Goal: Task Accomplishment & Management: Manage account settings

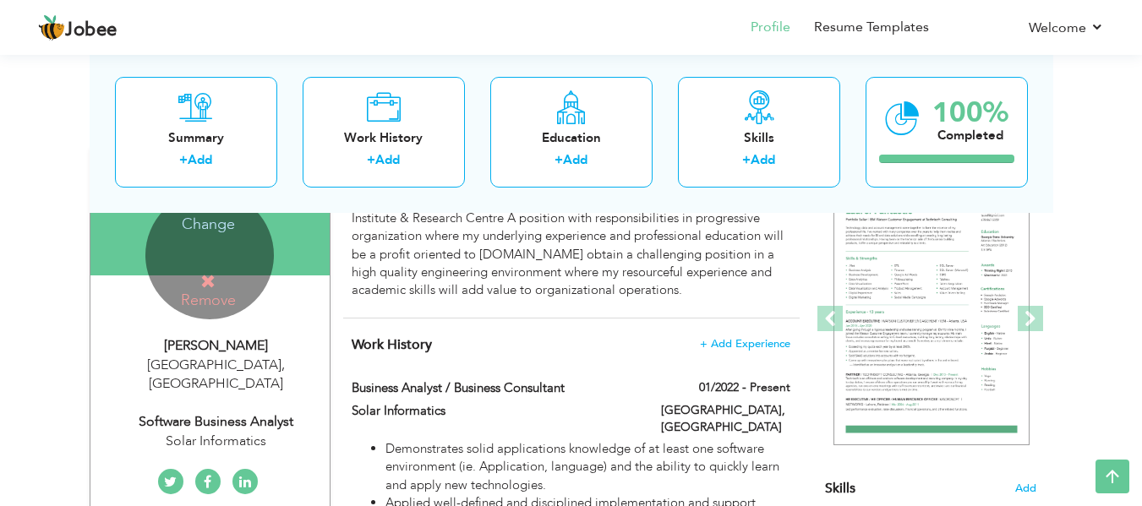
scroll to position [169, 0]
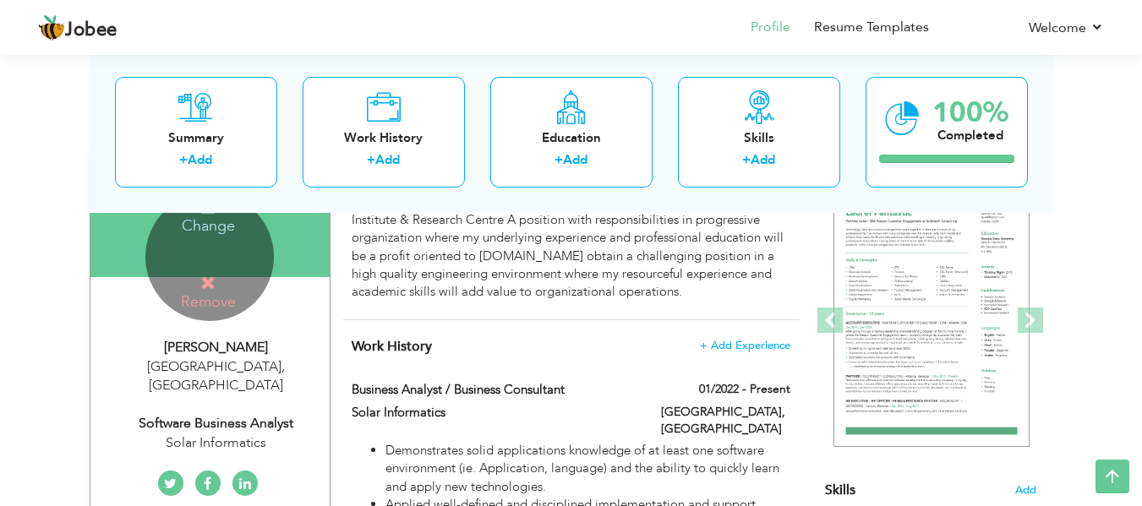
click at [220, 247] on div "Change Remove" at bounding box center [209, 257] width 129 height 129
click at [209, 278] on icon at bounding box center [207, 283] width 15 height 15
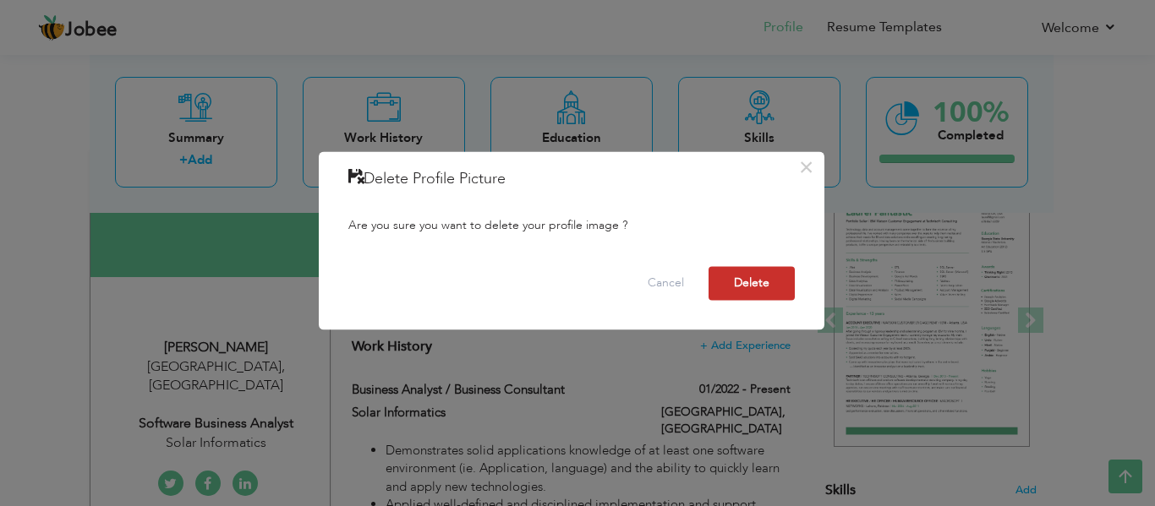
click at [745, 293] on button "Delete" at bounding box center [752, 283] width 86 height 34
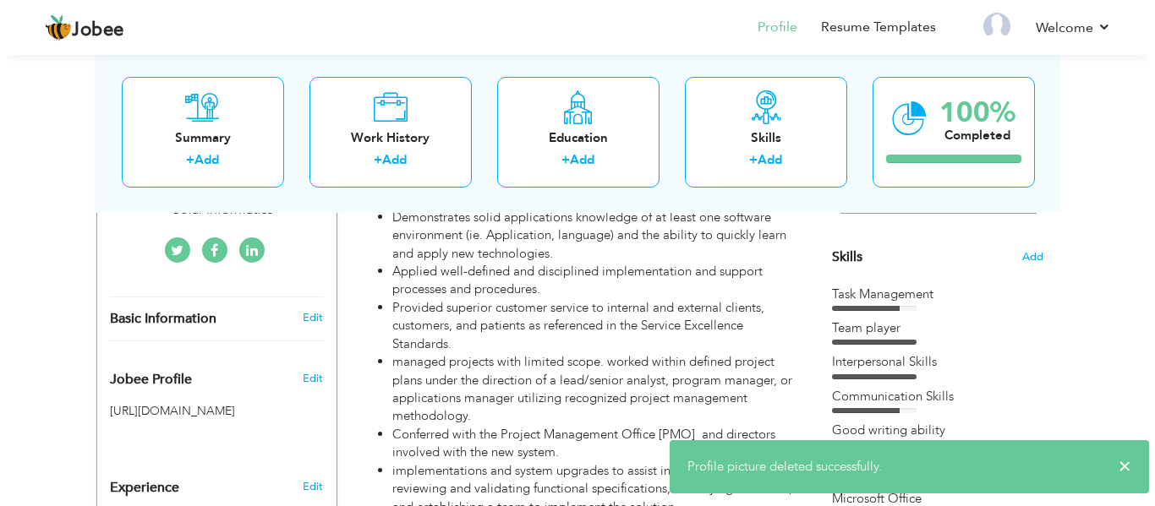
scroll to position [423, 0]
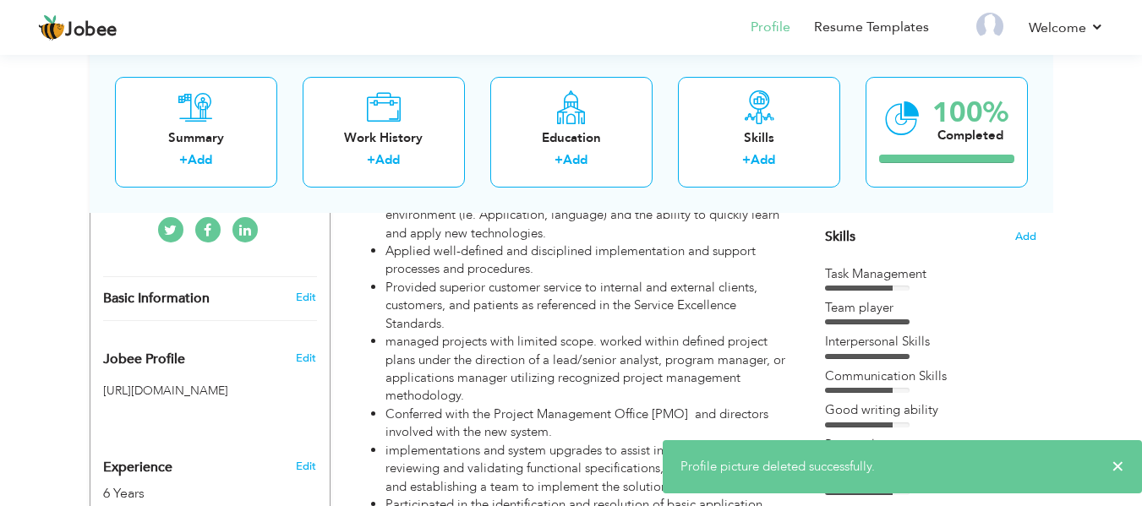
click at [189, 292] on span "Basic Information" at bounding box center [156, 299] width 107 height 15
type input "Arsalan"
type input "Mudassar"
type input "03204830626"
select select "number:166"
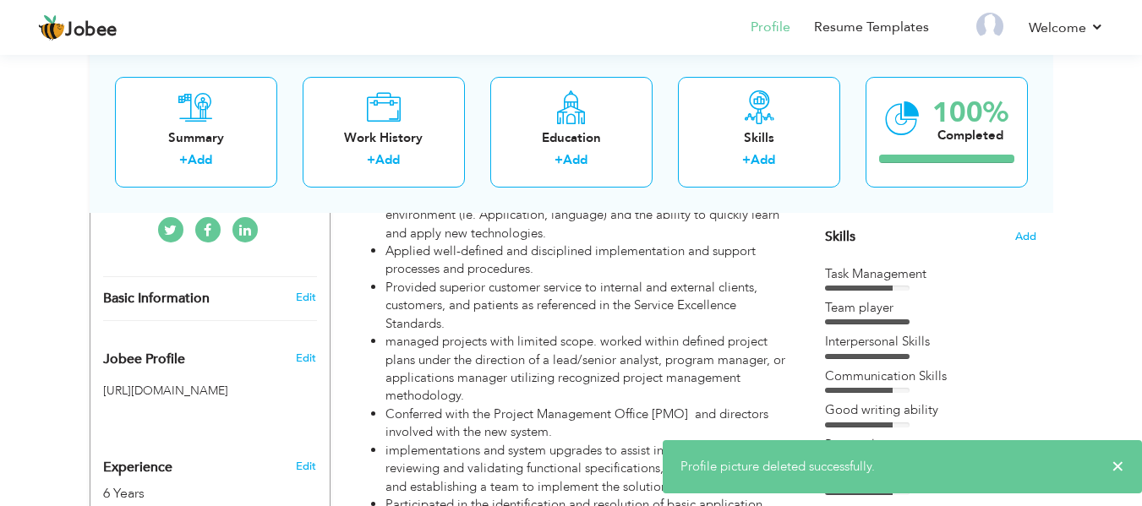
type input "Lahore"
select select "number:8"
type input "Solar Informatics"
type input "Software Business Analyst"
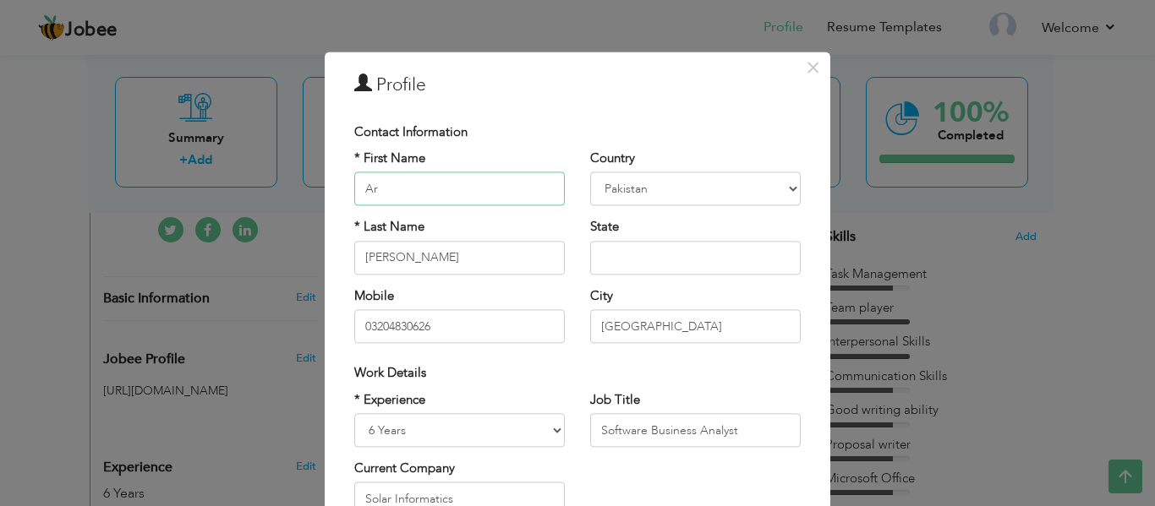
type input "A"
paste input "Amna"
type input "Amna"
drag, startPoint x: 429, startPoint y: 255, endPoint x: 287, endPoint y: 256, distance: 141.2
click at [287, 256] on div "× Profile Contact Information * First Name Amna * Last Name Mudassar" at bounding box center [577, 253] width 1155 height 506
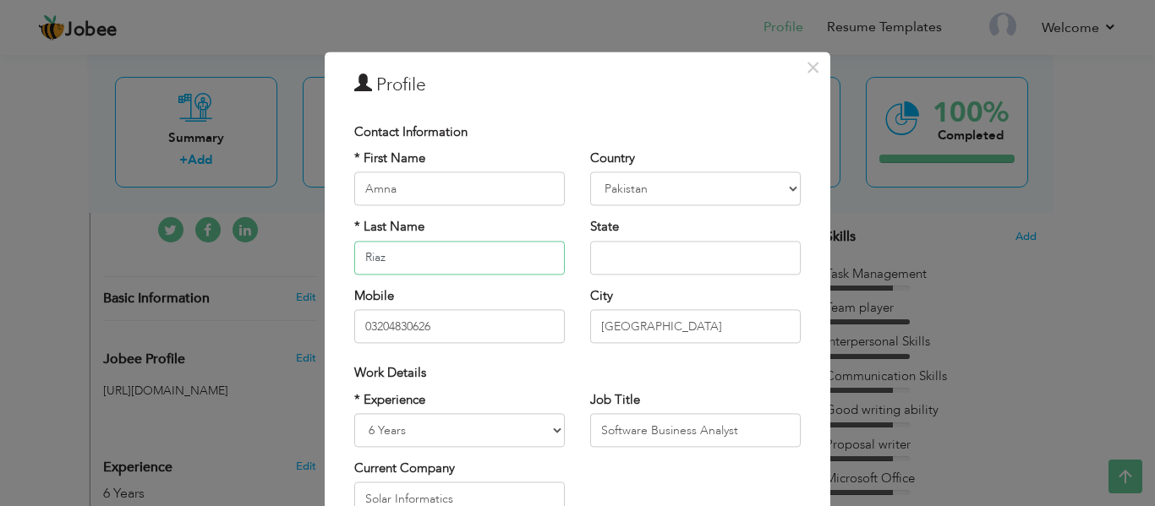
type input "Riaz"
drag, startPoint x: 466, startPoint y: 326, endPoint x: 304, endPoint y: 322, distance: 162.4
click at [326, 331] on div "× Profile Contact Information * First Name Amna * Last Name Riaz Mobile Aruba" at bounding box center [578, 406] width 506 height 708
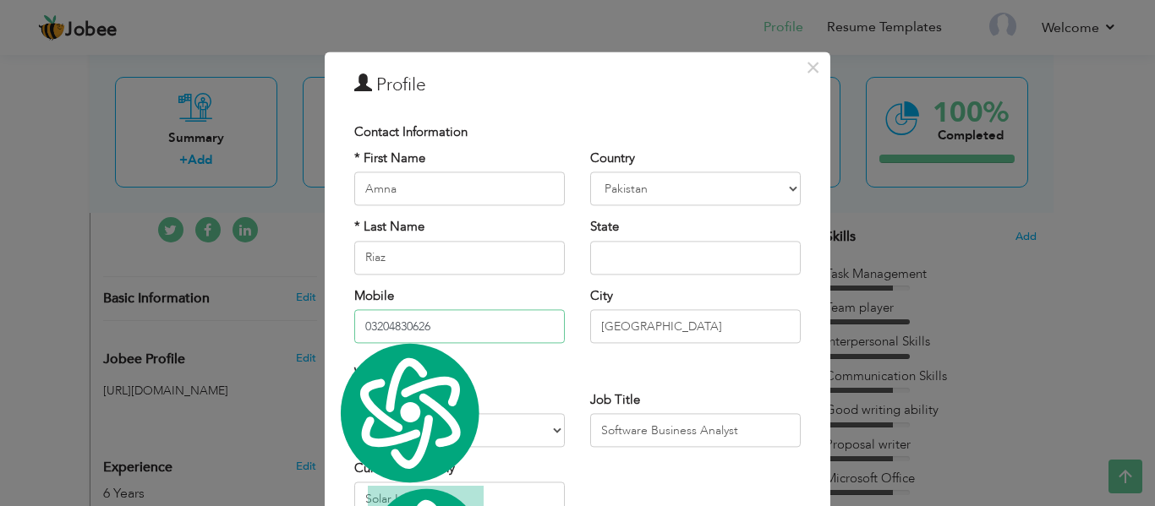
paste input "3217371658"
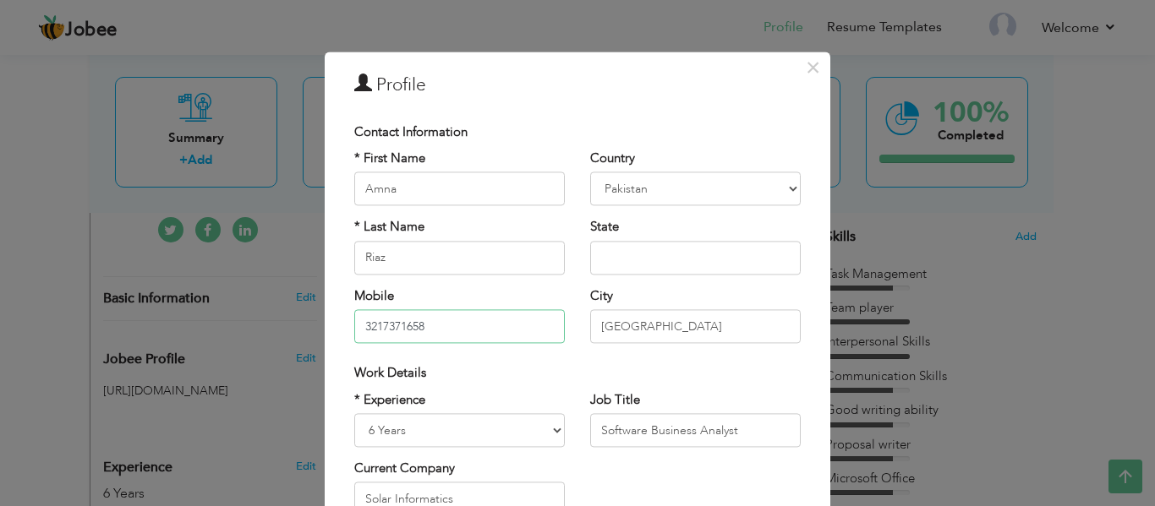
click at [357, 326] on input "3217371658" at bounding box center [459, 327] width 211 height 34
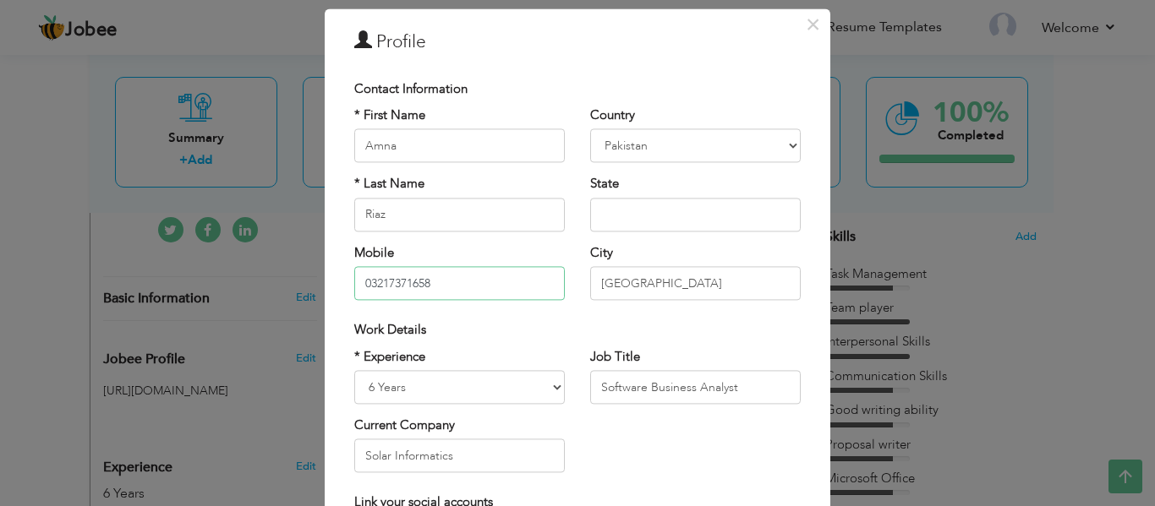
scroll to position [85, 0]
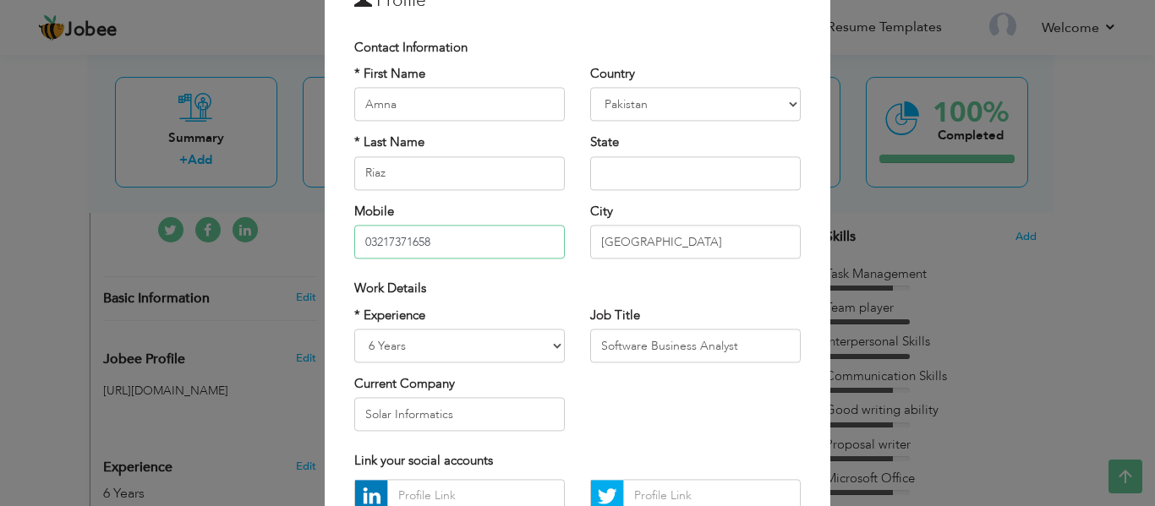
type input "03217371658"
click at [652, 234] on input "Lahore" at bounding box center [695, 243] width 211 height 34
type input "L"
type input "V"
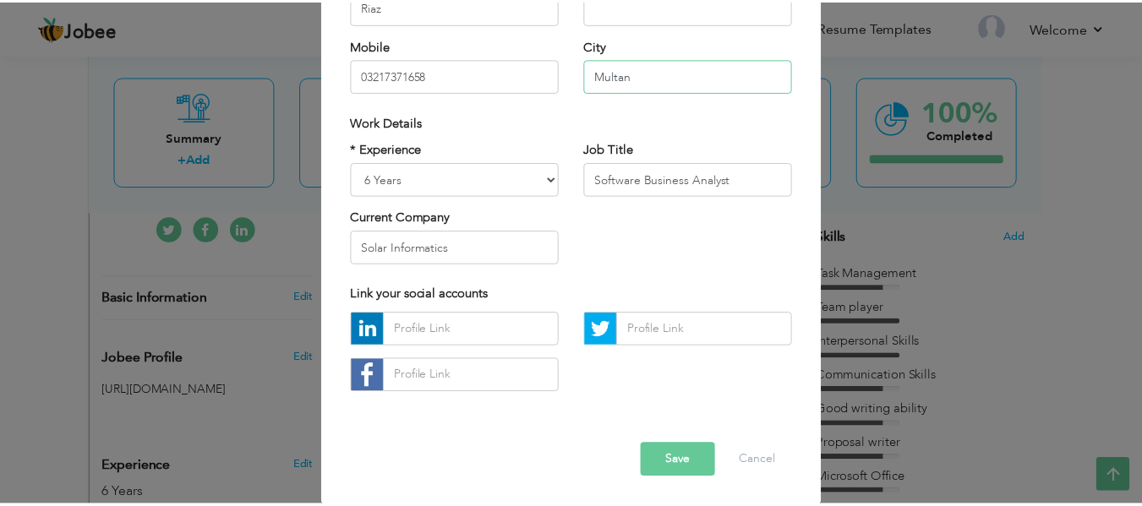
scroll to position [253, 0]
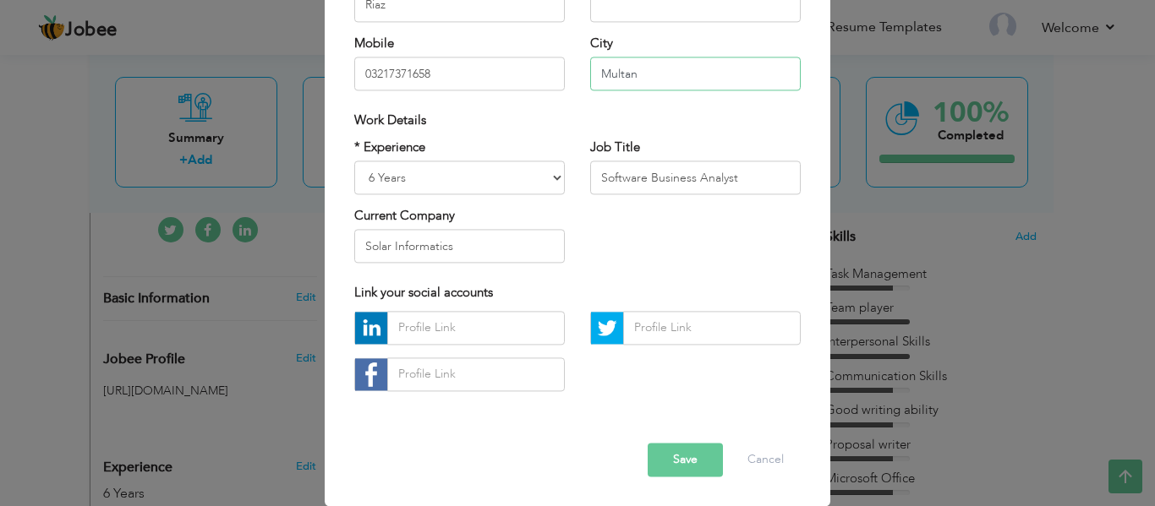
type input "Multan"
click at [463, 182] on select "Entry Level Less than 1 Year 1 Year 2 Years 3 Years 4 Years 5 Years 6 Years 7 Y…" at bounding box center [459, 178] width 211 height 34
select select "number:4"
click at [354, 161] on select "Entry Level Less than 1 Year 1 Year 2 Years 3 Years 4 Years 5 Years 6 Years 7 Y…" at bounding box center [459, 178] width 211 height 34
drag, startPoint x: 630, startPoint y: 178, endPoint x: 540, endPoint y: 180, distance: 89.7
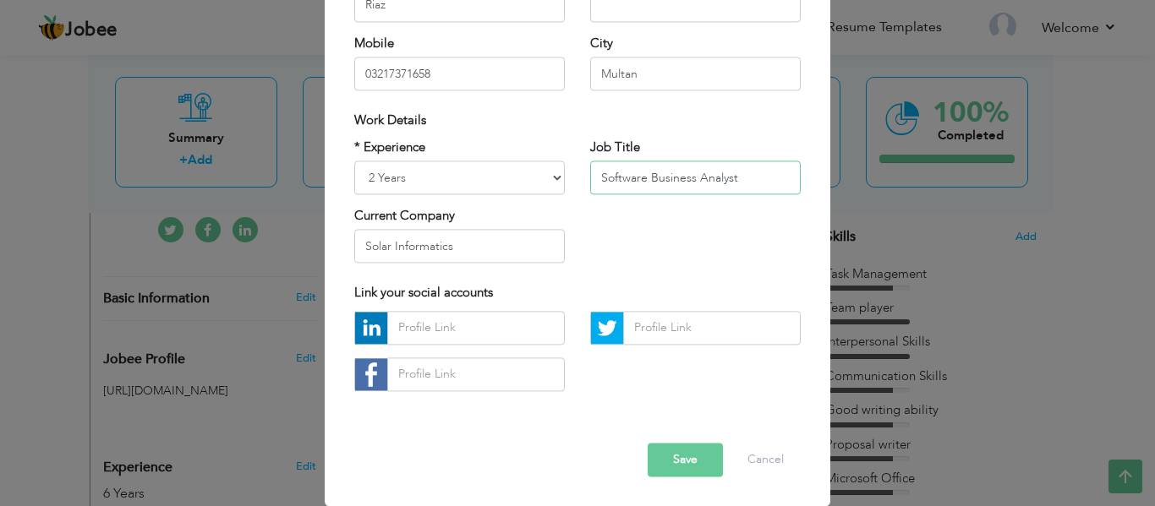
click at [540, 180] on div "* Experience Entry Level Less than 1 Year 1 Year 2 Years 3 Years 4 Years 5 Year…" at bounding box center [578, 208] width 472 height 138
type input "Operational Analyst"
drag, startPoint x: 474, startPoint y: 250, endPoint x: 255, endPoint y: 246, distance: 219.0
click at [255, 246] on div "× Profile Contact Information * First Name Amna * Last Name [PERSON_NAME]" at bounding box center [577, 253] width 1155 height 506
type input "W"
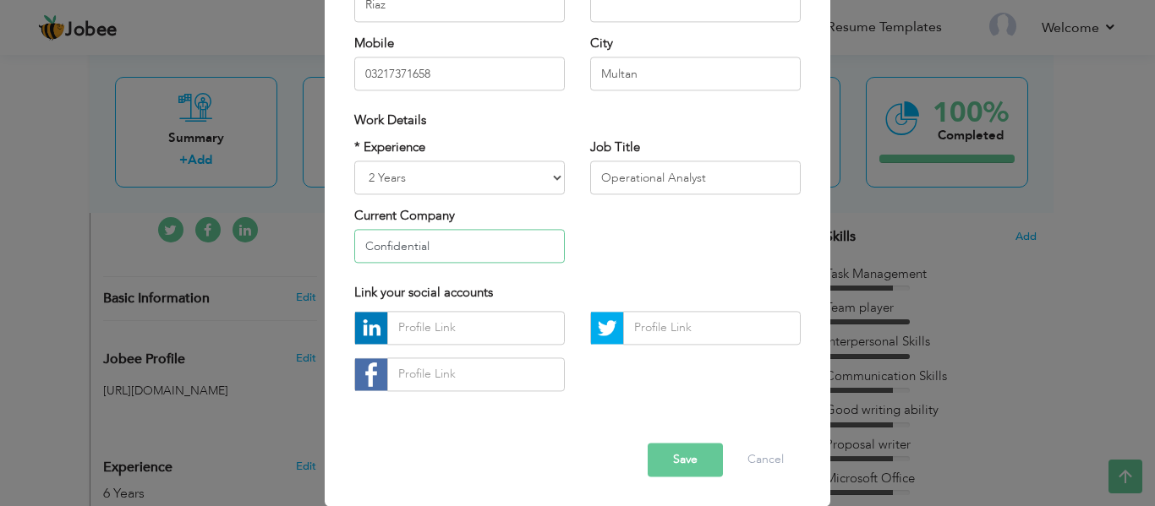
type input "Confidential"
click at [688, 454] on button "Save" at bounding box center [685, 460] width 75 height 34
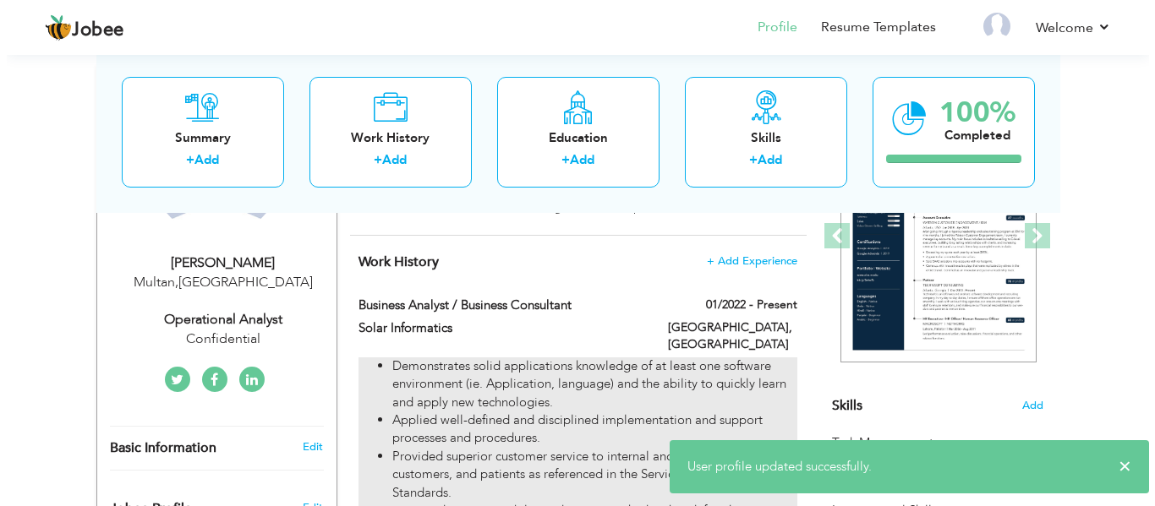
scroll to position [85, 0]
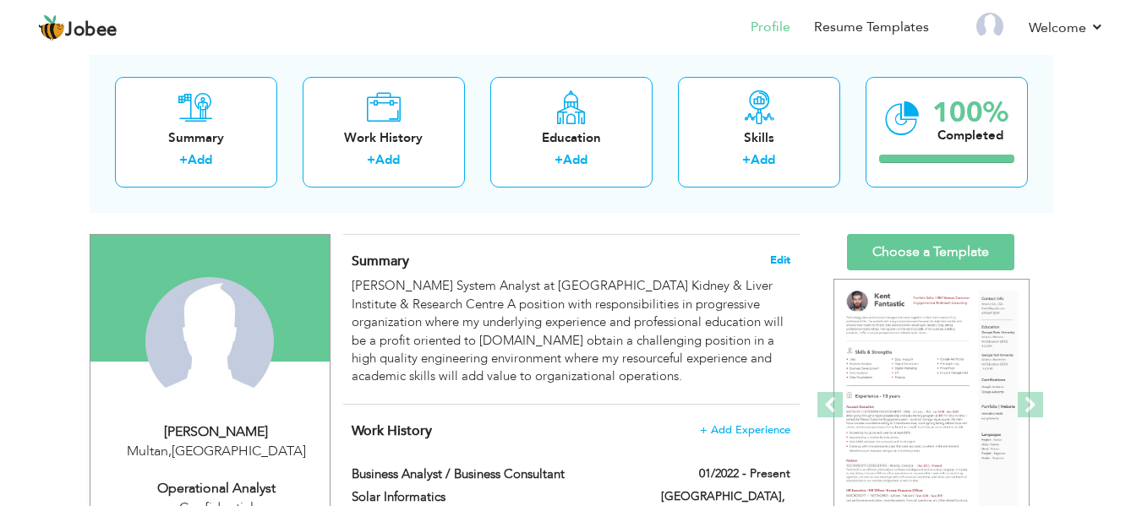
click at [777, 260] on span "Edit" at bounding box center [780, 261] width 20 height 12
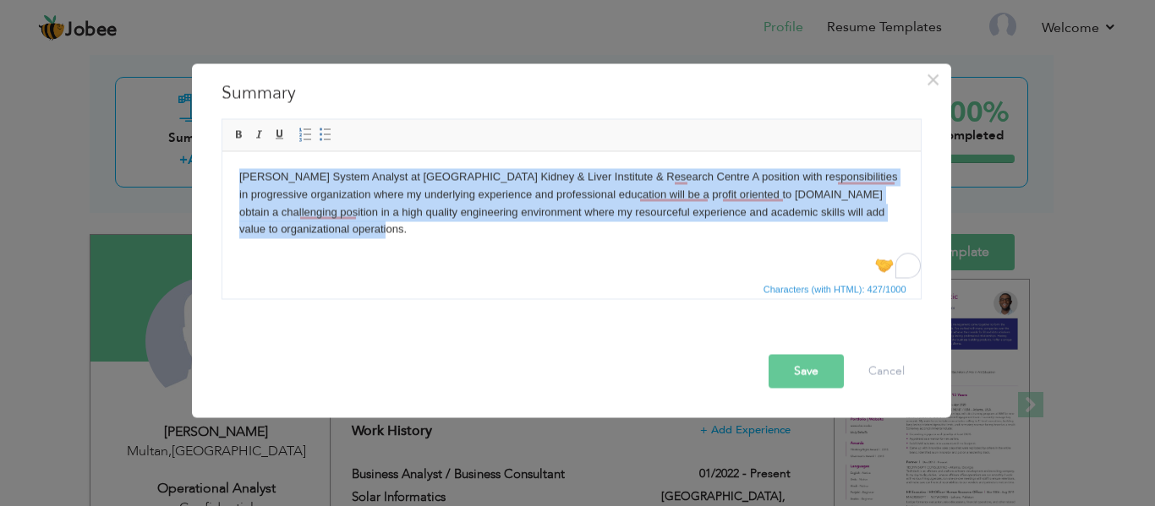
drag, startPoint x: 545, startPoint y: 244, endPoint x: 127, endPoint y: 178, distance: 423.0
click at [222, 178] on html "Arsalan Mudassar System Analyst at Pakistan Kidney & Liver Institute & Research…" at bounding box center [571, 203] width 698 height 104
paste body "To enrich screen reader interactions, please activate Accessibility in Grammarl…"
copy body "Arsalan Mudassar System Analyst at Pakistan Kidney & Liver Institute & Research…"
click at [406, 237] on body "Arsalan Mudassar System Analyst at Pakistan Kidney & Liver Institute & Research…" at bounding box center [570, 203] width 665 height 70
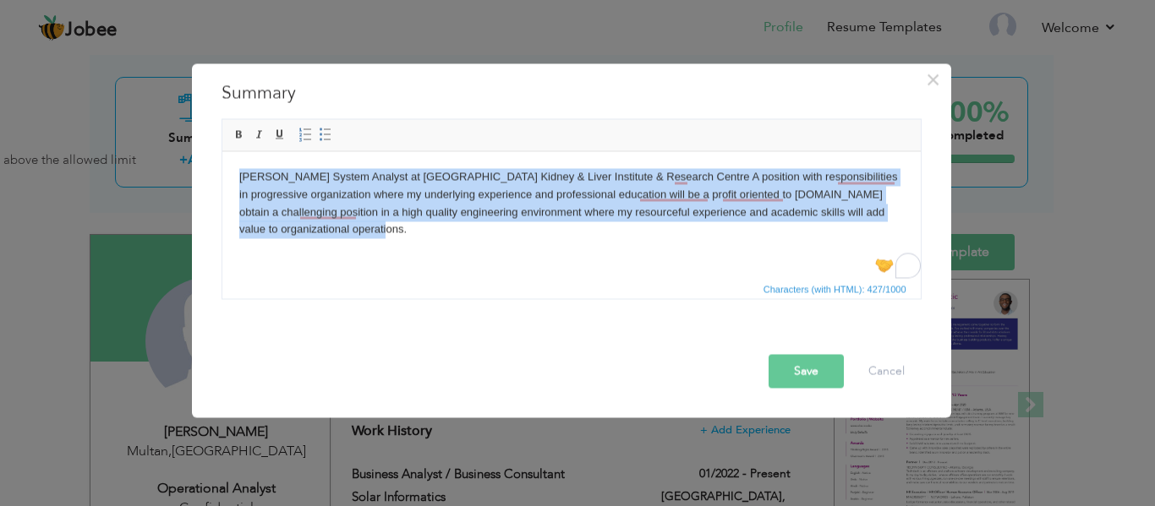
drag, startPoint x: 359, startPoint y: 238, endPoint x: 115, endPoint y: 158, distance: 257.0
click at [222, 158] on html "Arsalan Mudassar System Analyst at Pakistan Kidney & Liver Institute & Research…" at bounding box center [571, 203] width 698 height 104
drag, startPoint x: 325, startPoint y: 249, endPoint x: 200, endPoint y: 154, distance: 156.9
click at [222, 154] on html "Arsalan Mudassar System Analyst at Pakistan Kidney & Liver Institute & Research…" at bounding box center [571, 203] width 698 height 104
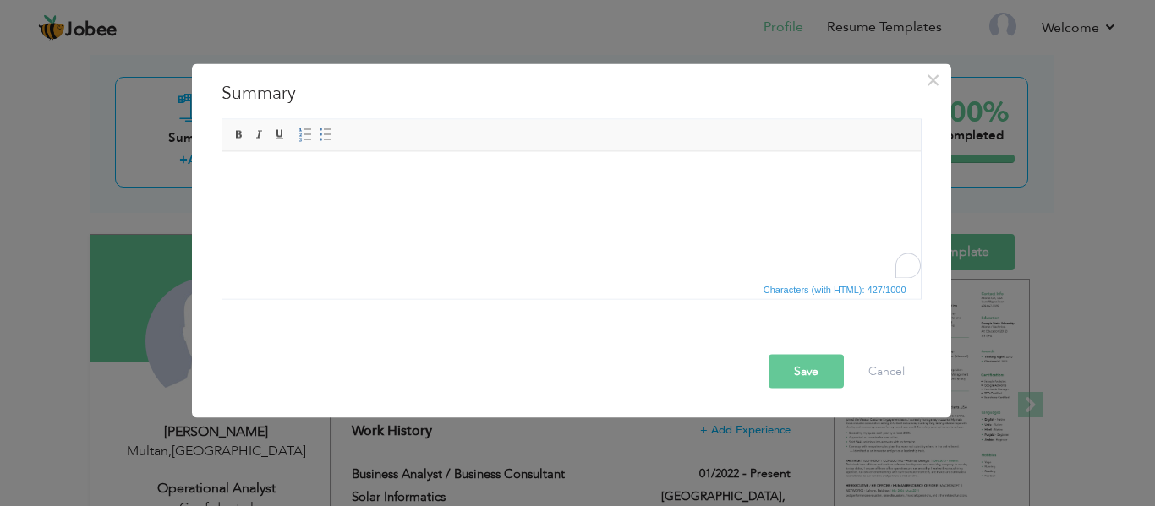
click at [326, 121] on span "Editor toolbars Basic Styles Bold Italic Underline Paragraph Insert/Remove Numb…" at bounding box center [571, 135] width 698 height 32
click at [299, 188] on html at bounding box center [571, 177] width 698 height 52
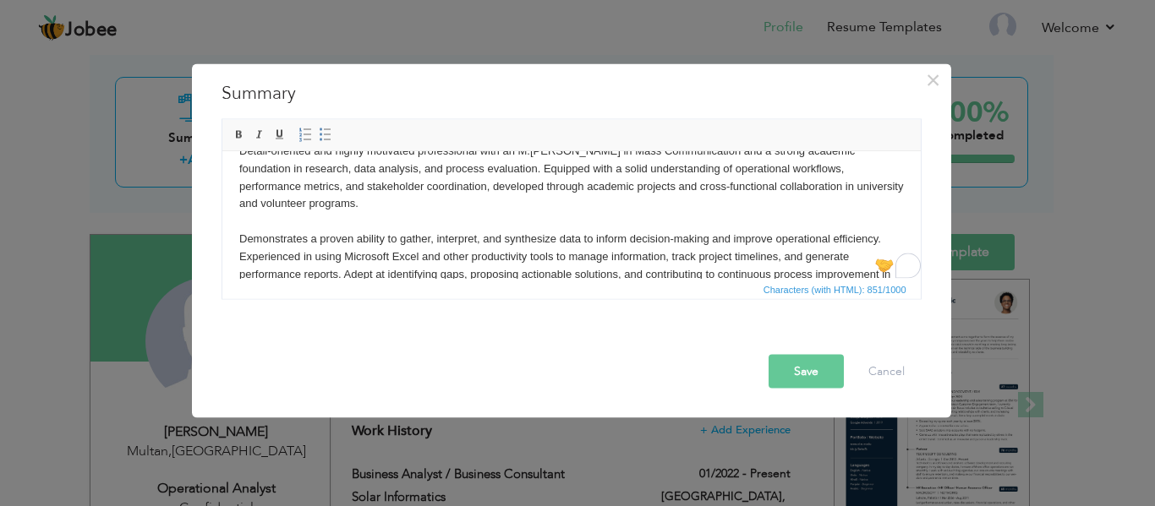
scroll to position [0, 0]
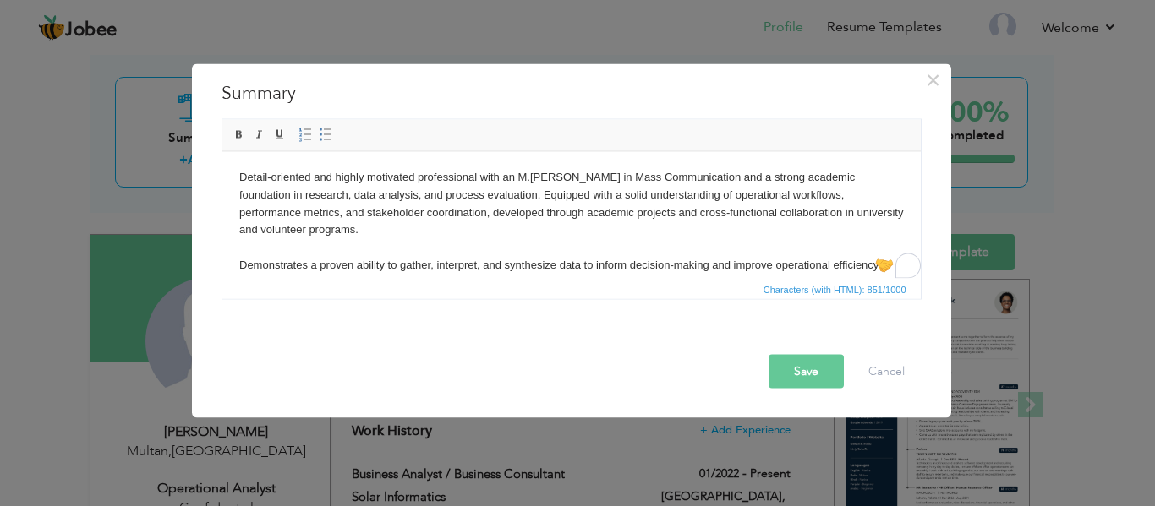
click at [247, 231] on body "Detail-oriented and highly motivated professional with an M.Phil in Mass Commun…" at bounding box center [570, 265] width 665 height 194
click at [246, 241] on body "Detail-oriented and highly motivated professional with an M.Phil in Mass Commun…" at bounding box center [570, 265] width 665 height 194
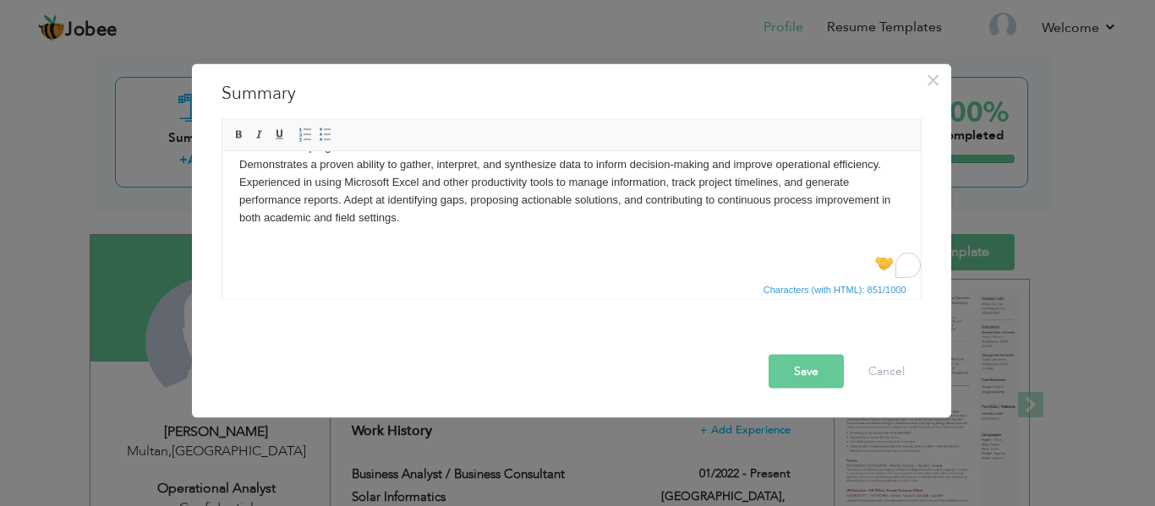
scroll to position [83, 0]
click at [313, 220] on body "Detail-oriented and highly motivated professional with an M.Phil in Mass Commun…" at bounding box center [570, 173] width 665 height 176
click at [286, 238] on body "Detail-oriented and highly motivated professional with an M.Phil in Mass Commun…" at bounding box center [570, 173] width 665 height 176
click at [335, 244] on body "Detail-oriented and highly motivated professional with an M.Phil in Mass Commun…" at bounding box center [570, 173] width 665 height 176
click at [734, 240] on body "Detail-oriented and highly motivated professional with an M.Phil in Mass Commun…" at bounding box center [570, 173] width 665 height 176
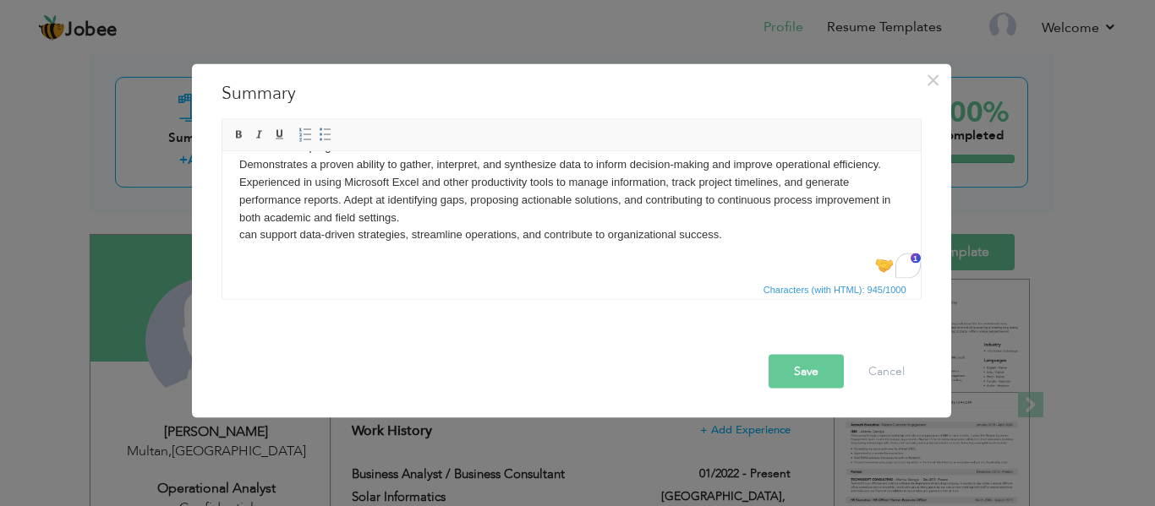
click at [743, 226] on body "Detail-oriented and highly motivated professional with an M.Phil in Mass Commun…" at bounding box center [570, 173] width 665 height 176
click at [744, 227] on body "Detail-oriented and highly motivated professional with an M.Phil in Mass Commun…" at bounding box center [570, 173] width 665 height 176
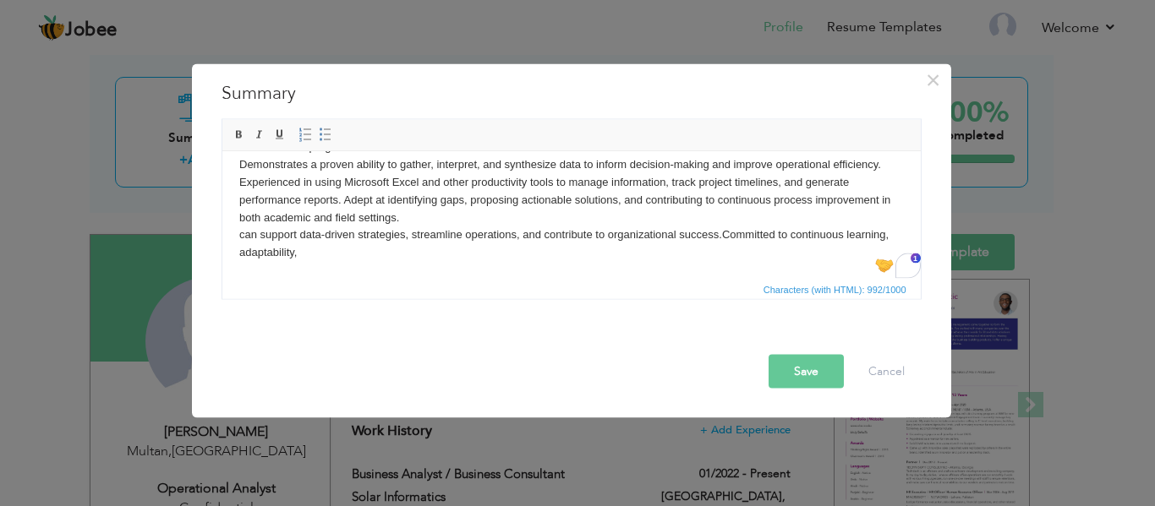
click at [239, 238] on body "Detail-oriented and highly motivated professional with an M.Phil in Mass Commun…" at bounding box center [570, 182] width 665 height 194
click at [391, 255] on body "Detail-oriented and highly motivated professional with an M.Phil in Mass Commun…" at bounding box center [570, 182] width 665 height 194
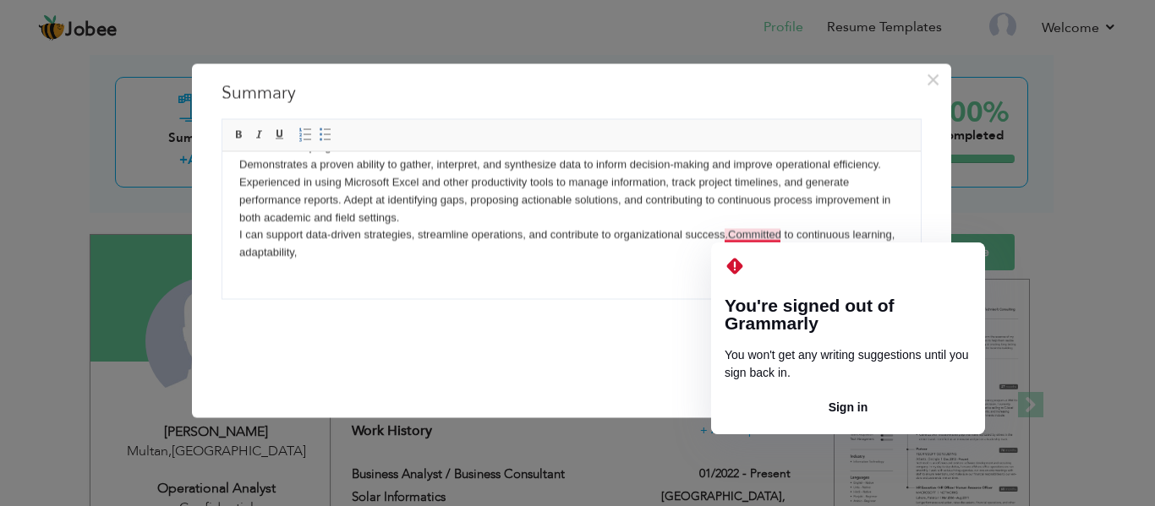
click at [604, 269] on body "Detail-oriented and highly motivated professional with an M.Phil in Mass Commun…" at bounding box center [570, 182] width 665 height 194
click at [812, 226] on body "Detail-oriented and highly motivated professional with an M.Phil in Mass Commun…" at bounding box center [570, 182] width 665 height 194
click at [728, 231] on body "Detail-oriented and highly motivated professional with an M.Phil in Mass Commun…" at bounding box center [570, 182] width 665 height 194
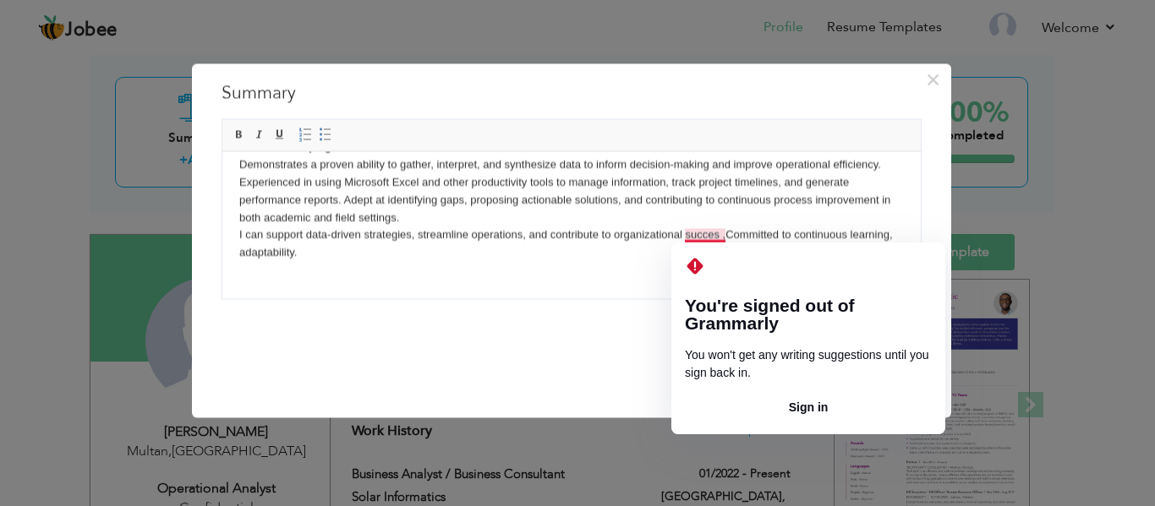
click at [720, 233] on body "Detail-oriented and highly motivated professional with an M.Phil in Mass Commun…" at bounding box center [570, 182] width 665 height 194
click at [728, 230] on body "Detail-oriented and highly motivated professional with an M.Phil in Mass Commun…" at bounding box center [570, 182] width 665 height 194
click at [718, 235] on body "Detail-oriented and highly motivated professional with an M.Phil in Mass Commun…" at bounding box center [570, 182] width 665 height 194
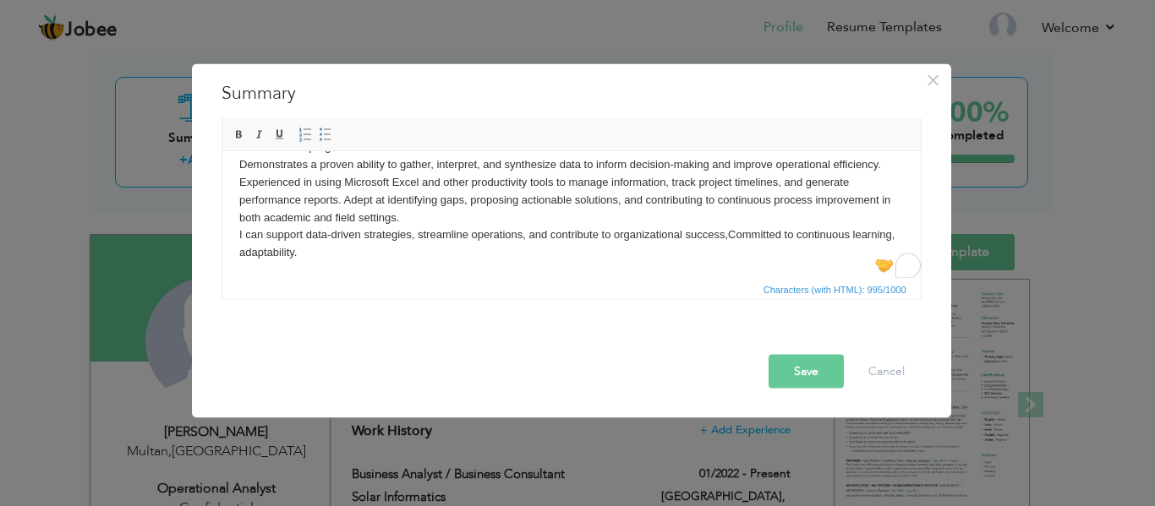
click at [638, 249] on body "Detail-oriented and highly motivated professional with an M.Phil in Mass Commun…" at bounding box center [570, 182] width 665 height 194
click at [826, 365] on button "Save" at bounding box center [806, 371] width 75 height 34
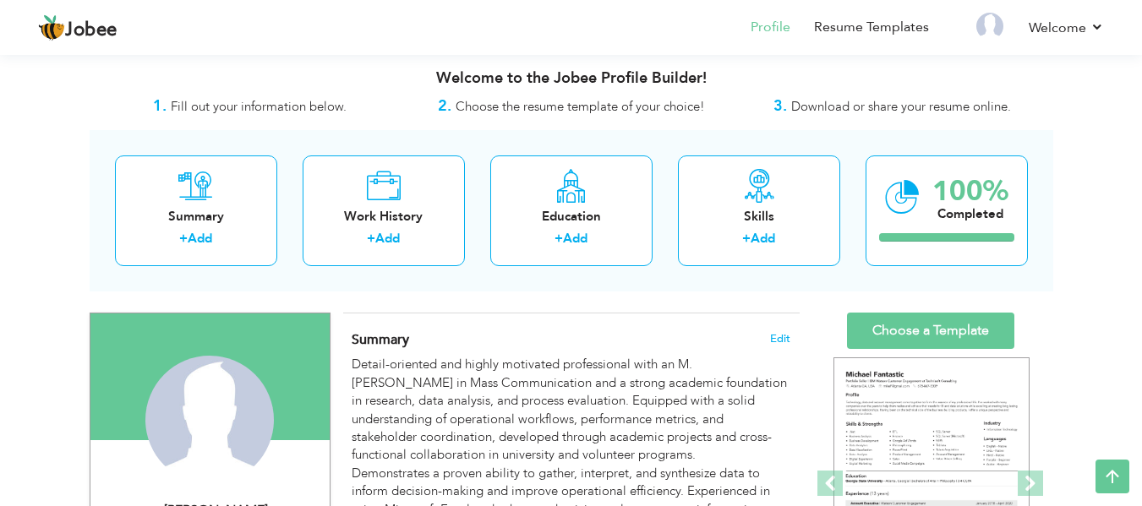
scroll to position [0, 0]
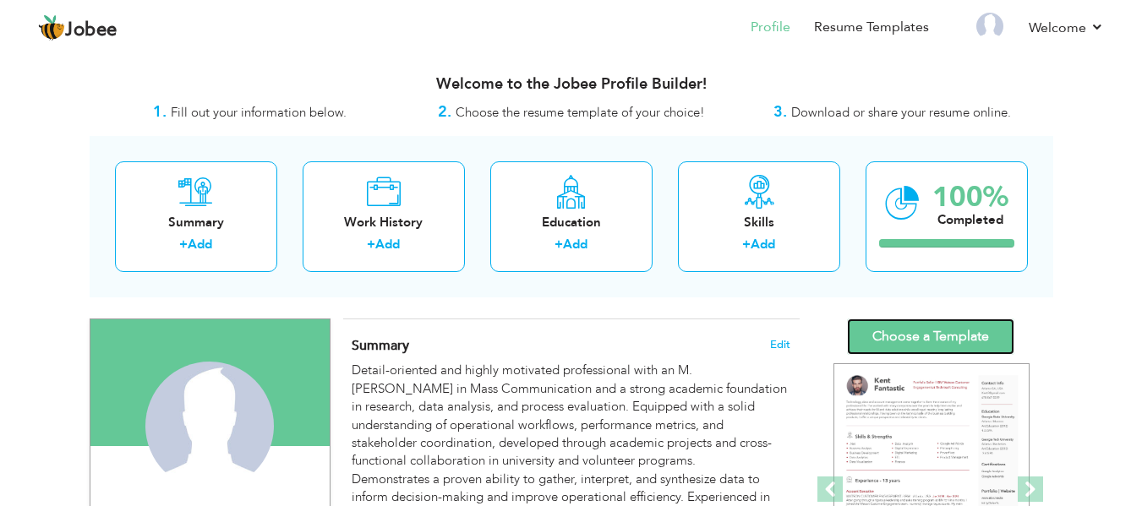
click at [905, 326] on link "Choose a Template" at bounding box center [930, 337] width 167 height 36
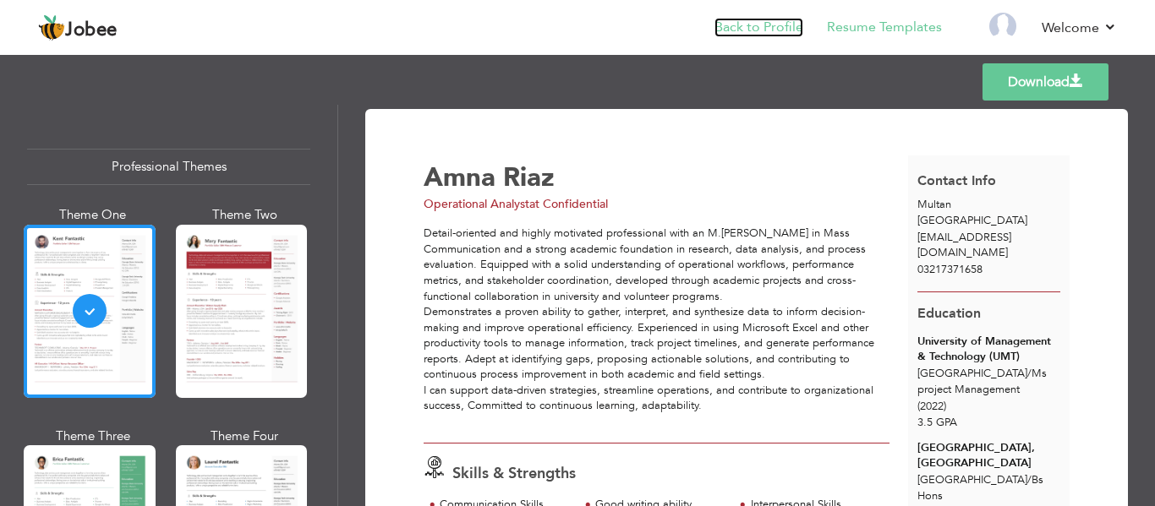
click at [790, 30] on link "Back to Profile" at bounding box center [758, 27] width 89 height 19
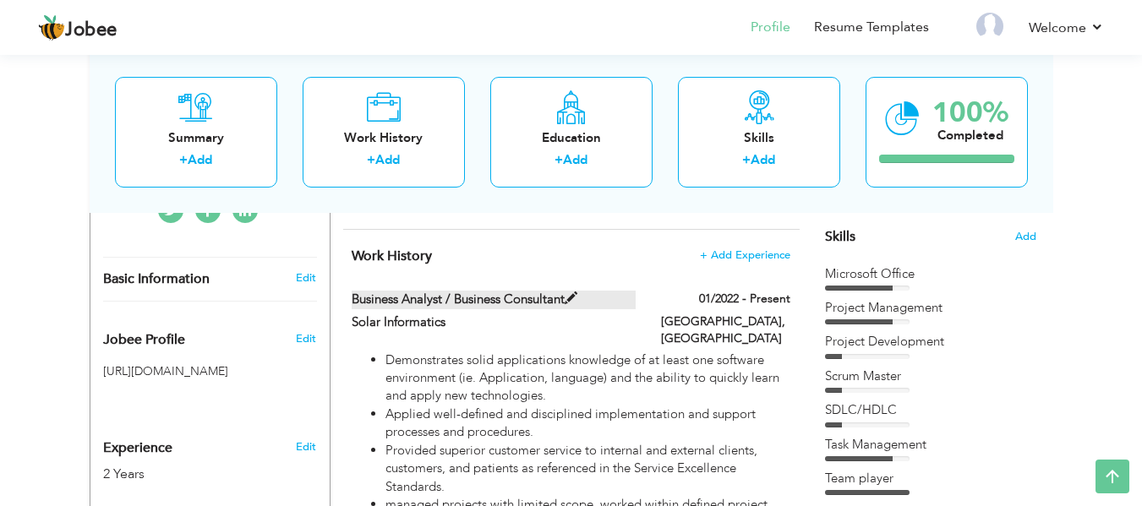
click at [578, 295] on span at bounding box center [571, 299] width 13 height 13
type input "Business Analyst / Business Consultant"
type input "Solar Informatics"
type input "01/2022"
type input "[GEOGRAPHIC_DATA]"
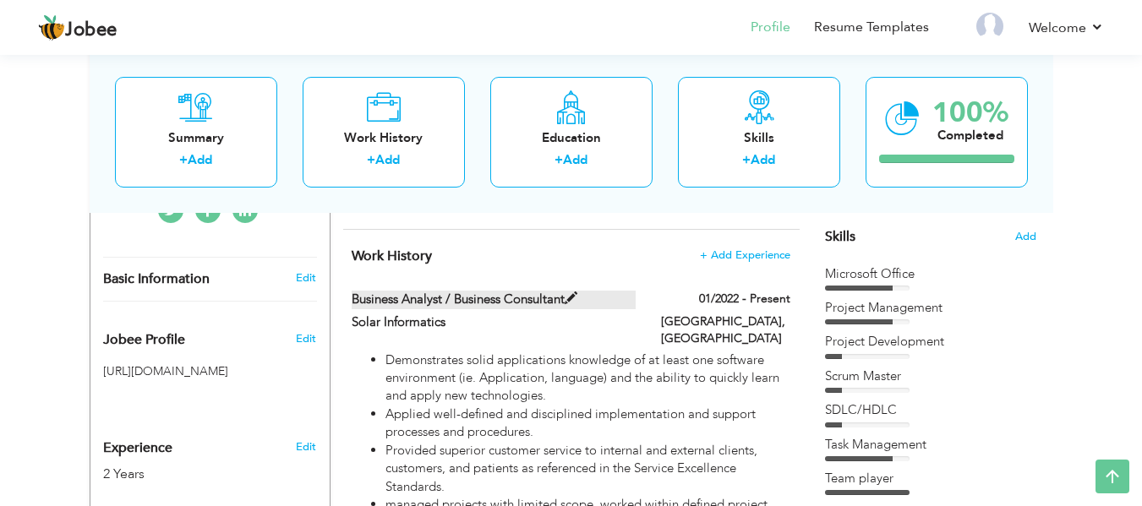
type input "[GEOGRAPHIC_DATA]"
checkbox input "true"
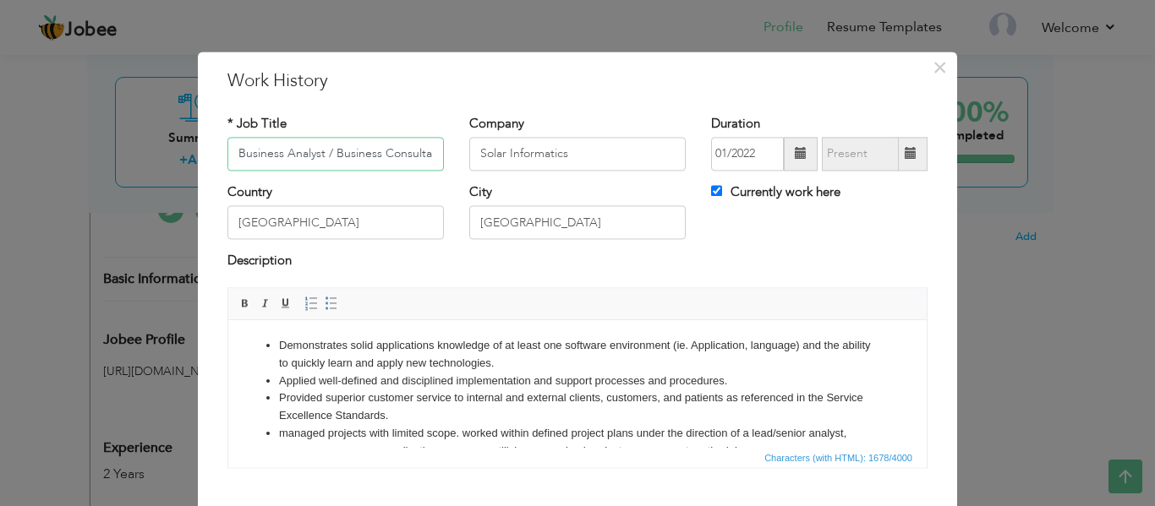
scroll to position [0, 8]
click at [424, 153] on input "Business Analyst / Business Consultant" at bounding box center [335, 154] width 216 height 34
drag, startPoint x: 427, startPoint y: 152, endPoint x: 86, endPoint y: 184, distance: 342.3
click at [86, 184] on div "× Work History * Job Title Business Analyst / Business Consultant Company Solar…" at bounding box center [577, 253] width 1155 height 506
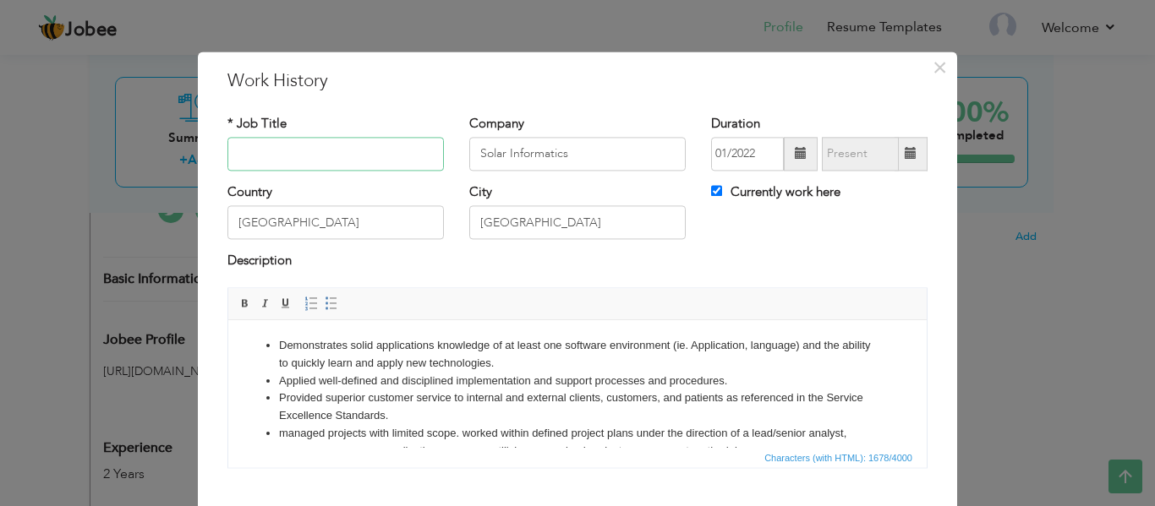
paste input "Operational Analyst"
type input "Operational Analyst"
drag, startPoint x: 581, startPoint y: 156, endPoint x: 466, endPoint y: 151, distance: 115.1
click at [469, 151] on input "Solar Informatics" at bounding box center [577, 154] width 216 height 34
type input "Workbey"
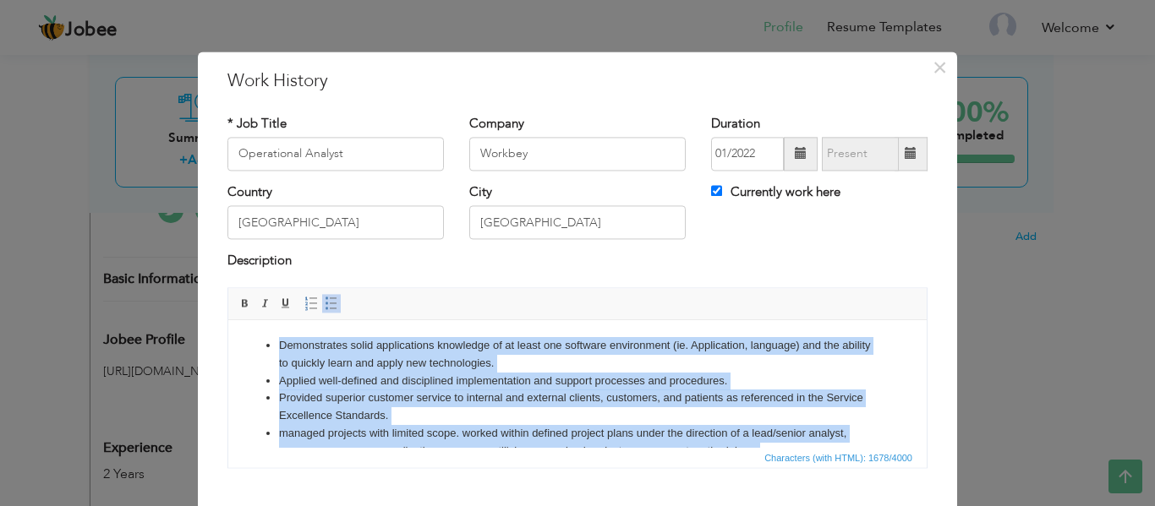
drag, startPoint x: 587, startPoint y: 426, endPoint x: 211, endPoint y: 293, distance: 399.3
click at [228, 320] on html "Demonstrates solid applications knowledge of at least one software environment …" at bounding box center [577, 486] width 698 height 333
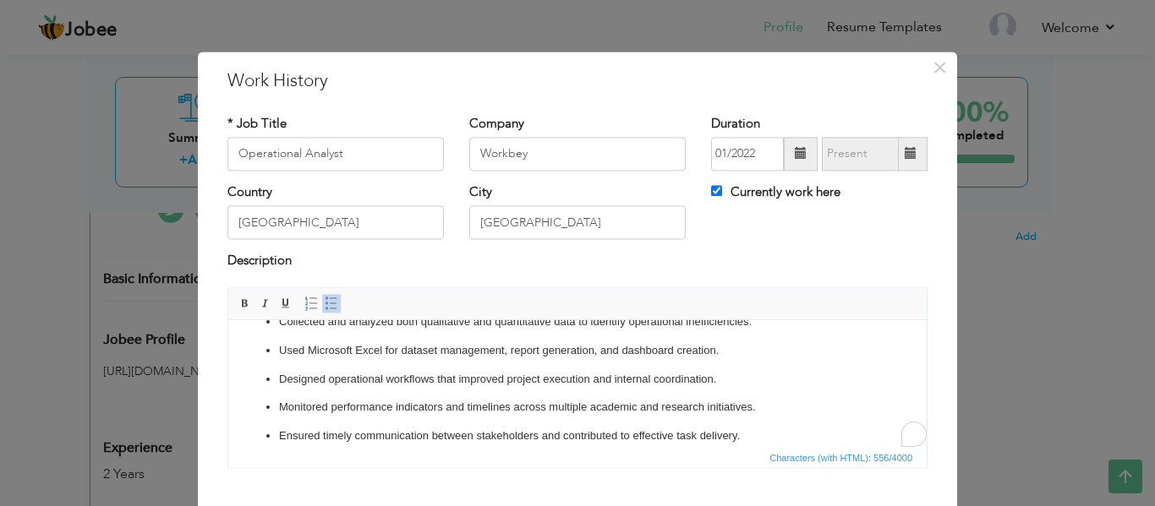
scroll to position [39, 0]
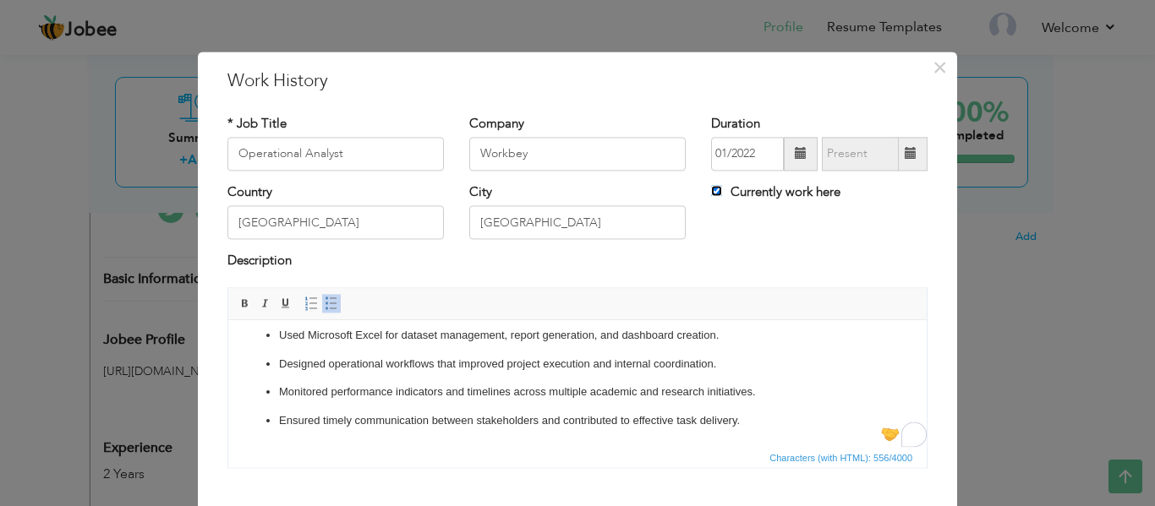
click at [711, 192] on input "Currently work here" at bounding box center [716, 190] width 11 height 11
checkbox input "false"
click at [786, 157] on span at bounding box center [801, 154] width 34 height 34
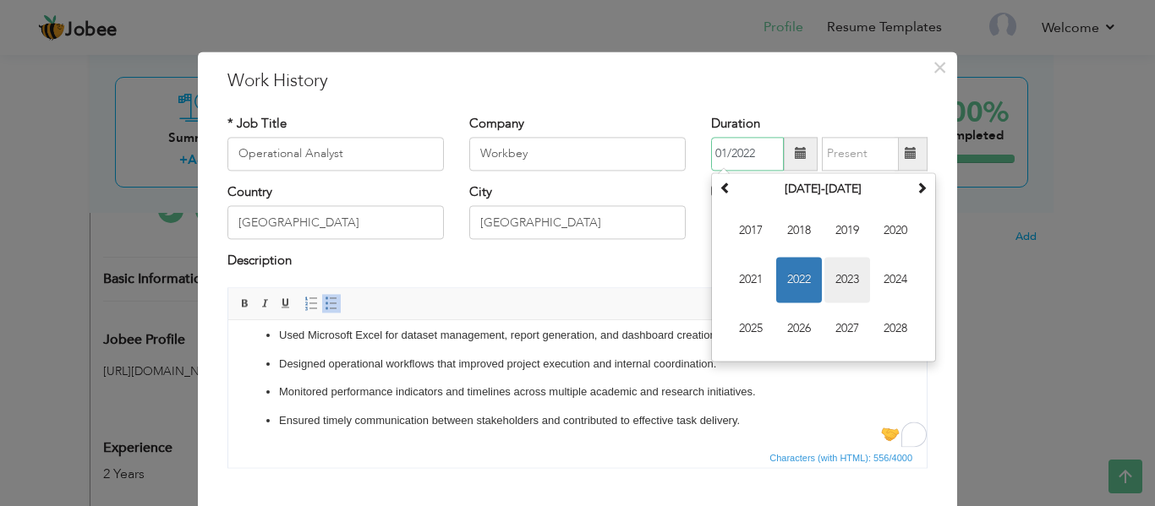
click at [836, 278] on span "2023" at bounding box center [847, 280] width 46 height 46
click at [841, 236] on span "Mar" at bounding box center [847, 231] width 46 height 46
type input "03/2023"
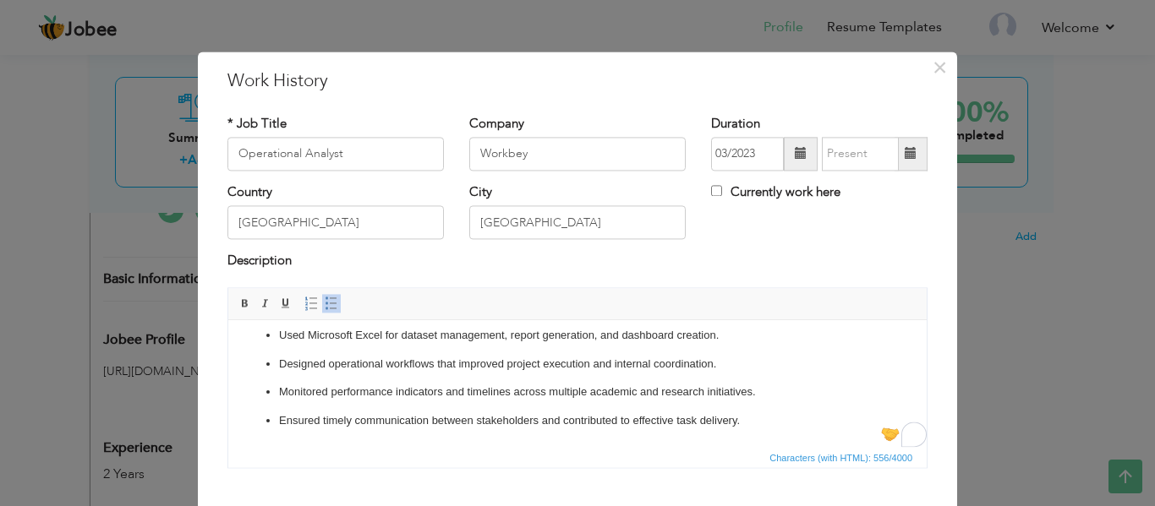
click at [724, 194] on label "Currently work here" at bounding box center [775, 192] width 129 height 18
click at [722, 194] on input "Currently work here" at bounding box center [716, 190] width 11 height 11
checkbox input "true"
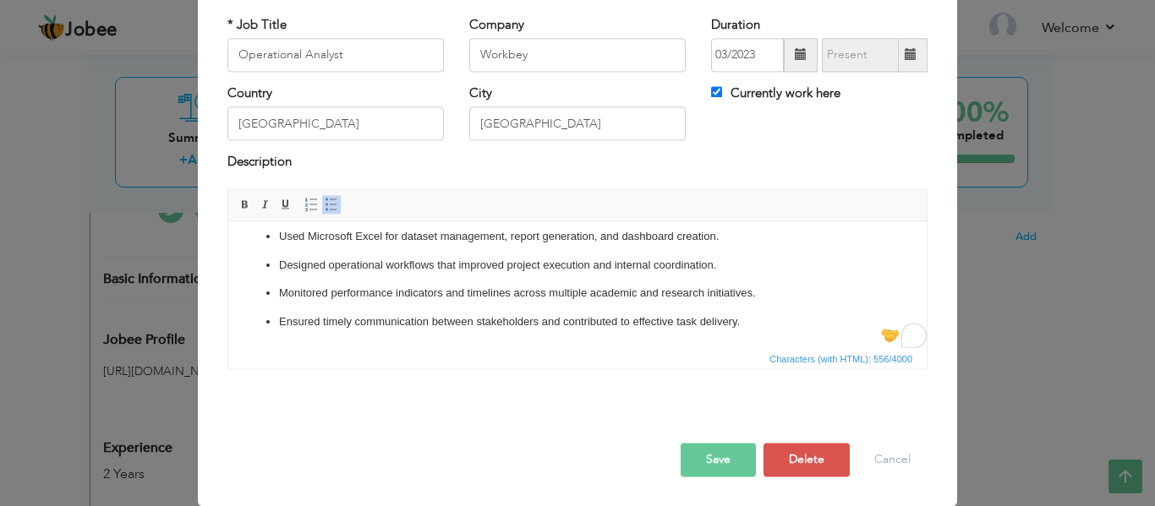
click at [720, 449] on button "Save" at bounding box center [718, 460] width 75 height 34
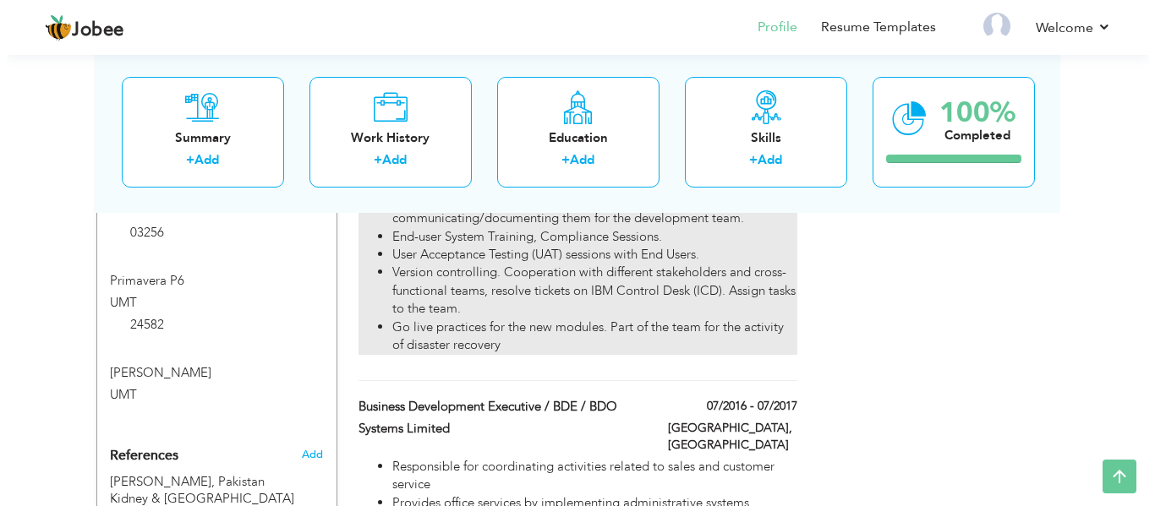
scroll to position [1268, 0]
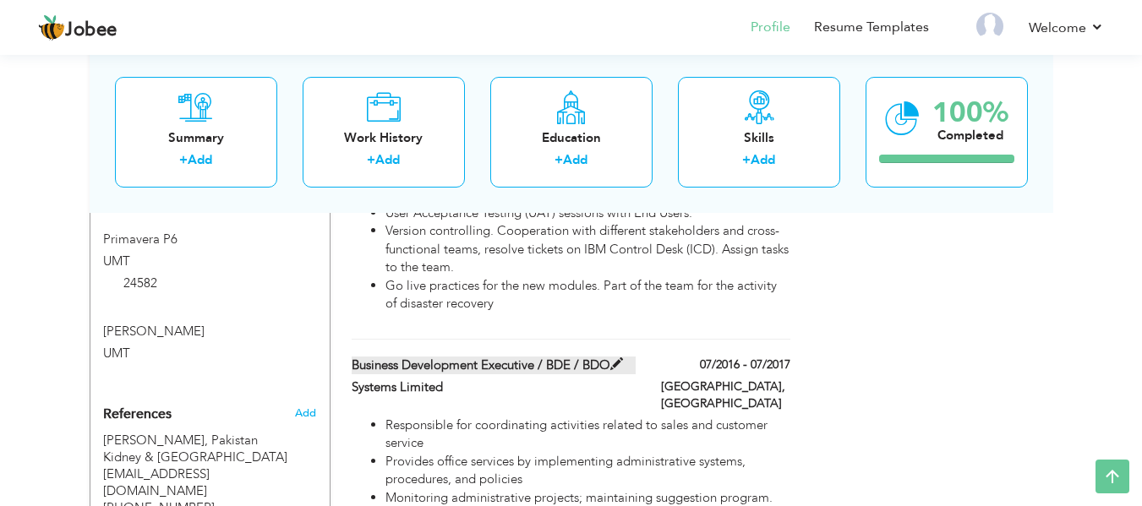
click at [491, 357] on label "Business Development Executive / BDE / BDO" at bounding box center [494, 366] width 284 height 18
type input "Business Development Executive / BDE / BDO"
type input "Systems Limited"
type input "07/2016"
type input "07/2017"
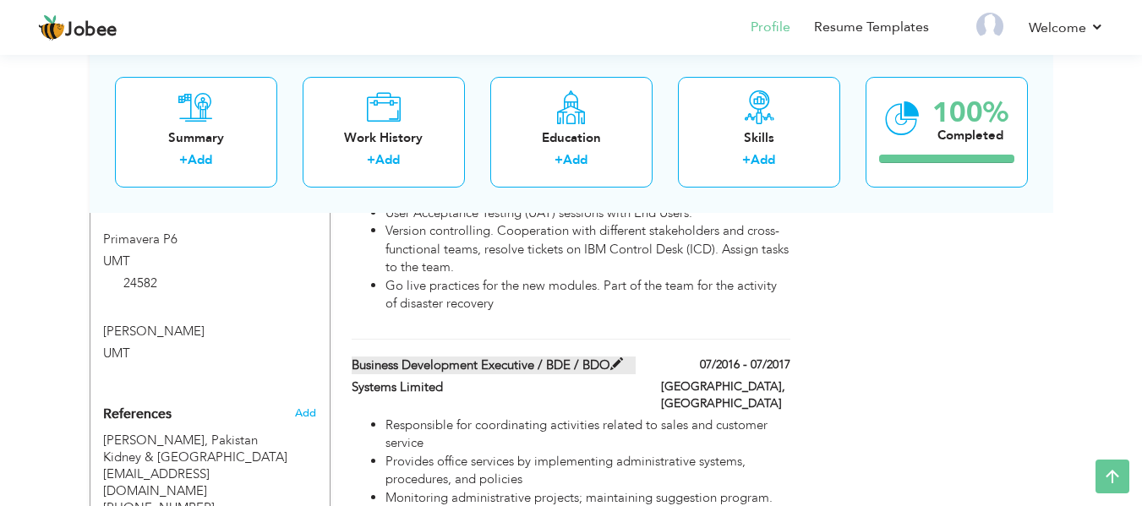
checkbox input "false"
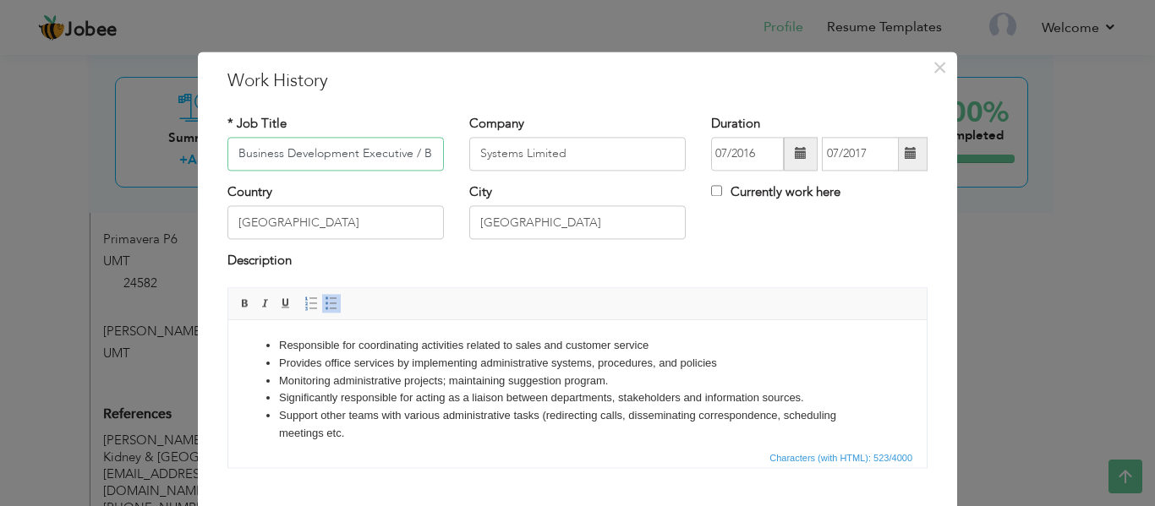
scroll to position [0, 49]
drag, startPoint x: 230, startPoint y: 152, endPoint x: 573, endPoint y: 149, distance: 343.3
click at [573, 149] on div "* Job Title Business Development Executive / BDE / BDO Company Systems Limited …" at bounding box center [577, 149] width 725 height 68
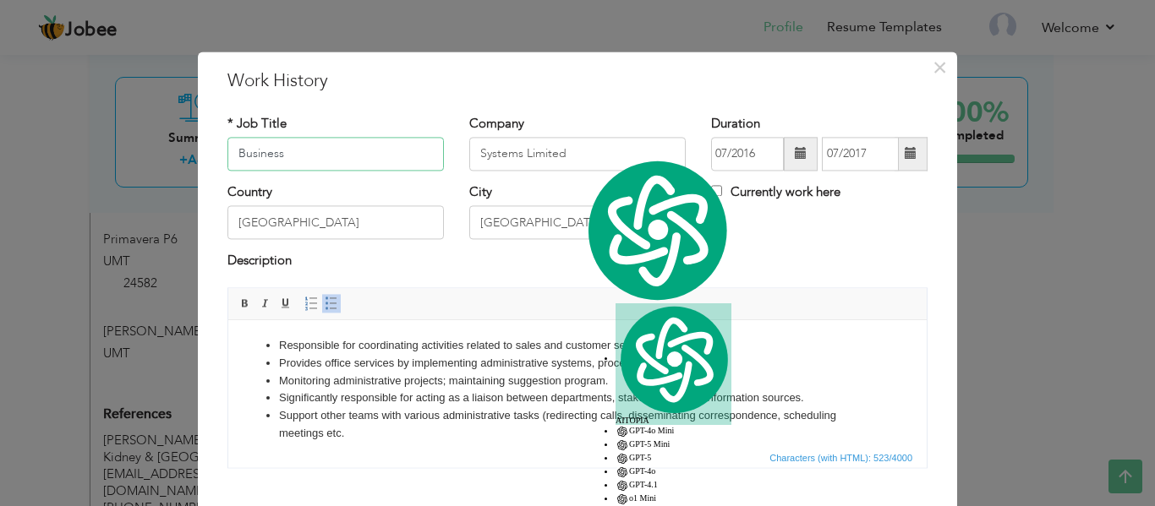
scroll to position [0, 0]
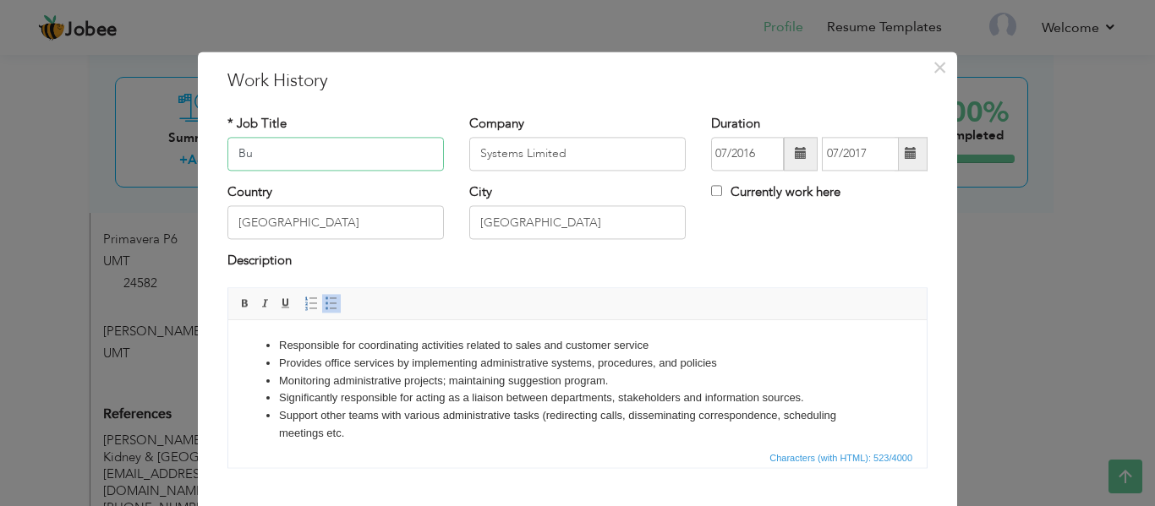
type input "B"
type input "SME Operations Coordinator"
drag, startPoint x: 569, startPoint y: 148, endPoint x: 434, endPoint y: 152, distance: 135.4
click at [434, 152] on div "* Job Title SME Operations Coordinator Company Systems Limited Duration 07/2016…" at bounding box center [577, 149] width 725 height 68
type input "BZU"
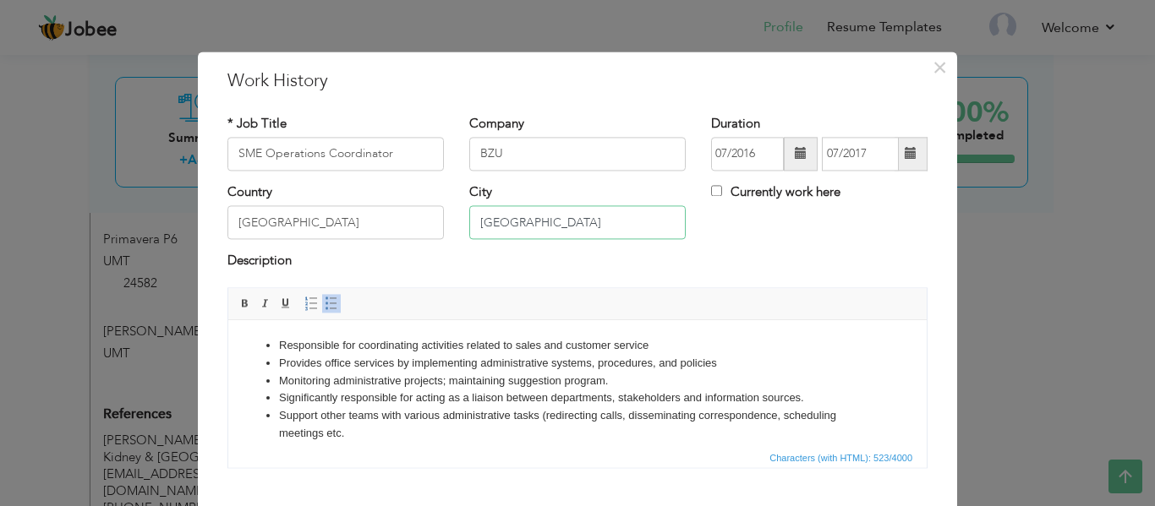
drag, startPoint x: 552, startPoint y: 223, endPoint x: 427, endPoint y: 243, distance: 126.6
click at [427, 243] on div "Country Pakistan City Lahore Currently work here" at bounding box center [577, 217] width 725 height 68
type input "Multan"
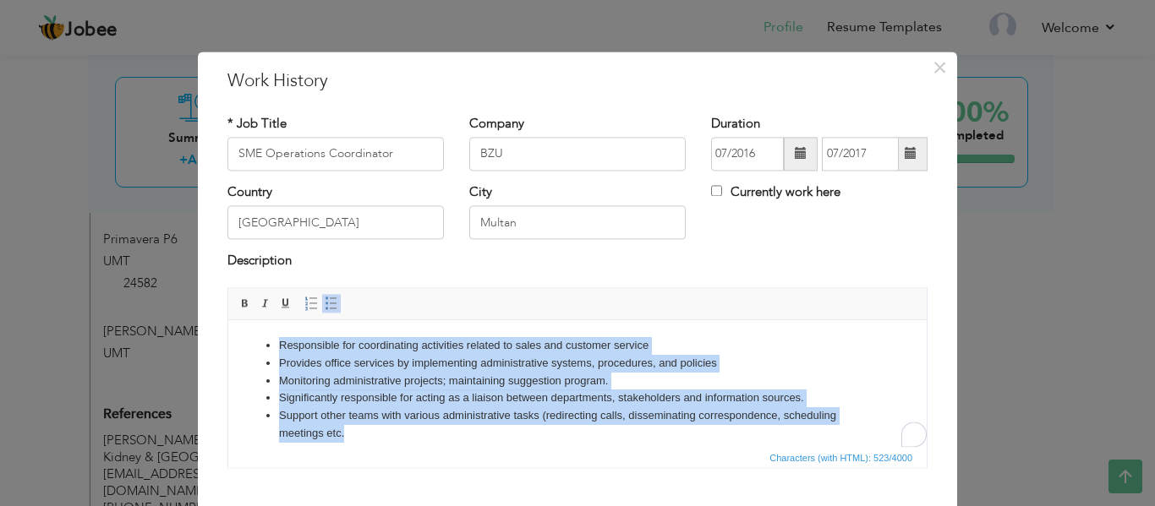
drag, startPoint x: 361, startPoint y: 441, endPoint x: 263, endPoint y: 314, distance: 160.3
click at [263, 320] on html "Responsible for coordinating activities related to sales and customer service P…" at bounding box center [577, 390] width 698 height 140
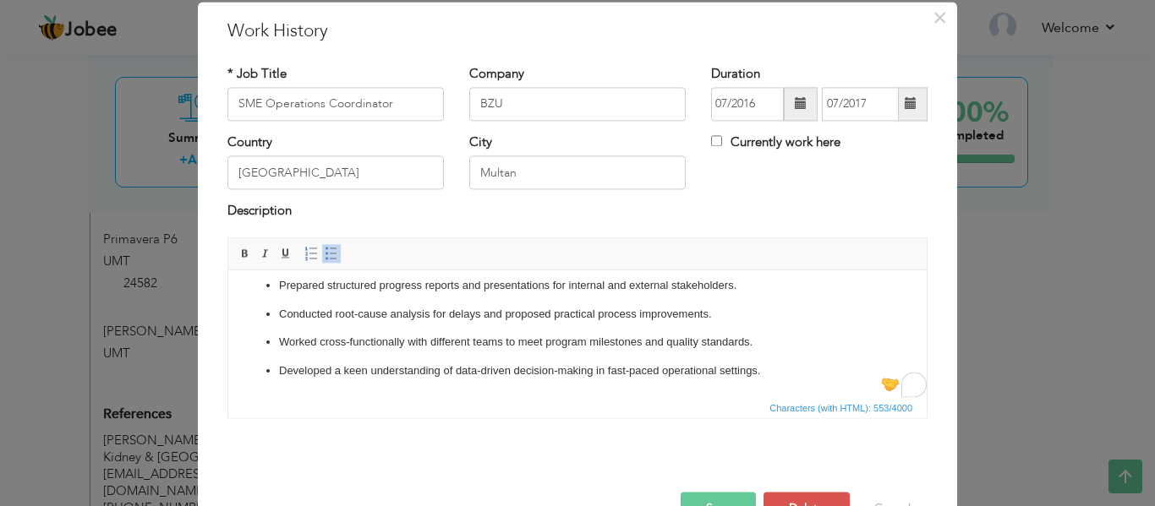
scroll to position [99, 0]
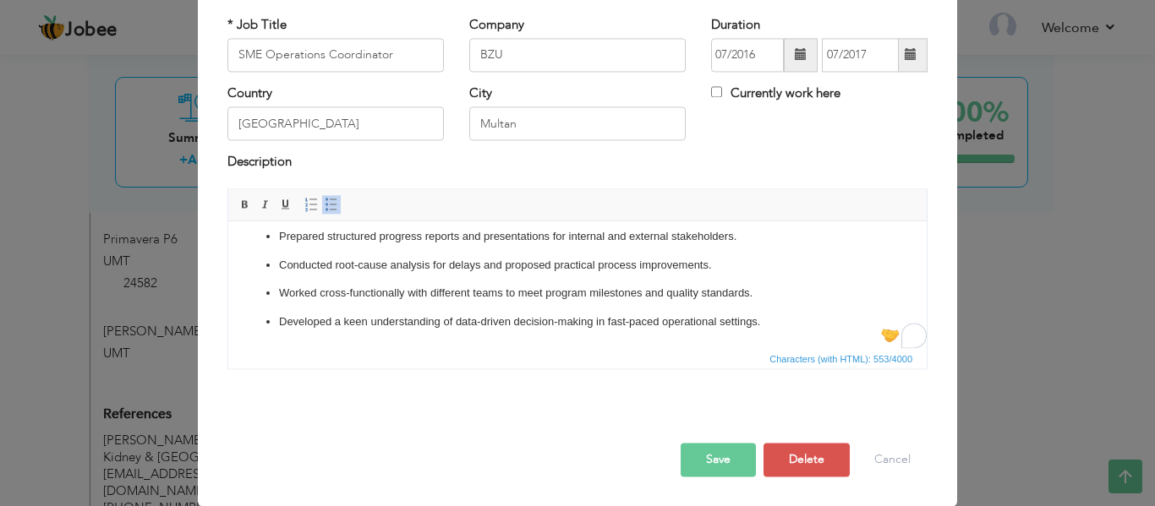
click at [796, 61] on span at bounding box center [801, 55] width 12 height 12
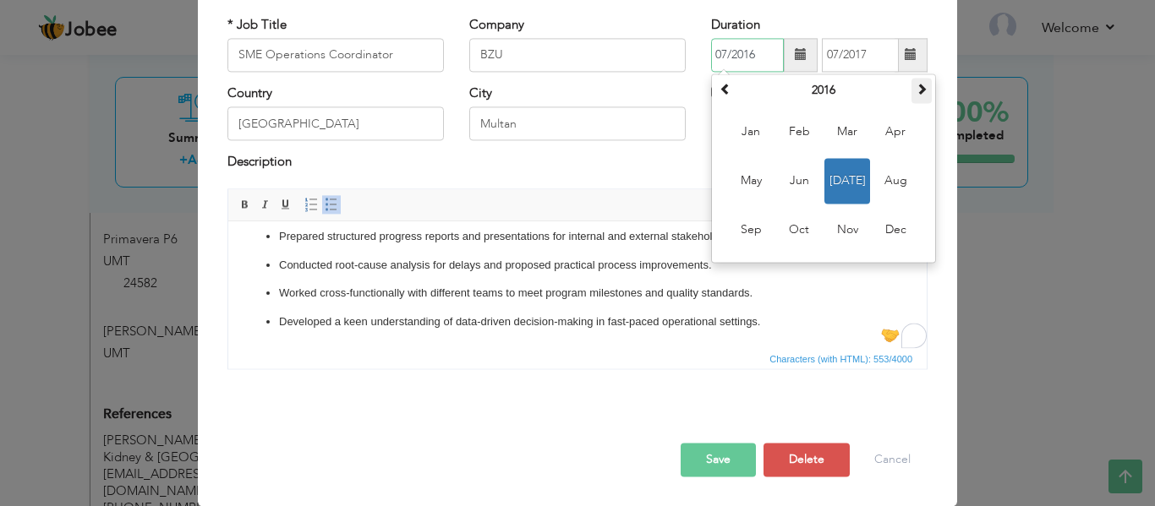
click at [916, 88] on span at bounding box center [922, 89] width 12 height 12
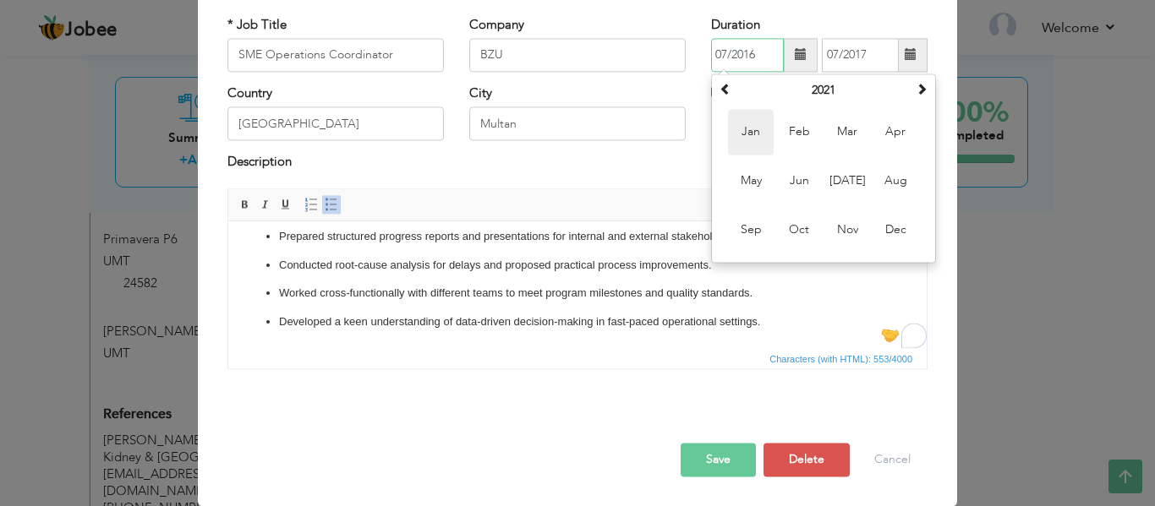
click at [741, 130] on span "Jan" at bounding box center [751, 132] width 46 height 46
type input "01/2021"
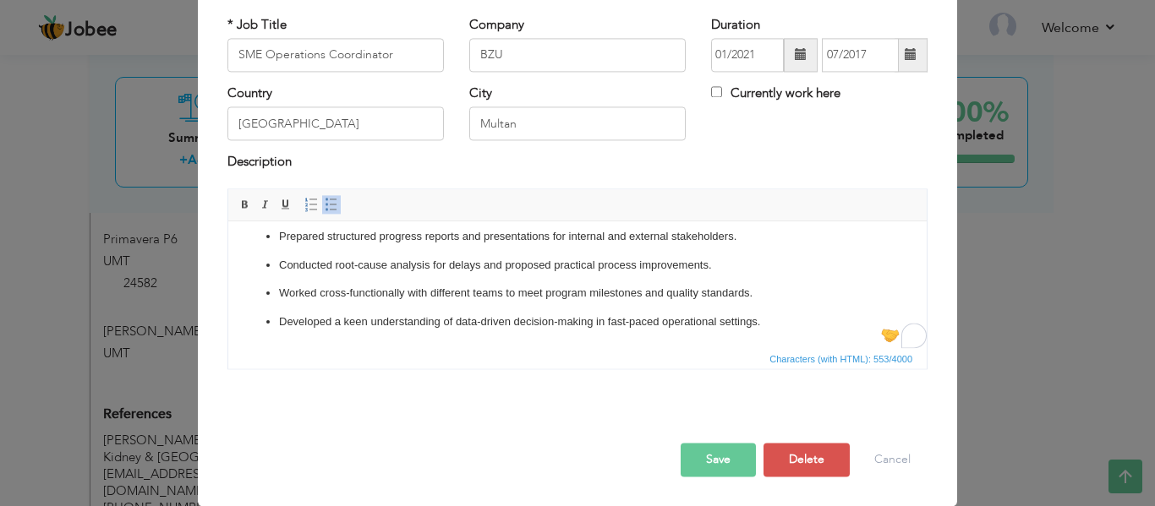
click at [913, 53] on span at bounding box center [911, 55] width 33 height 34
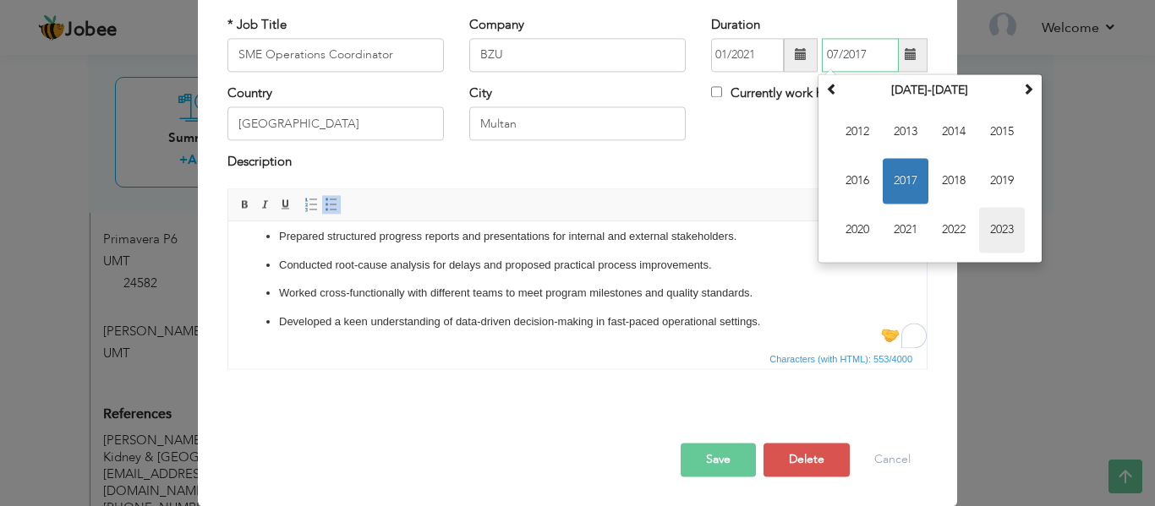
click at [979, 223] on span "2023" at bounding box center [1002, 230] width 46 height 46
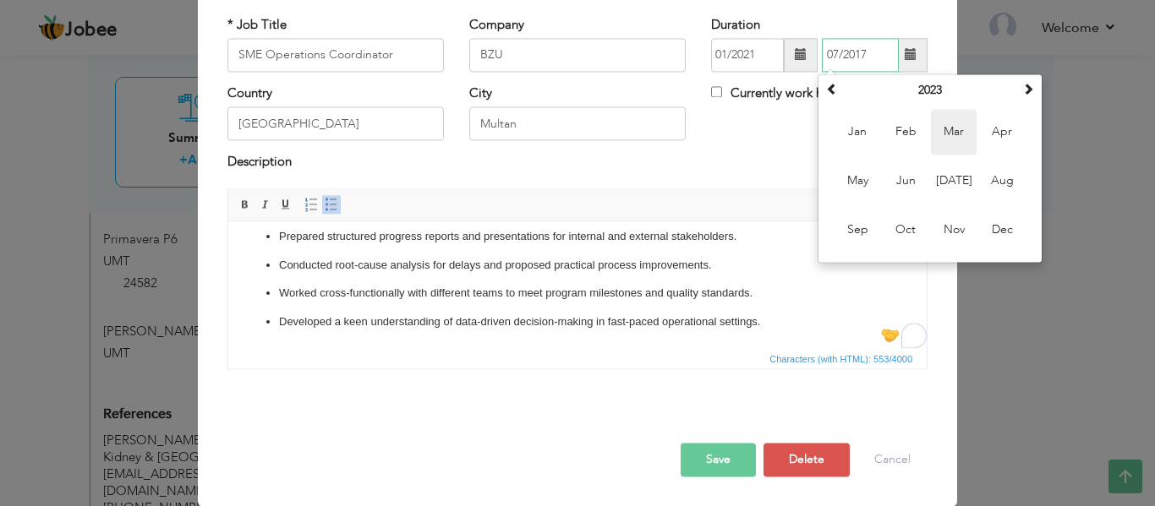
click at [949, 140] on span "Mar" at bounding box center [954, 132] width 46 height 46
type input "03/2023"
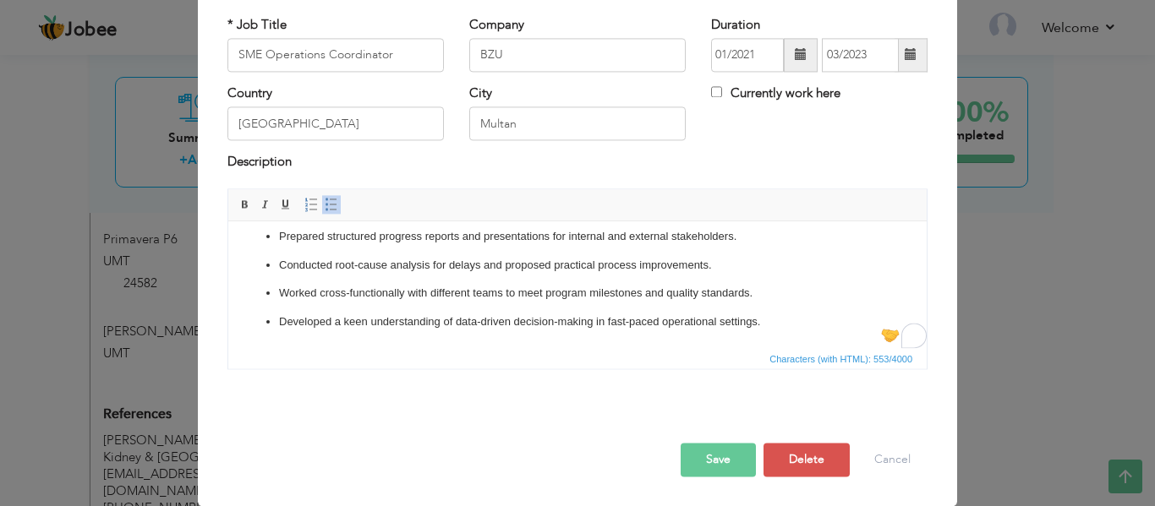
click at [705, 462] on button "Save" at bounding box center [718, 460] width 75 height 34
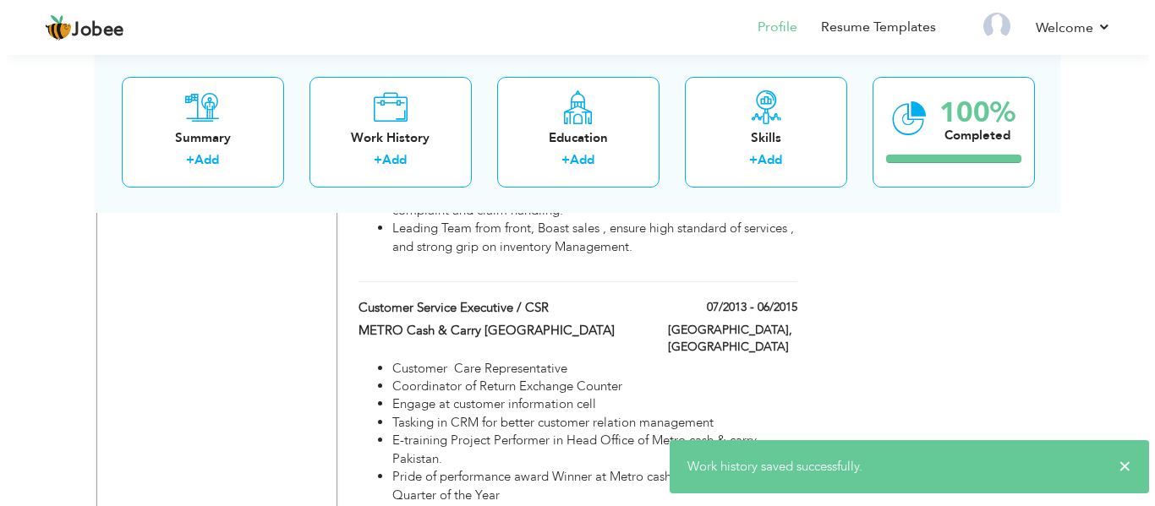
scroll to position [1945, 0]
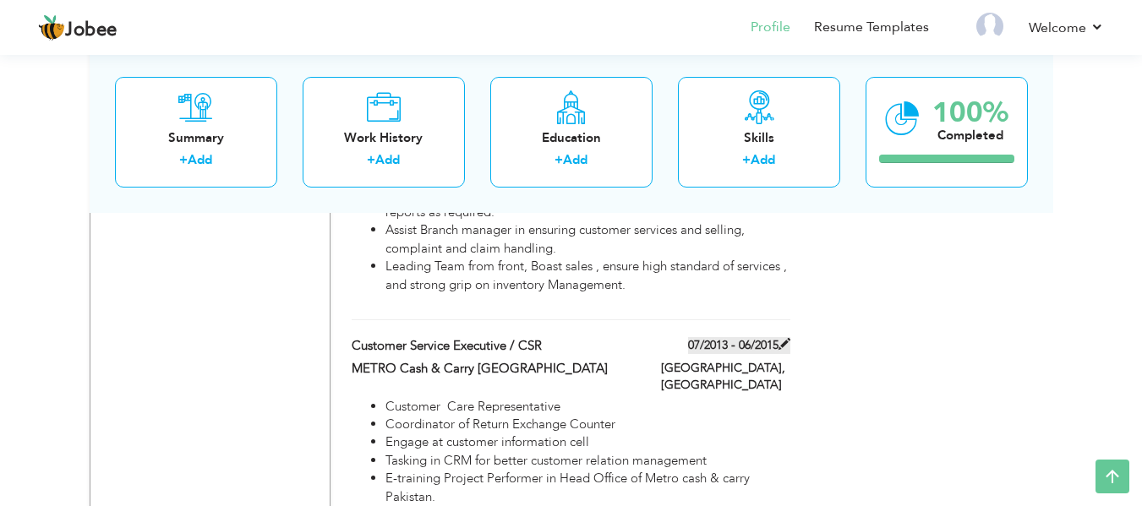
click at [738, 337] on label "07/2013 - 06/2015" at bounding box center [739, 345] width 102 height 17
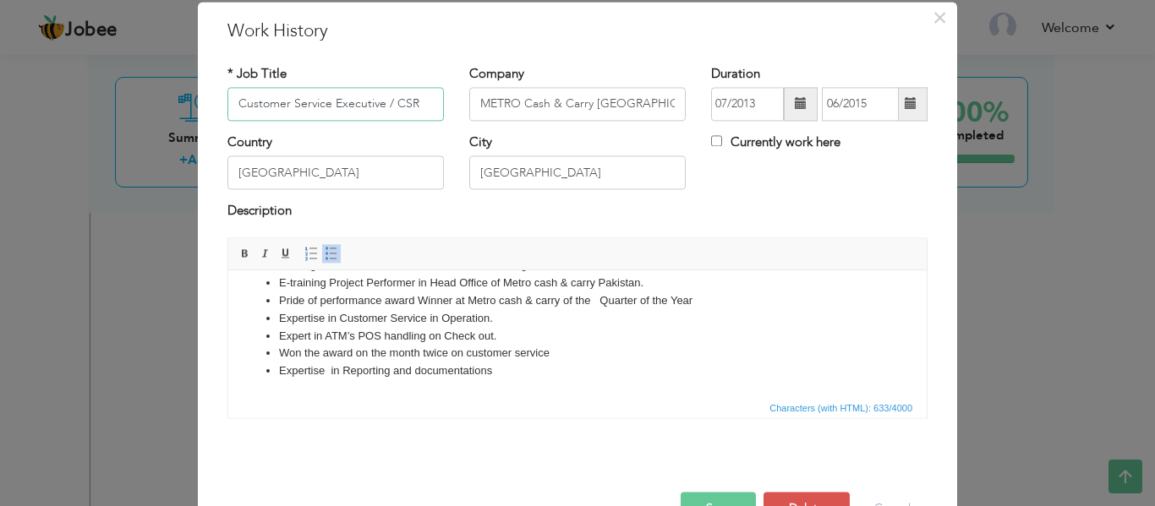
scroll to position [99, 0]
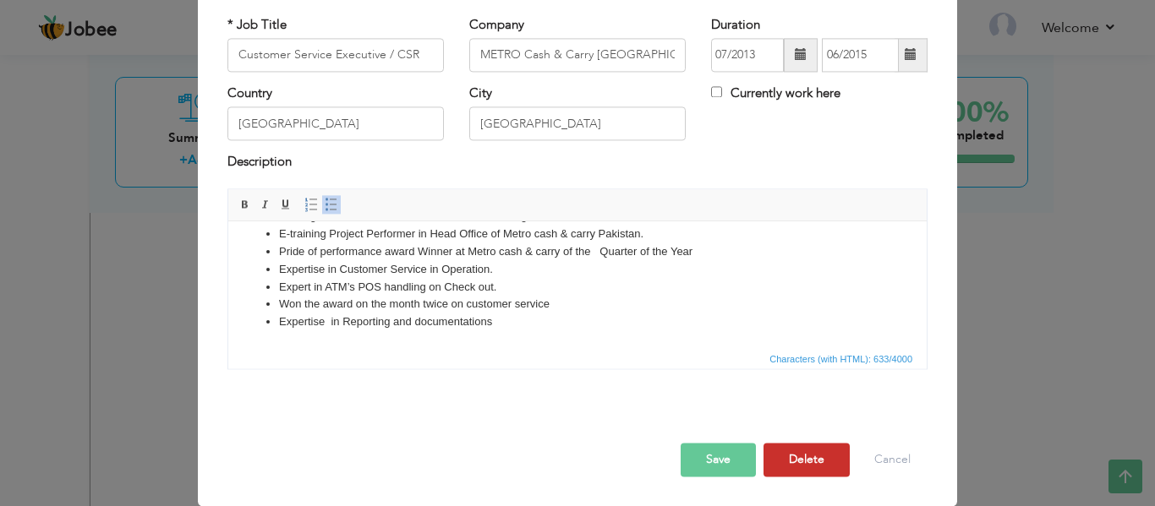
click at [787, 459] on button "Delete" at bounding box center [807, 460] width 86 height 34
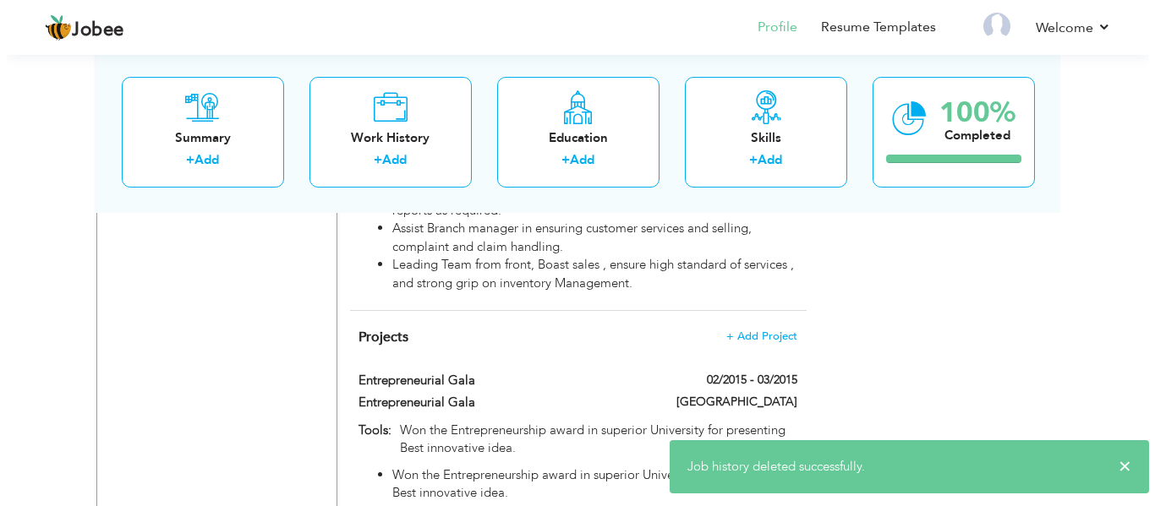
scroll to position [1945, 0]
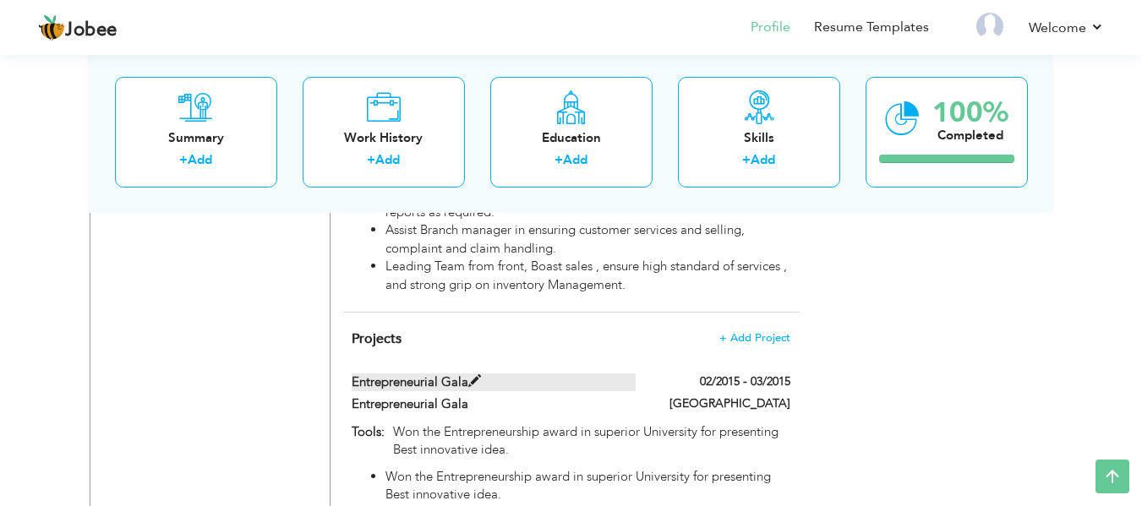
click at [513, 374] on label "Entrepreneurial Gala" at bounding box center [494, 383] width 284 height 18
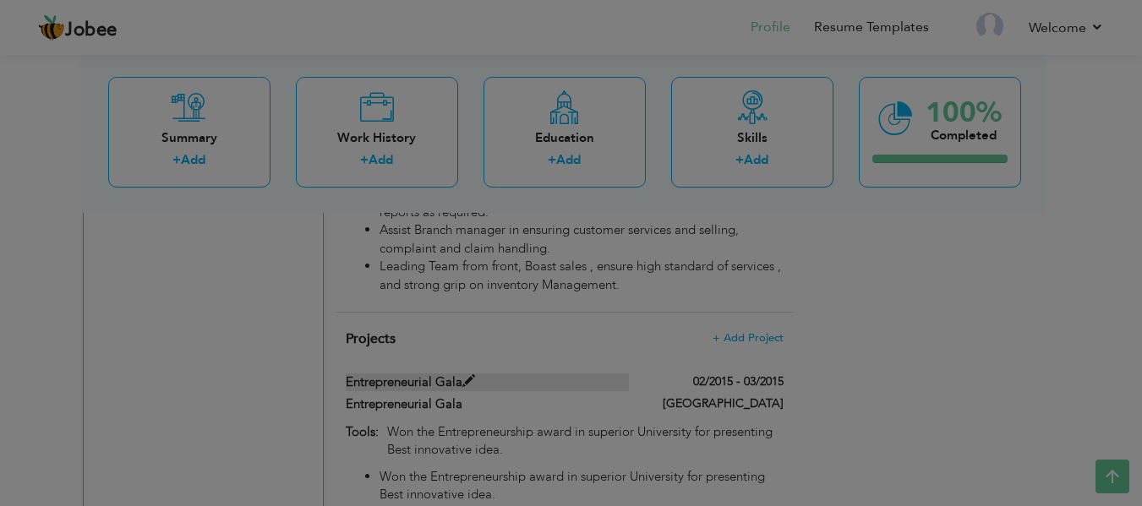
type input "Entrepreneurial Gala"
type input "02/2015"
type input "03/2015"
type input "Won the Entrepreneurship award in superior University for presenting Best innov…"
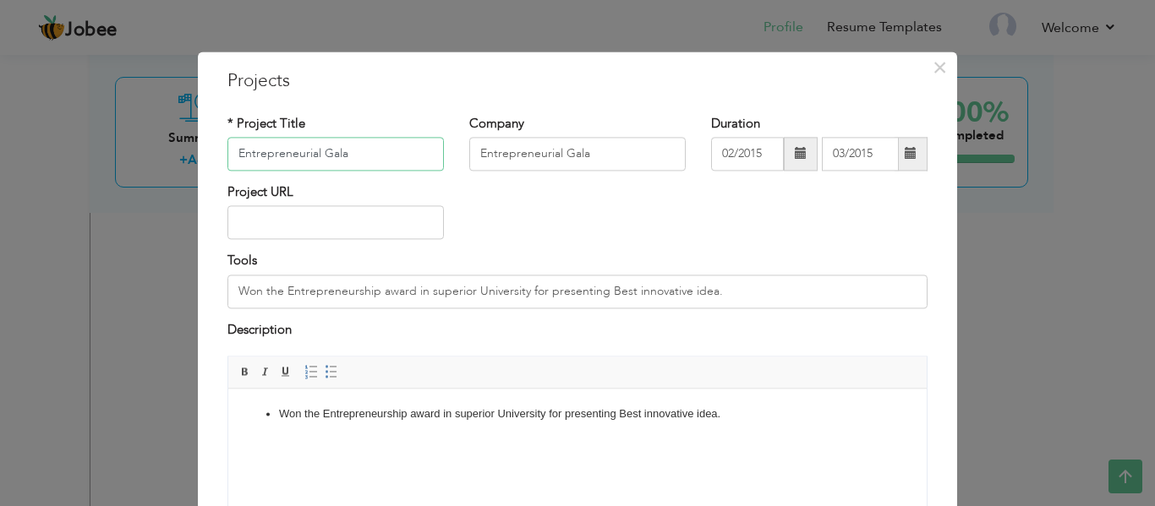
drag, startPoint x: 375, startPoint y: 151, endPoint x: 167, endPoint y: 155, distance: 208.9
click at [167, 155] on div "× Projects * Project Title Entrepreneurial Gala Company Entrepreneurial Gala Du…" at bounding box center [577, 253] width 1155 height 506
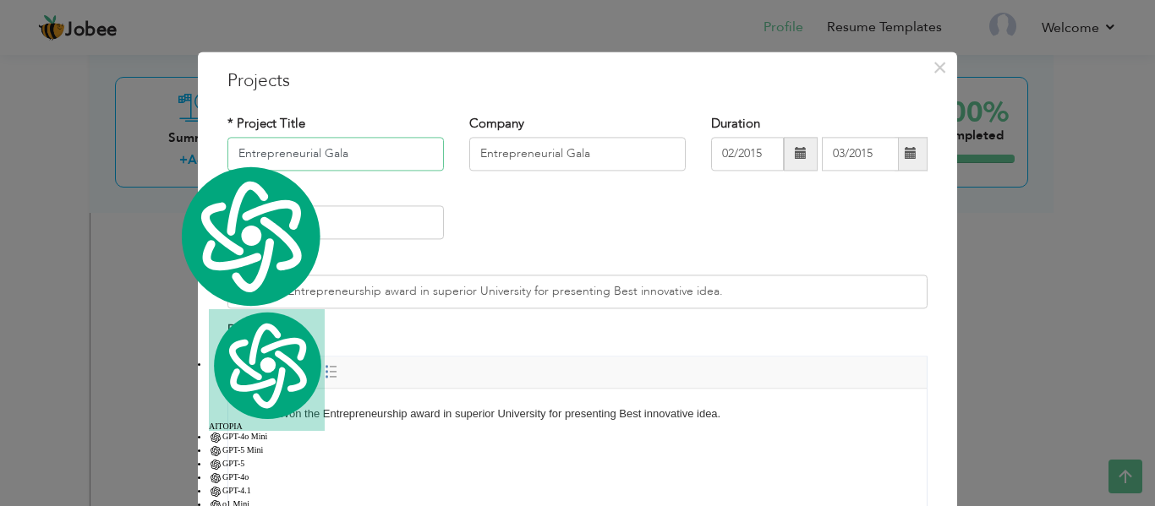
paste input "Representation of Women in TikTok Videos: Investigation of Self-Objectification…"
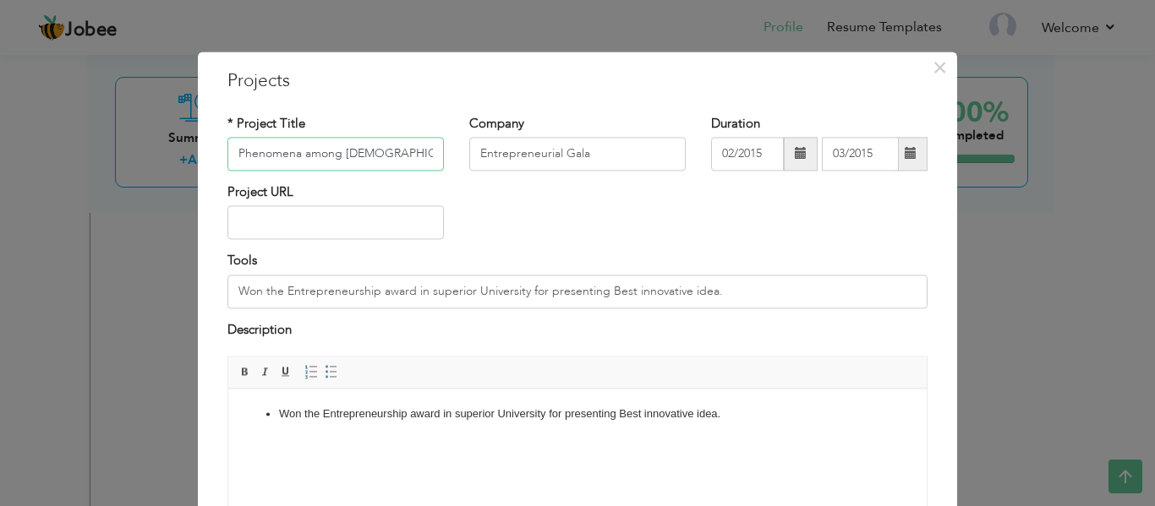
type input "Representation of Women in TikTok Videos: Investigation of Self-Objectification…"
drag, startPoint x: 593, startPoint y: 151, endPoint x: 411, endPoint y: 161, distance: 182.1
click at [411, 161] on div "* Project Title Representation of Women in TikTok Videos: Investigation of Self…" at bounding box center [577, 149] width 725 height 68
type input "Industrial Research"
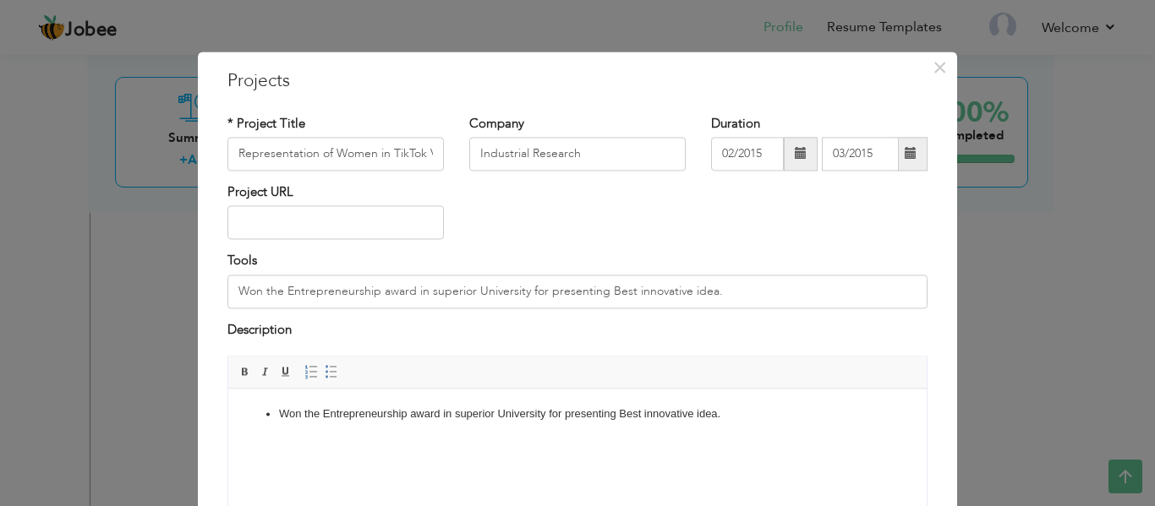
click at [795, 155] on span at bounding box center [801, 154] width 12 height 12
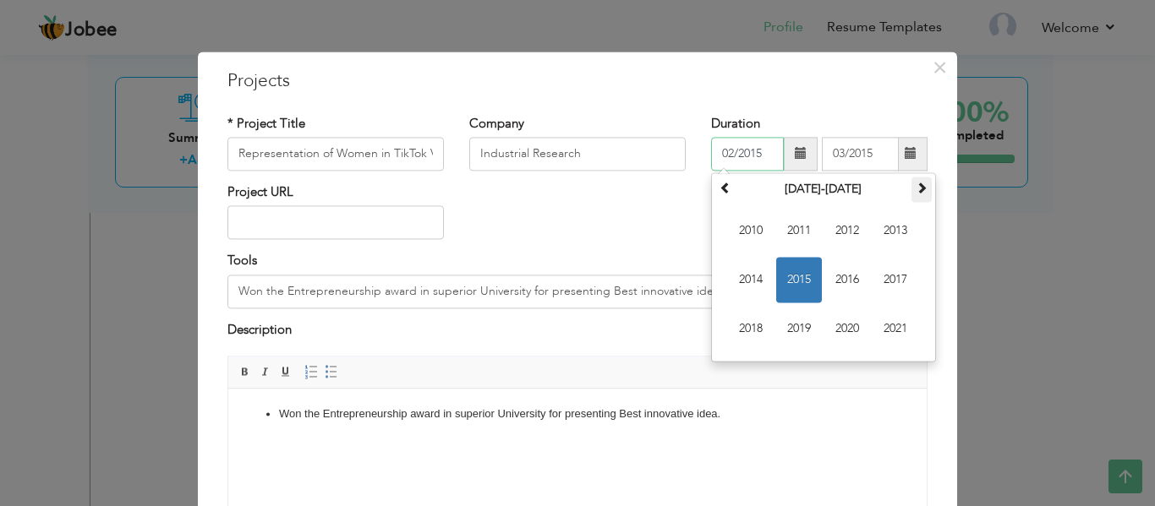
click at [917, 188] on span at bounding box center [922, 188] width 12 height 12
click at [731, 269] on span "2024" at bounding box center [751, 280] width 46 height 46
click at [736, 238] on span "Jan" at bounding box center [751, 231] width 46 height 46
type input "01/2024"
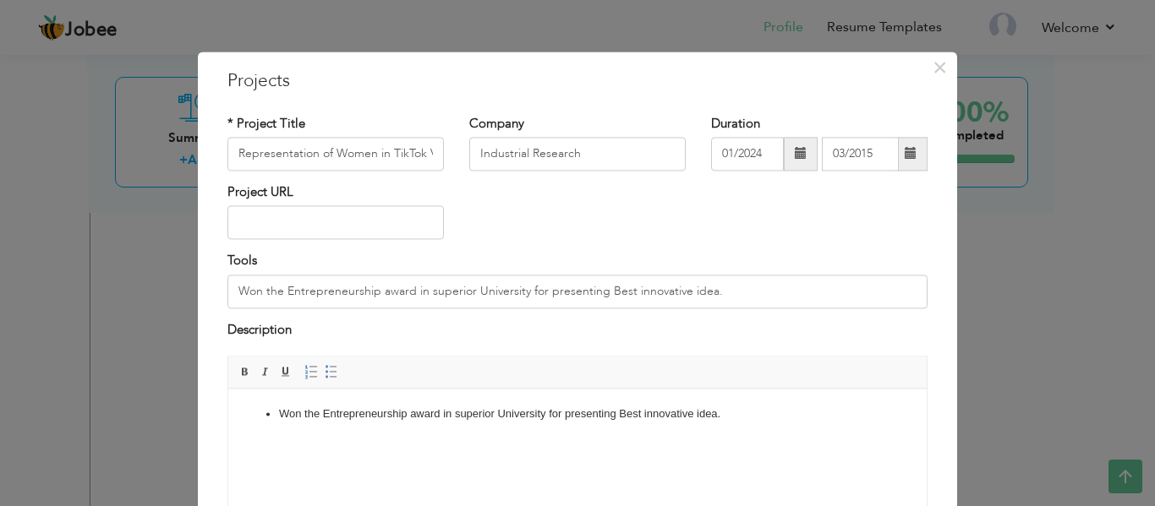
click at [903, 144] on span at bounding box center [911, 154] width 33 height 34
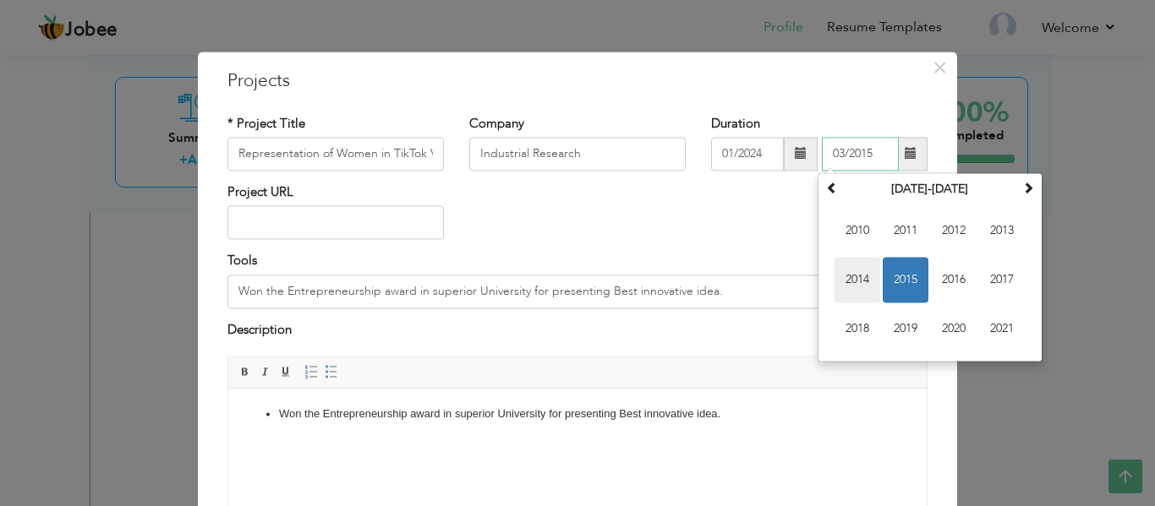
click at [851, 272] on span "2014" at bounding box center [858, 280] width 46 height 46
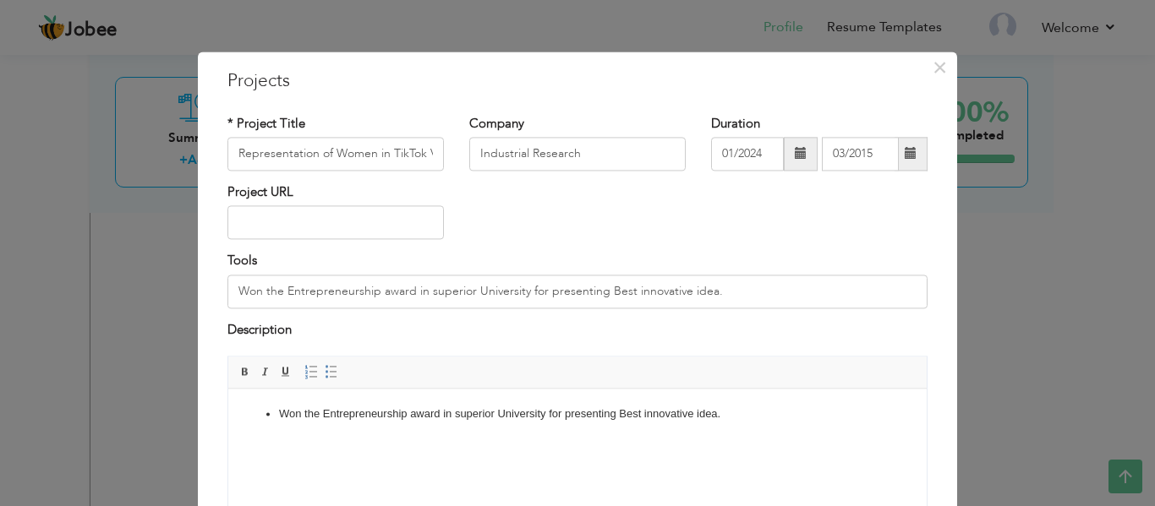
click at [905, 151] on span at bounding box center [911, 154] width 12 height 12
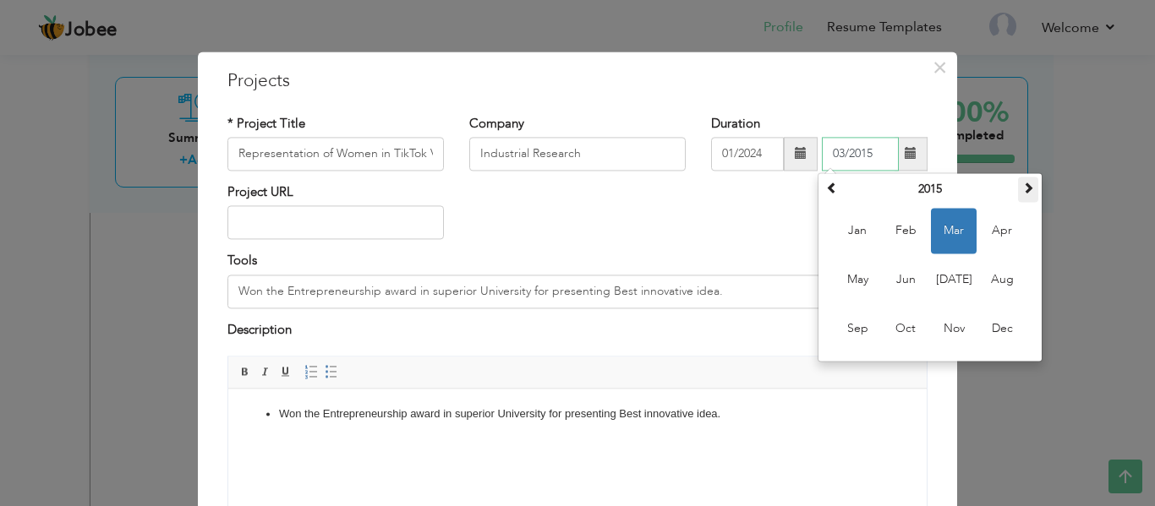
click at [1022, 190] on span at bounding box center [1028, 188] width 12 height 12
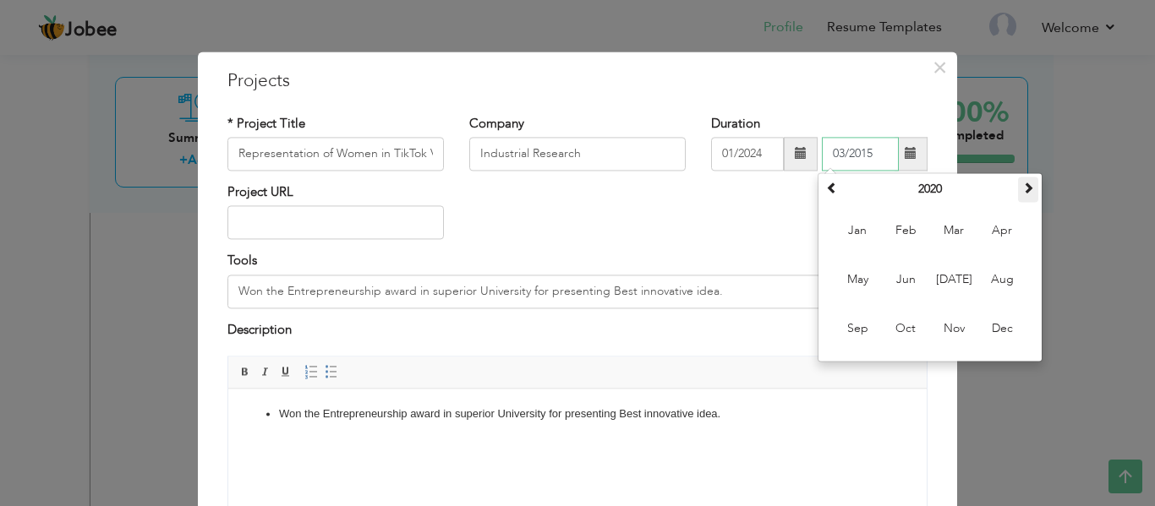
click at [1022, 190] on span at bounding box center [1028, 188] width 12 height 12
click at [844, 236] on span "Jan" at bounding box center [858, 231] width 46 height 46
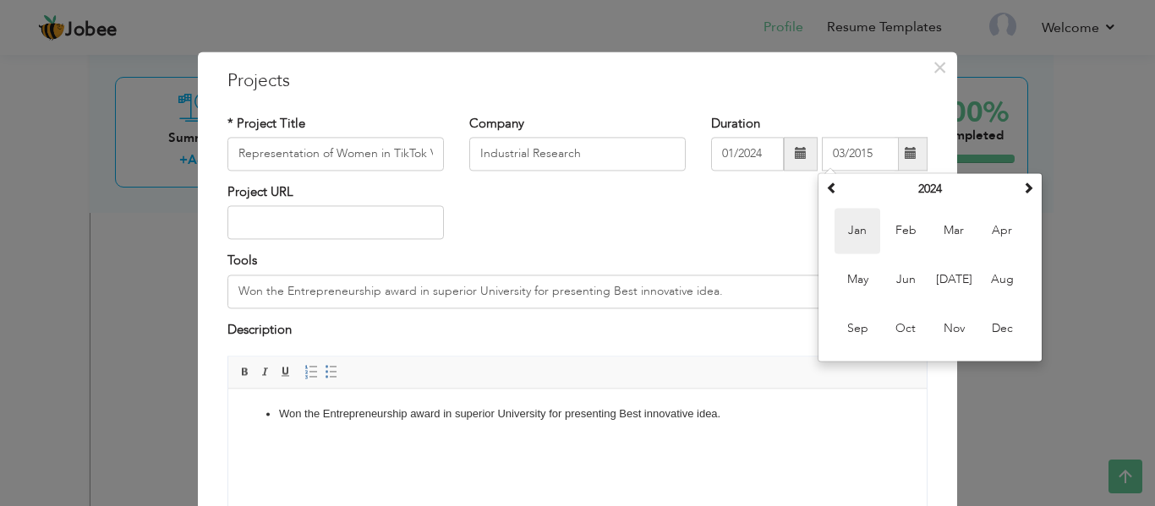
type input "01/2024"
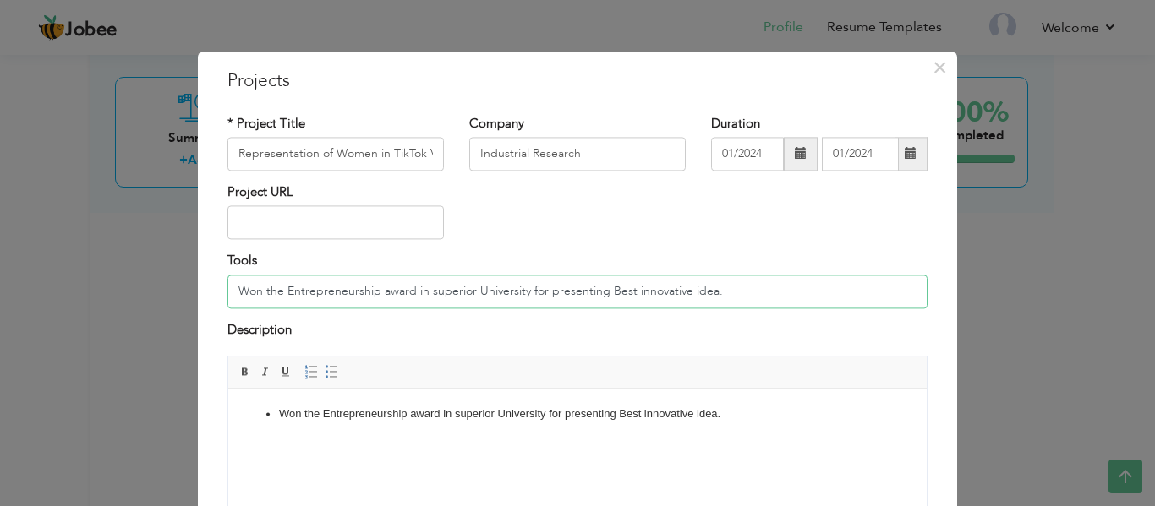
drag, startPoint x: 726, startPoint y: 295, endPoint x: 108, endPoint y: 287, distance: 618.1
click at [112, 289] on div "× Projects * Project Title Representation of Women in TikTok Videos: Investigat…" at bounding box center [577, 253] width 1155 height 506
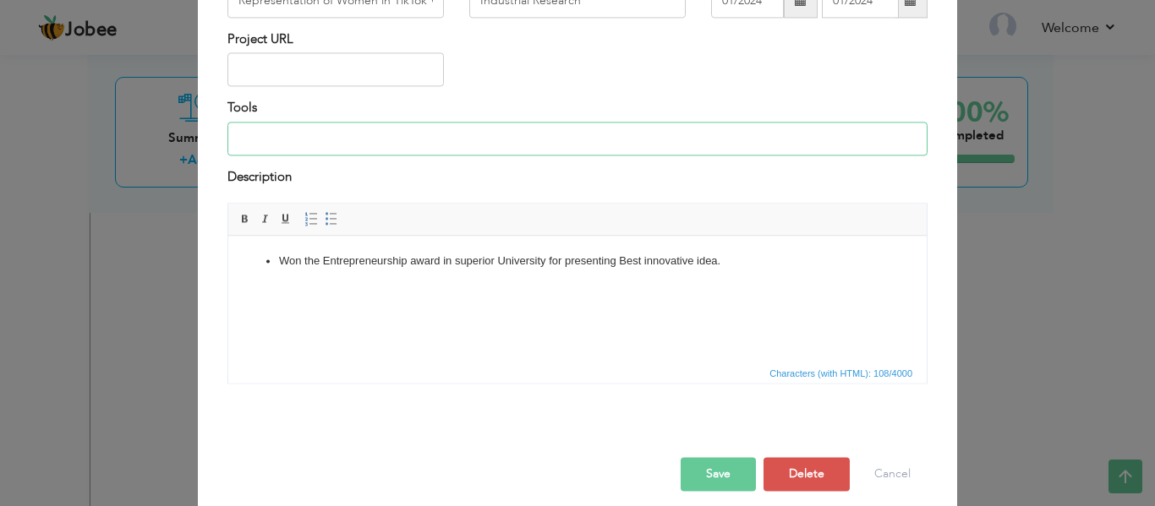
scroll to position [168, 0]
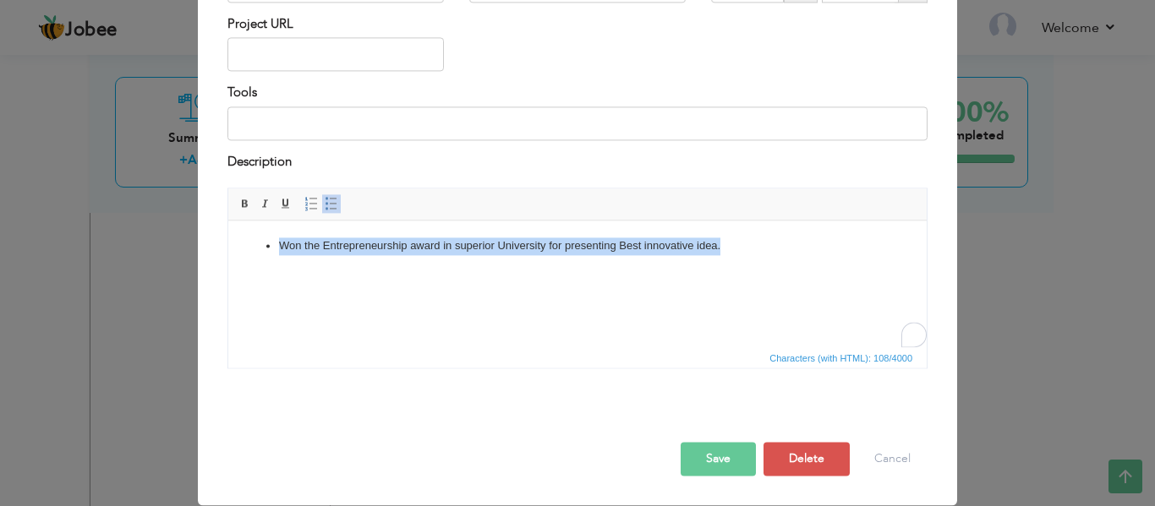
drag, startPoint x: 731, startPoint y: 240, endPoint x: 147, endPoint y: 244, distance: 583.4
click at [228, 244] on html "Won the Entrepreneurship award in superior University for presenting Best innov…" at bounding box center [577, 247] width 698 height 52
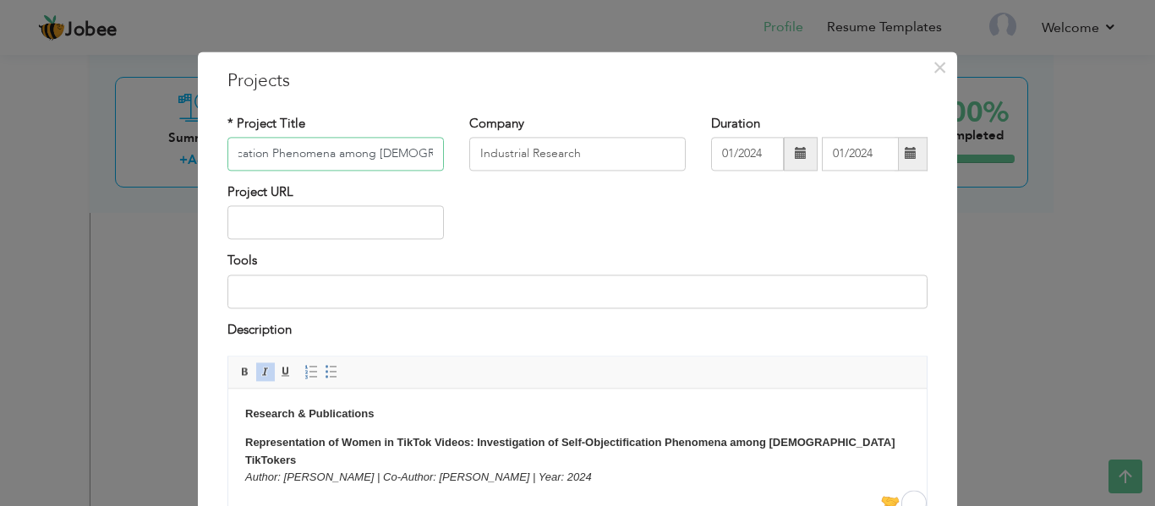
scroll to position [0, 424]
drag, startPoint x: 230, startPoint y: 146, endPoint x: 537, endPoint y: 153, distance: 307.0
click at [537, 153] on div "* Project Title Representation of Women in TikTok Videos: Investigation of Self…" at bounding box center [577, 149] width 725 height 68
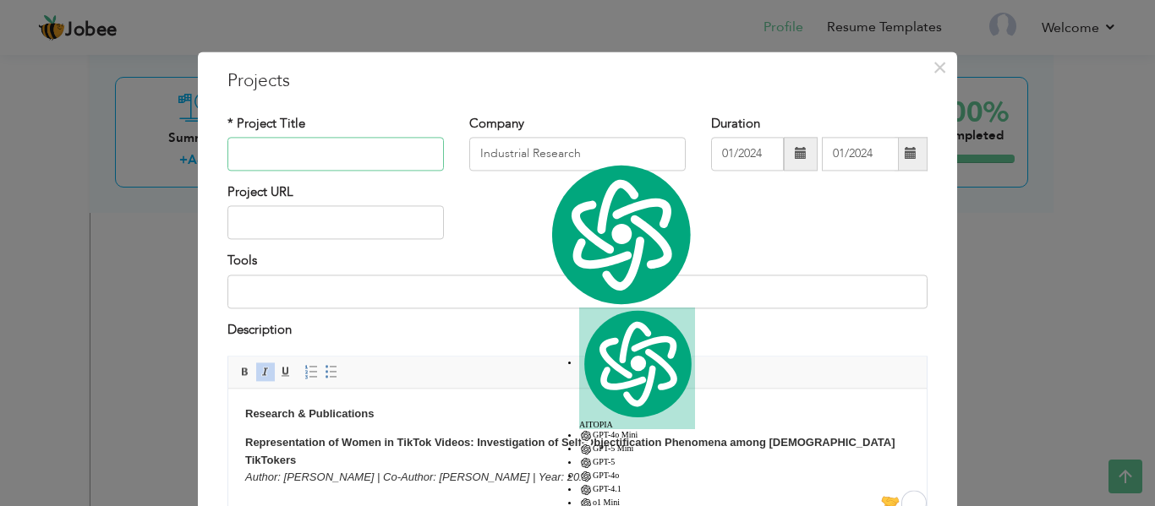
scroll to position [0, 0]
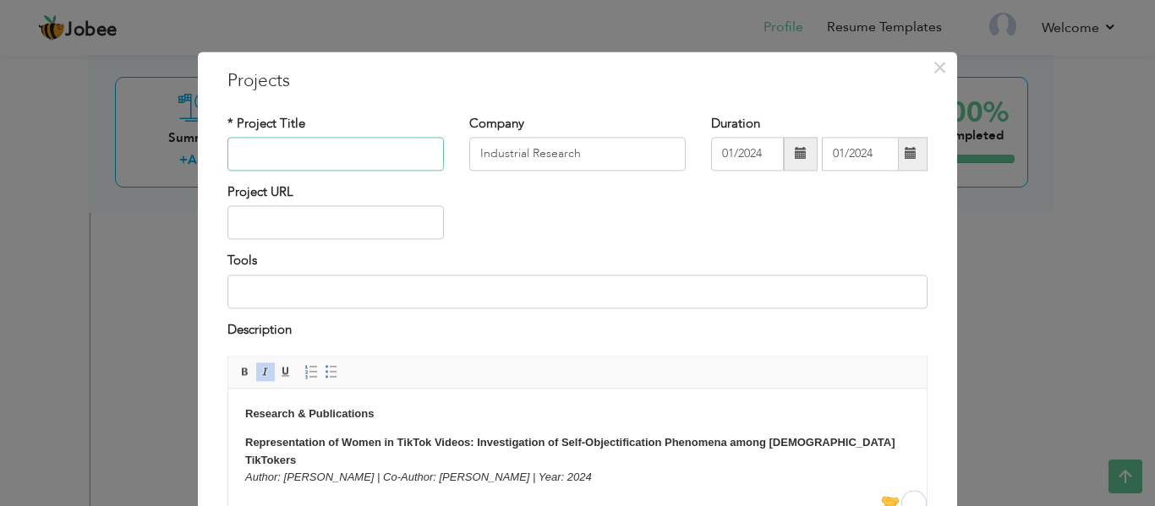
click at [334, 149] on input "text" at bounding box center [335, 154] width 216 height 34
type input "R"
type input "A"
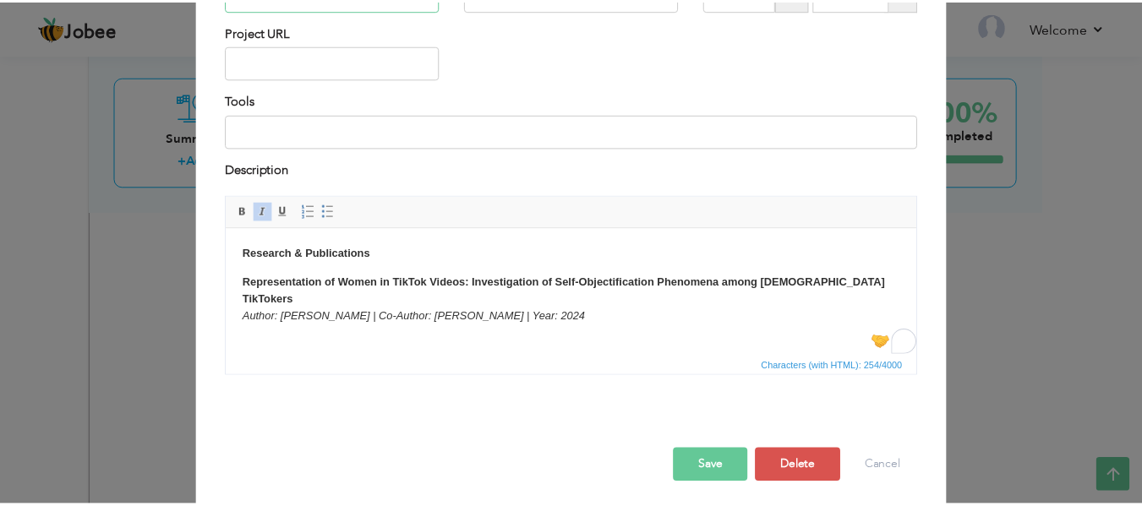
scroll to position [168, 0]
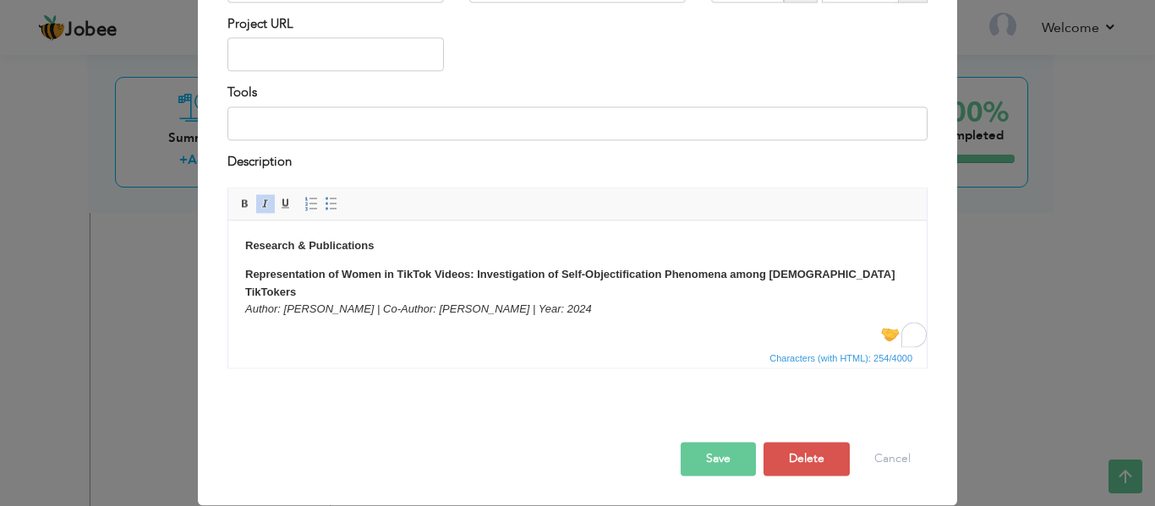
click at [703, 454] on button "Save" at bounding box center [718, 460] width 75 height 34
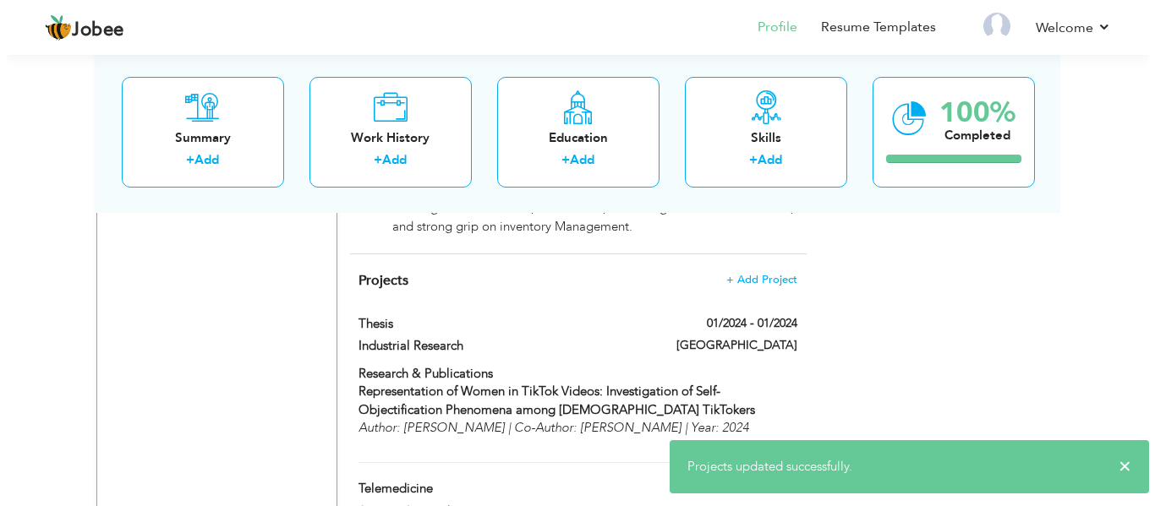
scroll to position [2029, 0]
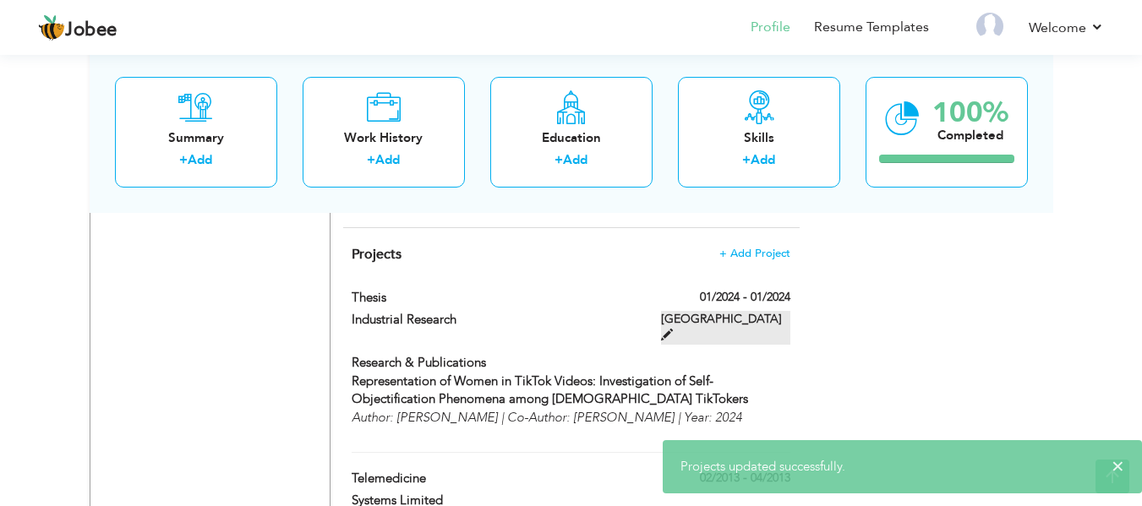
click at [782, 311] on label "Superior university" at bounding box center [725, 328] width 129 height 34
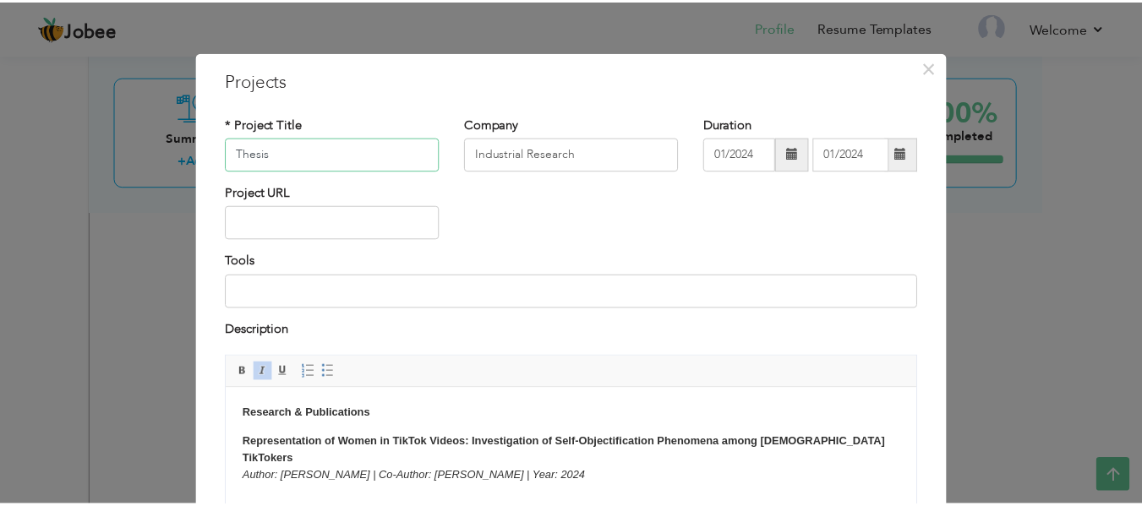
scroll to position [168, 0]
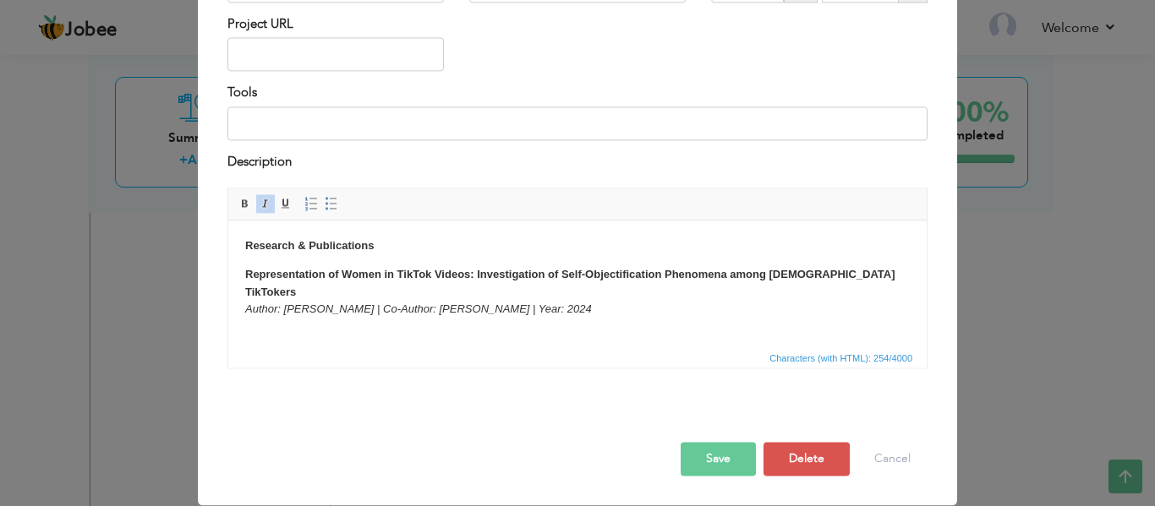
click at [691, 451] on button "Save" at bounding box center [718, 460] width 75 height 34
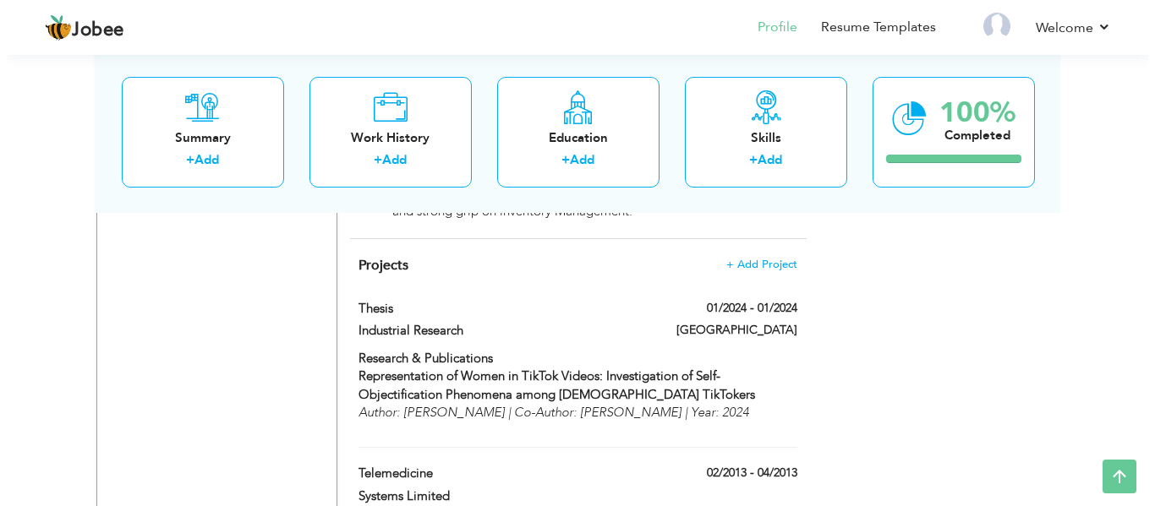
scroll to position [2029, 0]
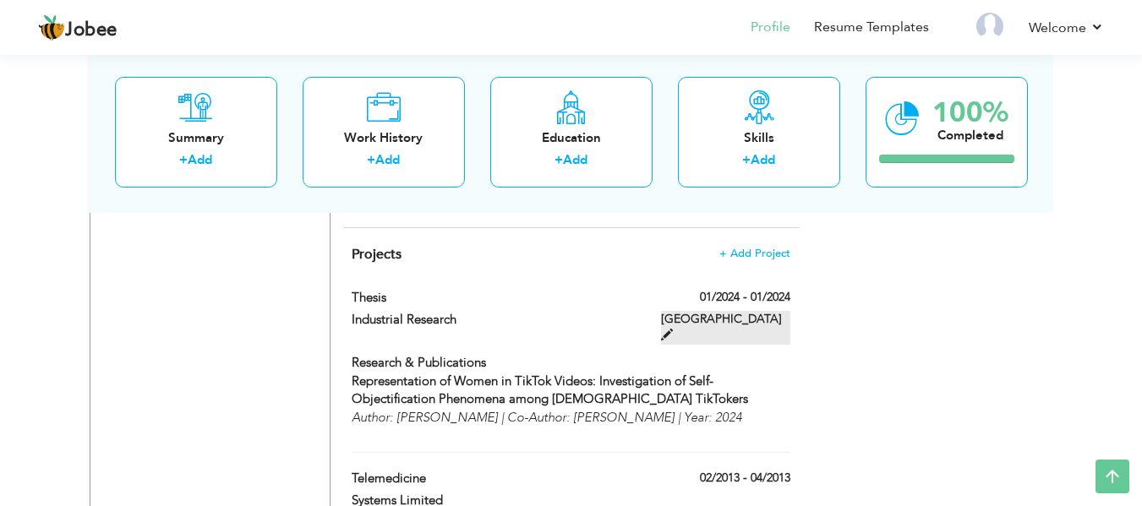
click at [673, 329] on span at bounding box center [667, 335] width 12 height 12
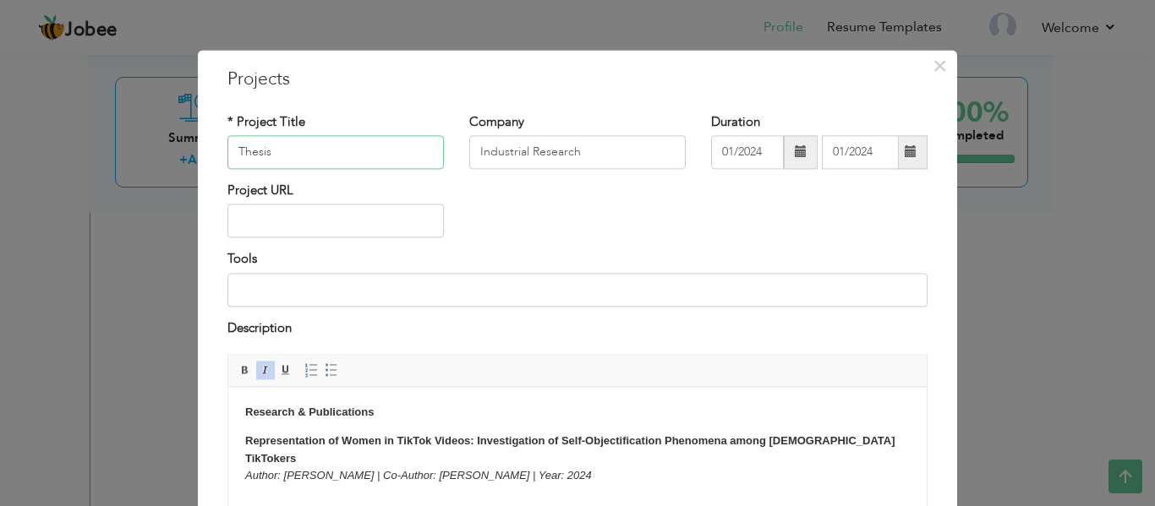
scroll to position [0, 0]
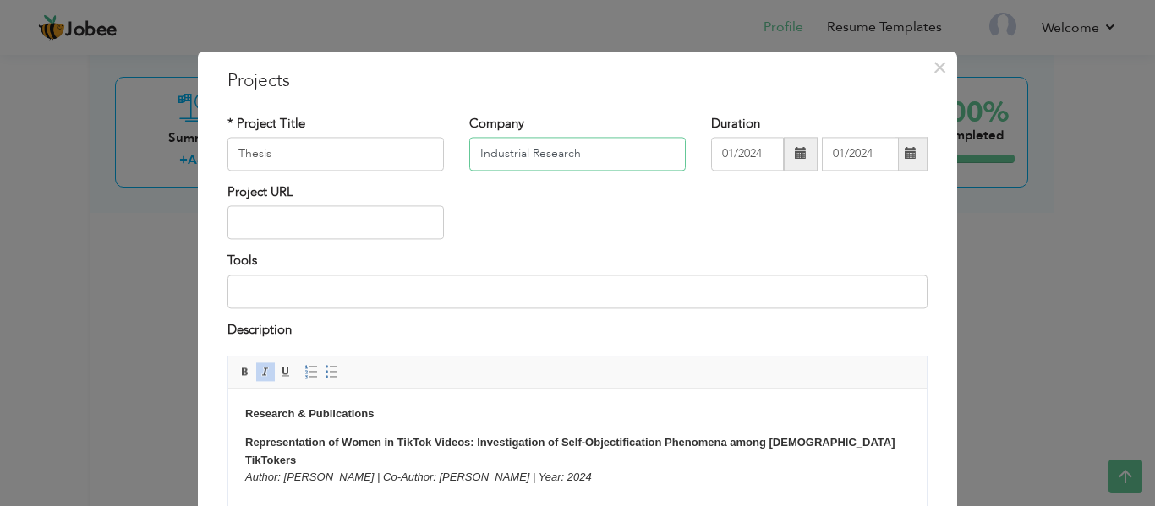
click at [579, 154] on input "Industrial Research" at bounding box center [577, 154] width 216 height 34
click at [382, 220] on input "text" at bounding box center [335, 223] width 216 height 34
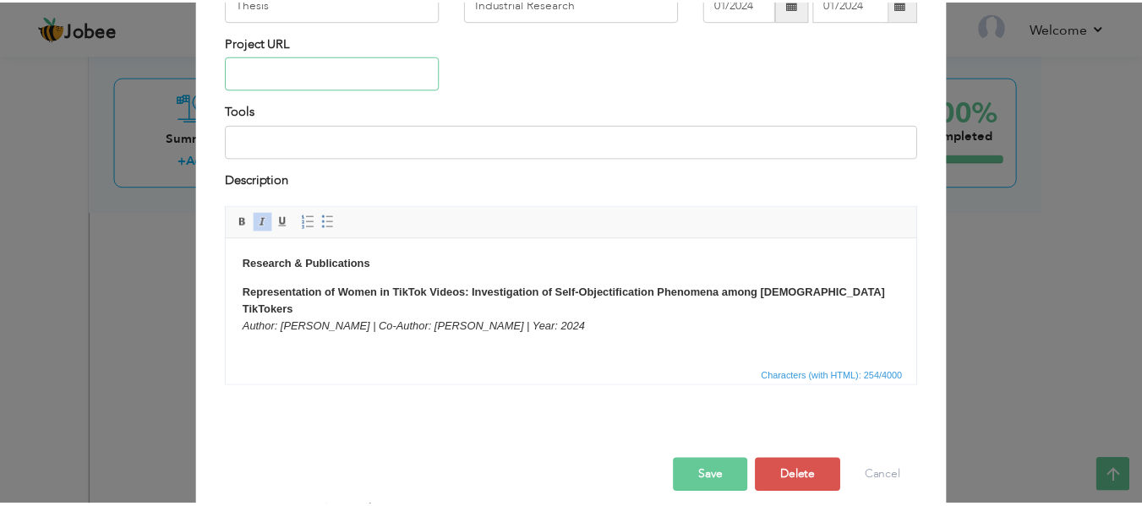
scroll to position [168, 0]
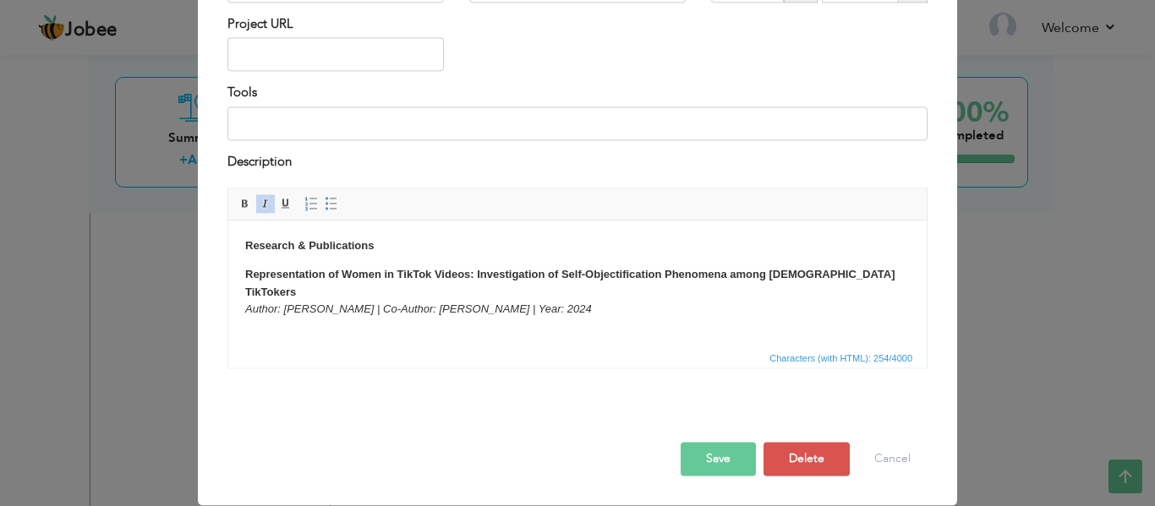
click at [722, 461] on button "Save" at bounding box center [718, 460] width 75 height 34
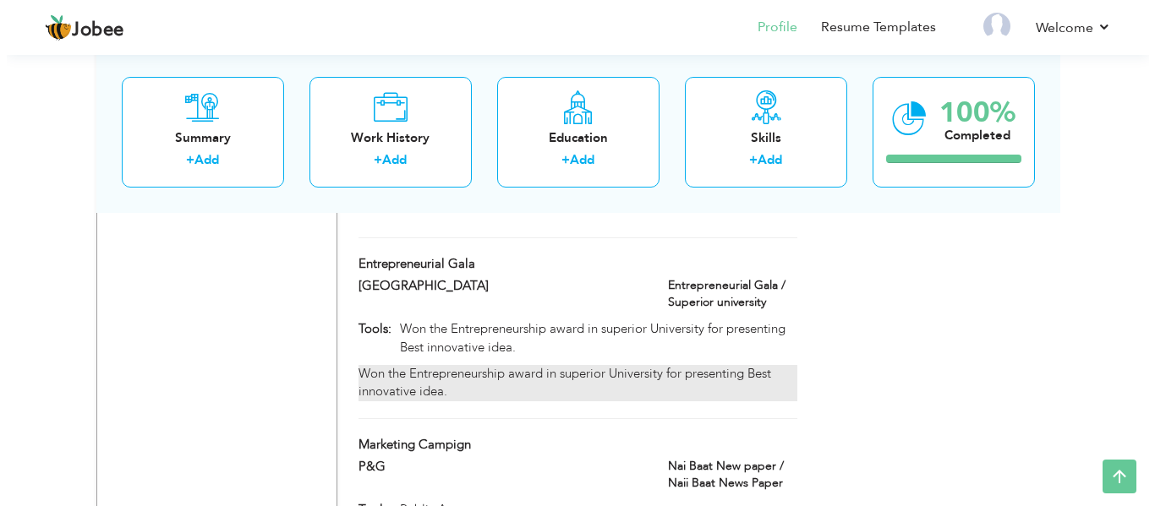
scroll to position [2452, 0]
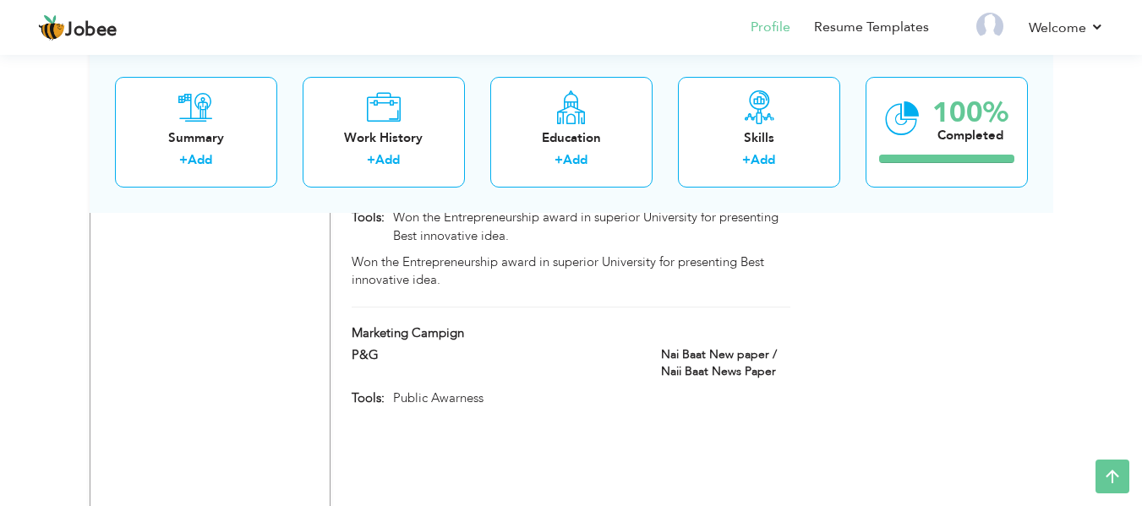
click at [502, 325] on div "Marketing Campign" at bounding box center [493, 336] width 309 height 22
type input "Marketing Campign"
type input "P&G"
type input "Public Awarness"
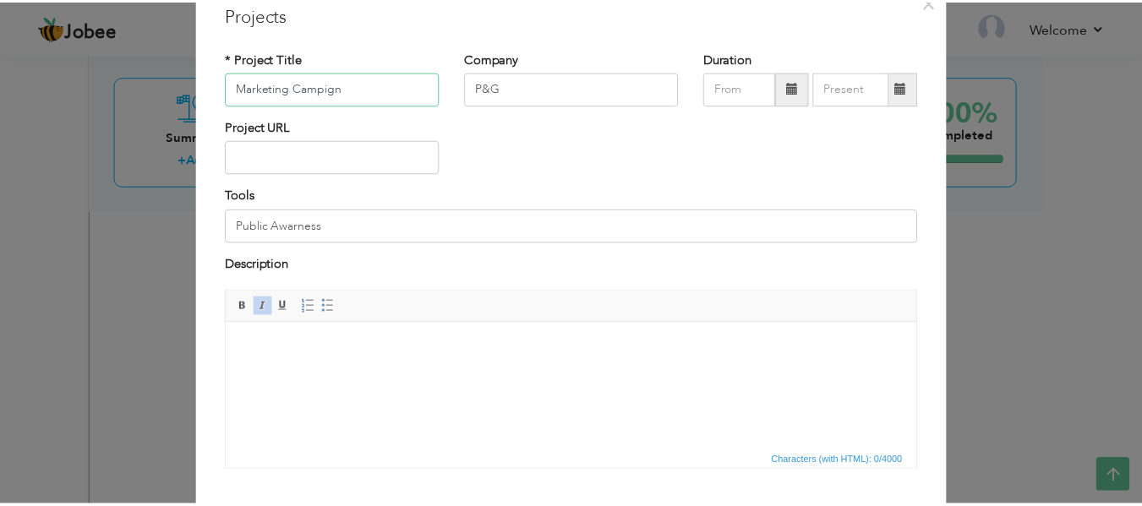
scroll to position [168, 0]
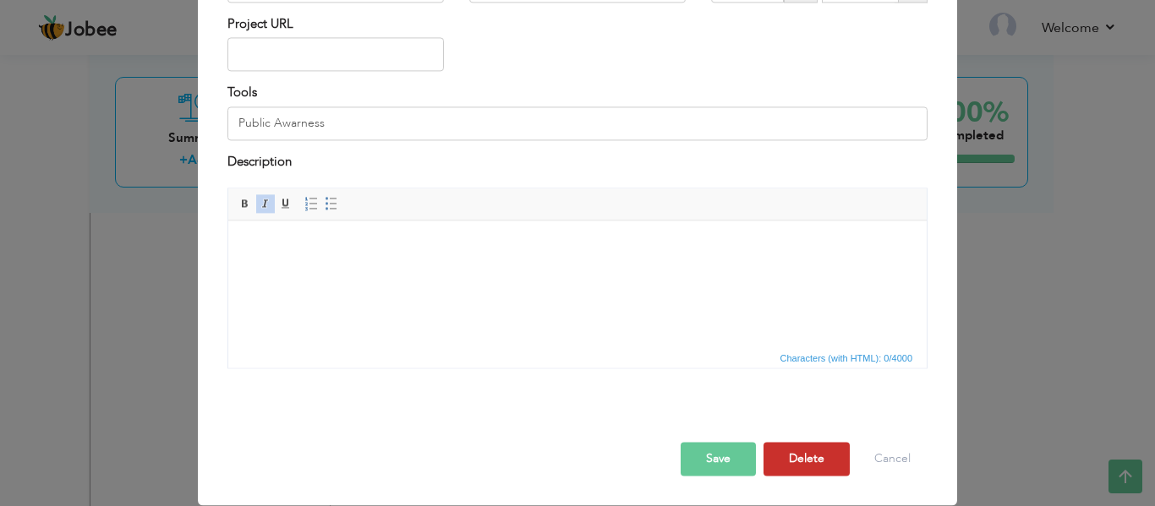
click at [797, 455] on button "Delete" at bounding box center [807, 460] width 86 height 34
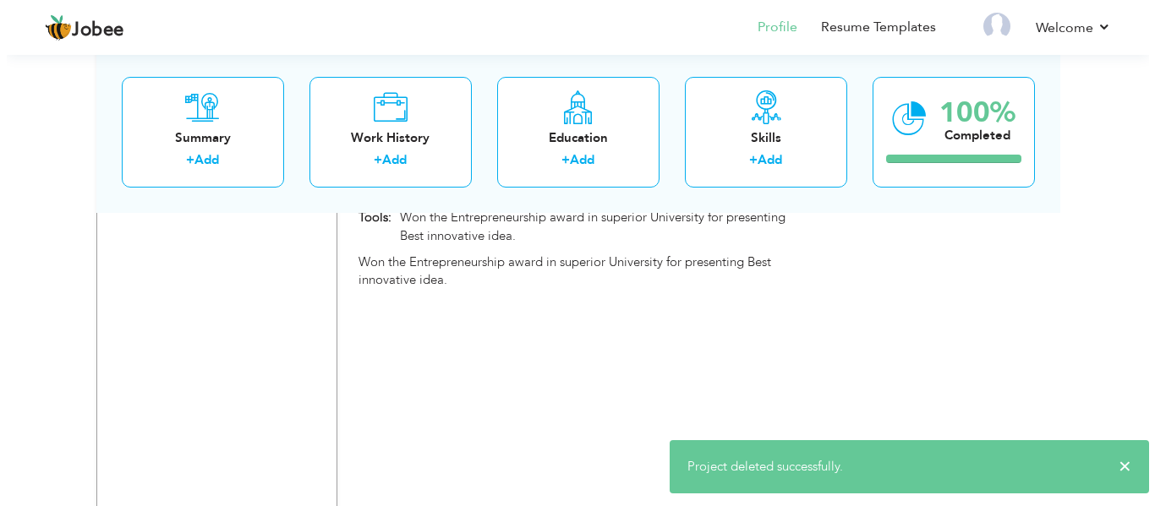
scroll to position [2283, 0]
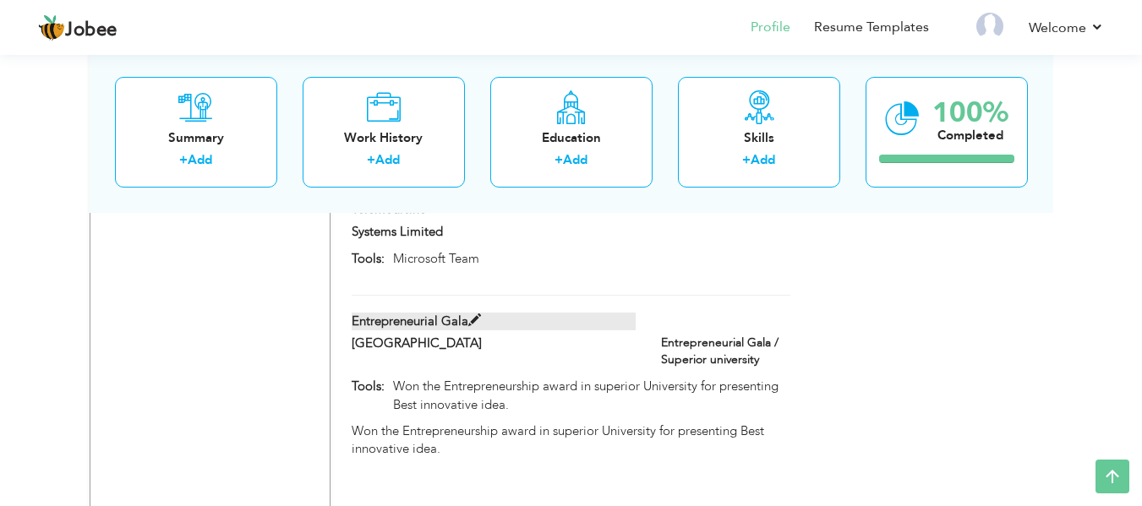
click at [594, 313] on label "Entrepreneurial Gala" at bounding box center [494, 322] width 284 height 18
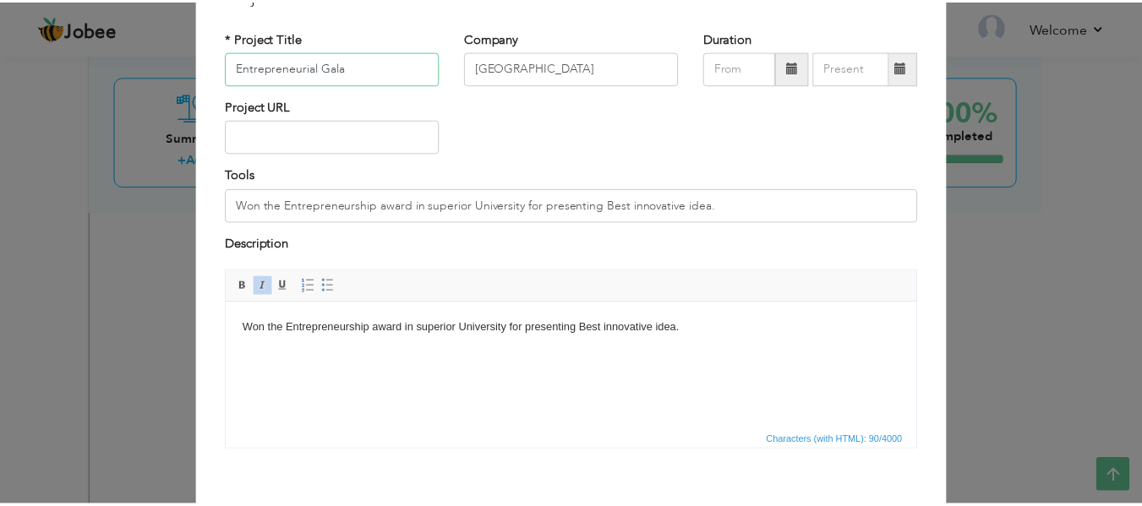
scroll to position [168, 0]
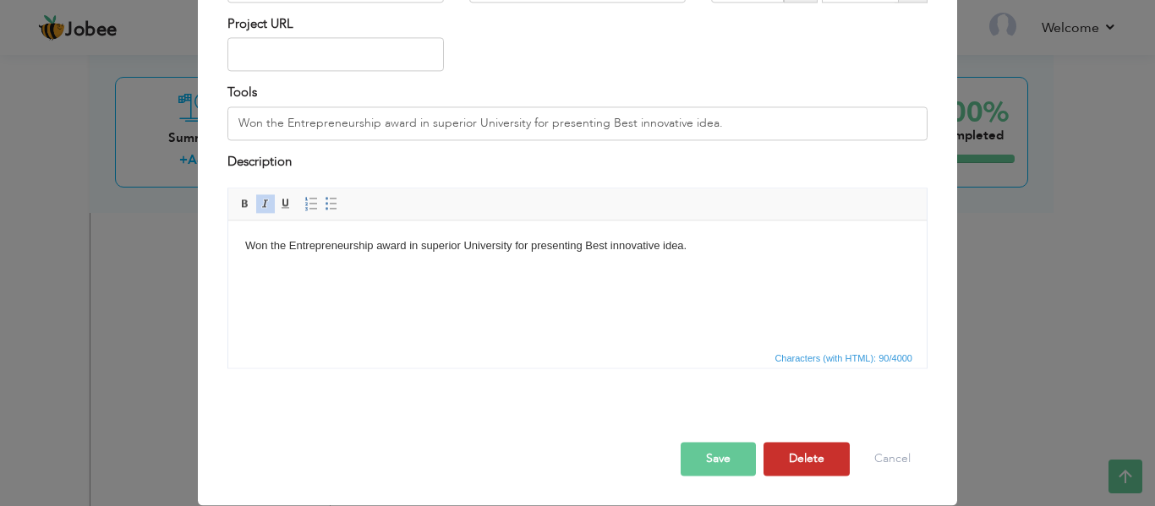
click at [788, 458] on button "Delete" at bounding box center [807, 460] width 86 height 34
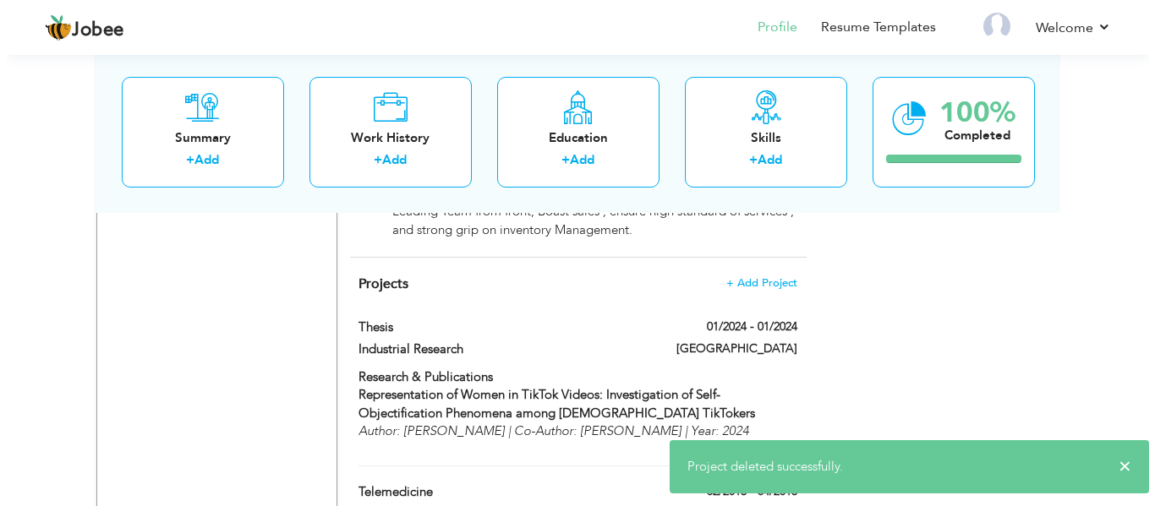
scroll to position [2029, 0]
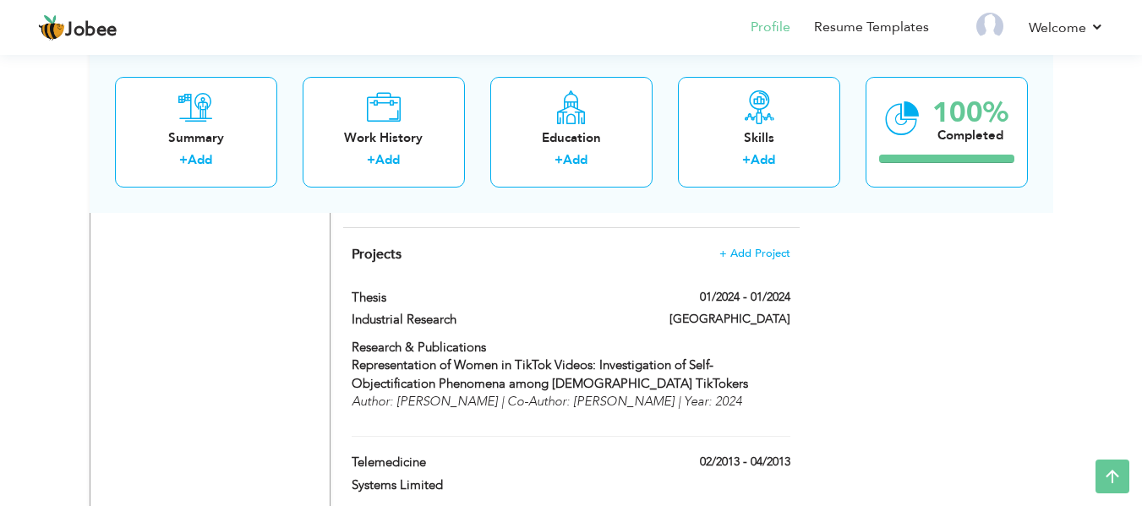
click at [503, 454] on div "Telemedicine" at bounding box center [493, 465] width 309 height 22
type input "Telemedicine"
type input "Systems Limited"
type input "02/2013"
type input "04/2013"
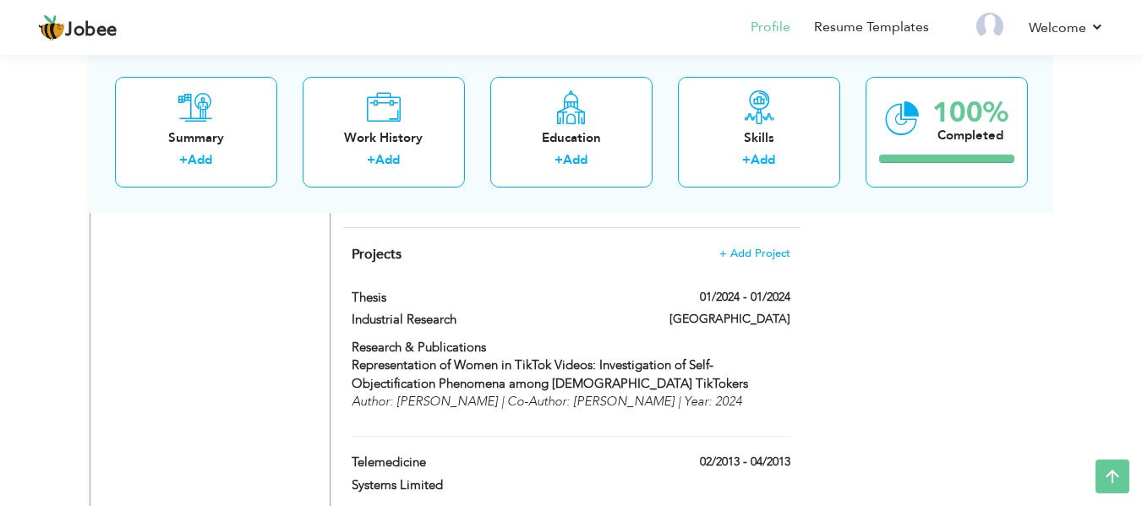
type input "Microsoft Team"
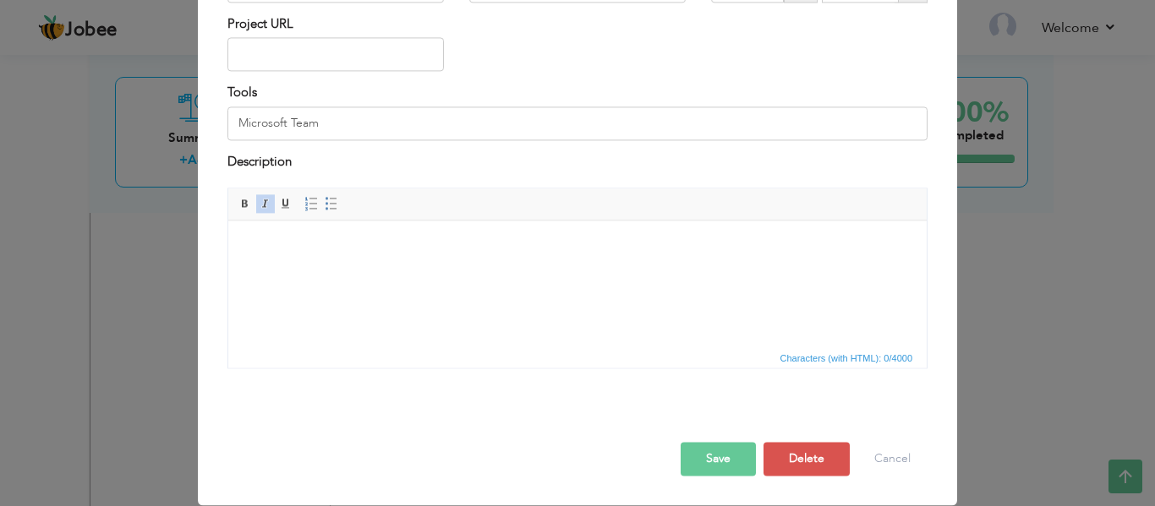
scroll to position [0, 0]
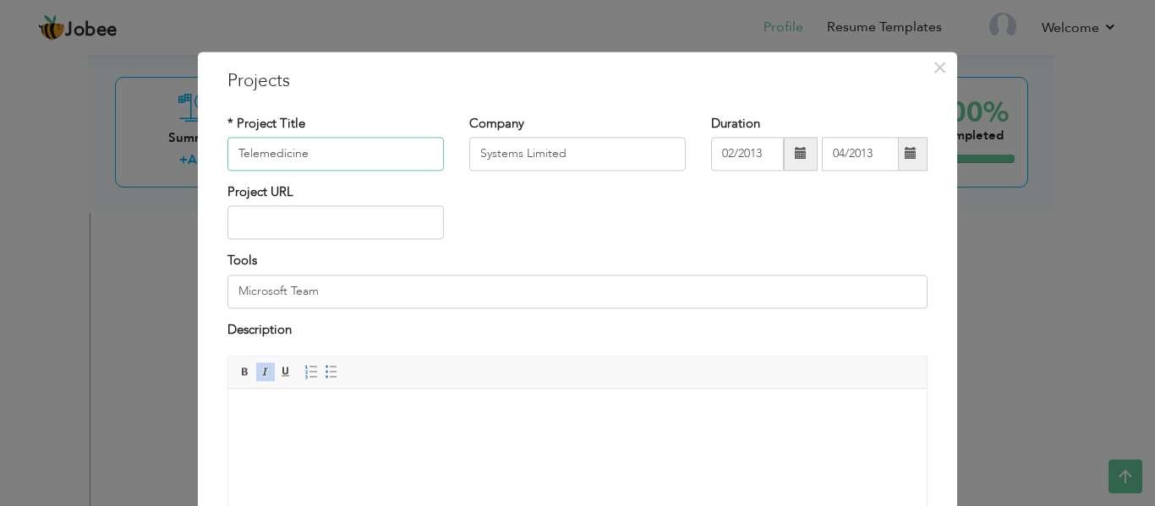
drag, startPoint x: 340, startPoint y: 143, endPoint x: 167, endPoint y: 147, distance: 172.5
click at [167, 147] on div "× Projects * Project Title Telemedicine Company Systems Limited Duration" at bounding box center [577, 253] width 1155 height 506
type input "I"
type input "Implementation of JIRA"
drag, startPoint x: 603, startPoint y: 159, endPoint x: 463, endPoint y: 152, distance: 140.5
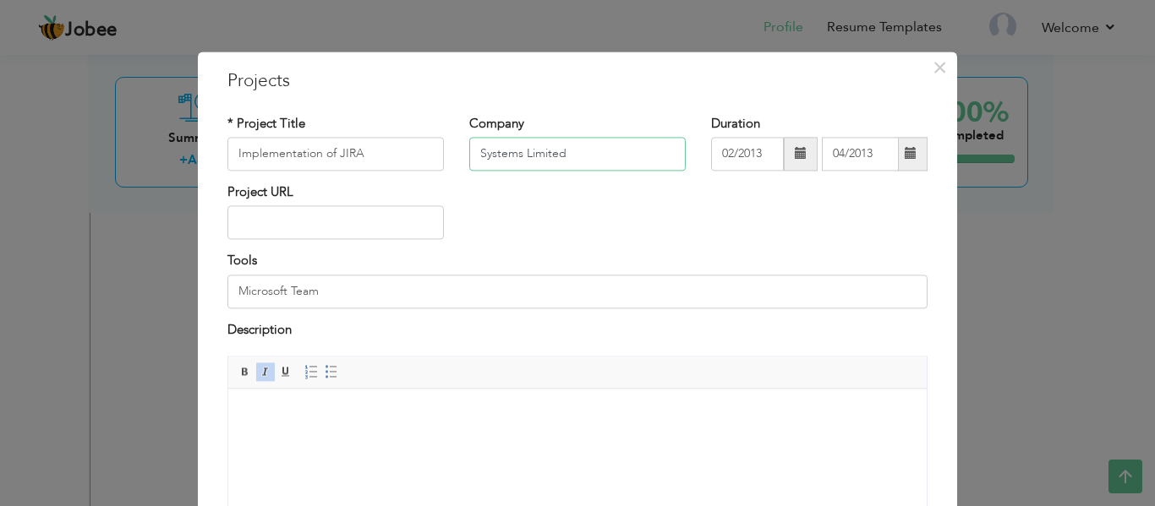
click at [469, 152] on input "Systems Limited" at bounding box center [577, 154] width 216 height 34
type input "Workbey"
click at [785, 154] on span at bounding box center [801, 154] width 34 height 34
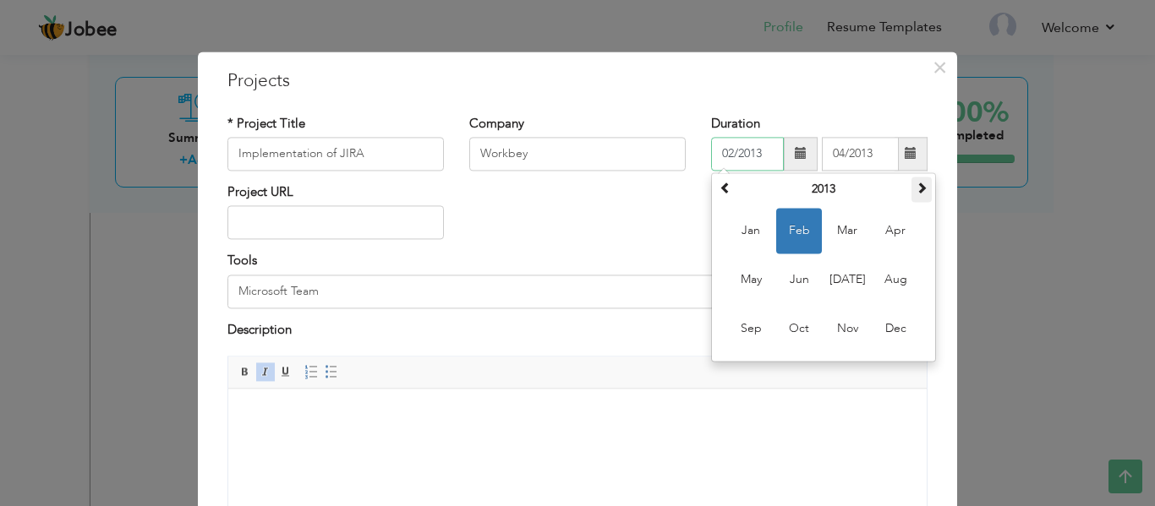
click at [919, 191] on span at bounding box center [922, 188] width 12 height 12
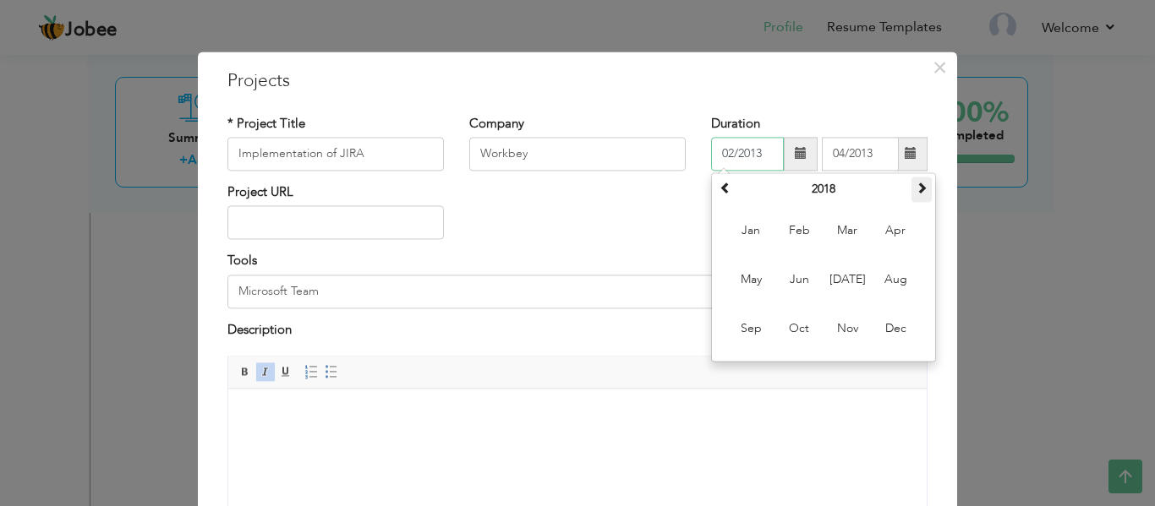
click at [919, 191] on span at bounding box center [922, 188] width 12 height 12
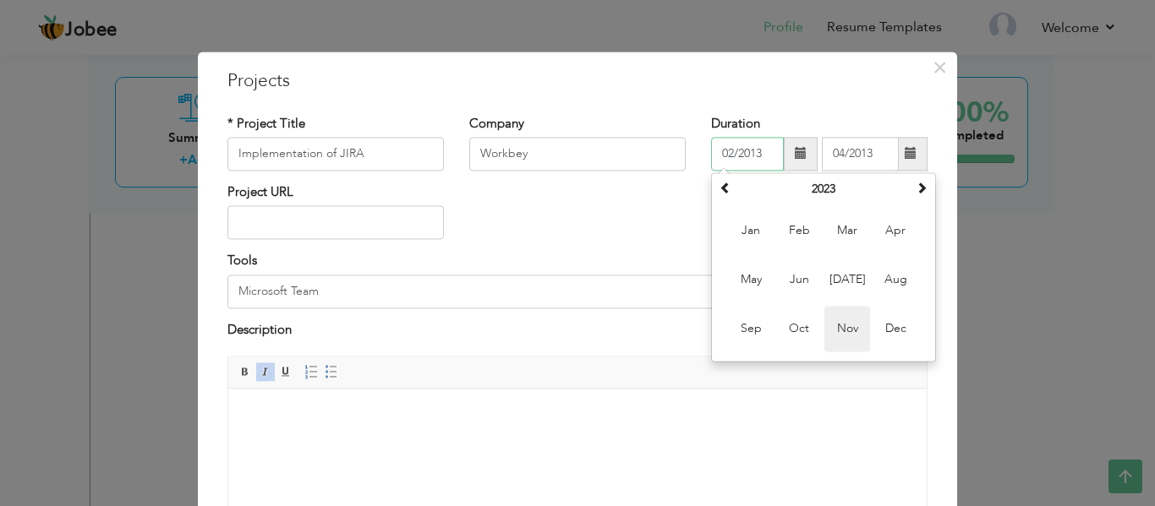
click at [832, 328] on span "Nov" at bounding box center [847, 329] width 46 height 46
type input "11/2023"
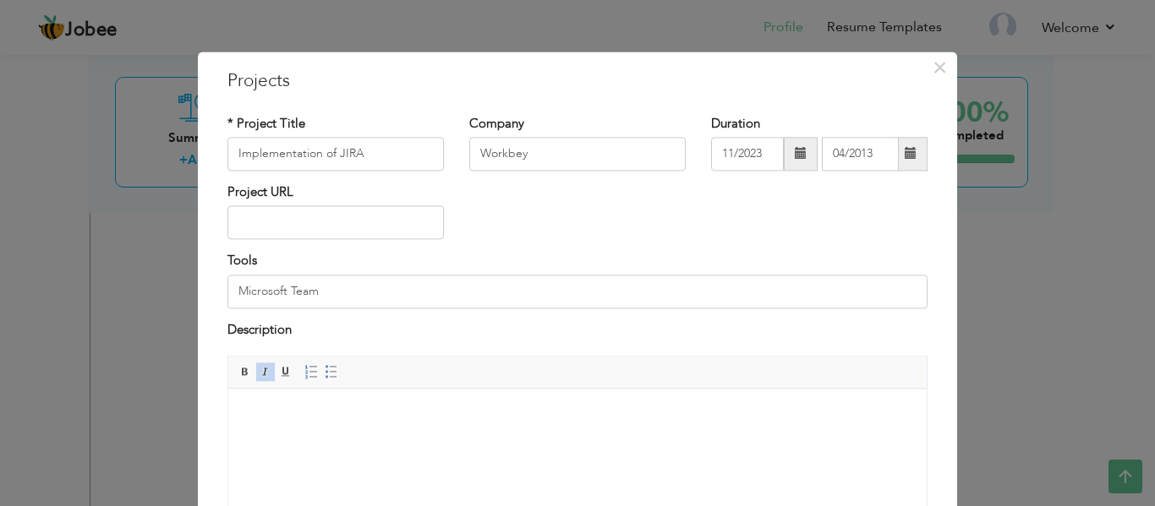
click at [908, 159] on span at bounding box center [911, 154] width 12 height 12
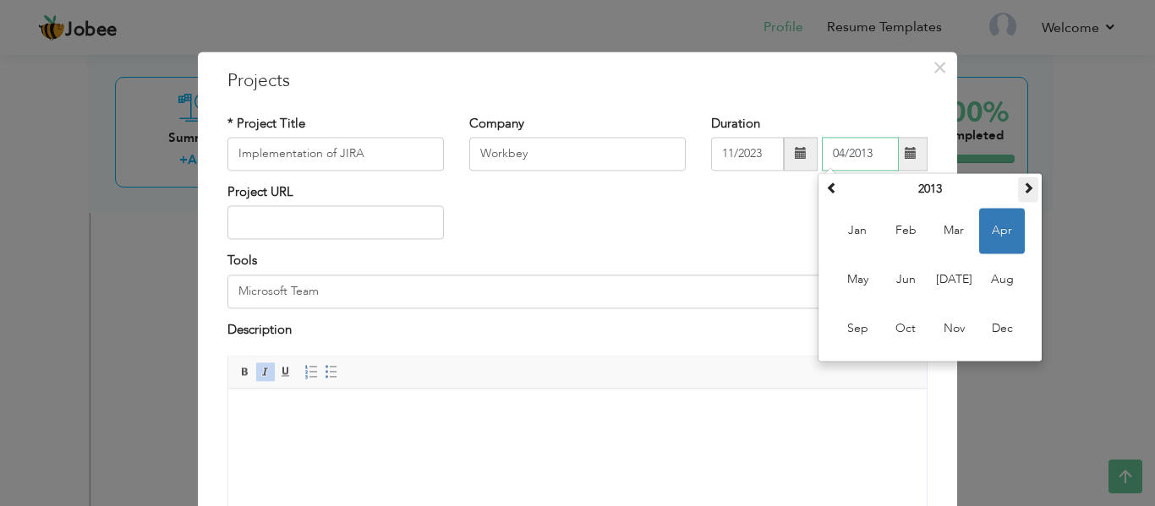
click at [1022, 187] on span at bounding box center [1028, 188] width 12 height 12
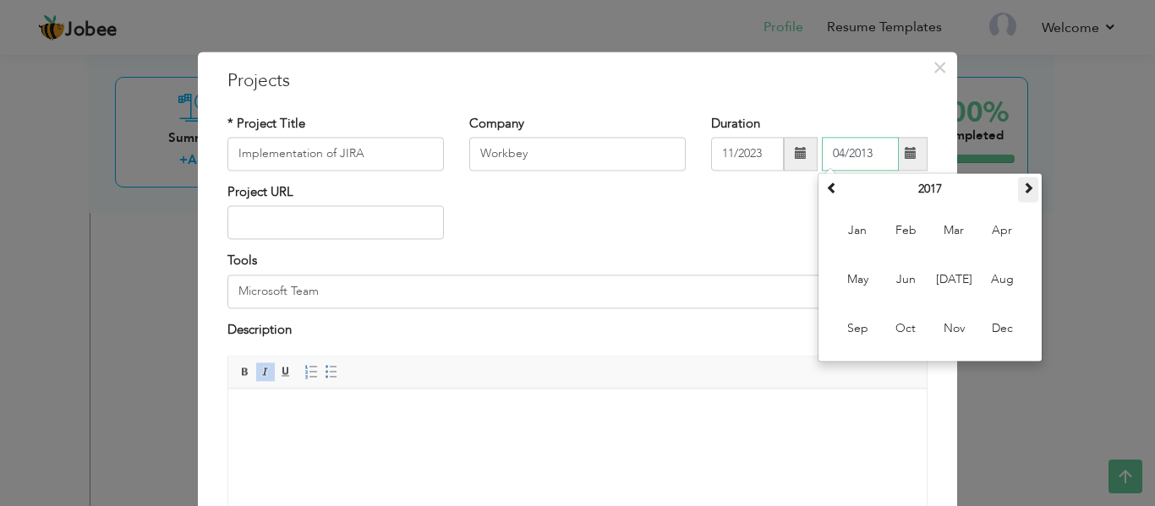
click at [1022, 187] on span at bounding box center [1028, 188] width 12 height 12
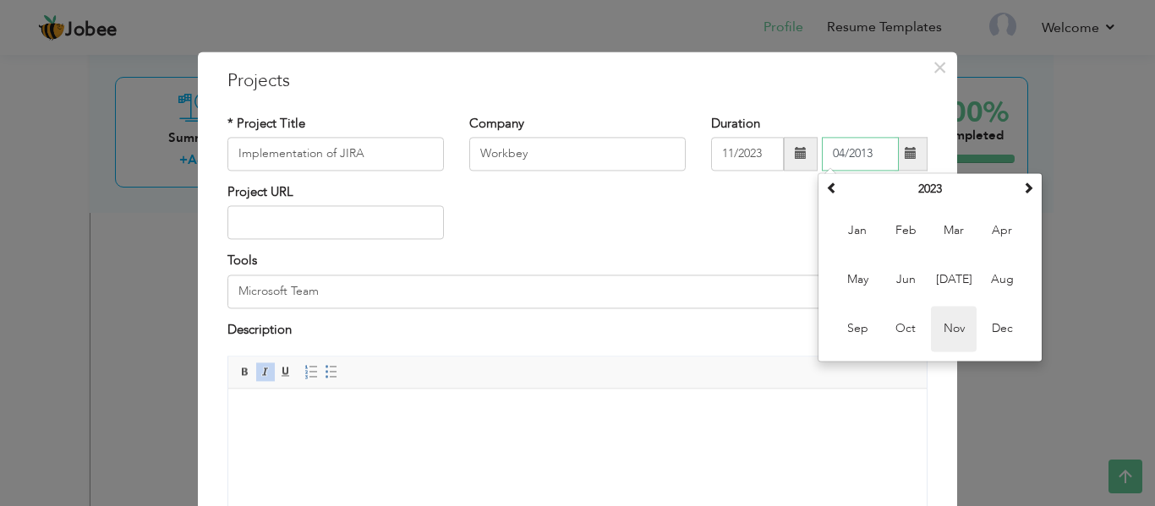
click at [940, 322] on span "Nov" at bounding box center [954, 329] width 46 height 46
type input "11/2023"
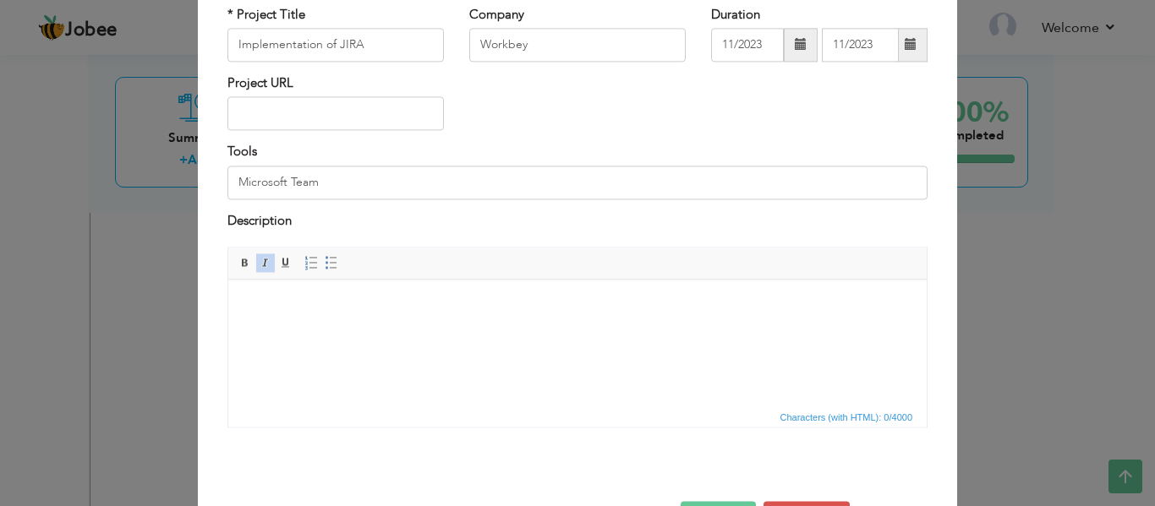
scroll to position [168, 0]
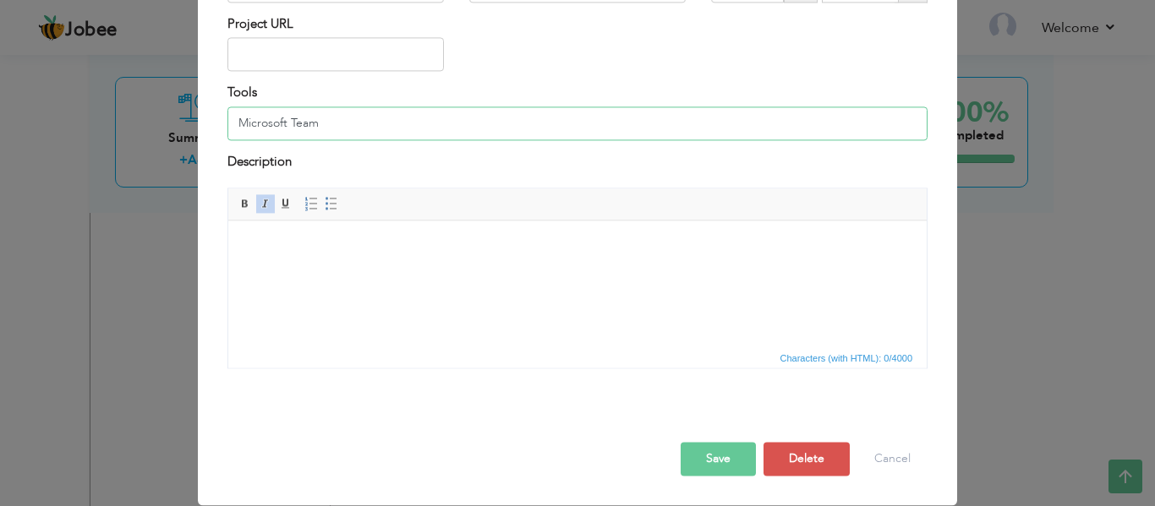
drag, startPoint x: 330, startPoint y: 129, endPoint x: 107, endPoint y: 86, distance: 227.2
click at [107, 86] on div "× Projects * Project Title Implementation of JIRA Company Workbey 11/2023" at bounding box center [577, 253] width 1155 height 506
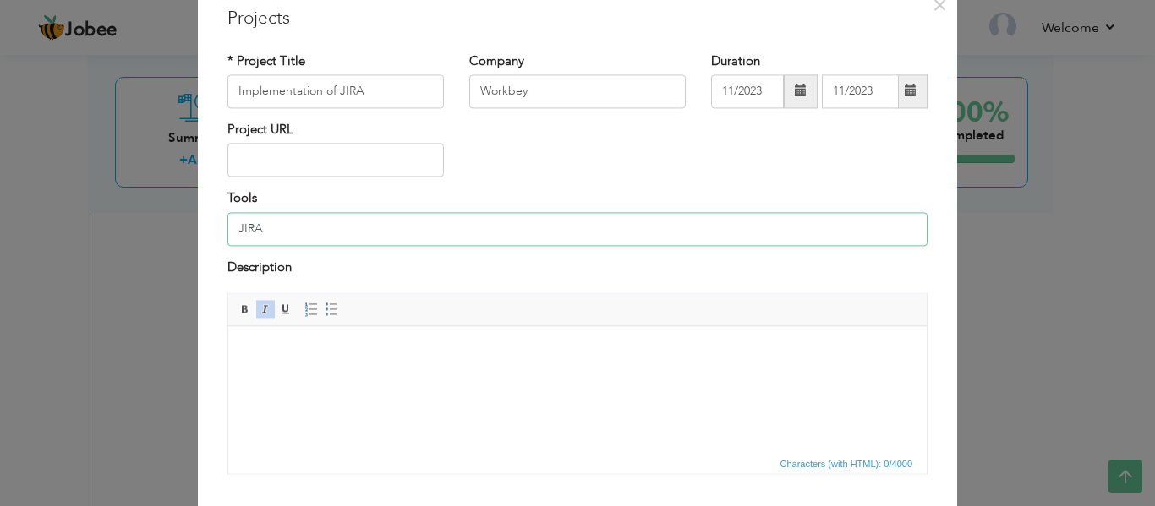
scroll to position [0, 0]
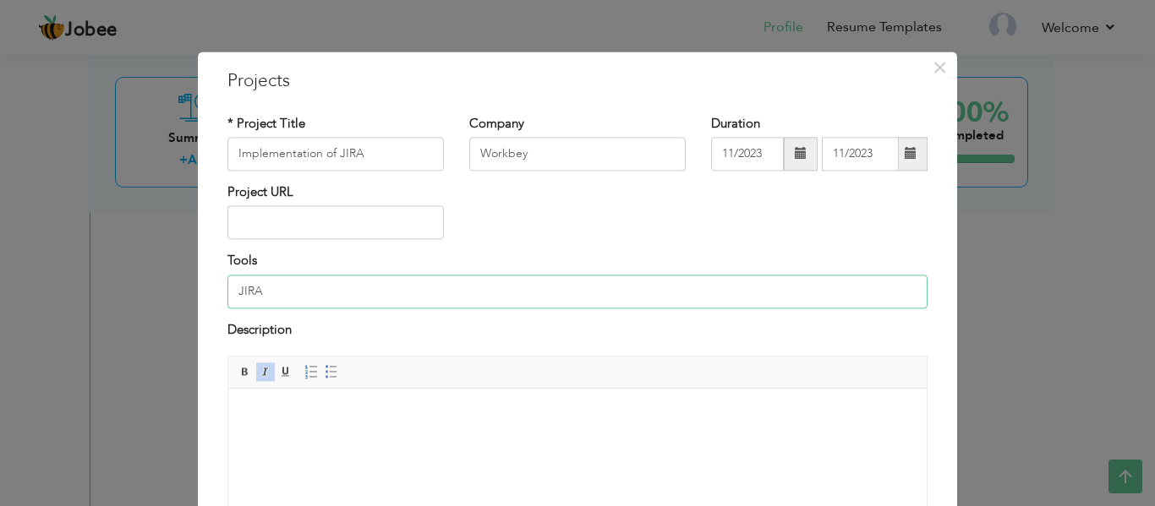
type input "JIRA"
drag, startPoint x: 257, startPoint y: 157, endPoint x: 81, endPoint y: 157, distance: 175.9
click at [81, 157] on div "× Projects * Project Title Implementation of JIRA Company Workbey 11/2023" at bounding box center [577, 253] width 1155 height 506
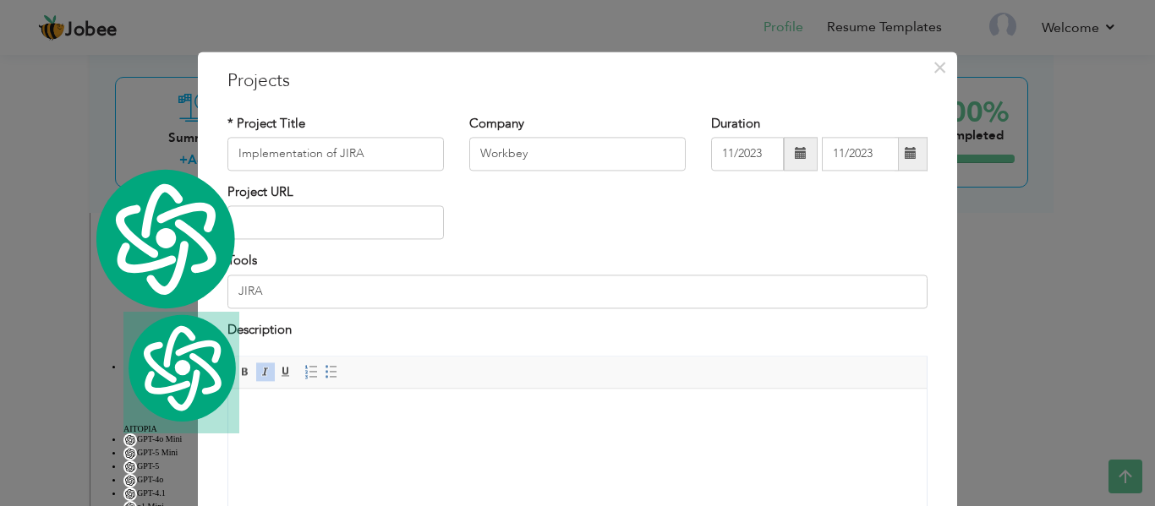
click at [326, 401] on html at bounding box center [577, 415] width 698 height 52
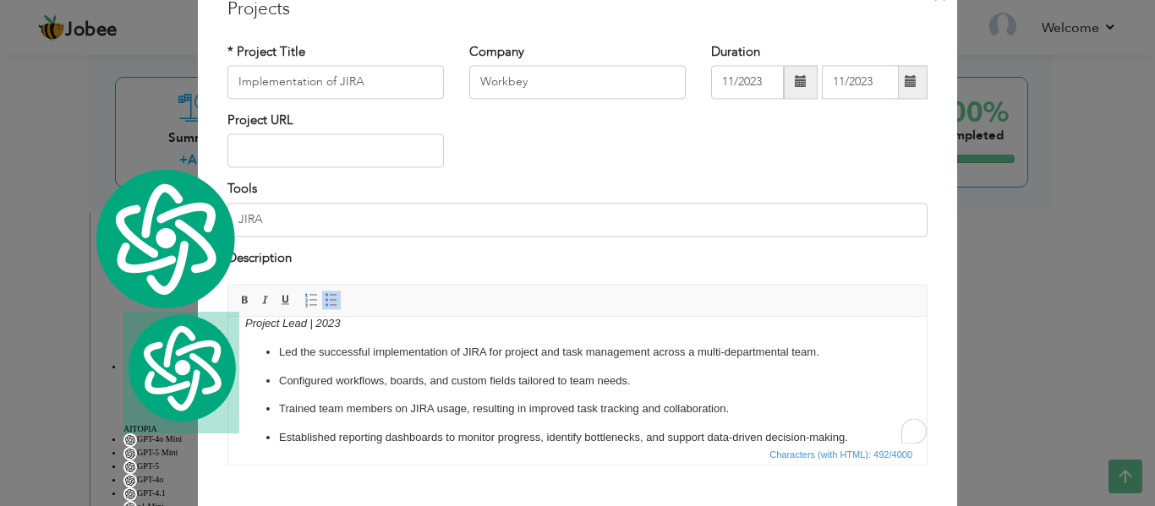
scroll to position [168, 0]
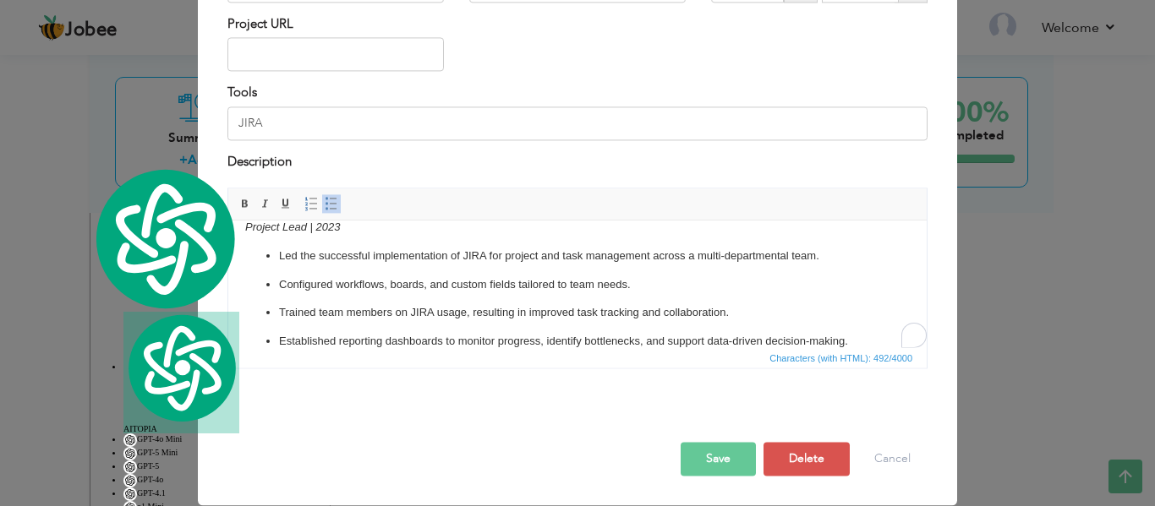
click at [731, 455] on button "Save" at bounding box center [718, 460] width 75 height 34
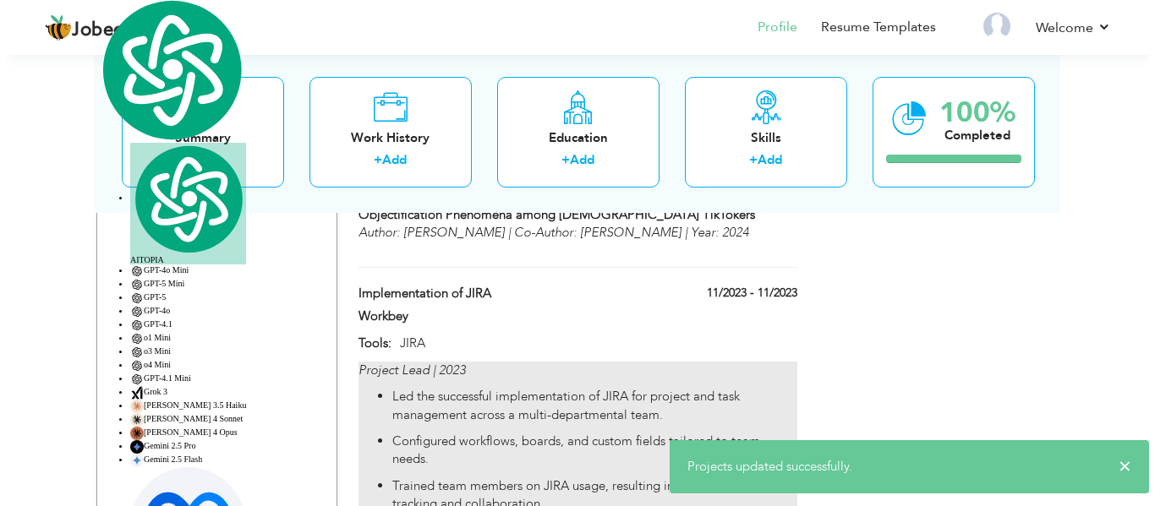
scroll to position [2283, 0]
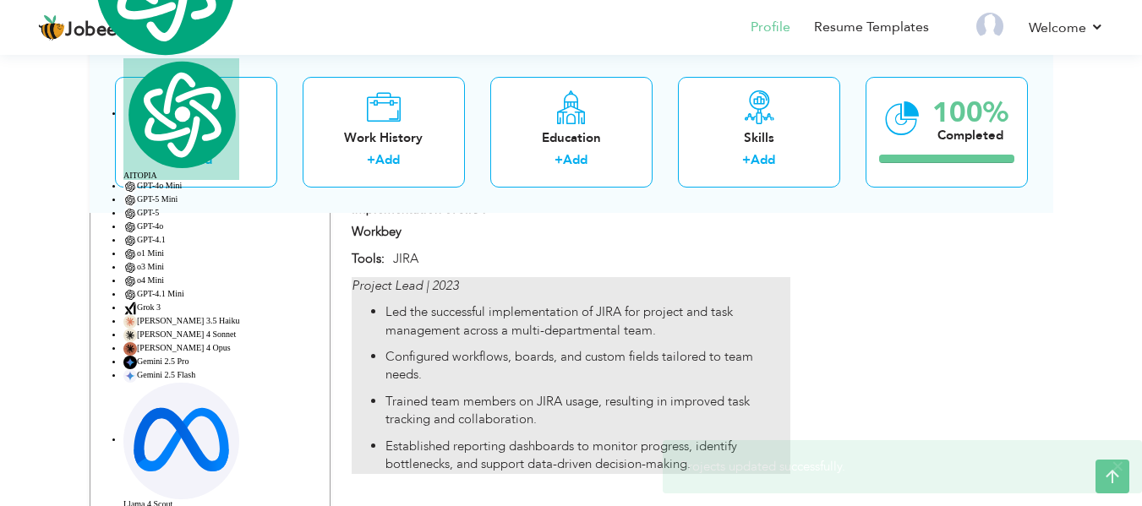
click at [521, 348] on p "Configured workflows, boards, and custom fields tailored to team needs." at bounding box center [588, 366] width 404 height 36
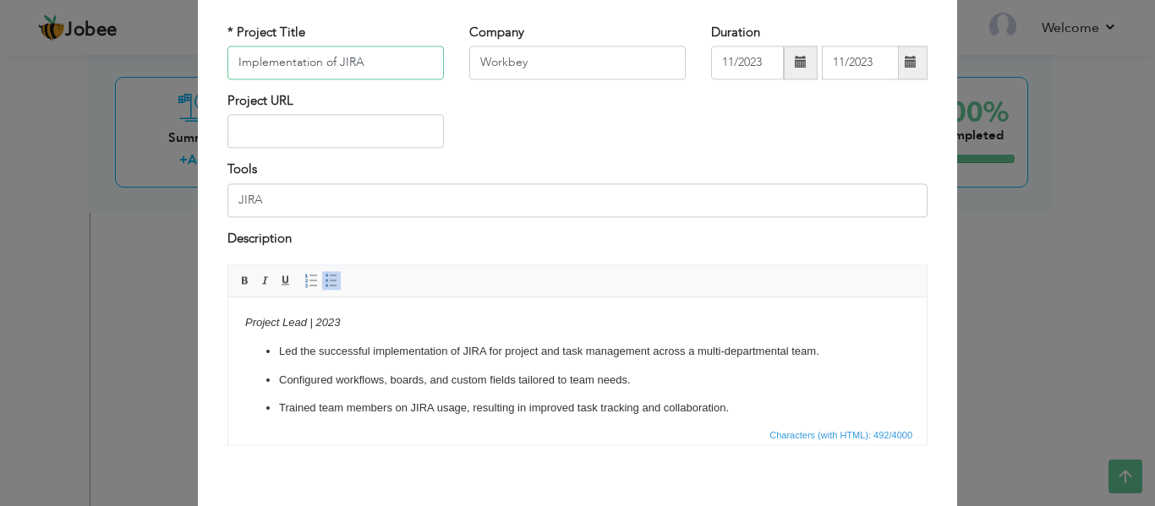
scroll to position [168, 0]
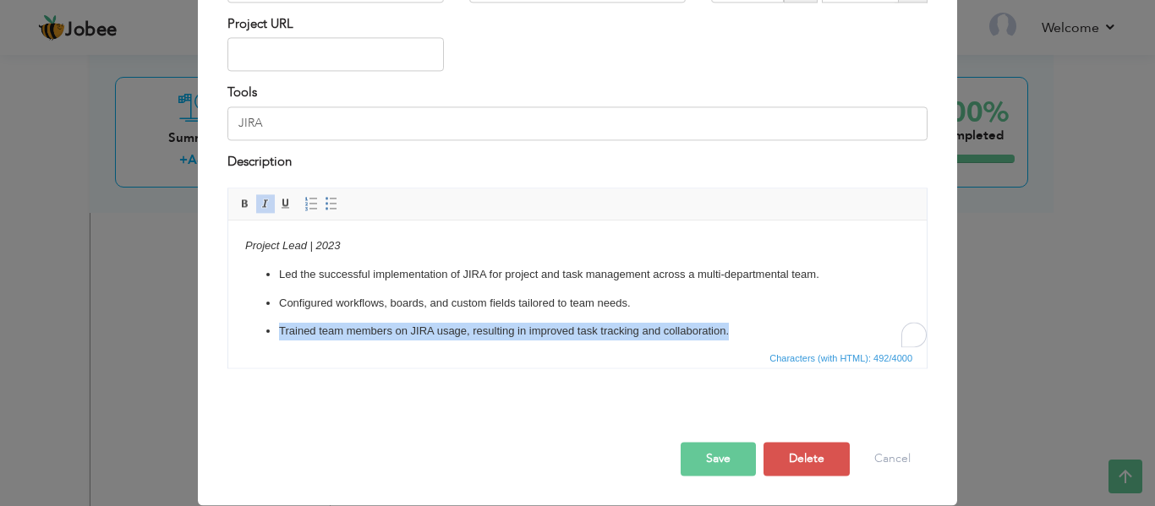
drag, startPoint x: 734, startPoint y: 327, endPoint x: 315, endPoint y: 315, distance: 418.7
click at [315, 315] on ul "Led the successful implementation of JIRA for project and task management acros…" at bounding box center [577, 317] width 665 height 103
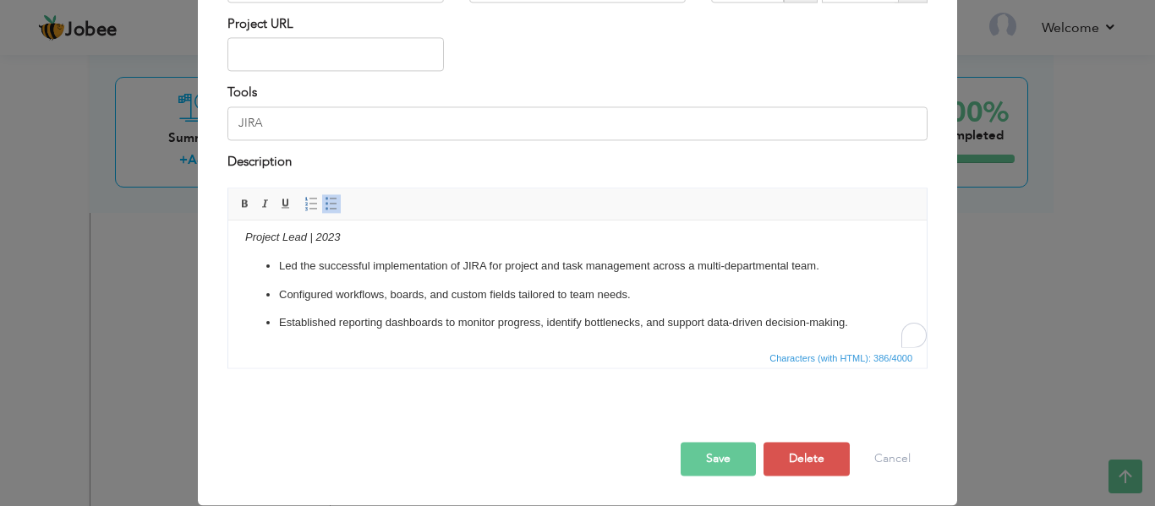
scroll to position [10, 0]
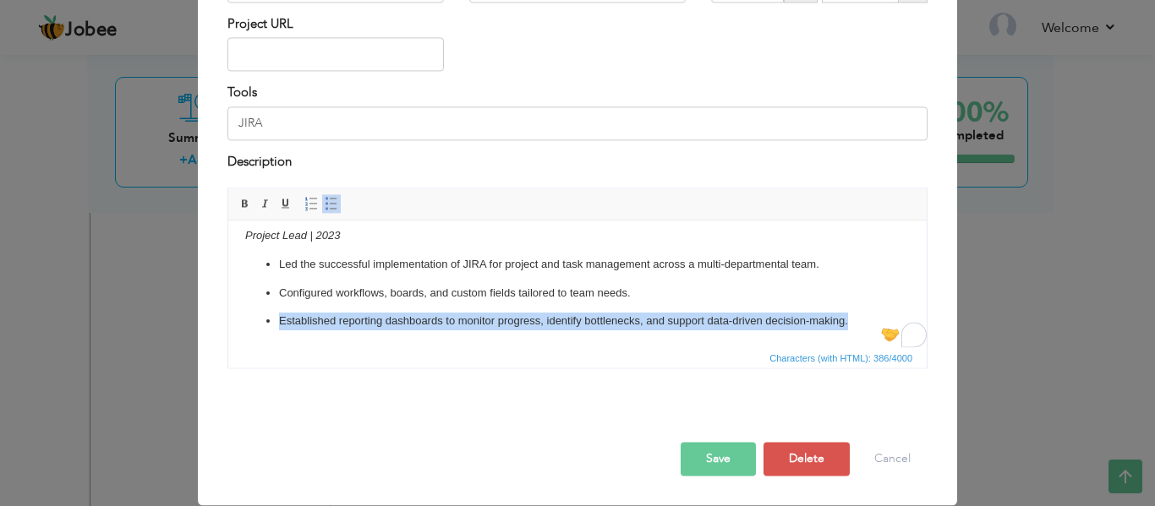
drag, startPoint x: 868, startPoint y: 315, endPoint x: 851, endPoint y: 313, distance: 17.0
click at [851, 313] on ul "Led the successful implementation of JIRA for project and task management acros…" at bounding box center [577, 293] width 665 height 74
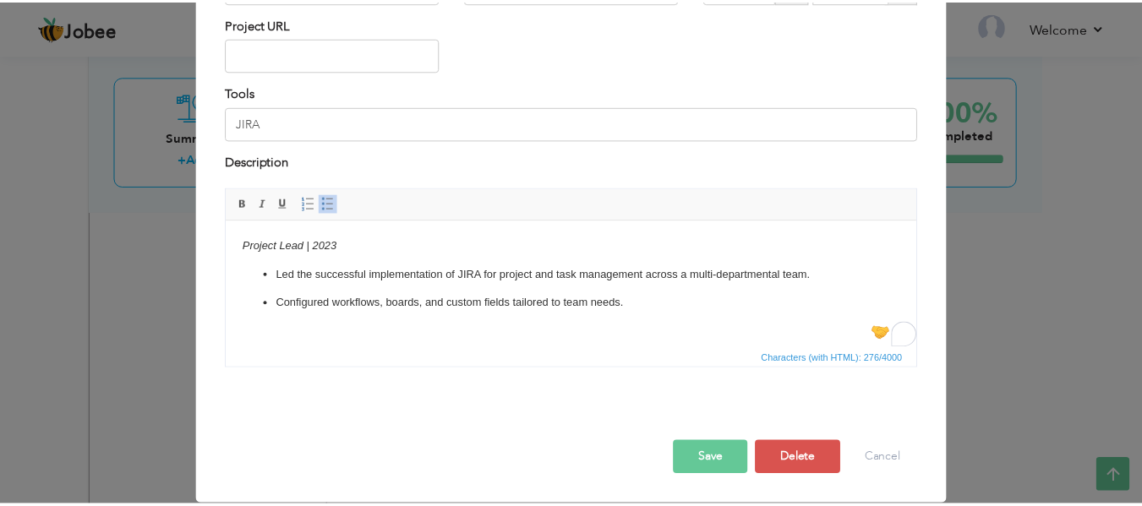
scroll to position [0, 0]
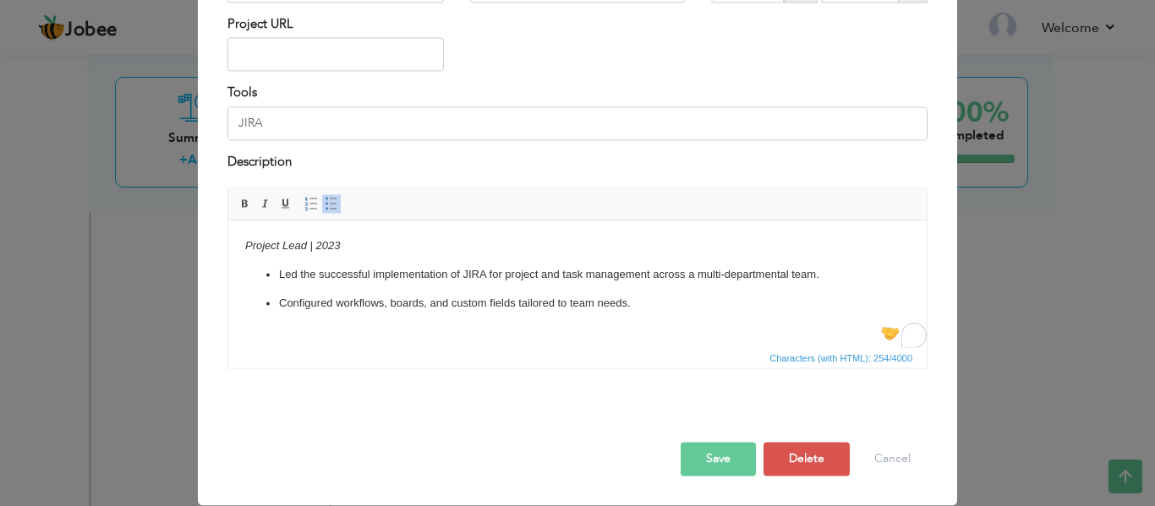
click at [719, 456] on button "Save" at bounding box center [718, 460] width 75 height 34
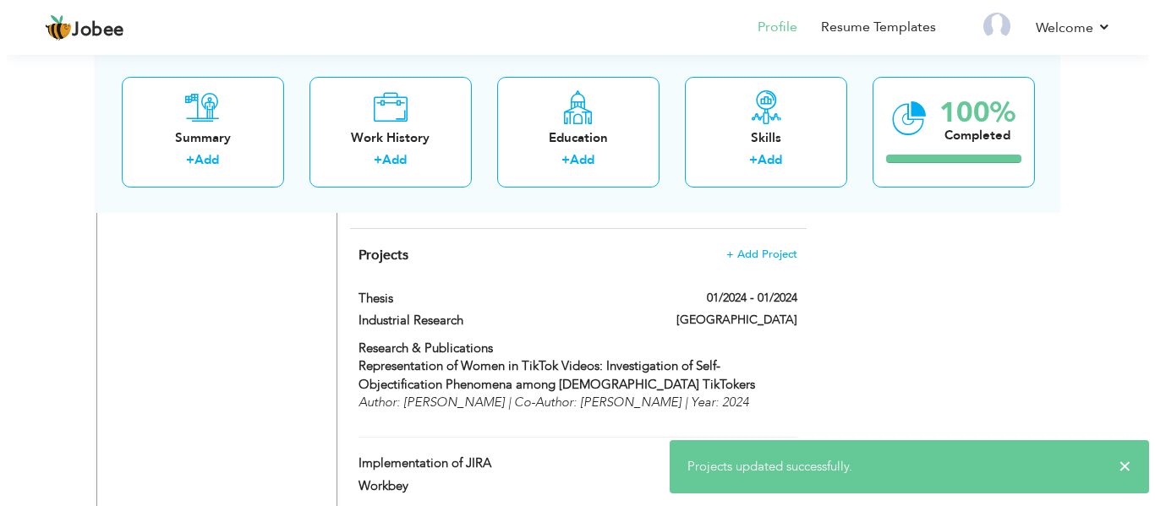
scroll to position [2198, 0]
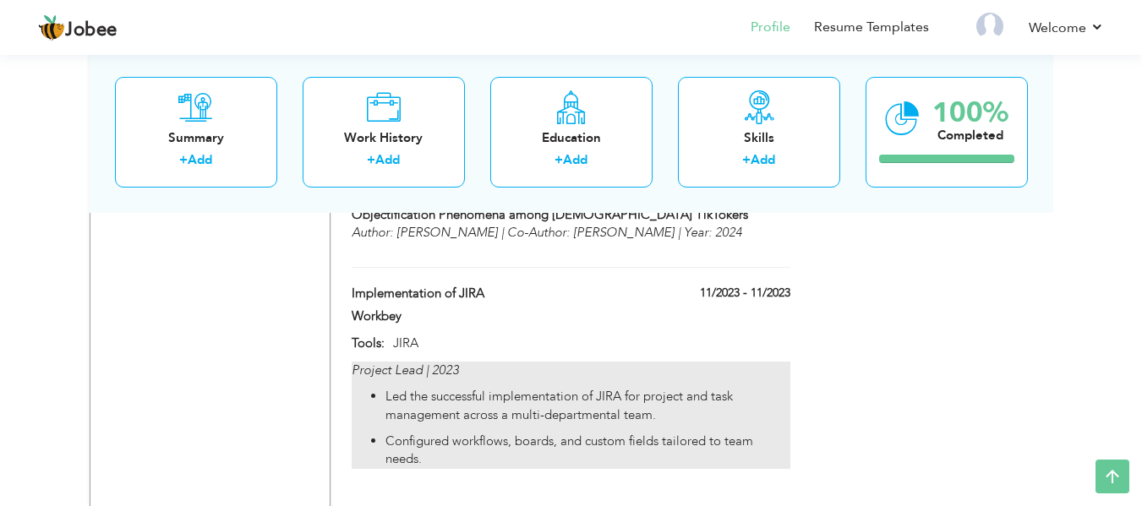
click at [506, 388] on p "Led the successful implementation of JIRA for project and task management acros…" at bounding box center [588, 406] width 404 height 36
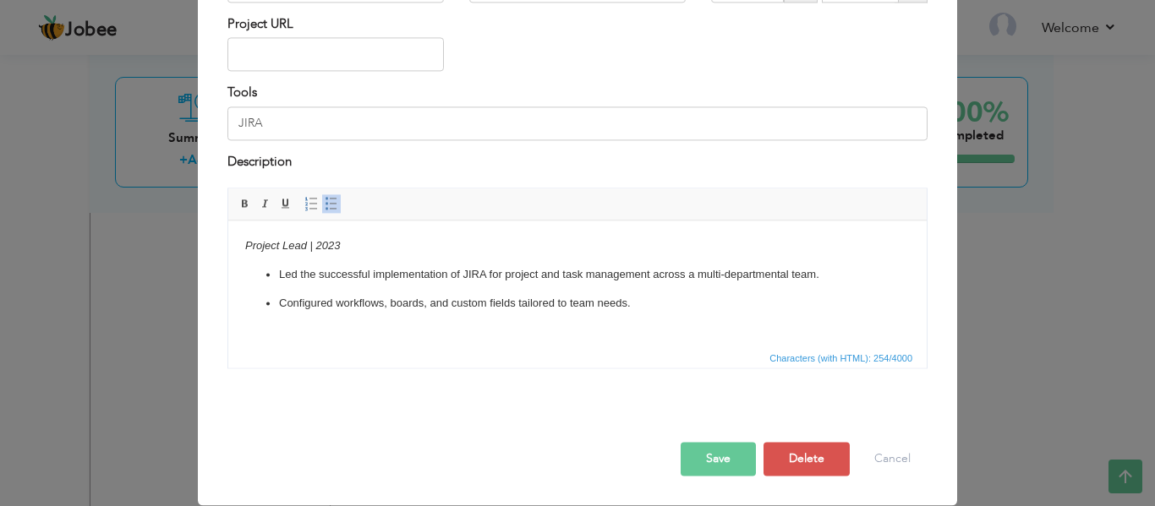
scroll to position [0, 0]
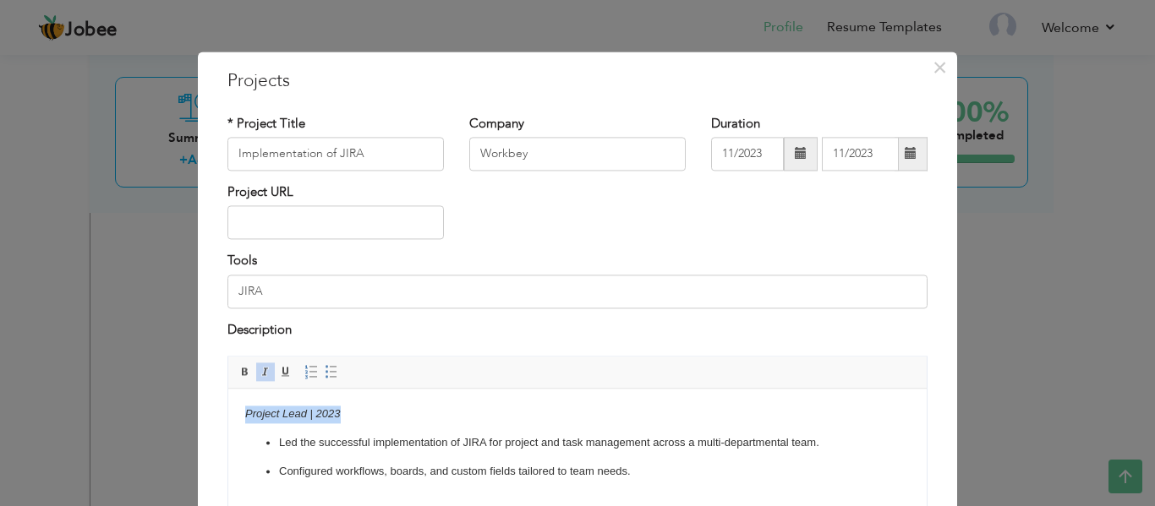
drag, startPoint x: 367, startPoint y: 412, endPoint x: 187, endPoint y: 413, distance: 180.1
click at [228, 413] on html "Project Lead | 2023 Led the successful implementation of JIRA for project and t…" at bounding box center [577, 443] width 698 height 108
click at [314, 446] on p "Led the successful implementation of JIRA for project and task management acros…" at bounding box center [577, 444] width 597 height 18
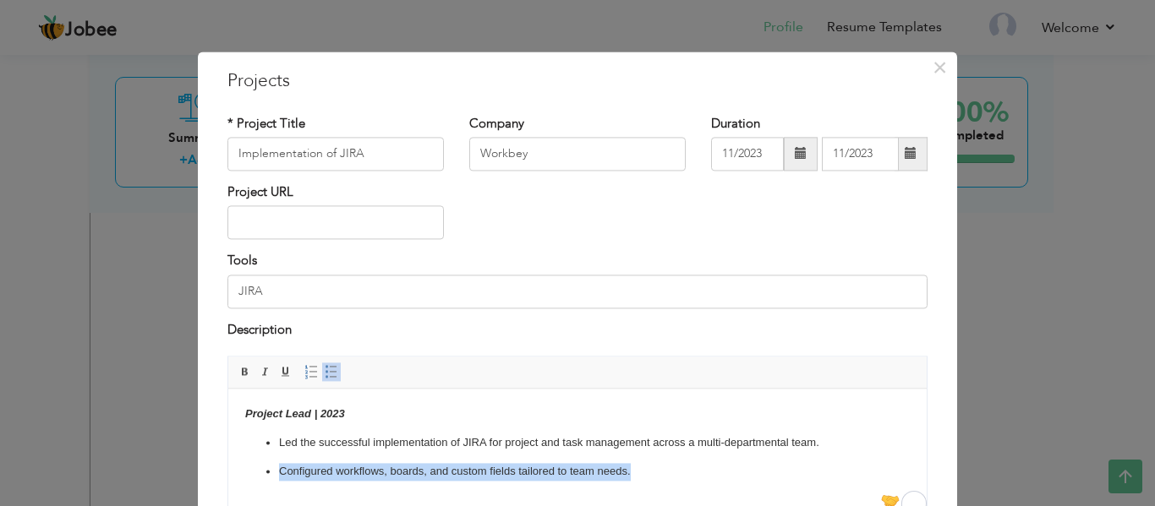
drag, startPoint x: 643, startPoint y: 473, endPoint x: 239, endPoint y: 474, distance: 404.2
click at [239, 474] on html "Project Lead | 2023 Led the successful implementation of JIRA for project and t…" at bounding box center [577, 443] width 698 height 108
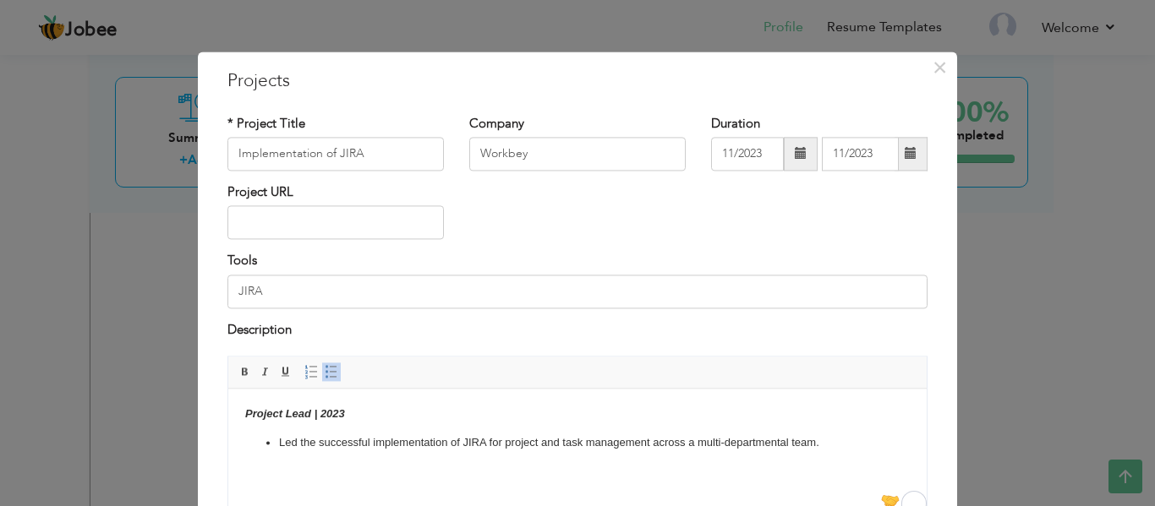
click at [277, 441] on ul "Led the successful implementation of JIRA for project and task management acros…" at bounding box center [577, 444] width 665 height 18
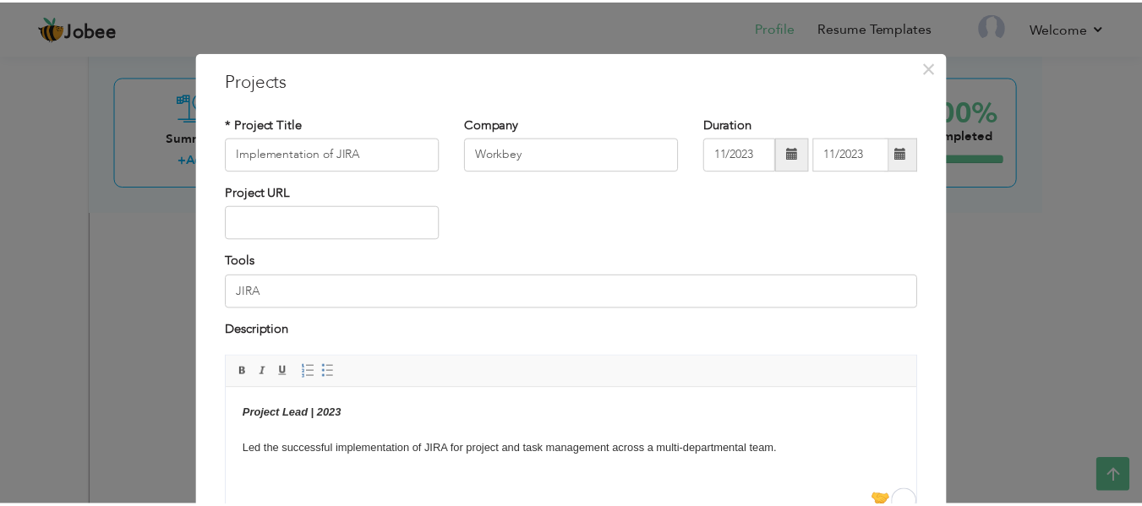
scroll to position [168, 0]
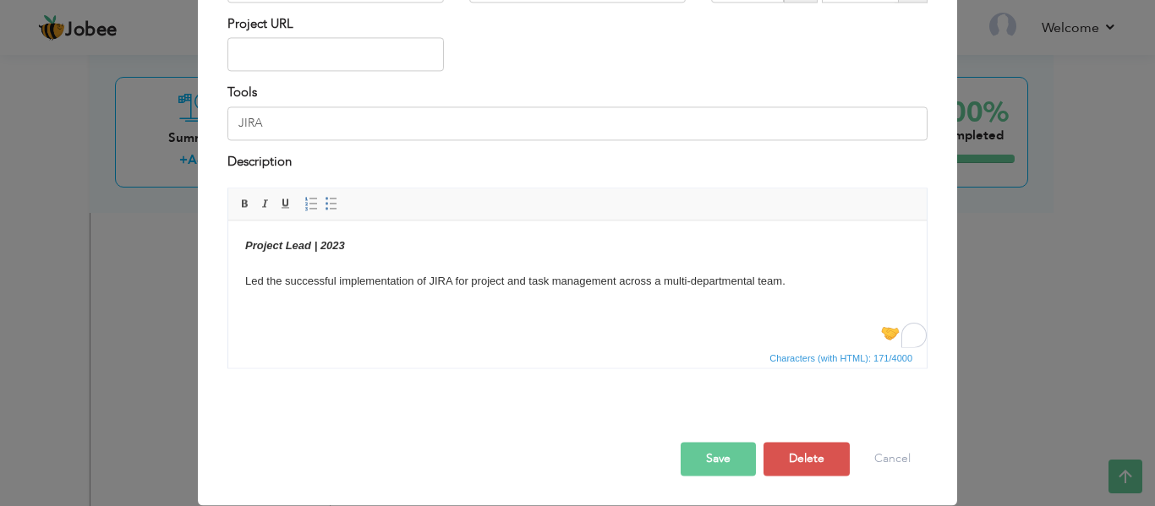
click at [731, 463] on button "Save" at bounding box center [718, 460] width 75 height 34
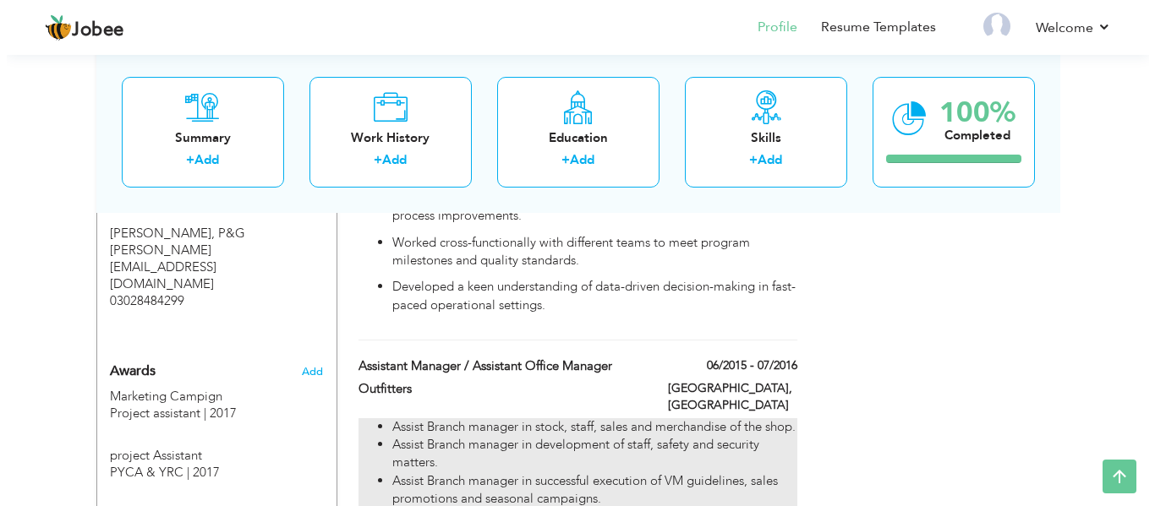
scroll to position [1593, 0]
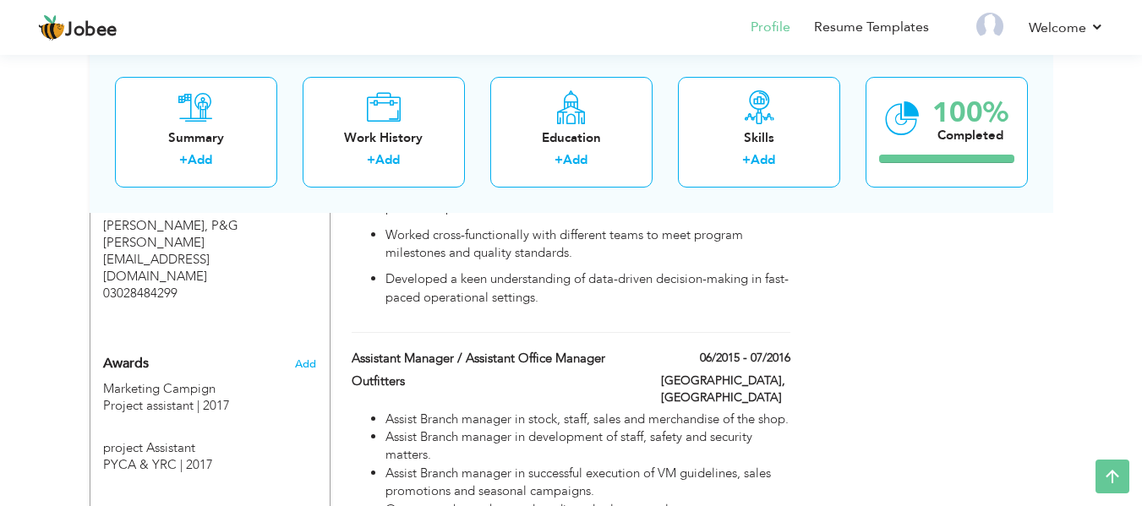
click at [743, 350] on div "06/2015 - 07/2016" at bounding box center [726, 360] width 155 height 21
type input "Assistant Manager / Assistant Office Manager"
type input "Outfitters"
type input "06/2015"
type input "07/2016"
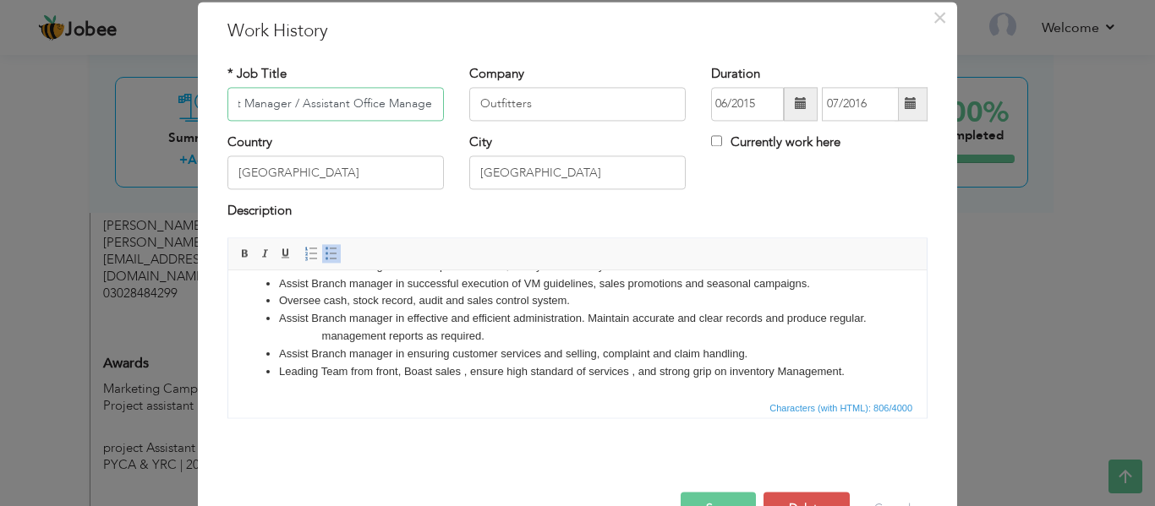
scroll to position [99, 0]
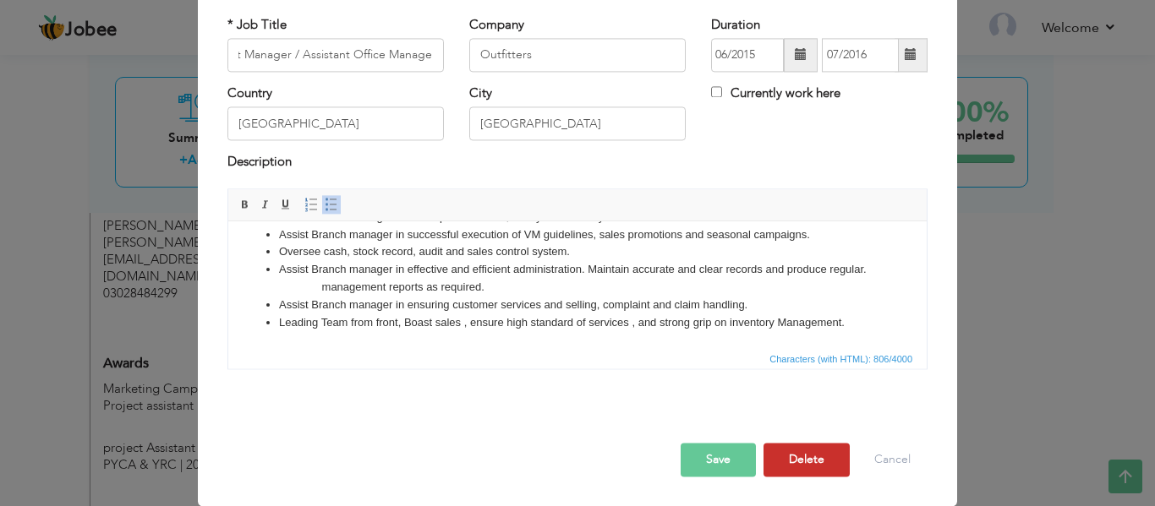
click at [800, 466] on button "Delete" at bounding box center [807, 460] width 86 height 34
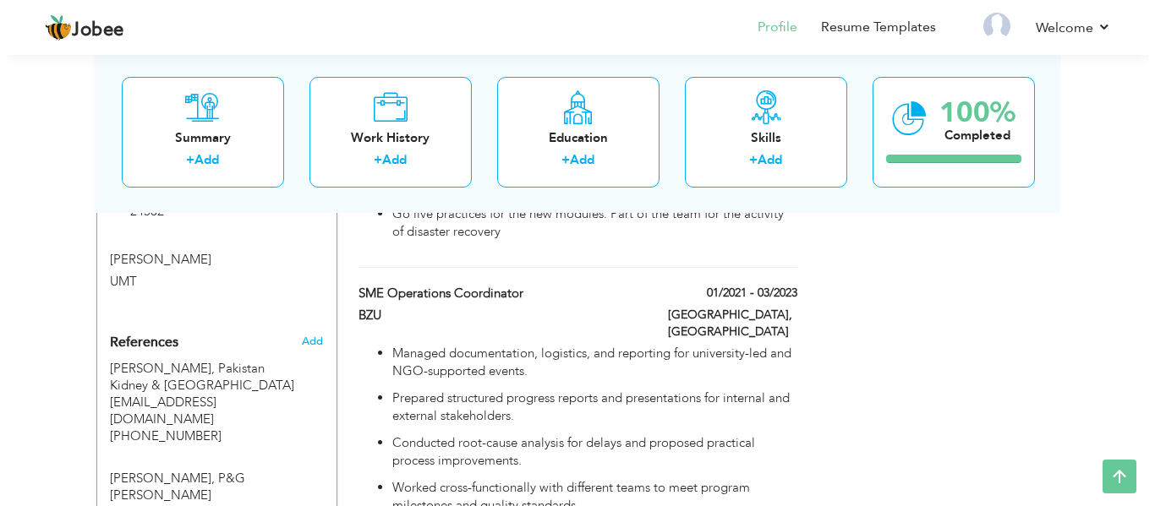
scroll to position [1339, 0]
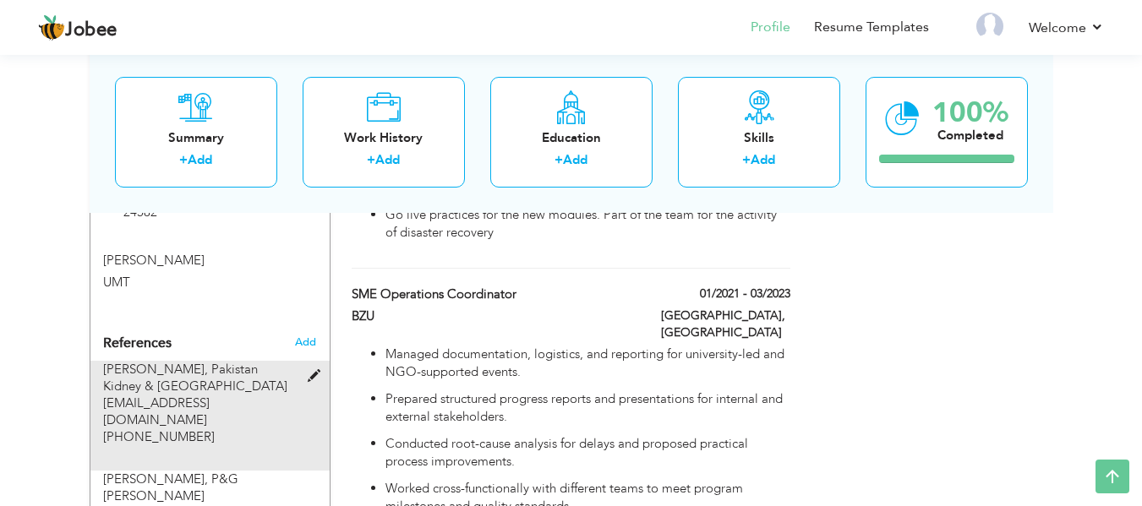
click at [209, 361] on span "Pakistan Kidney & Liver Institute & Research Centre" at bounding box center [195, 378] width 184 height 34
type input "Umer saleem"
type input "Pakistan Kidney & Liver Institute & Research Centre"
type input "umer.saleem@pkli.org.pk"
type input "+3216931744"
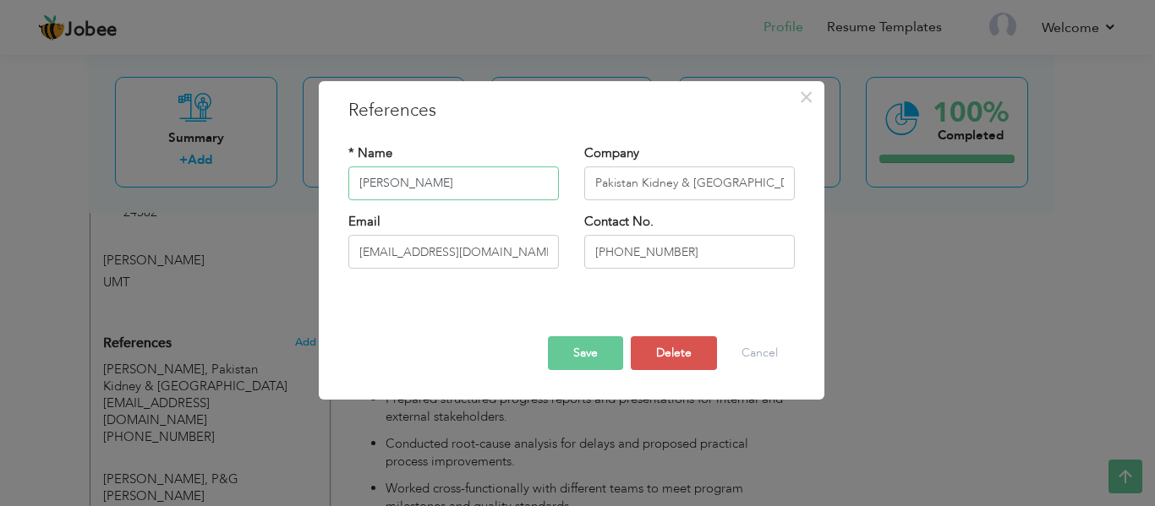
drag, startPoint x: 452, startPoint y: 185, endPoint x: 289, endPoint y: 187, distance: 163.2
click at [288, 187] on div "× References * Name Umer saleem Company Pakistan Kidney & Liver Institute & Res…" at bounding box center [577, 253] width 1155 height 506
type input "[PERSON_NAME]"
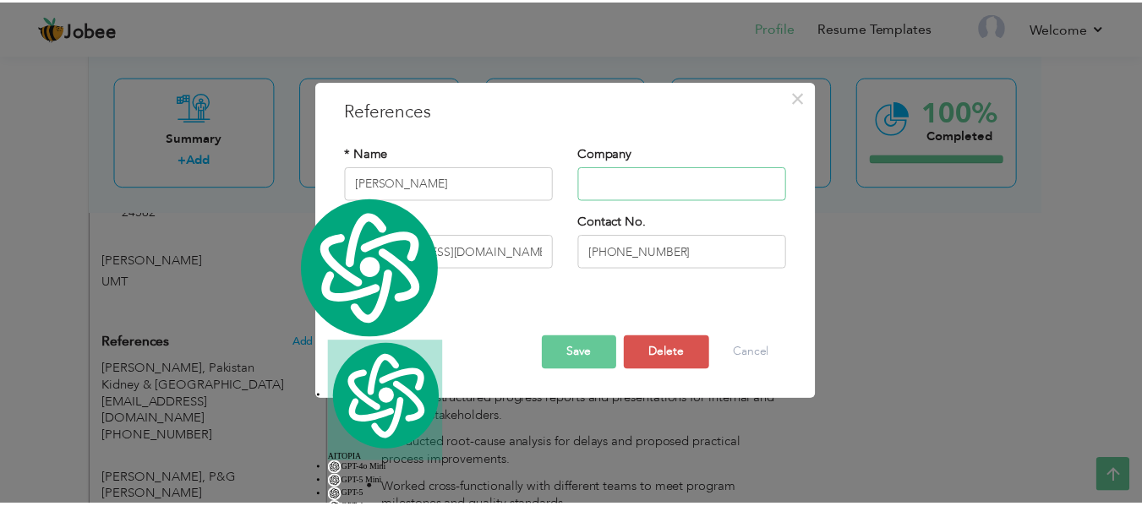
scroll to position [0, 0]
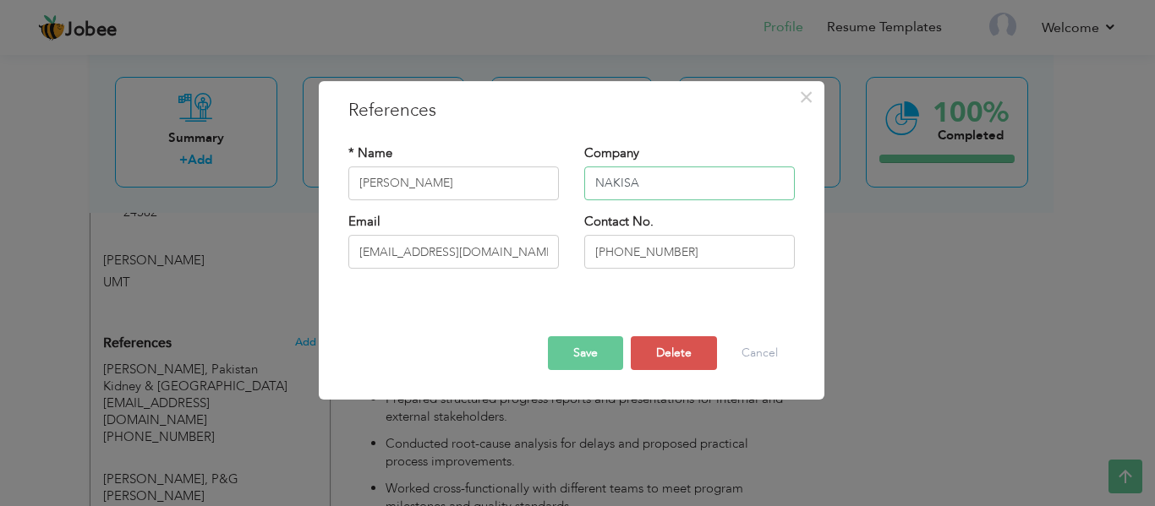
type input "NAKISA"
drag, startPoint x: 510, startPoint y: 268, endPoint x: 234, endPoint y: 263, distance: 275.7
click at [234, 263] on div "× References * Name Arsalan Mudassar Company NAKISA Email Contact No. Save" at bounding box center [577, 253] width 1155 height 506
type input "[EMAIL_ADDRESS][PERSON_NAME][PERSON_NAME][DOMAIN_NAME]"
drag, startPoint x: 682, startPoint y: 251, endPoint x: 545, endPoint y: 258, distance: 136.3
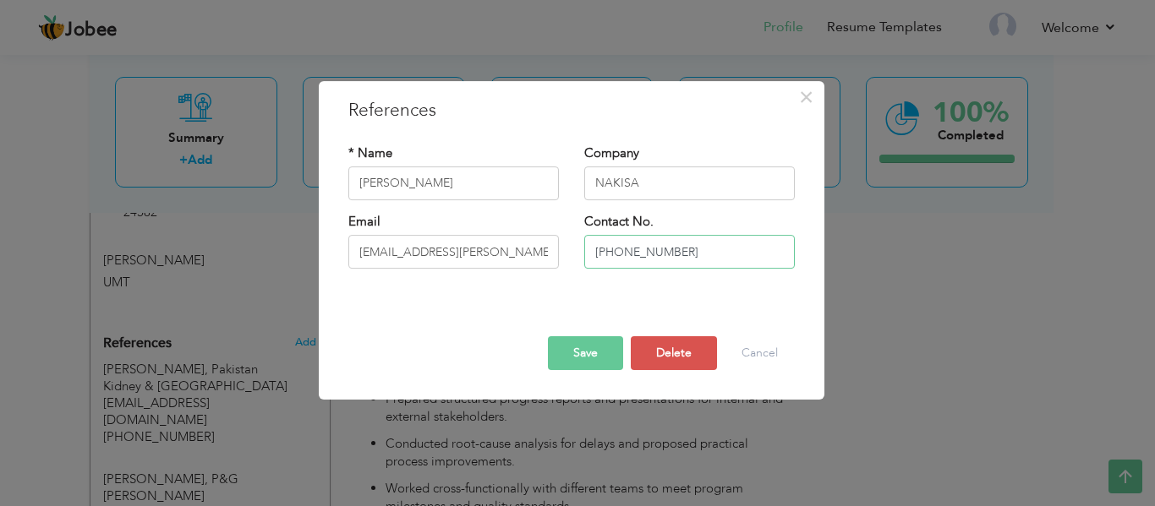
click at [545, 258] on div "Email arsalan.mudassar@nakisa.com Contact No. +3216931744" at bounding box center [572, 247] width 472 height 68
type input "03204830626"
click at [599, 357] on button "Save" at bounding box center [585, 354] width 75 height 34
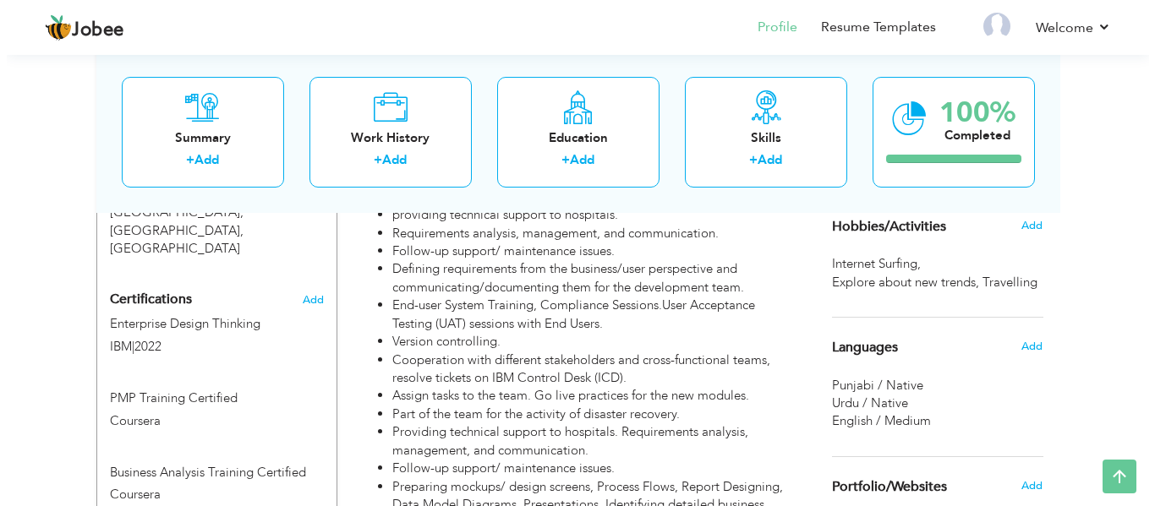
scroll to position [832, 0]
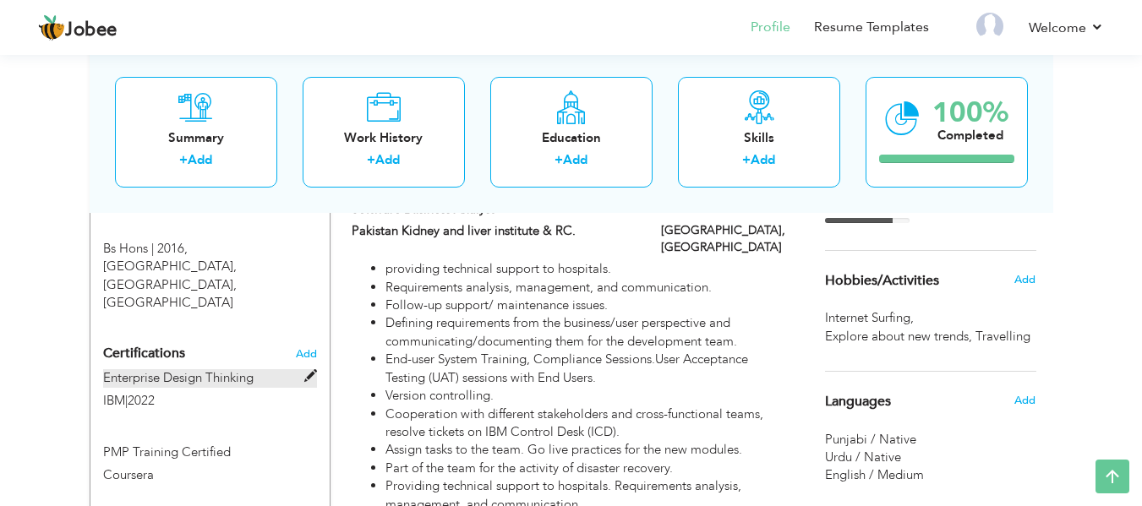
click at [216, 369] on label "Enterprise Design Thinking" at bounding box center [210, 378] width 214 height 18
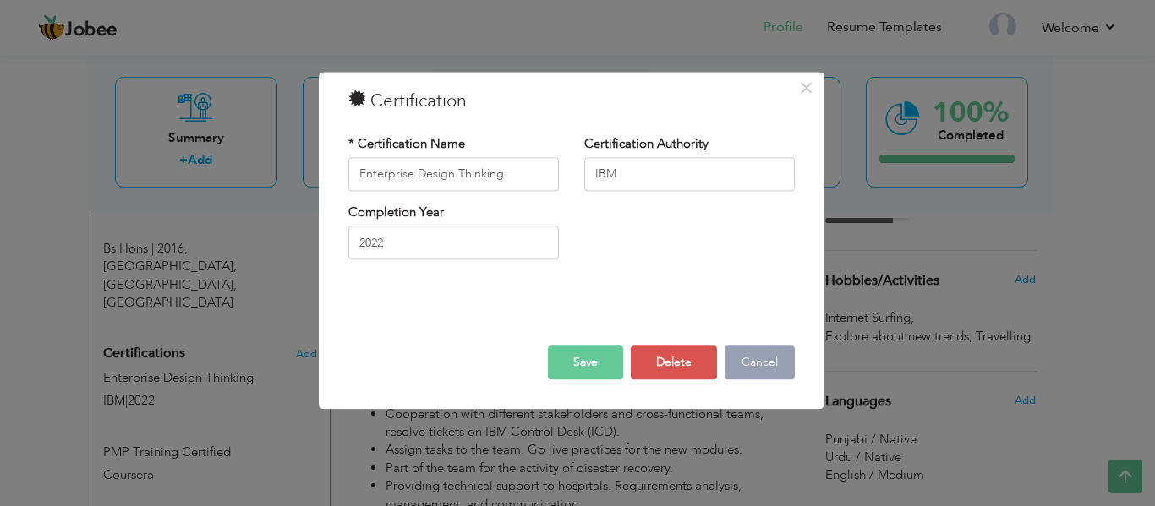
click at [781, 359] on button "Cancel" at bounding box center [760, 363] width 70 height 34
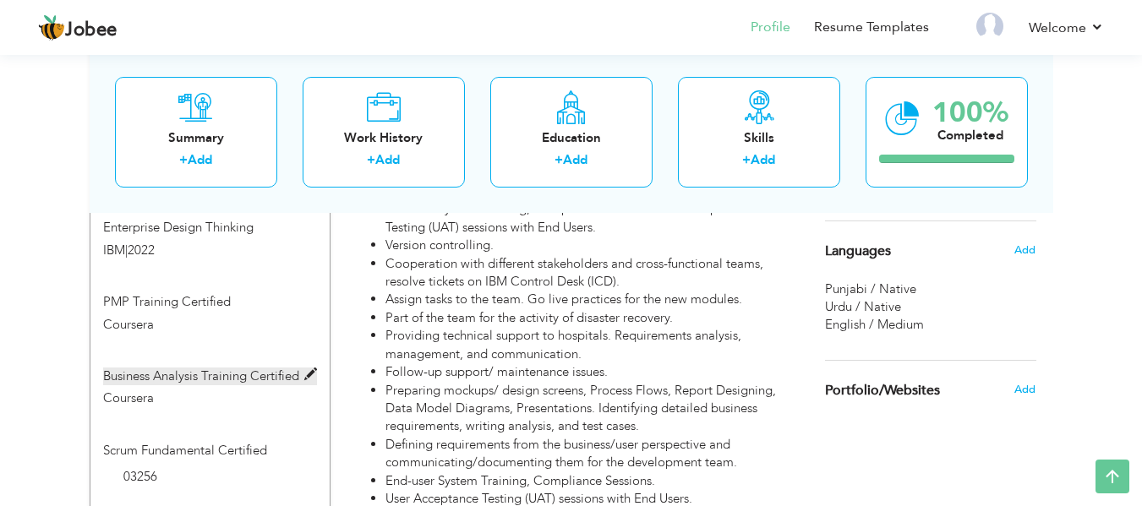
scroll to position [1086, 0]
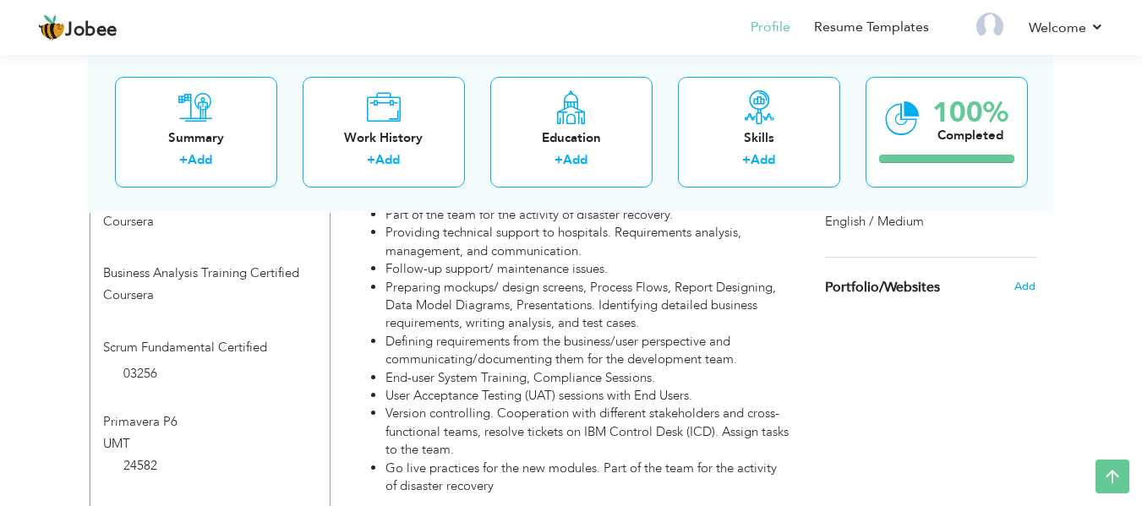
click at [211, 339] on div "Scrum Fundamental Certified" at bounding box center [209, 352] width 239 height 26
type input "Scrum Fundamental Certified"
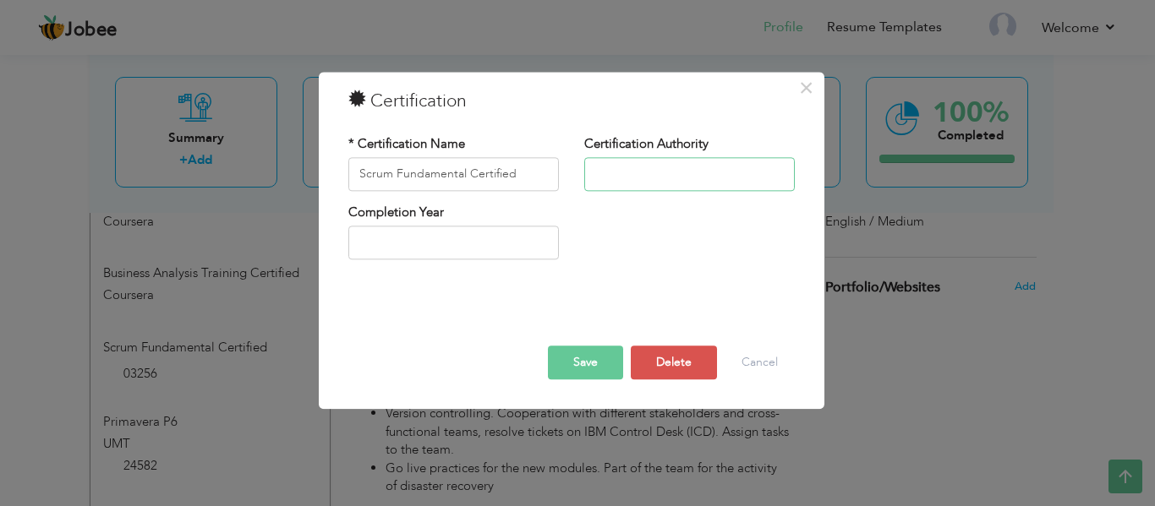
click at [611, 187] on input "text" at bounding box center [689, 174] width 211 height 34
click at [534, 180] on input "Scrum Fundamental Certified" at bounding box center [453, 174] width 211 height 34
click at [572, 366] on button "Save" at bounding box center [585, 363] width 75 height 34
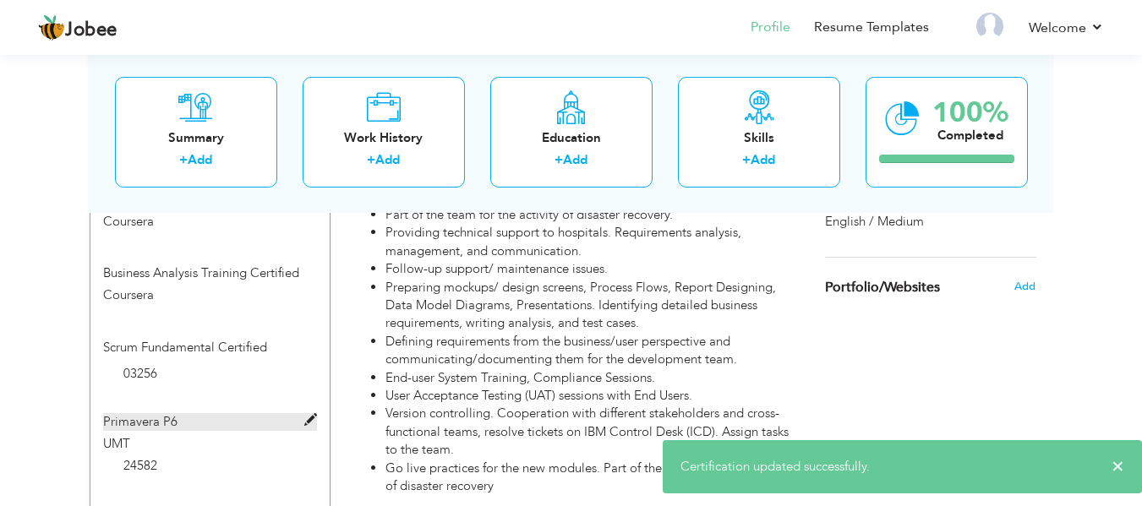
click at [172, 413] on label "Primavera P6" at bounding box center [210, 422] width 214 height 18
type input "Primavera P6"
type input "UMT"
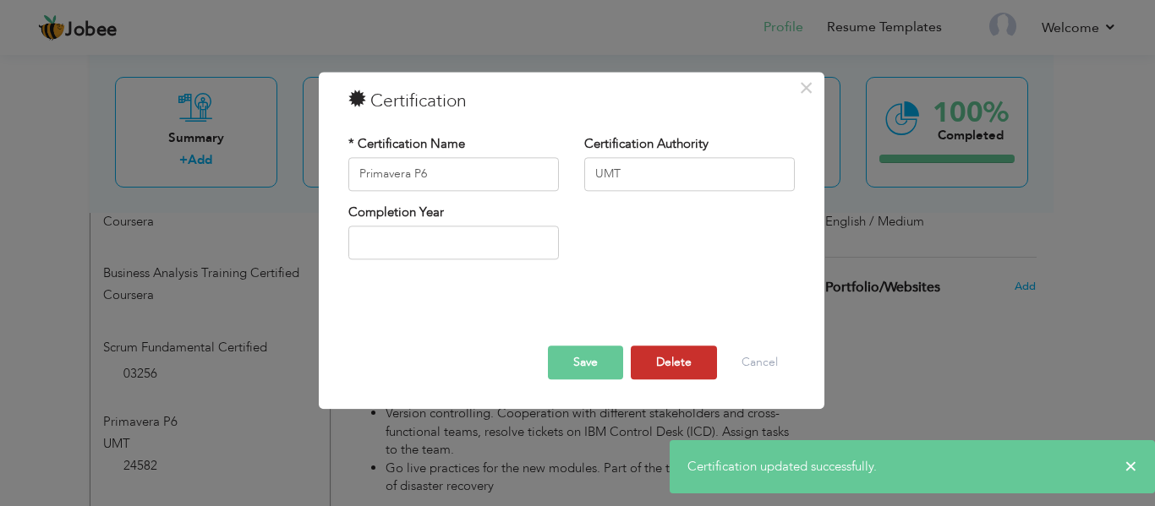
click at [681, 346] on button "Delete" at bounding box center [674, 363] width 86 height 34
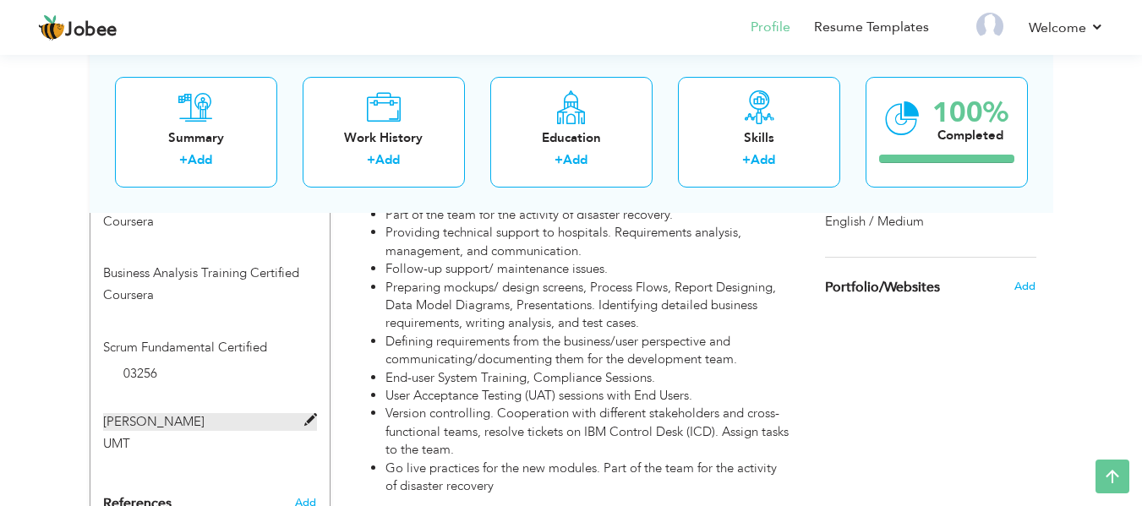
click at [138, 413] on label "Trello" at bounding box center [210, 422] width 214 height 18
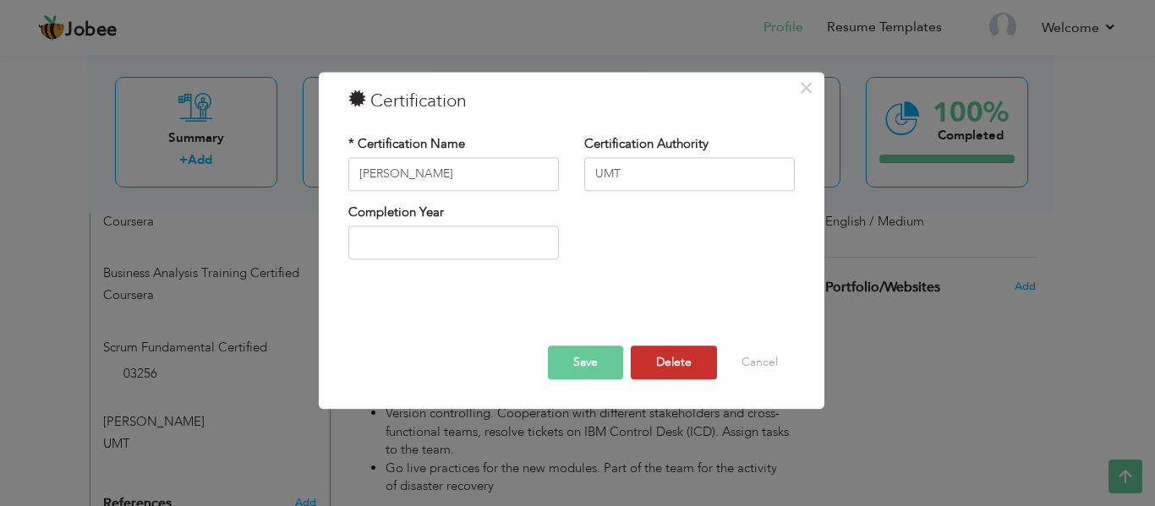
click at [673, 354] on button "Delete" at bounding box center [674, 363] width 86 height 34
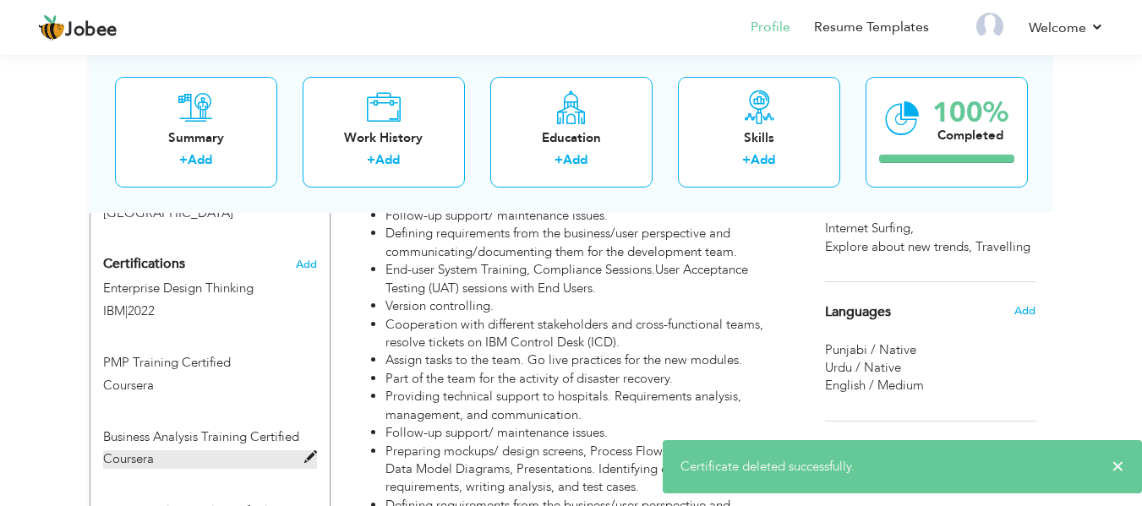
scroll to position [1001, 0]
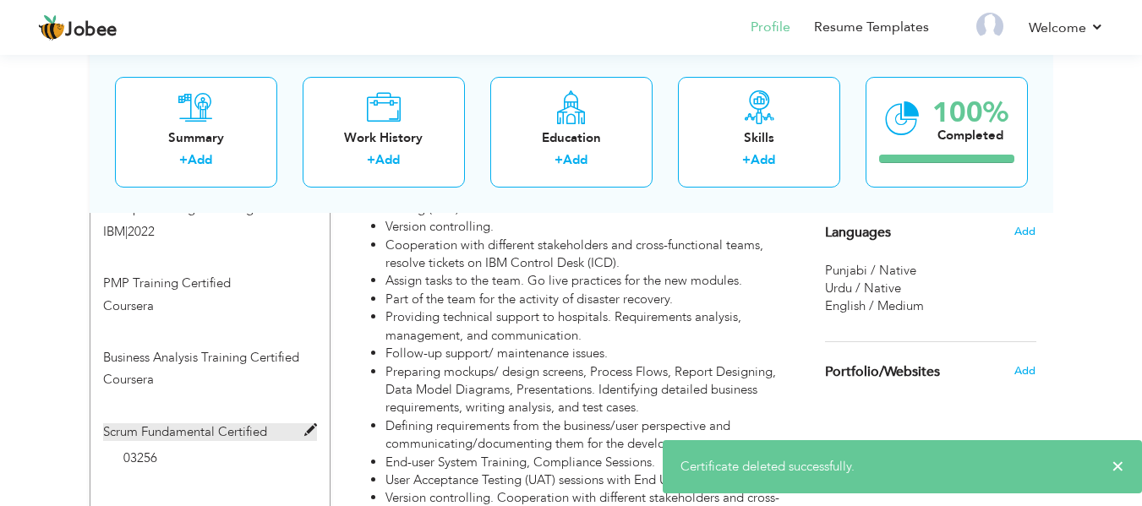
click at [209, 424] on label "Scrum Fundamental Certified" at bounding box center [210, 433] width 214 height 18
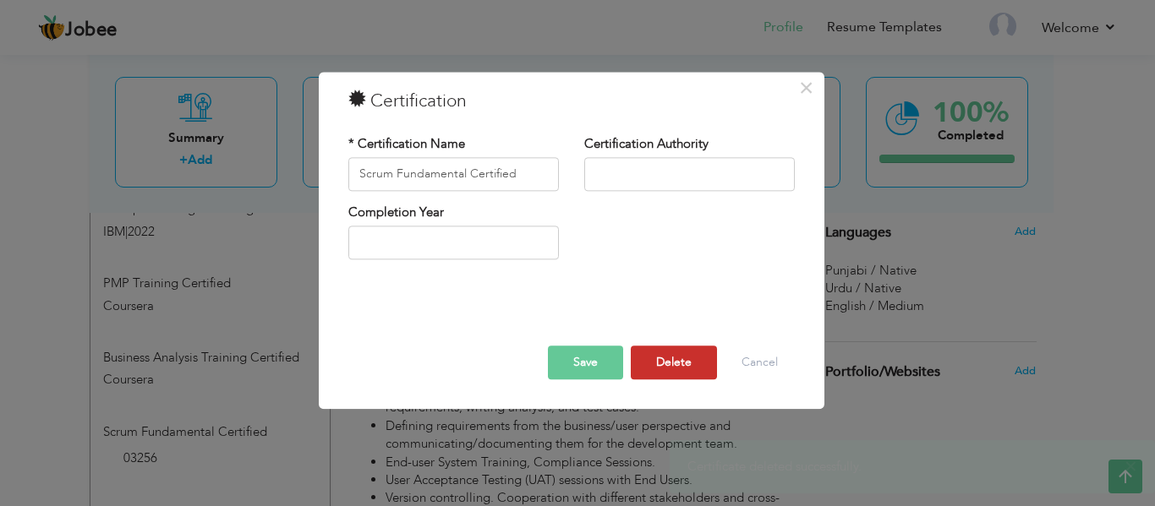
click at [669, 361] on button "Delete" at bounding box center [674, 363] width 86 height 34
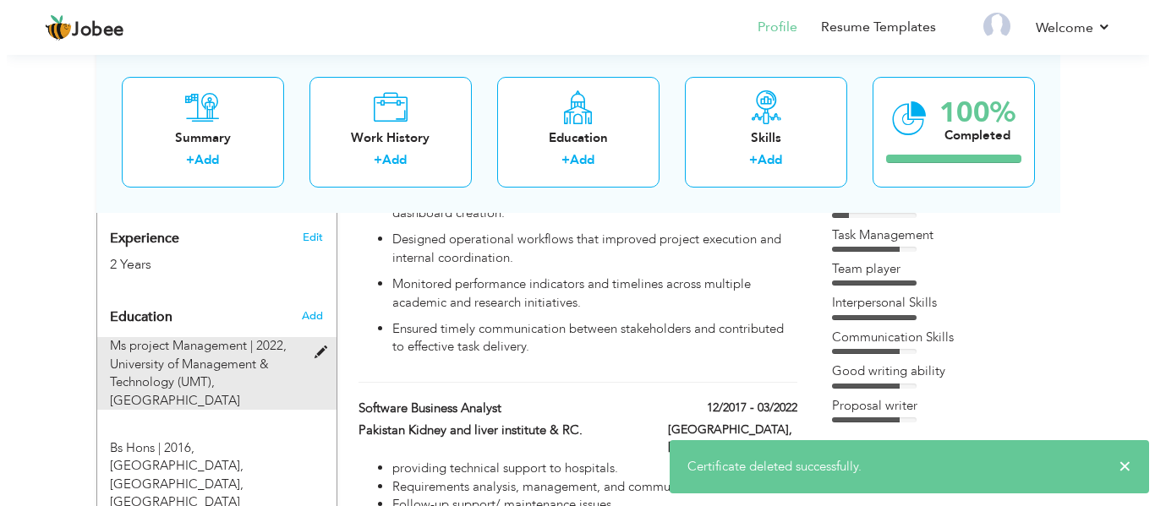
scroll to position [663, 0]
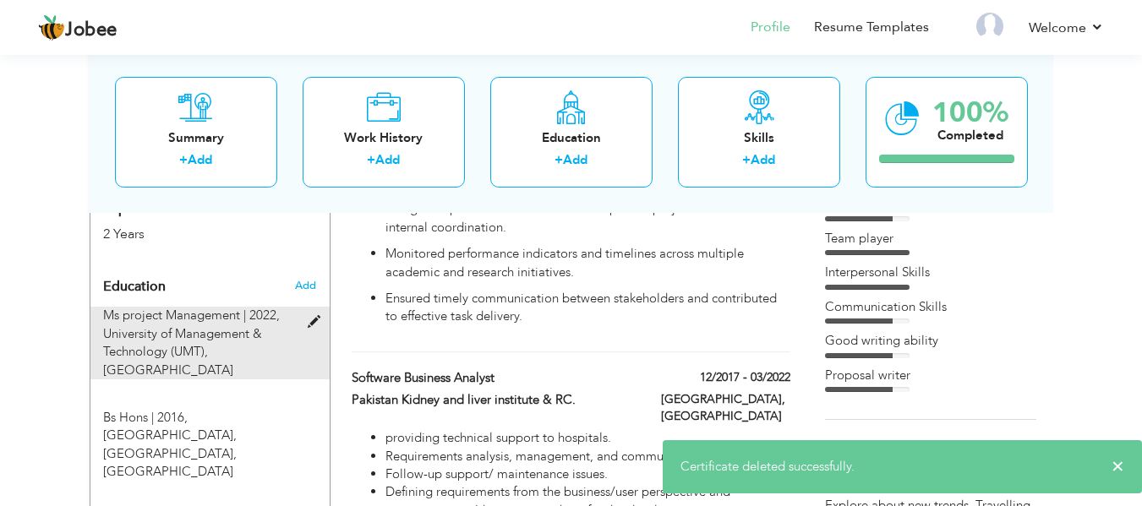
click at [230, 343] on span "University of Management & Technology (UMT), Lahore" at bounding box center [182, 352] width 159 height 53
type input "Ms project Management"
type input "2022"
type input "University of Management & Technology (UMT)"
type input "3.5"
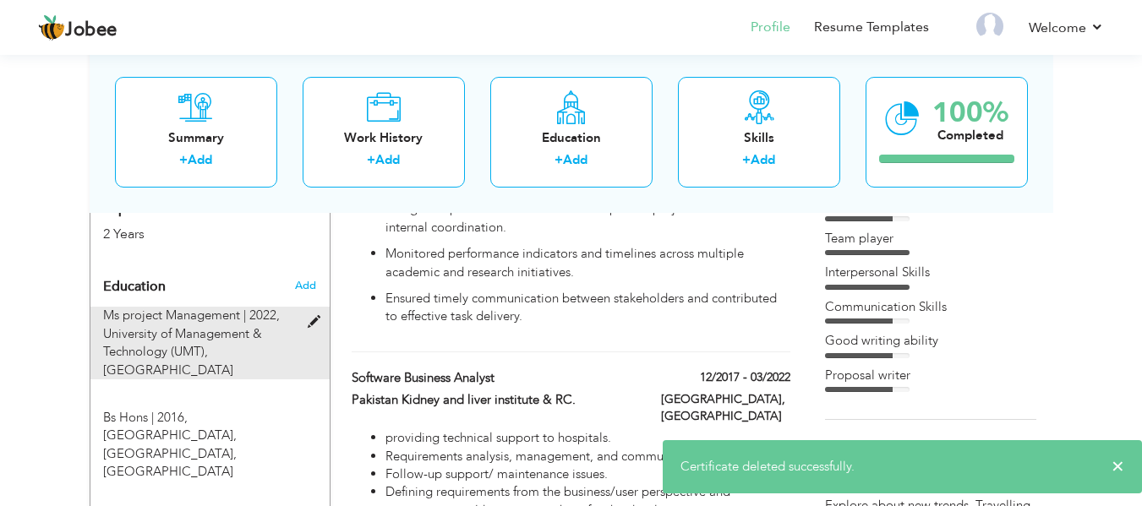
radio input "true"
type input "[GEOGRAPHIC_DATA]"
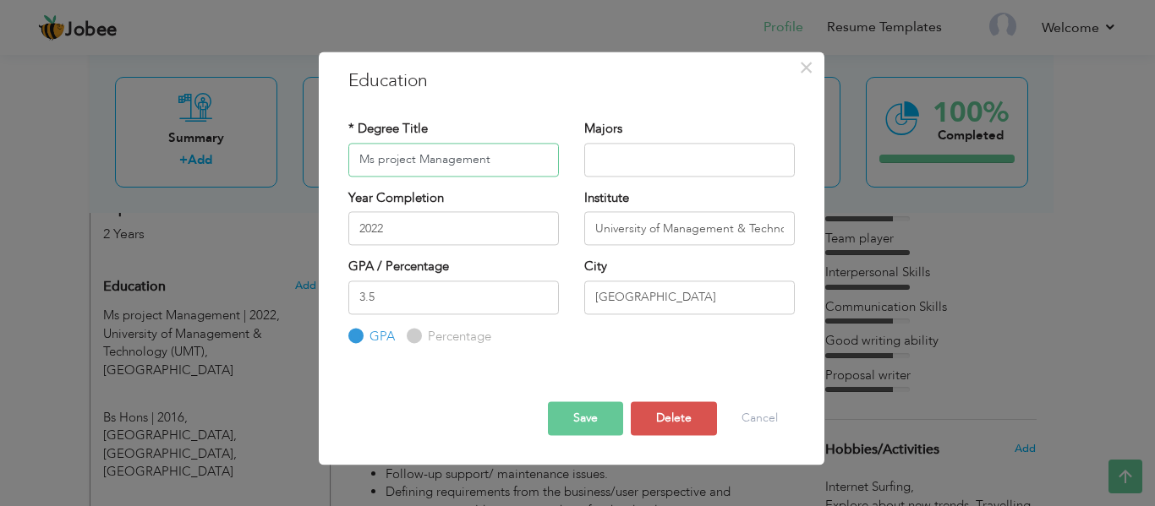
click at [495, 156] on input "Ms project Management" at bounding box center [453, 160] width 211 height 34
drag, startPoint x: 505, startPoint y: 164, endPoint x: 308, endPoint y: 165, distance: 197.0
click at [310, 166] on div "× Education * Degree Title Ms project Management Majors 2022 3.5" at bounding box center [577, 253] width 1155 height 506
paste input ".Phil in Mass Communication"
type input "M.Phil in Mass Communication"
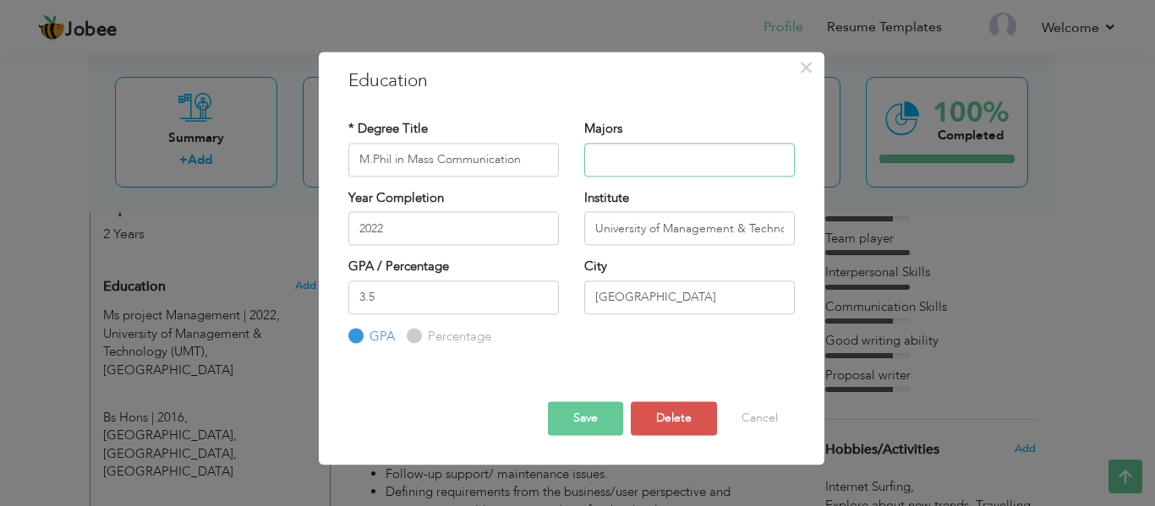
click at [653, 161] on input "text" at bounding box center [689, 160] width 211 height 34
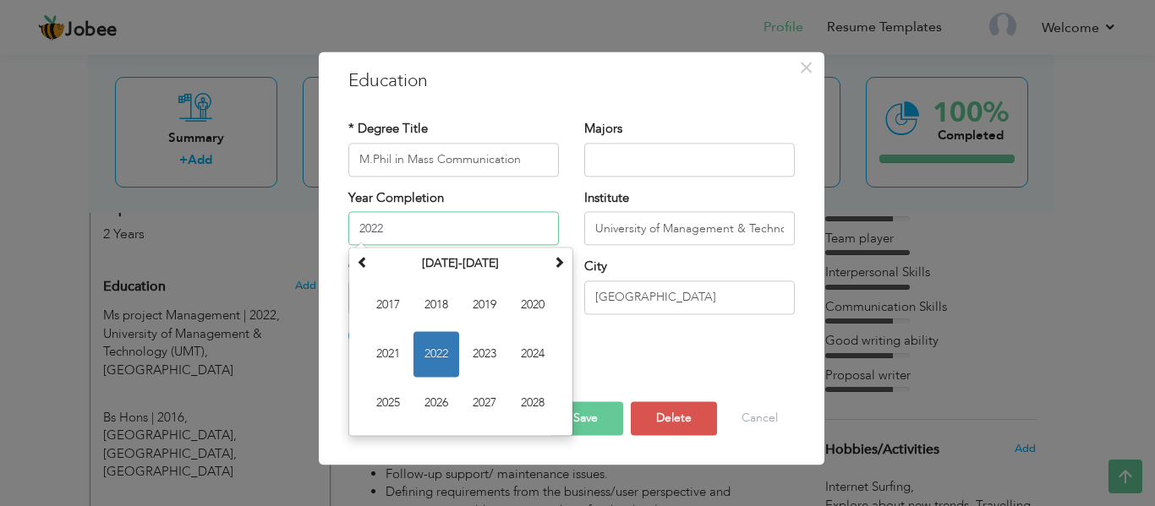
click at [454, 227] on input "2022" at bounding box center [453, 228] width 211 height 34
click at [487, 343] on span "2023" at bounding box center [485, 354] width 46 height 46
type input "2023"
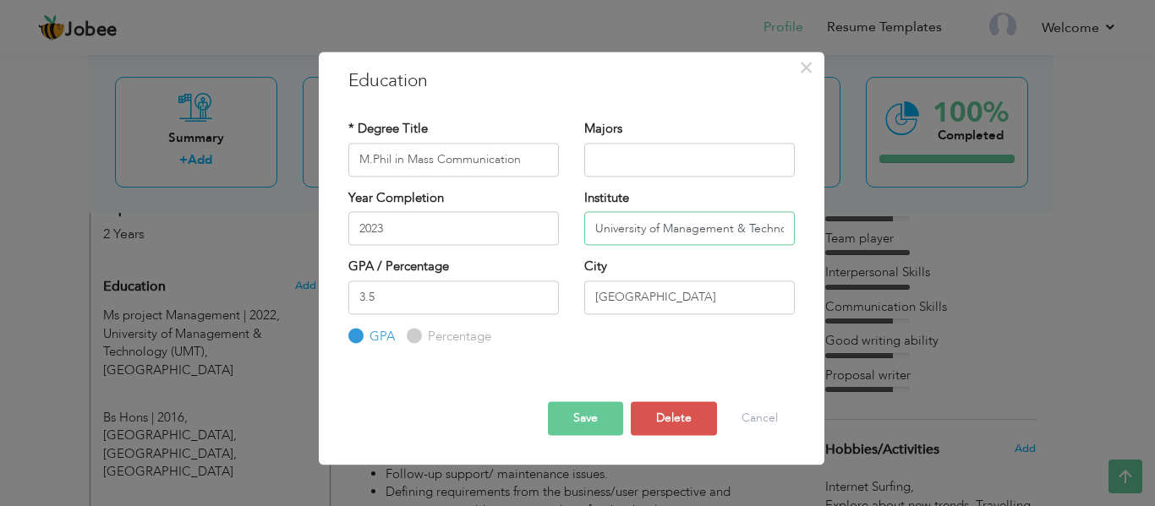
scroll to position [0, 59]
drag, startPoint x: 596, startPoint y: 235, endPoint x: 910, endPoint y: 220, distance: 314.1
click at [910, 220] on div "× Education * Degree Title M.Phil in Mass Communication Majors 3.5" at bounding box center [577, 253] width 1155 height 506
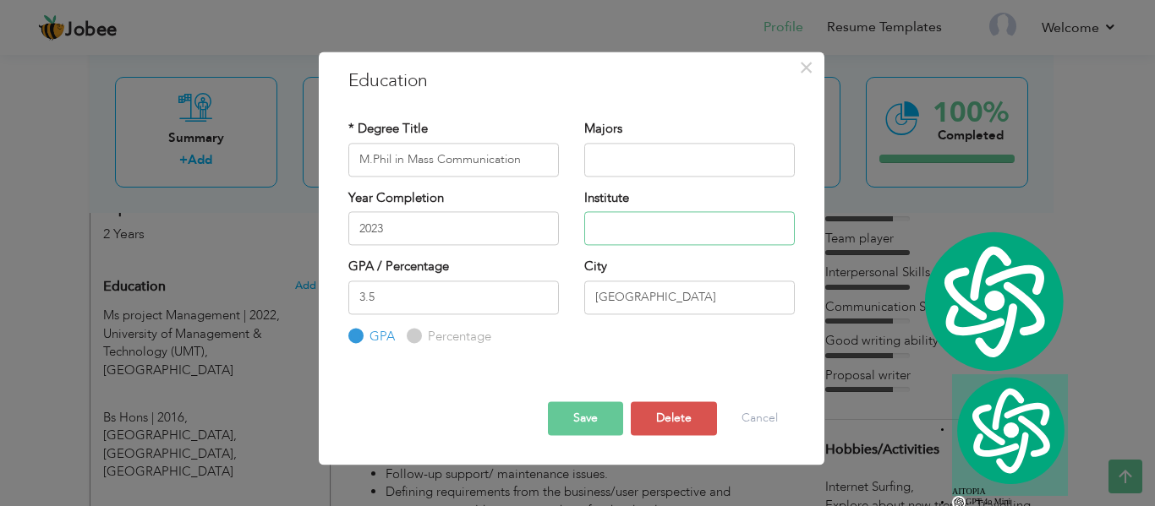
scroll to position [0, 0]
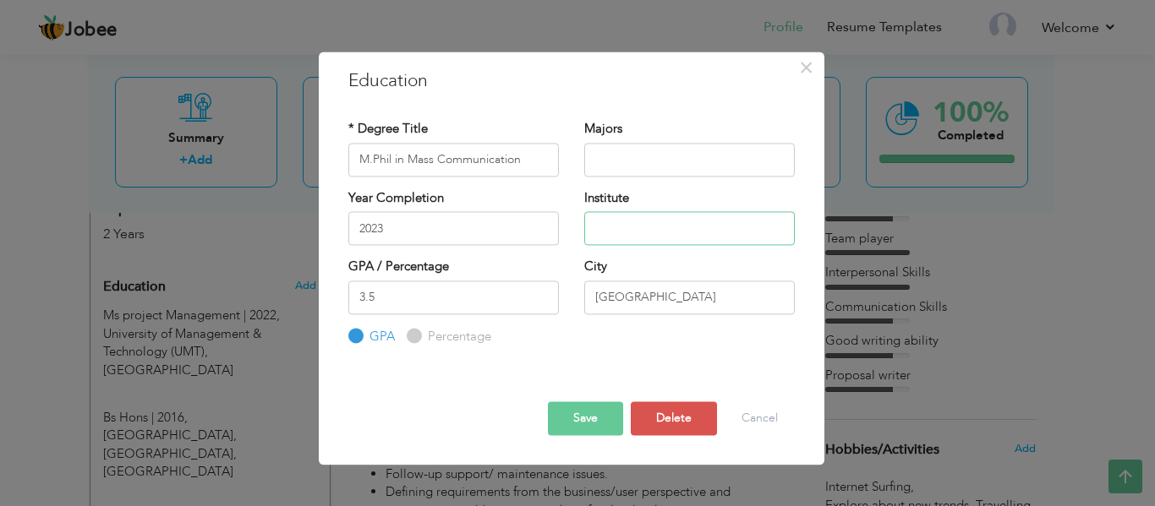
paste input "Bahauddin [GEOGRAPHIC_DATA], [GEOGRAPHIC_DATA]"
type input "Bahauddin [GEOGRAPHIC_DATA], [GEOGRAPHIC_DATA]"
click at [656, 300] on input "[GEOGRAPHIC_DATA]" at bounding box center [689, 298] width 211 height 34
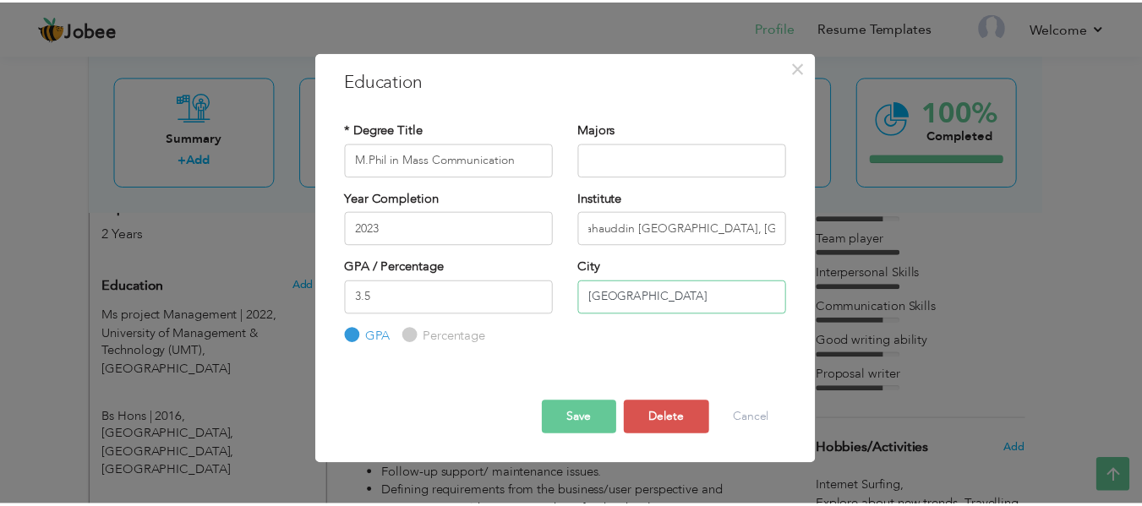
scroll to position [0, 0]
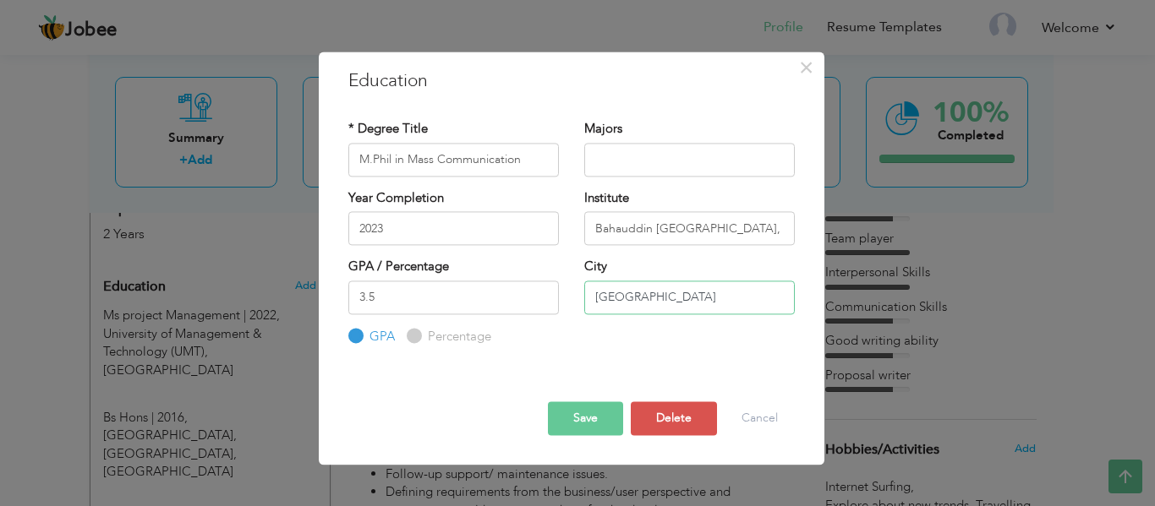
drag, startPoint x: 656, startPoint y: 300, endPoint x: 595, endPoint y: 298, distance: 60.9
click at [593, 301] on input "[GEOGRAPHIC_DATA]" at bounding box center [689, 298] width 211 height 34
type input "Multan"
click at [594, 424] on button "Save" at bounding box center [585, 419] width 75 height 34
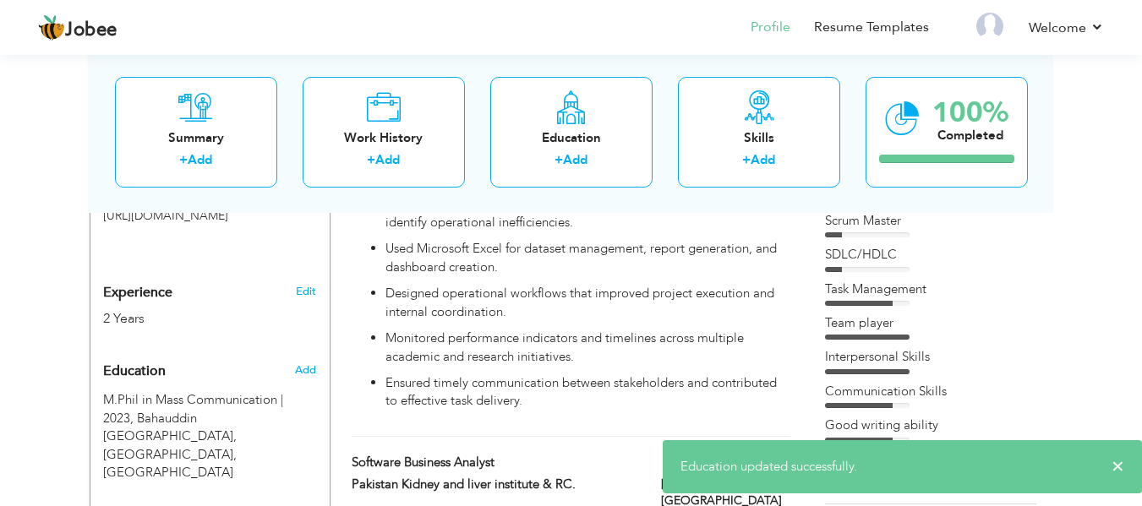
scroll to position [747, 0]
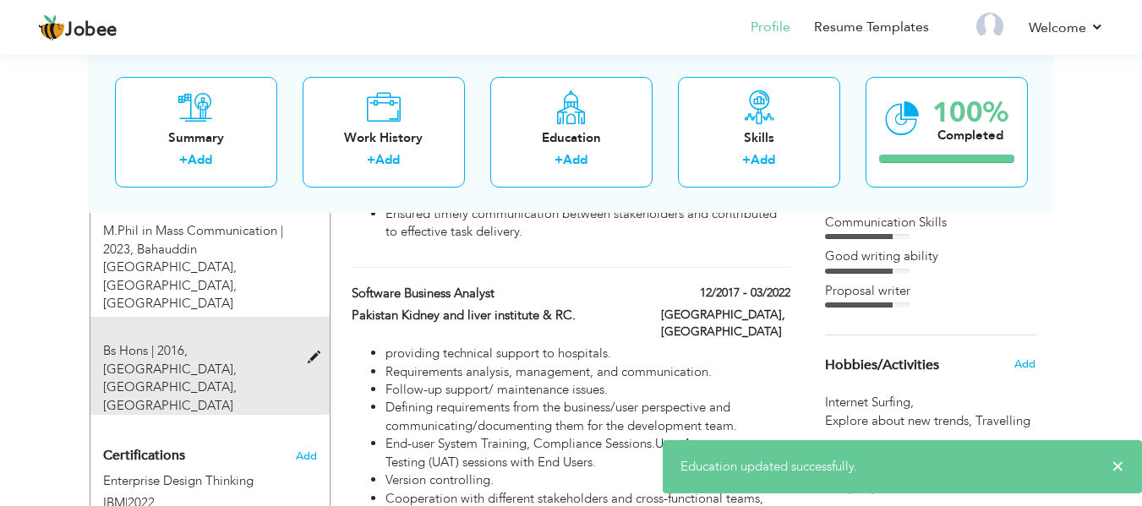
click at [204, 342] on div "Bs Hons | 2016, superior university, Lahore, Lahore" at bounding box center [199, 378] width 219 height 73
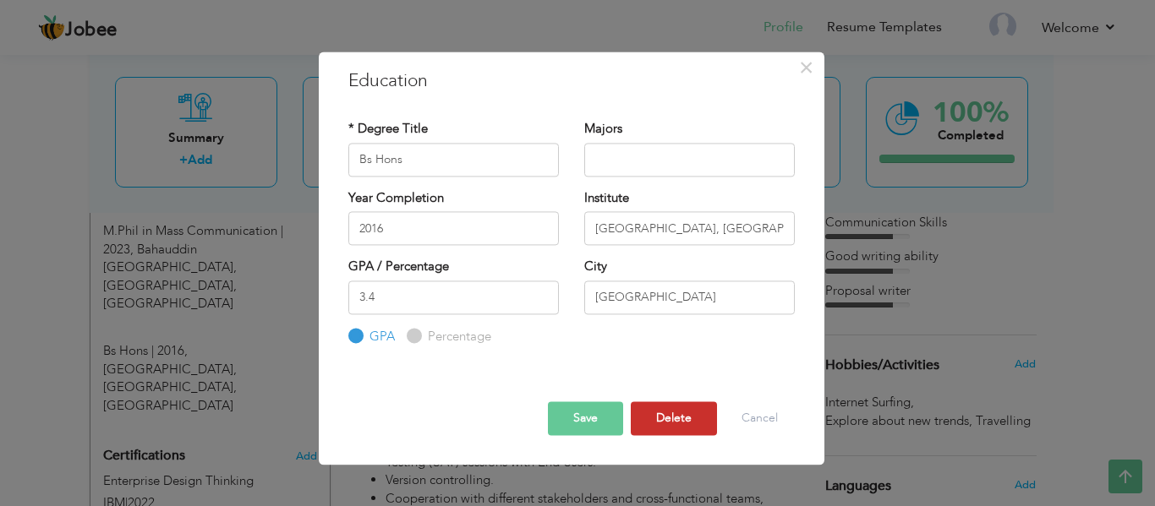
click at [682, 426] on button "Delete" at bounding box center [674, 419] width 86 height 34
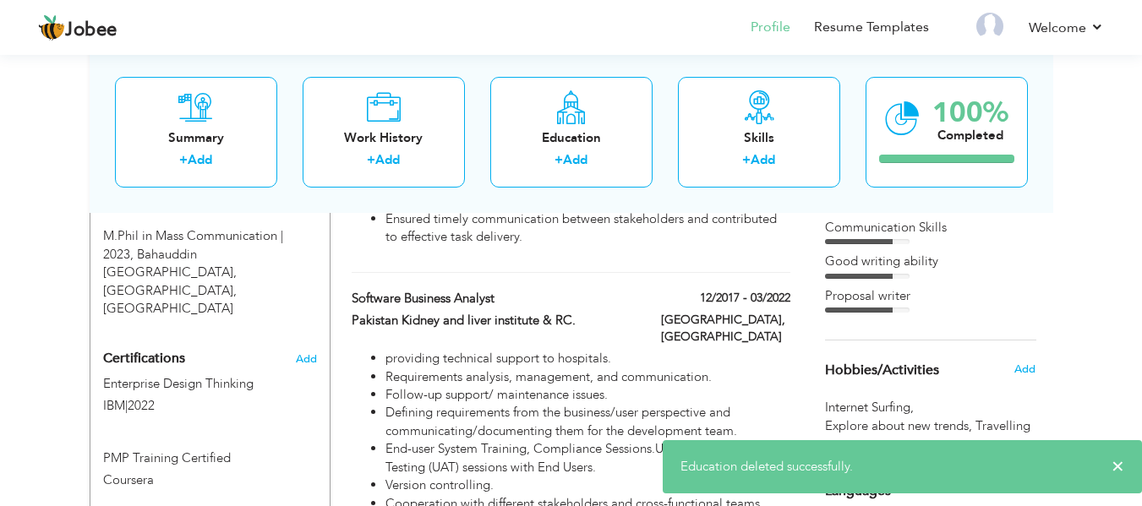
scroll to position [409, 0]
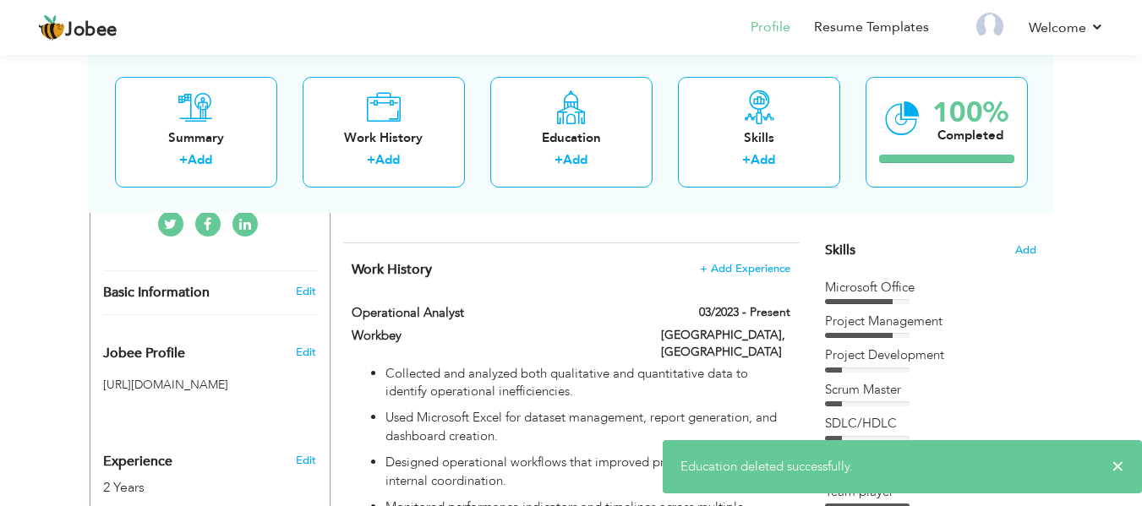
click at [214, 389] on h5 "https://jobee.io/profile/arslanmudassar" at bounding box center [210, 385] width 214 height 13
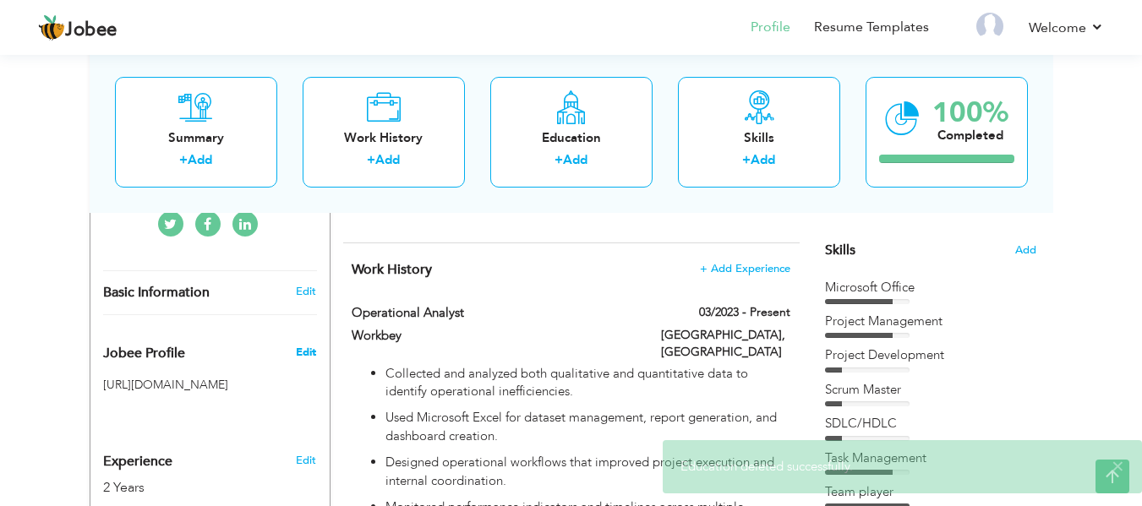
click at [309, 354] on span "Edit" at bounding box center [306, 352] width 20 height 15
type input "arslanmudassar"
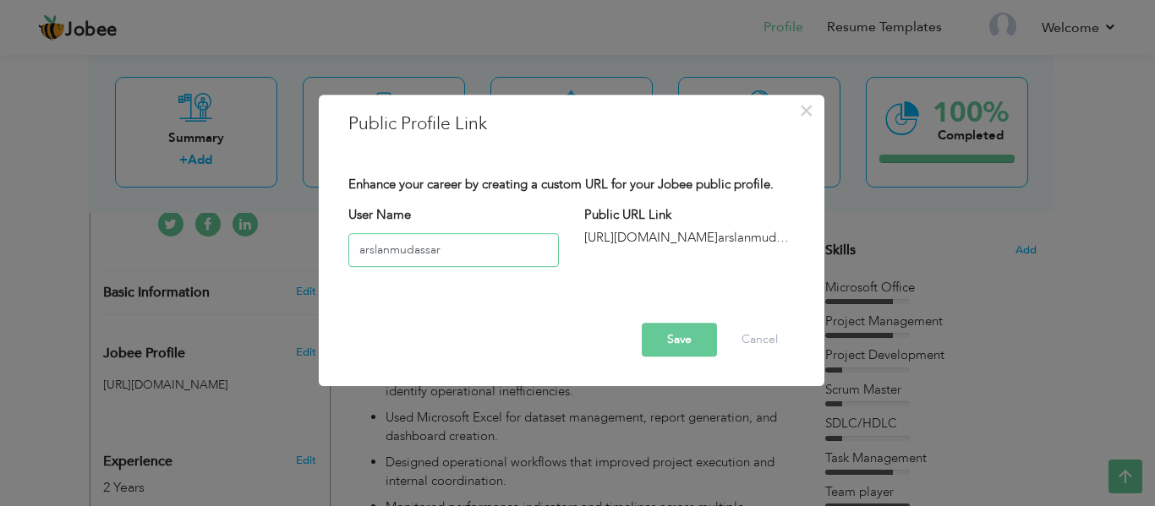
drag, startPoint x: 276, startPoint y: 252, endPoint x: 230, endPoint y: 253, distance: 46.5
click at [230, 253] on div "× Public Profile Link Enhance your career by creating a custom URL for your Job…" at bounding box center [577, 253] width 1155 height 506
click at [651, 244] on div "http://jobee.io/profile/" at bounding box center [689, 238] width 211 height 18
click at [682, 235] on div "http://jobee.io/profile/" at bounding box center [689, 238] width 211 height 18
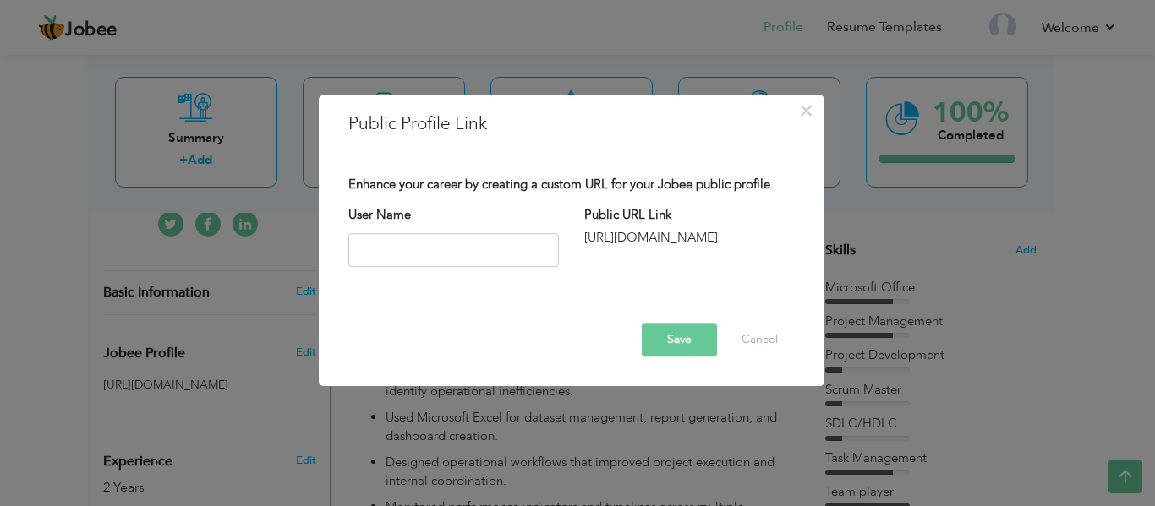
click at [682, 235] on div "http://jobee.io/profile/" at bounding box center [689, 238] width 211 height 18
click at [687, 335] on button "Save" at bounding box center [679, 340] width 75 height 34
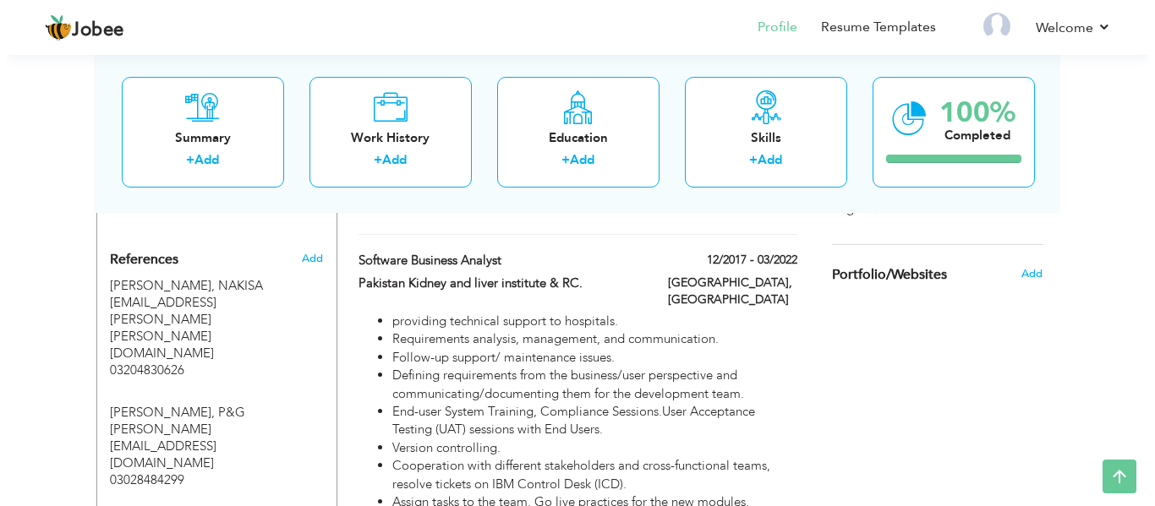
scroll to position [1099, 0]
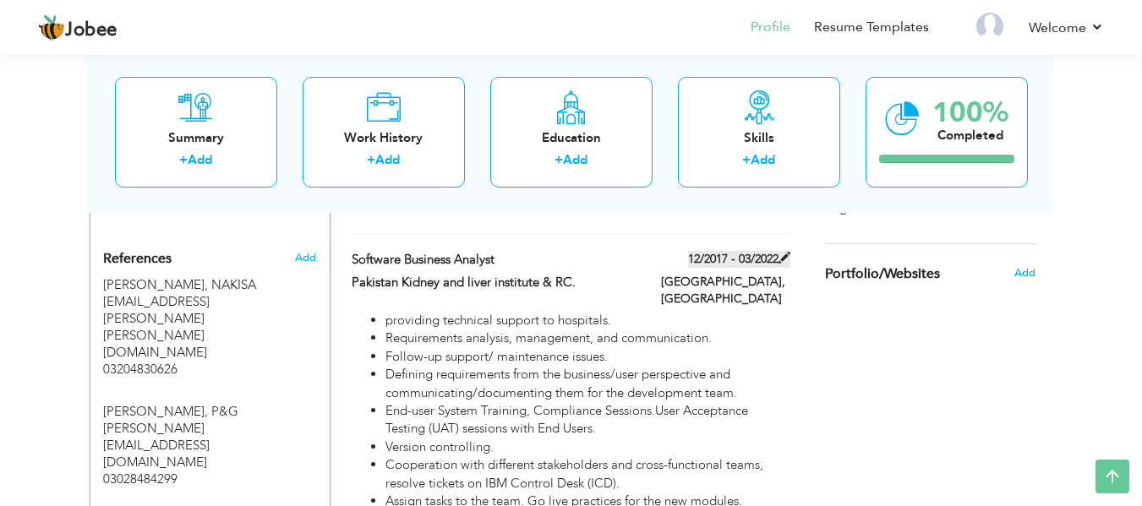
click at [702, 251] on label "12/2017 - 03/2022" at bounding box center [739, 259] width 102 height 17
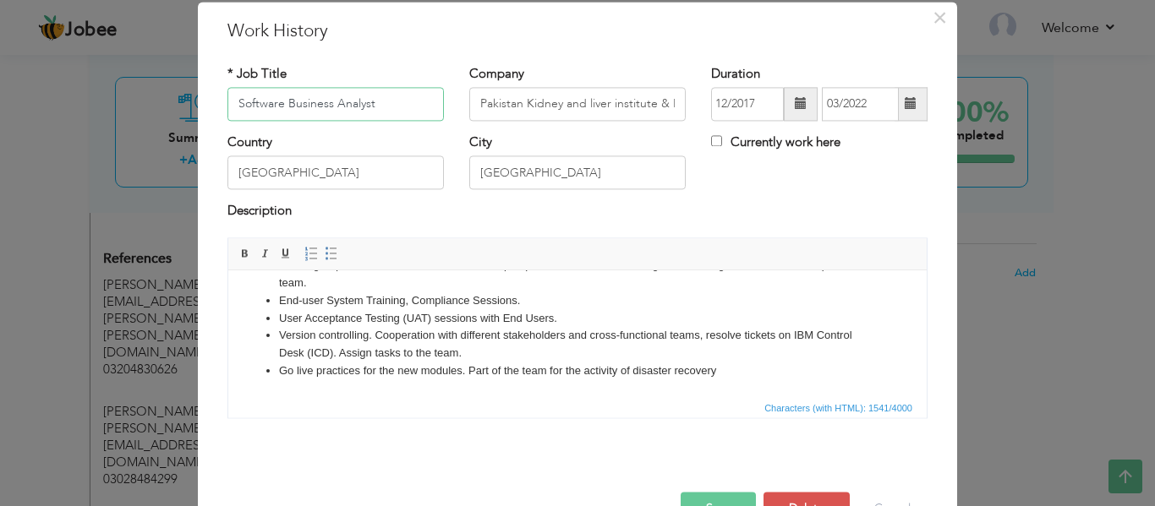
scroll to position [99, 0]
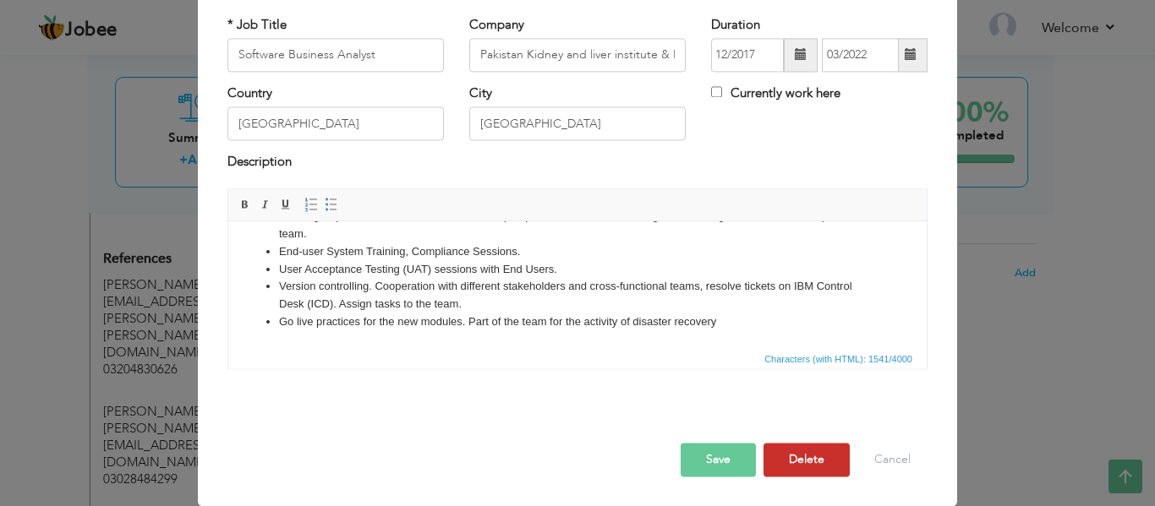
click at [783, 453] on button "Delete" at bounding box center [807, 460] width 86 height 34
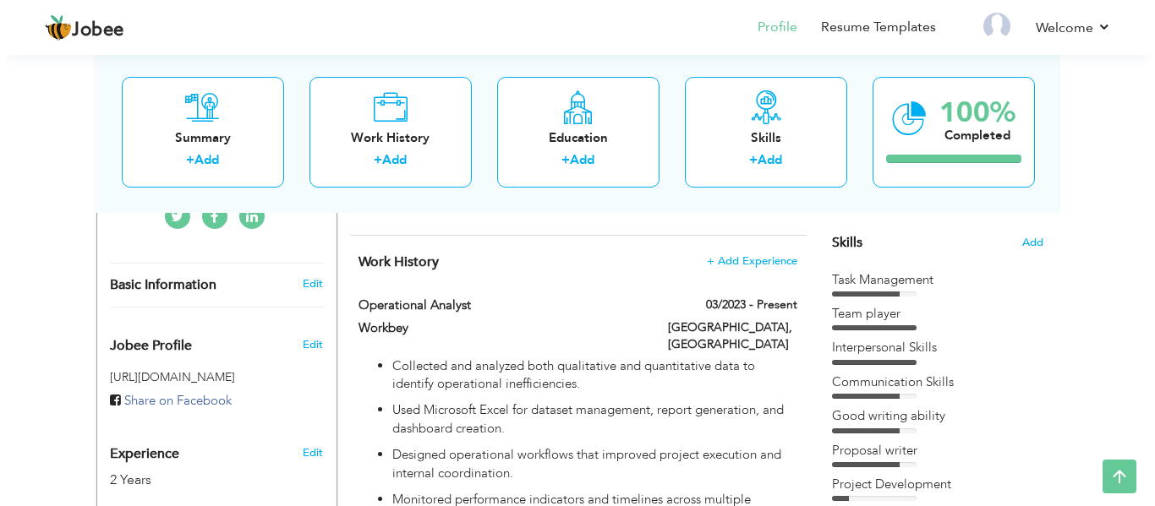
scroll to position [423, 0]
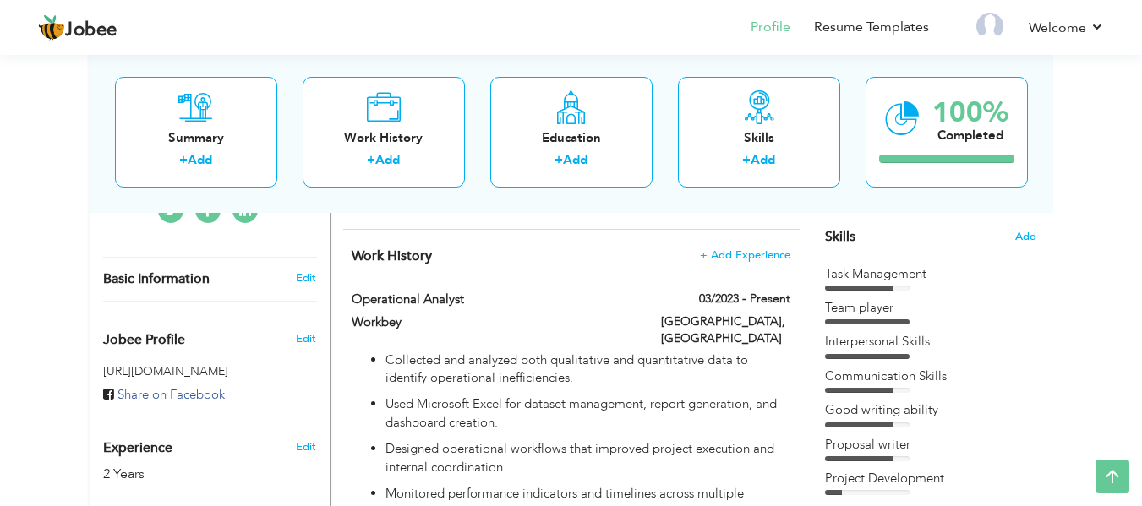
click at [246, 277] on div "Basic Information" at bounding box center [190, 280] width 200 height 18
type input "Amna"
type input "Riaz"
type input "03217371658"
select select "number:166"
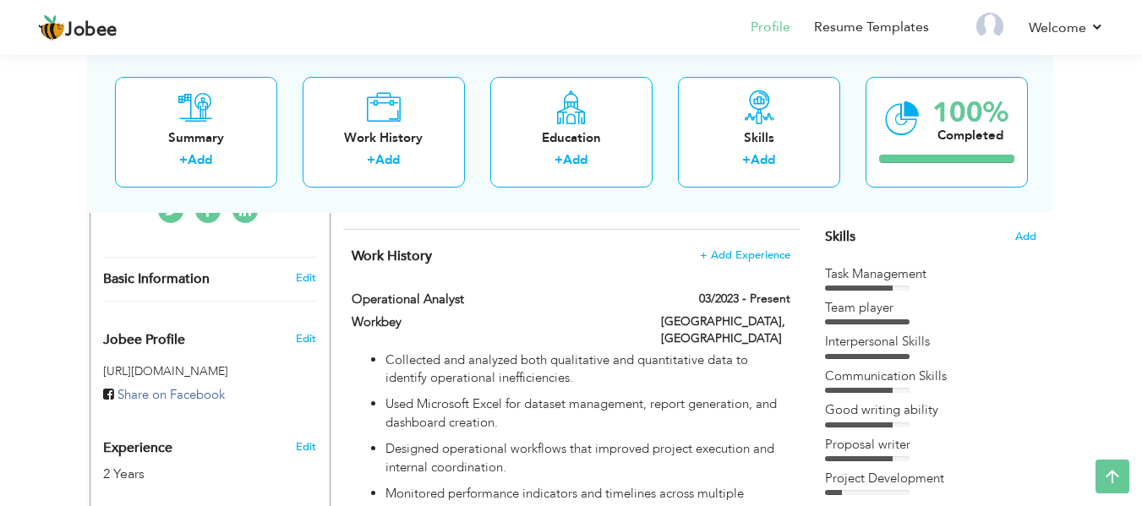
type input "Multan"
select select "number:4"
type input "Confidential"
type input "Operational Analyst"
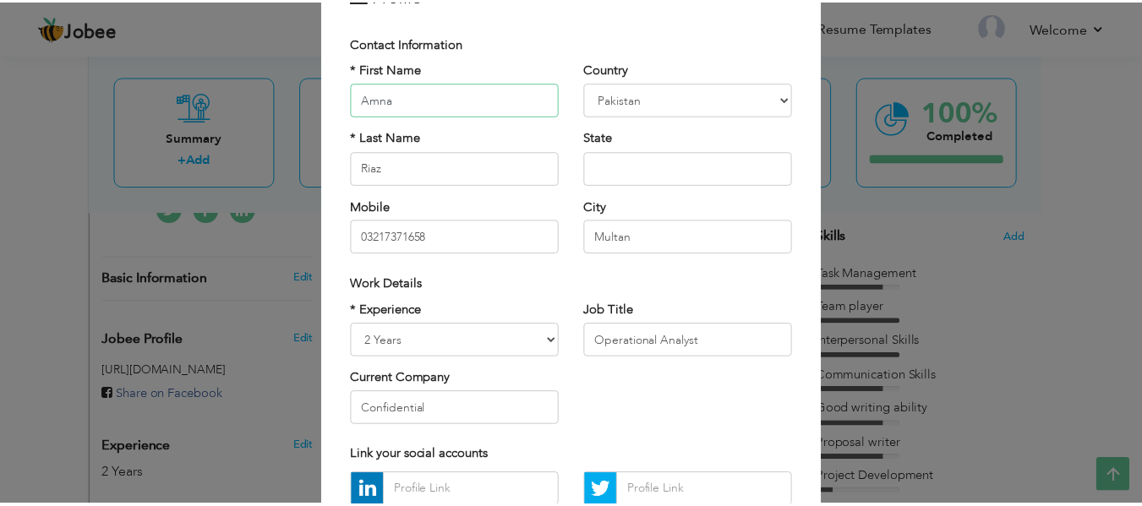
scroll to position [253, 0]
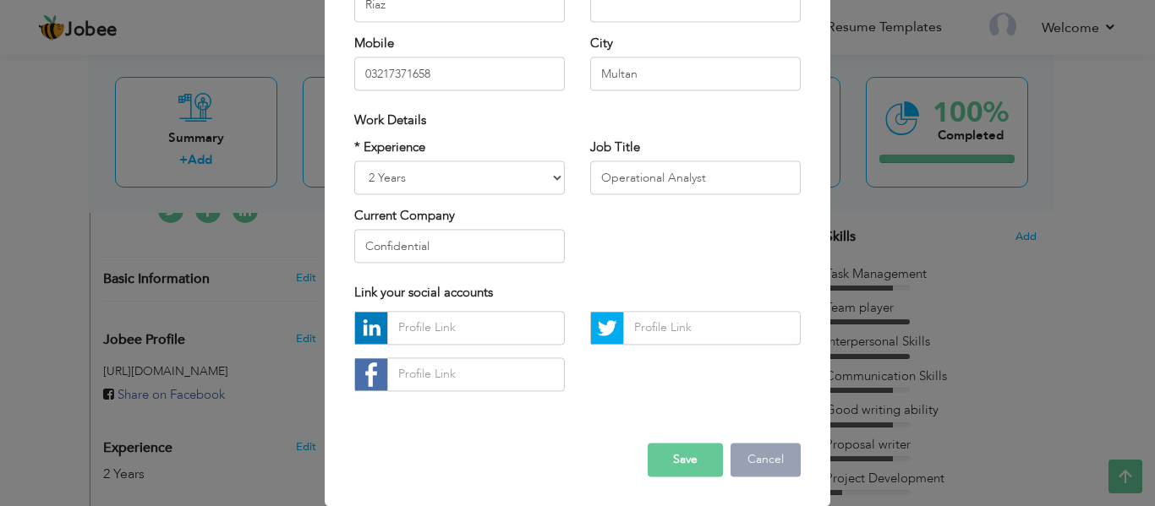
click at [740, 454] on button "Cancel" at bounding box center [766, 460] width 70 height 34
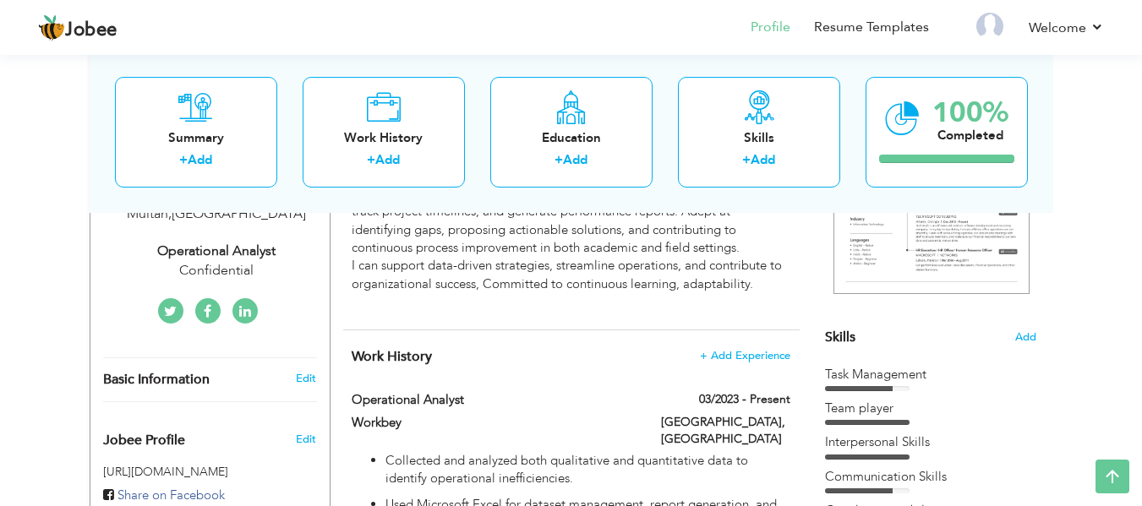
scroll to position [338, 0]
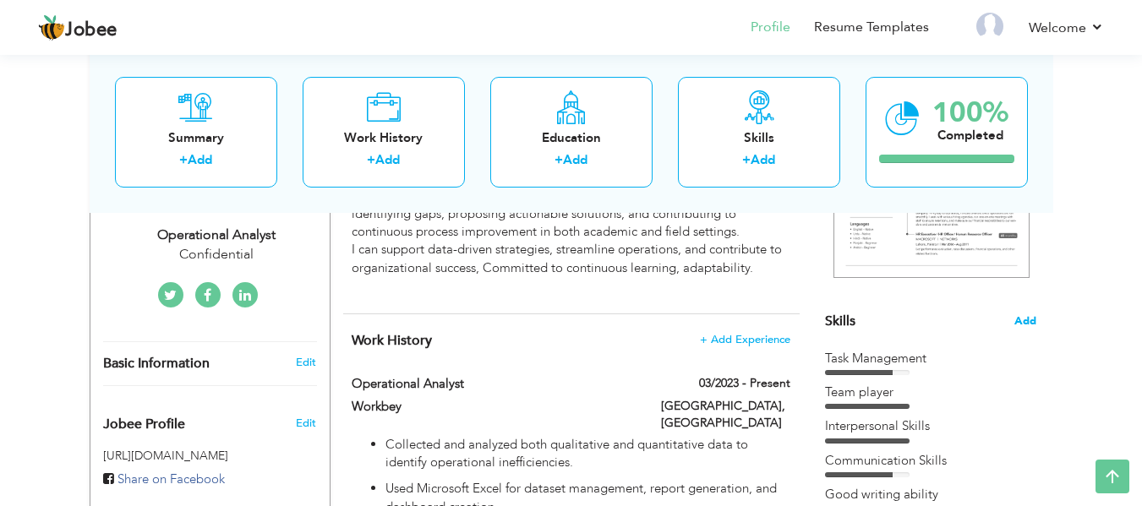
click at [1027, 319] on span "Add" at bounding box center [1026, 322] width 22 height 16
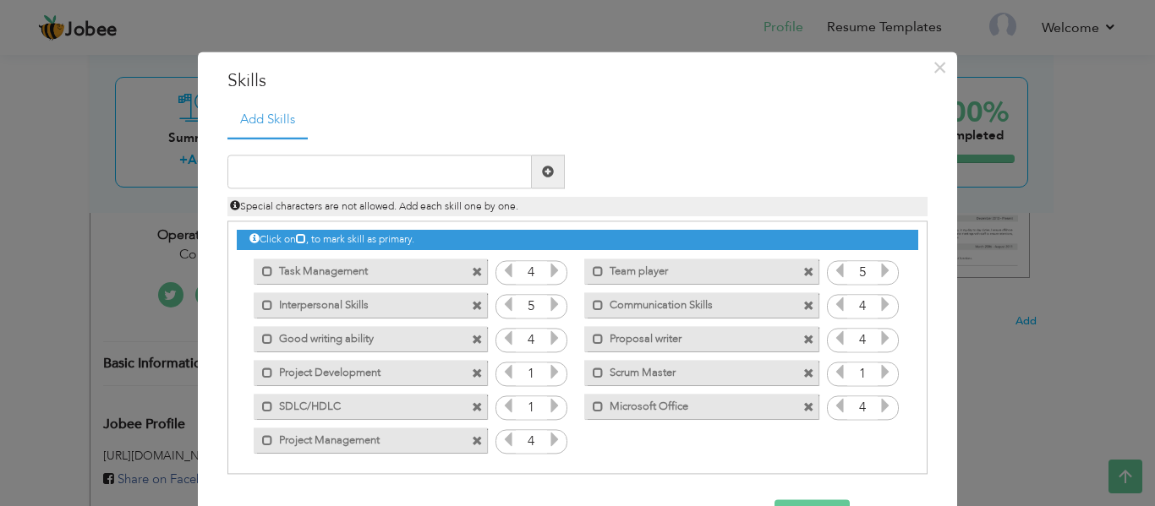
click at [672, 367] on label "Scrum Master" at bounding box center [689, 370] width 171 height 21
click at [803, 369] on span at bounding box center [808, 374] width 11 height 11
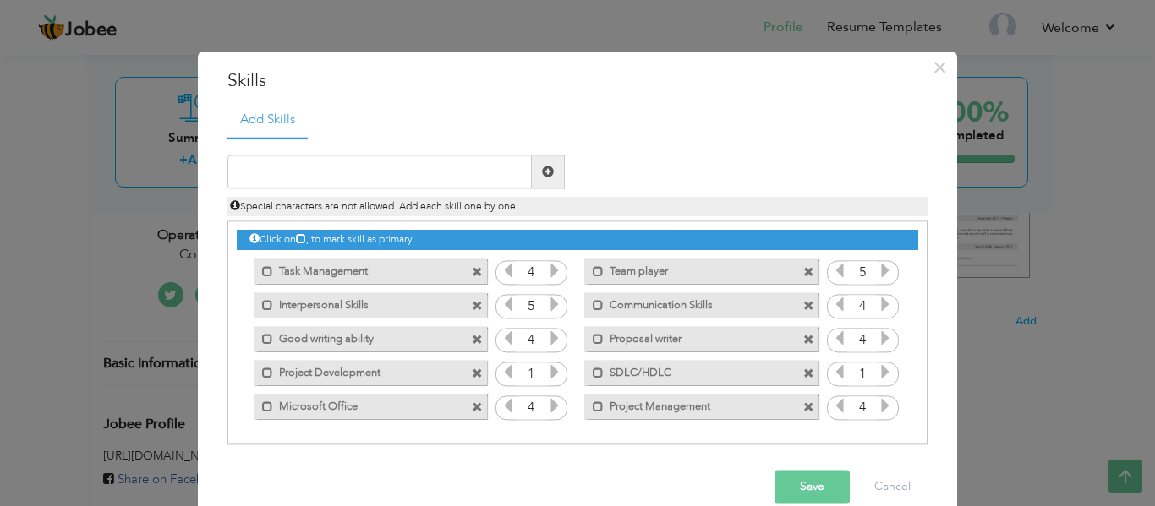
click at [803, 369] on span at bounding box center [808, 374] width 11 height 11
click at [402, 167] on input "text" at bounding box center [379, 173] width 304 height 34
type input "JIRA"
click at [545, 171] on span at bounding box center [548, 172] width 12 height 12
click at [878, 414] on icon at bounding box center [885, 406] width 15 height 15
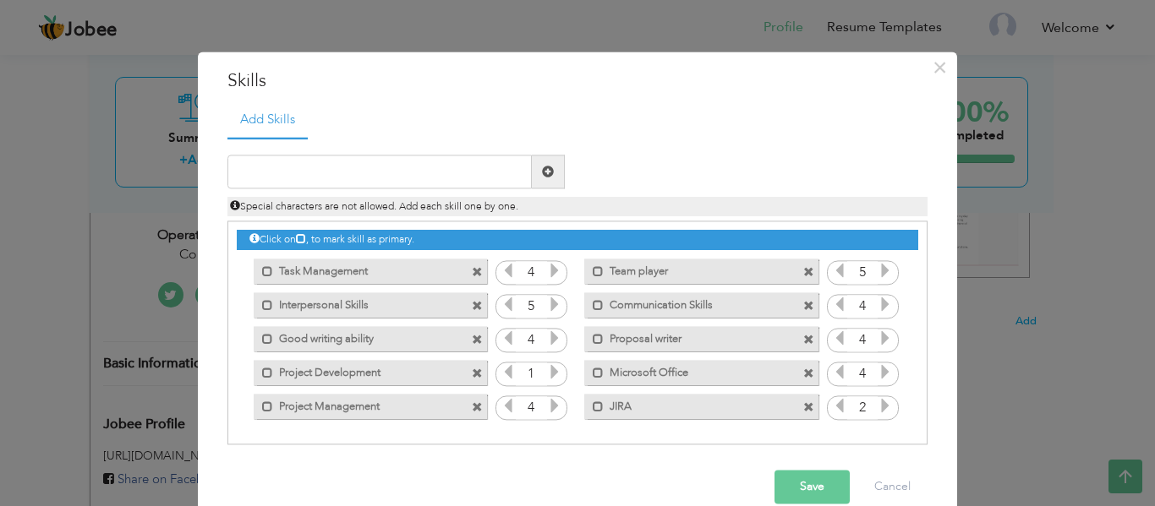
click at [878, 414] on icon at bounding box center [885, 406] width 15 height 15
click at [304, 168] on input "text" at bounding box center [379, 173] width 304 height 34
type input "C"
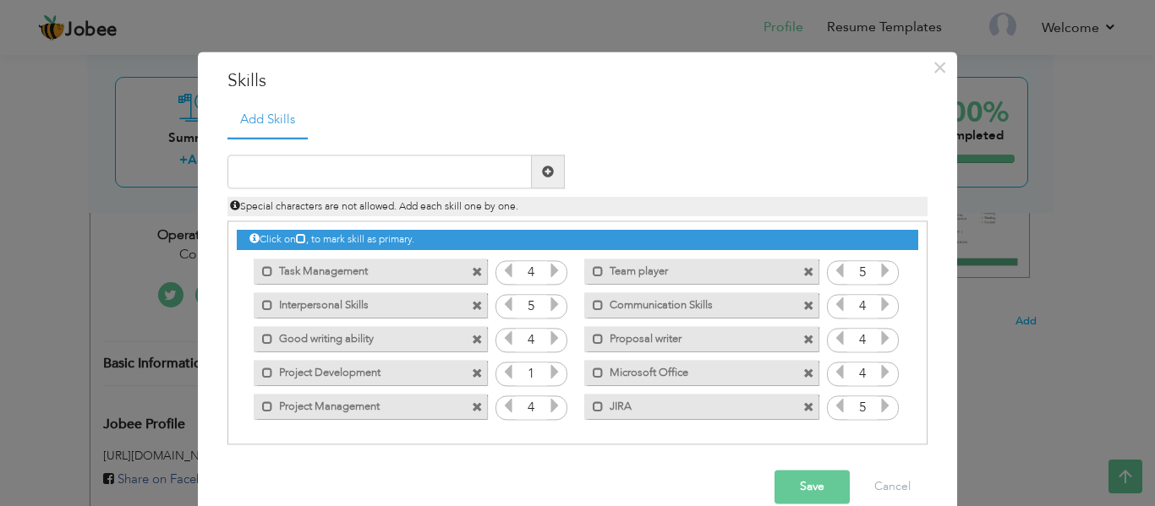
click at [803, 276] on span at bounding box center [808, 272] width 11 height 11
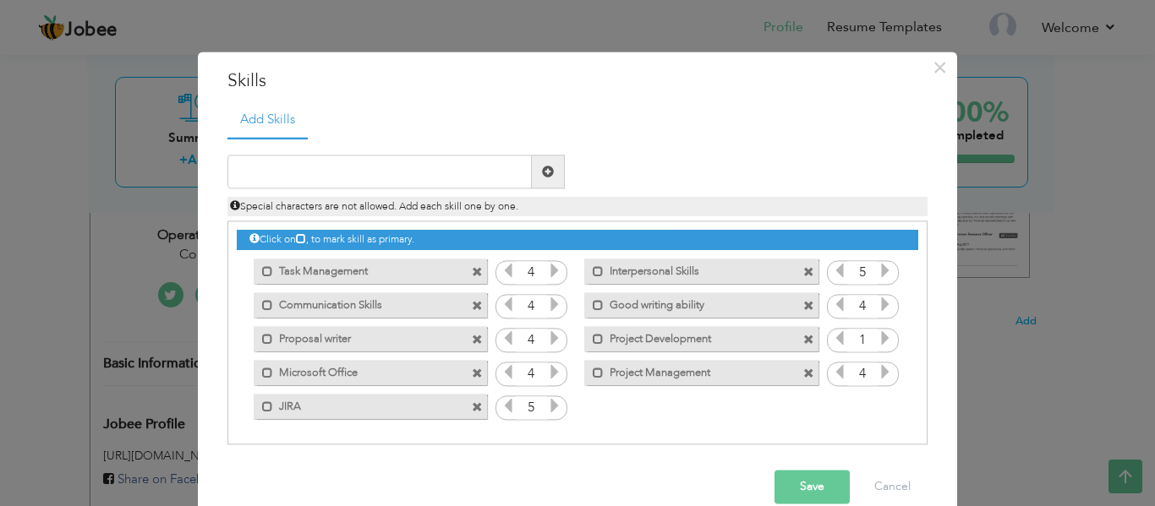
click at [803, 304] on span at bounding box center [808, 306] width 11 height 11
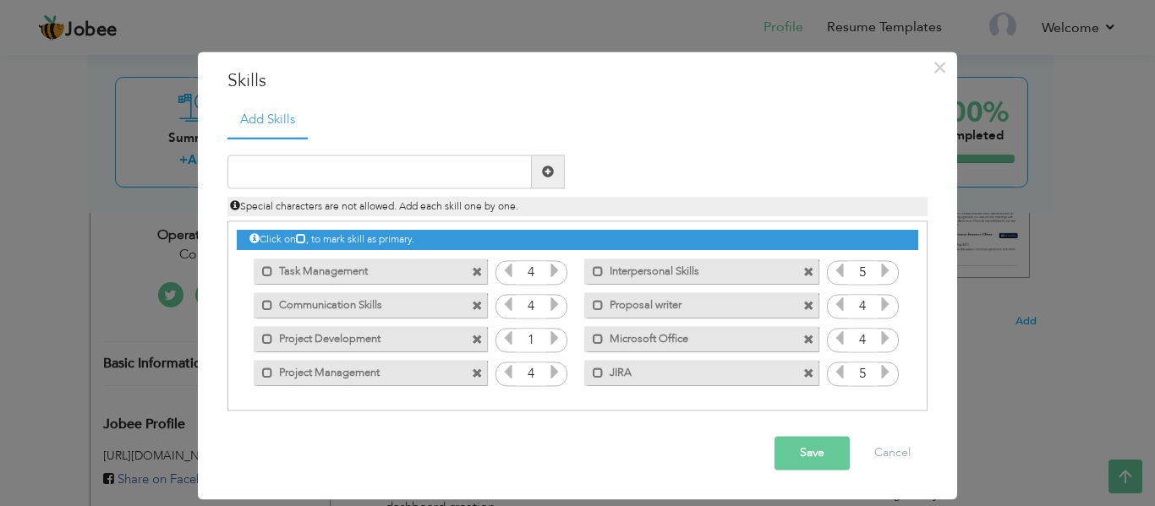
click at [809, 304] on span at bounding box center [808, 306] width 11 height 11
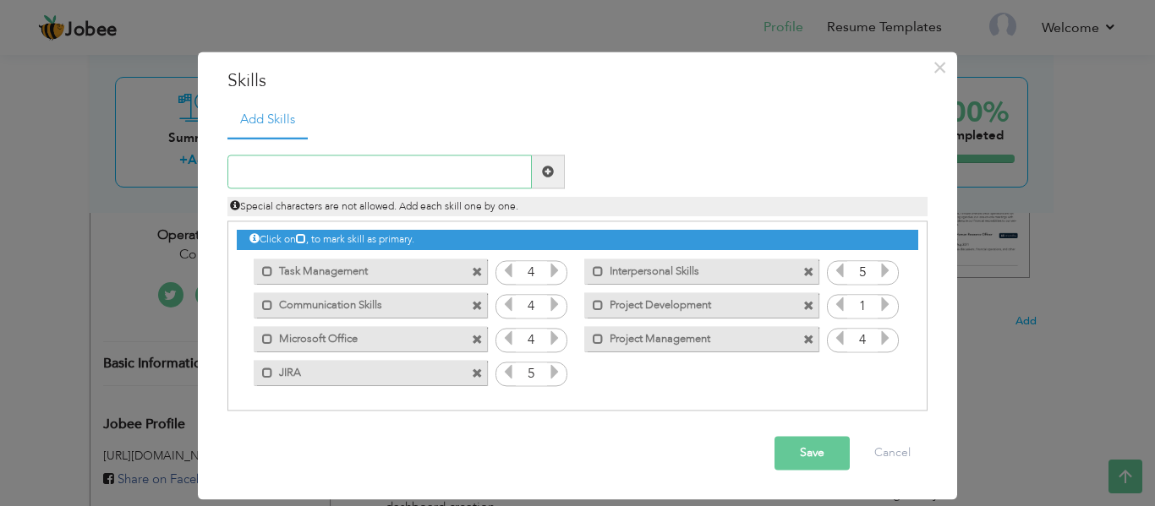
click at [407, 188] on input "text" at bounding box center [379, 173] width 304 height 34
paste input "Report Writing & Documentation"
type input "Report Writing & Documentation"
click at [549, 173] on span at bounding box center [548, 172] width 12 height 12
click at [881, 370] on icon at bounding box center [885, 372] width 15 height 15
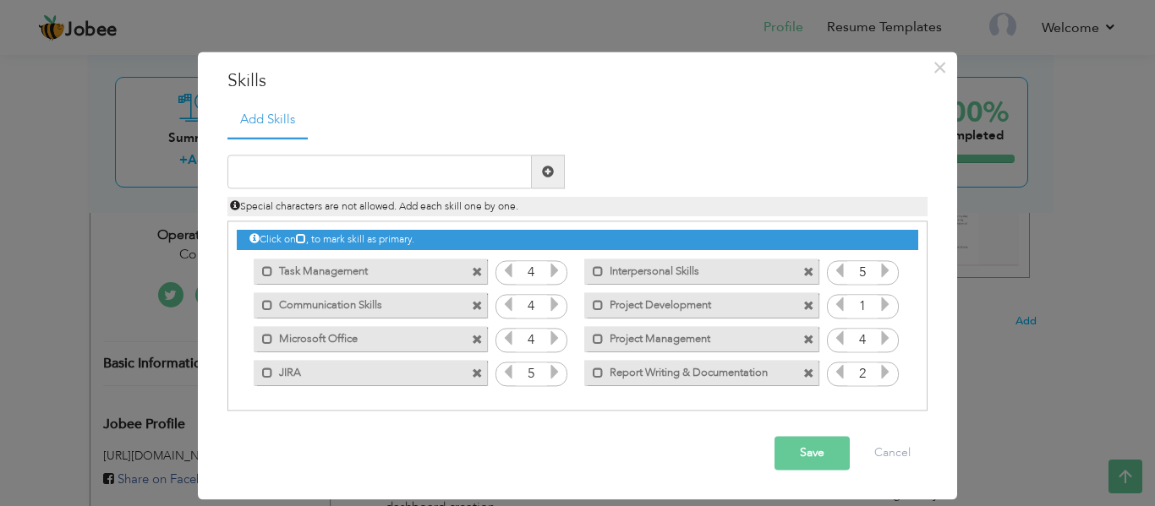
click at [881, 370] on icon at bounding box center [885, 372] width 15 height 15
click at [427, 174] on input "text" at bounding box center [379, 173] width 304 height 34
paste input "Operational Workflow Design"
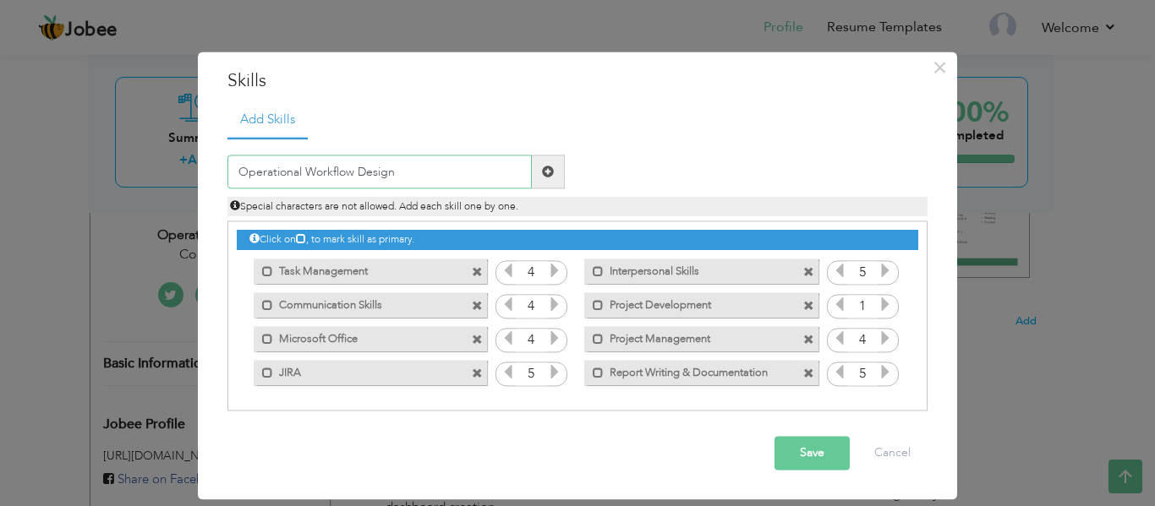
type input "Operational Workflow Design"
click at [545, 172] on span at bounding box center [548, 172] width 12 height 12
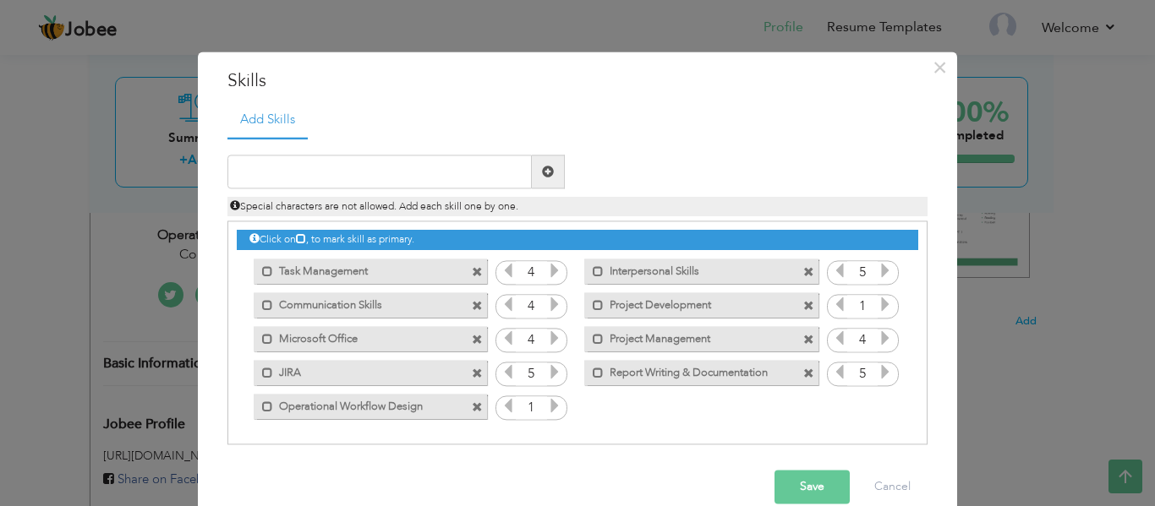
click at [884, 375] on icon at bounding box center [885, 372] width 15 height 15
click at [878, 374] on icon at bounding box center [885, 372] width 15 height 15
click at [555, 404] on icon at bounding box center [554, 406] width 15 height 15
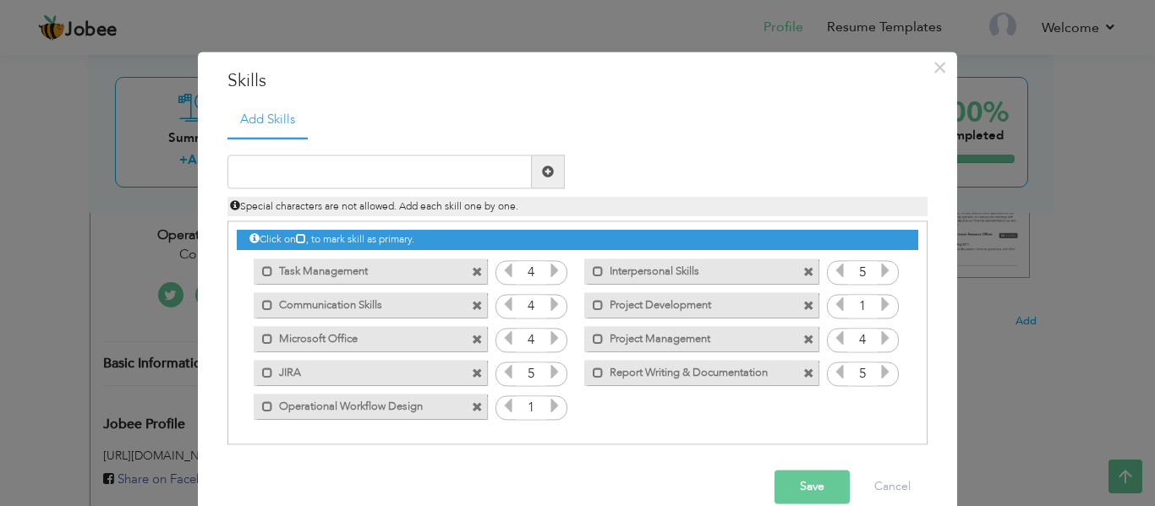
click at [555, 404] on icon at bounding box center [554, 406] width 15 height 15
click at [402, 172] on input "text" at bounding box center [379, 173] width 304 height 34
paste input "Stakeholder Coordination"
type input "Stakeholder Coordination"
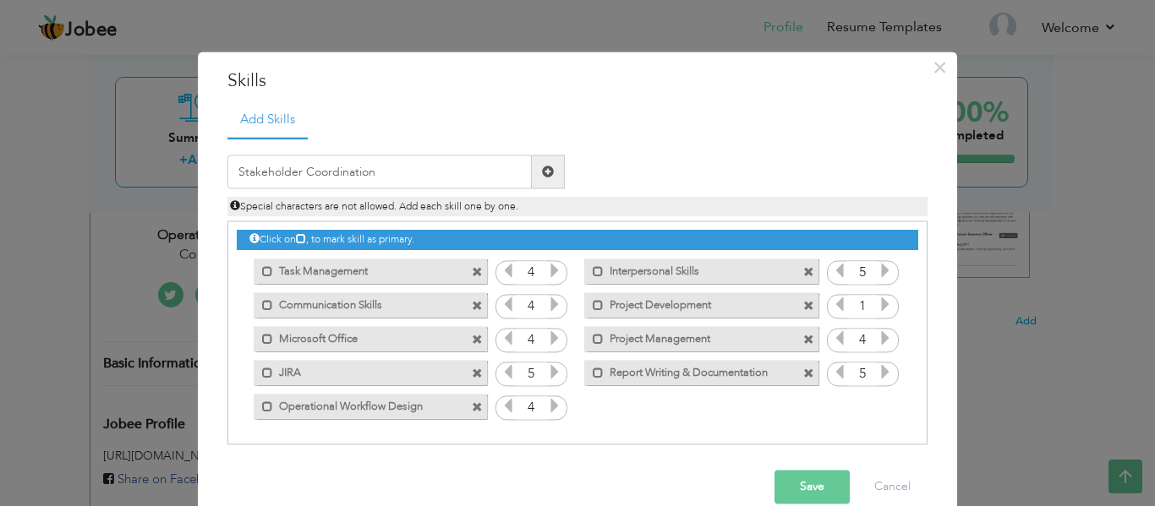
click at [542, 170] on span at bounding box center [548, 172] width 12 height 12
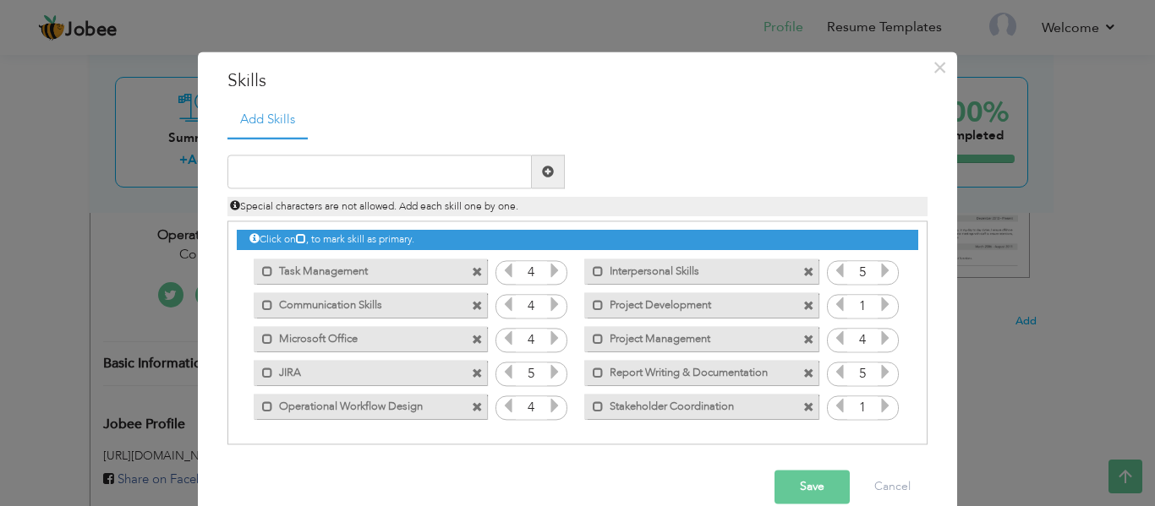
click at [881, 399] on icon at bounding box center [885, 406] width 15 height 15
click at [878, 298] on icon at bounding box center [885, 305] width 15 height 15
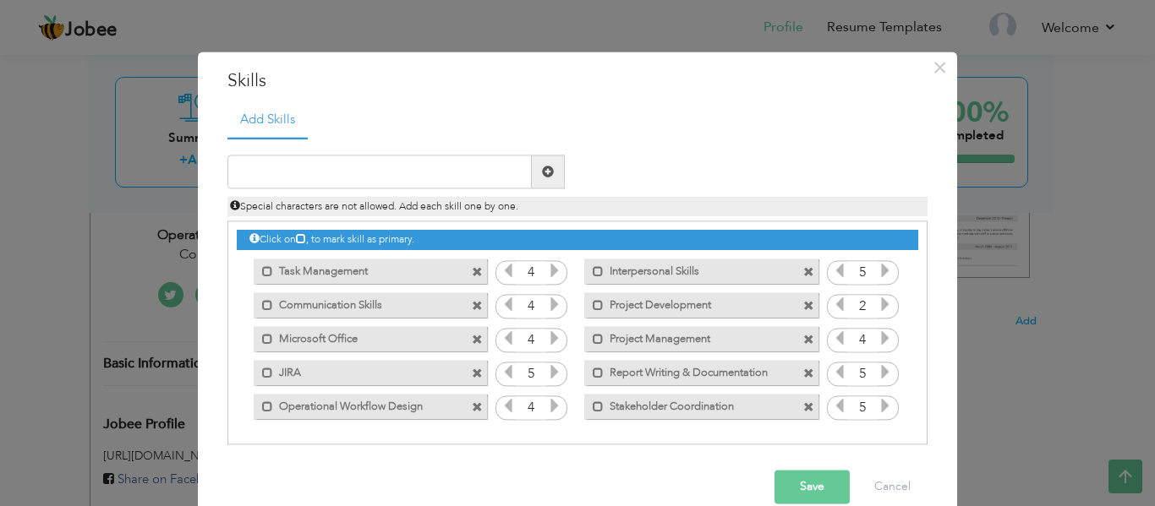
click at [878, 298] on icon at bounding box center [885, 305] width 15 height 15
click at [818, 490] on button "Save" at bounding box center [812, 488] width 75 height 34
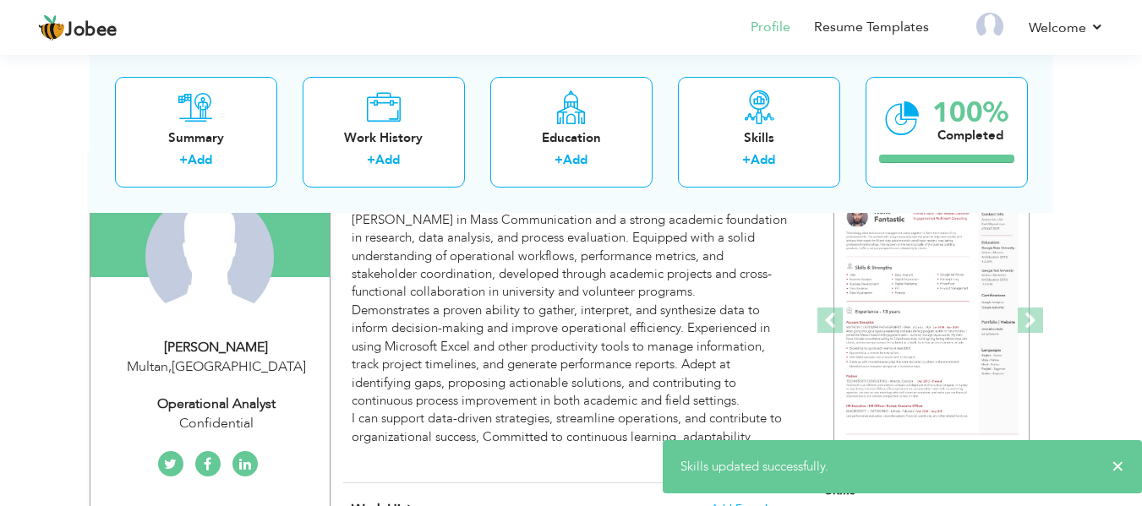
scroll to position [0, 0]
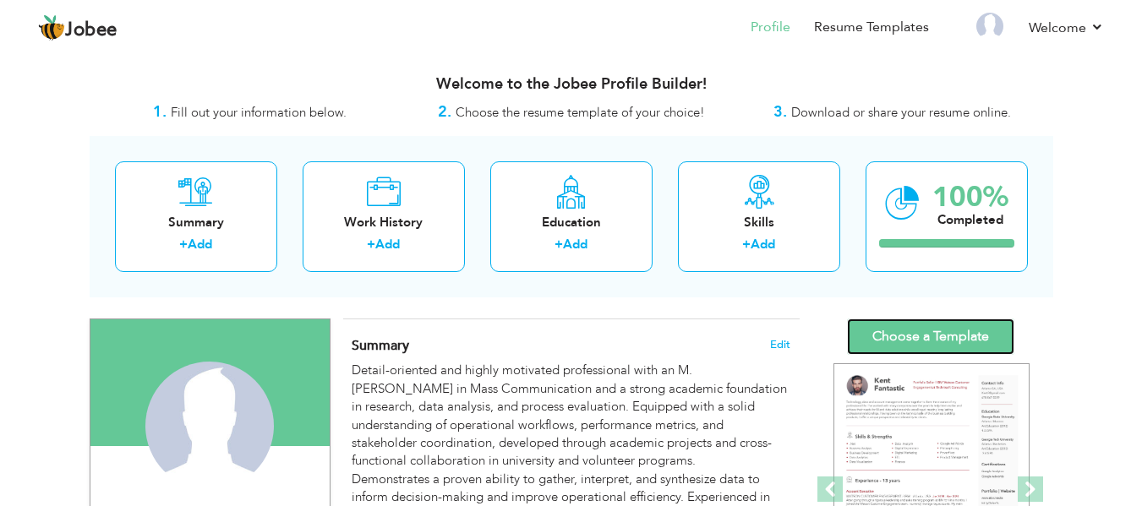
click at [926, 332] on link "Choose a Template" at bounding box center [930, 337] width 167 height 36
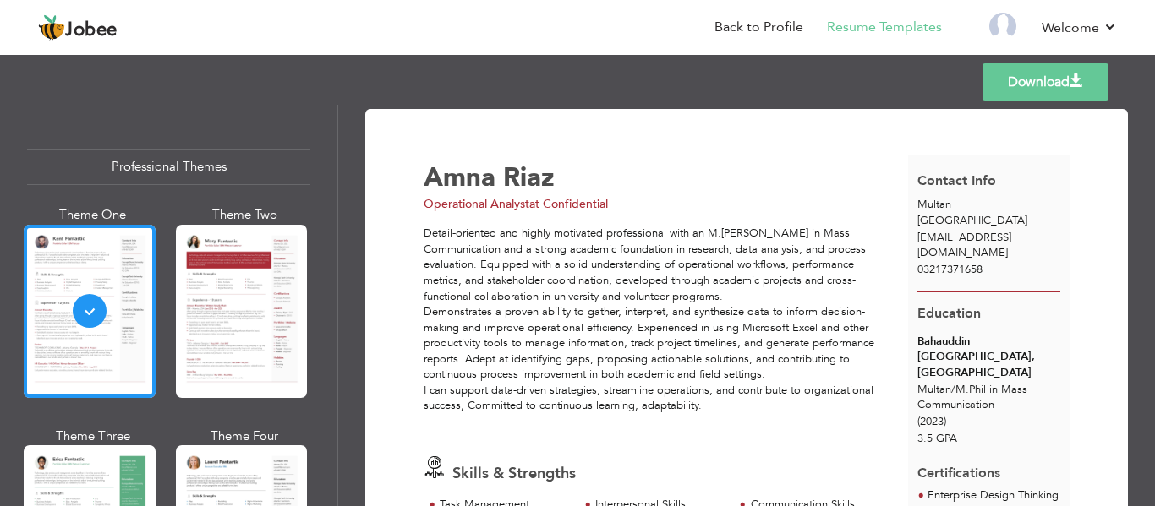
click at [1034, 86] on link "Download" at bounding box center [1046, 81] width 126 height 37
click at [753, 25] on link "Back to Profile" at bounding box center [758, 27] width 89 height 19
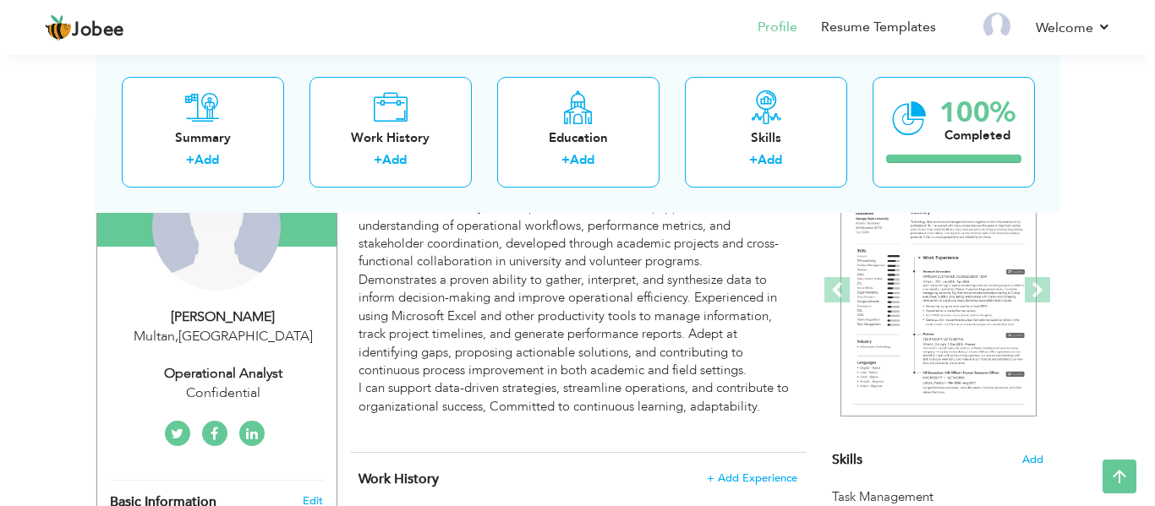
scroll to position [169, 0]
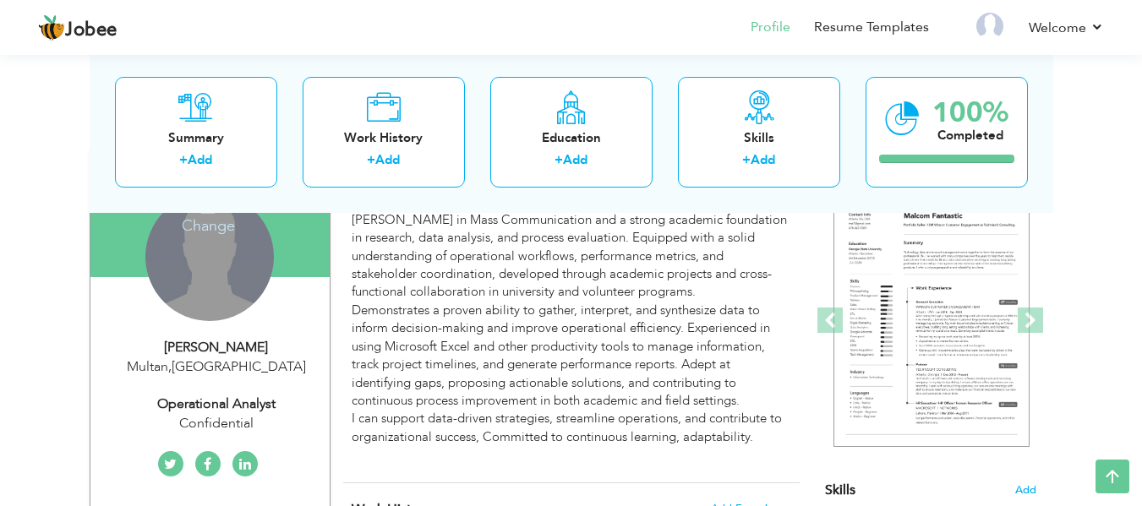
click at [200, 266] on div "Change Remove" at bounding box center [209, 257] width 129 height 129
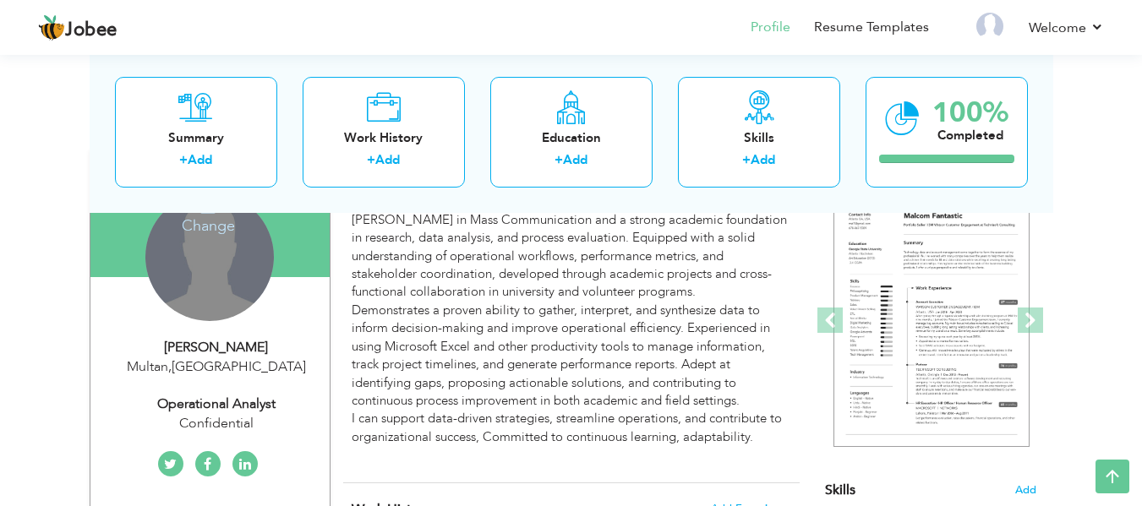
click at [211, 223] on h4 "Change" at bounding box center [208, 214] width 121 height 41
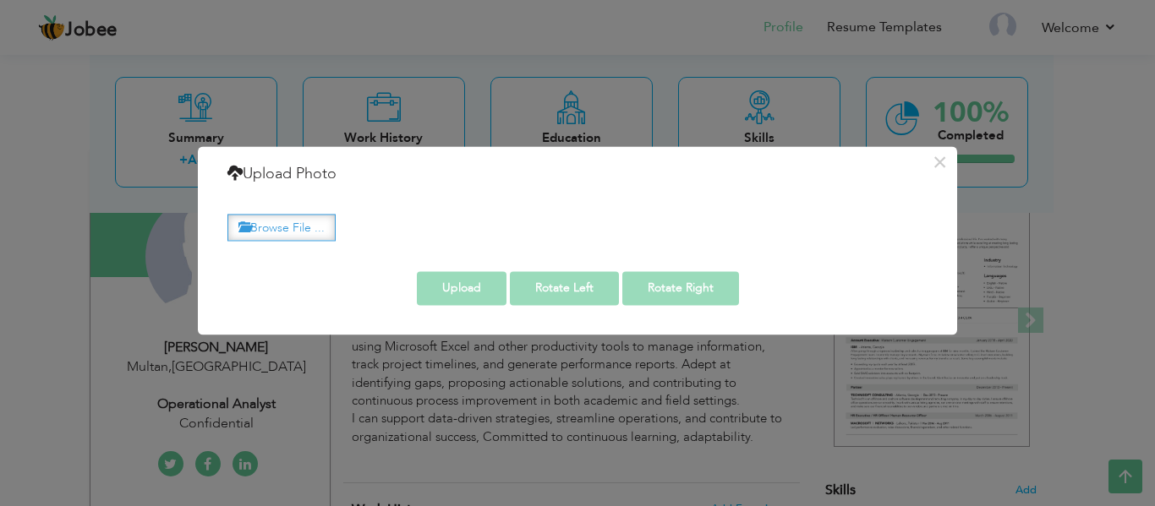
click at [281, 226] on label "Browse File ..." at bounding box center [281, 228] width 108 height 26
click at [0, 0] on input "Browse File ..." at bounding box center [0, 0] width 0 height 0
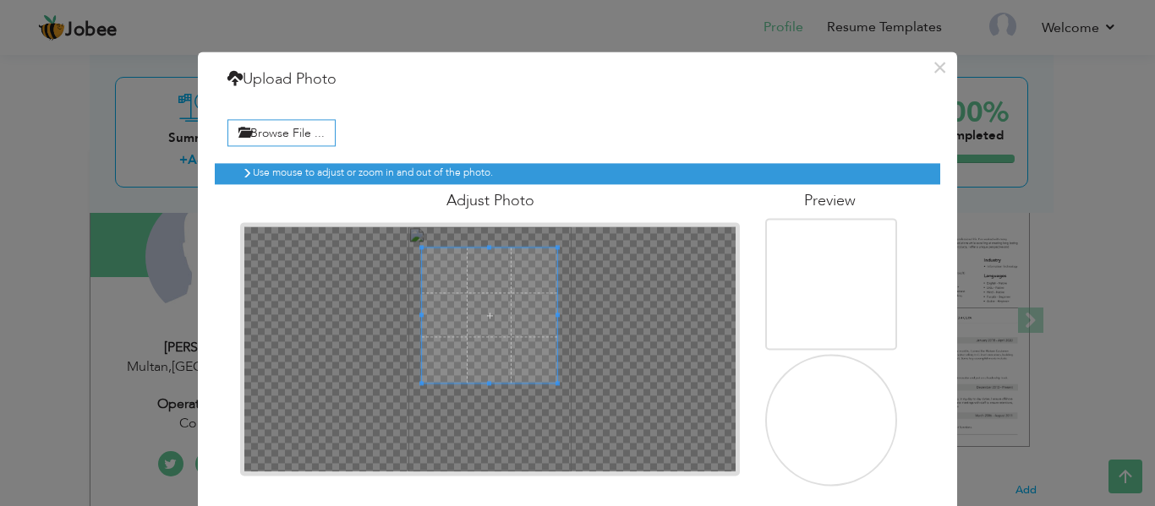
click at [469, 294] on span at bounding box center [489, 315] width 135 height 135
click at [504, 358] on div at bounding box center [489, 315] width 135 height 135
click at [525, 371] on div at bounding box center [489, 315] width 135 height 135
click at [826, 416] on img at bounding box center [833, 455] width 159 height 239
click at [829, 397] on img at bounding box center [833, 455] width 159 height 239
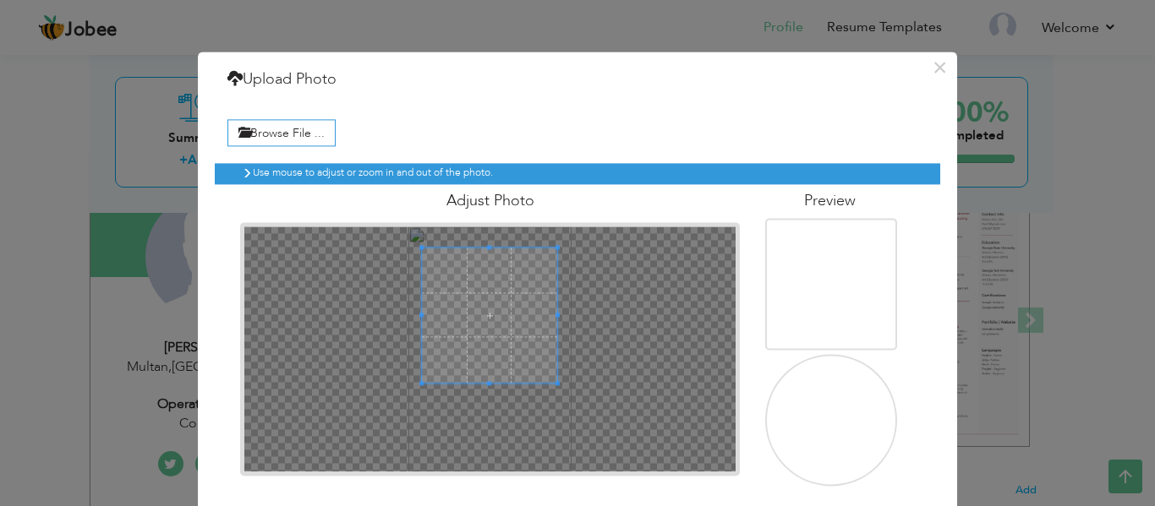
click at [820, 410] on img at bounding box center [833, 455] width 159 height 239
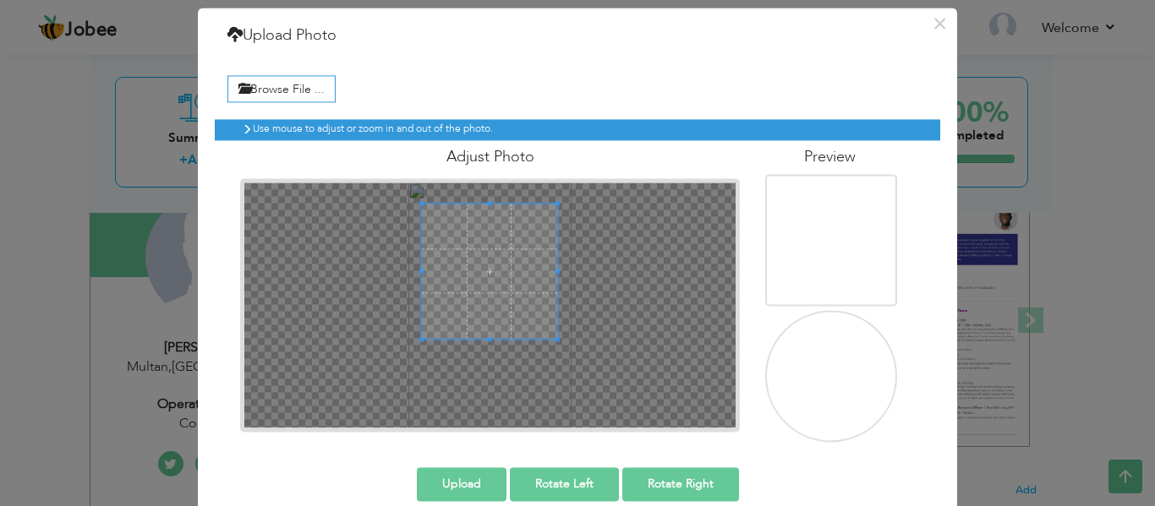
scroll to position [68, 0]
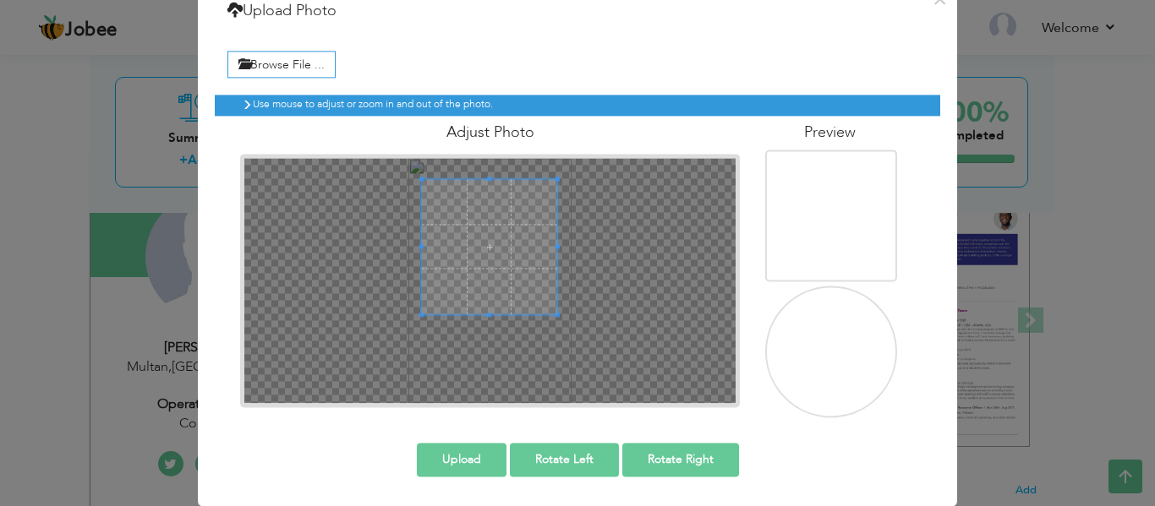
click at [454, 273] on div at bounding box center [489, 246] width 135 height 135
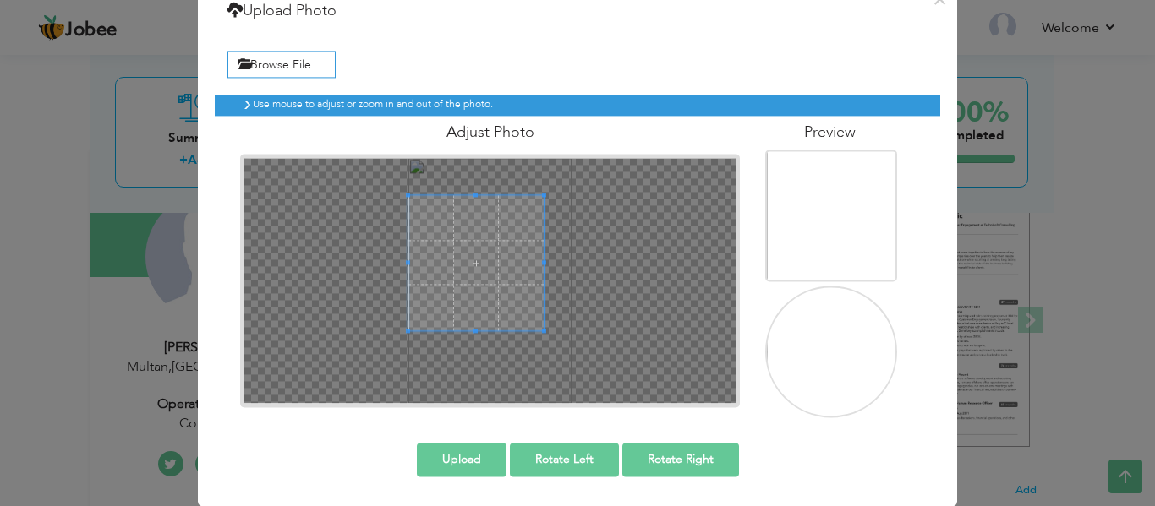
click at [458, 259] on span at bounding box center [475, 262] width 135 height 135
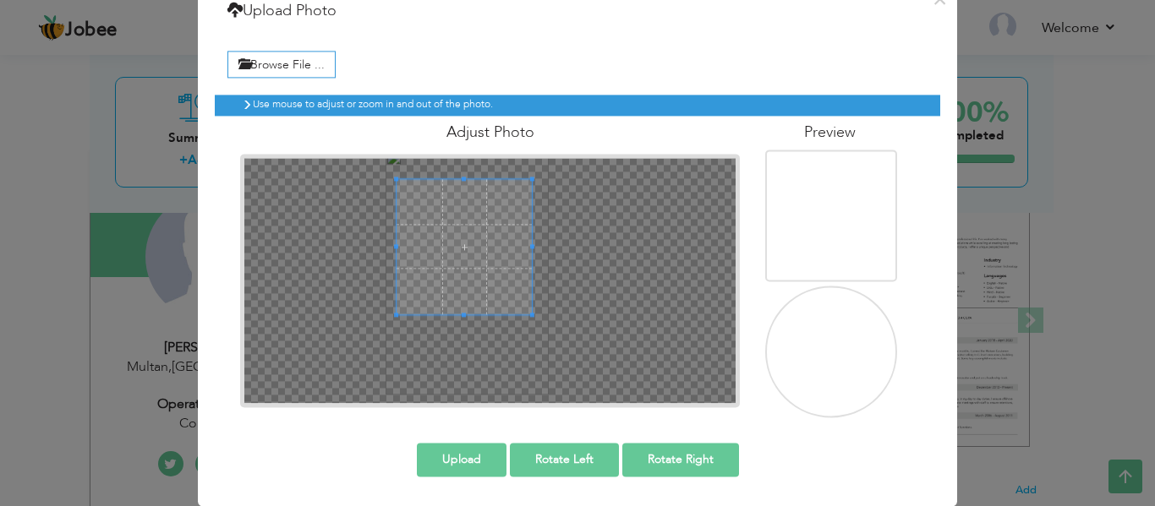
click at [518, 272] on span at bounding box center [464, 246] width 135 height 135
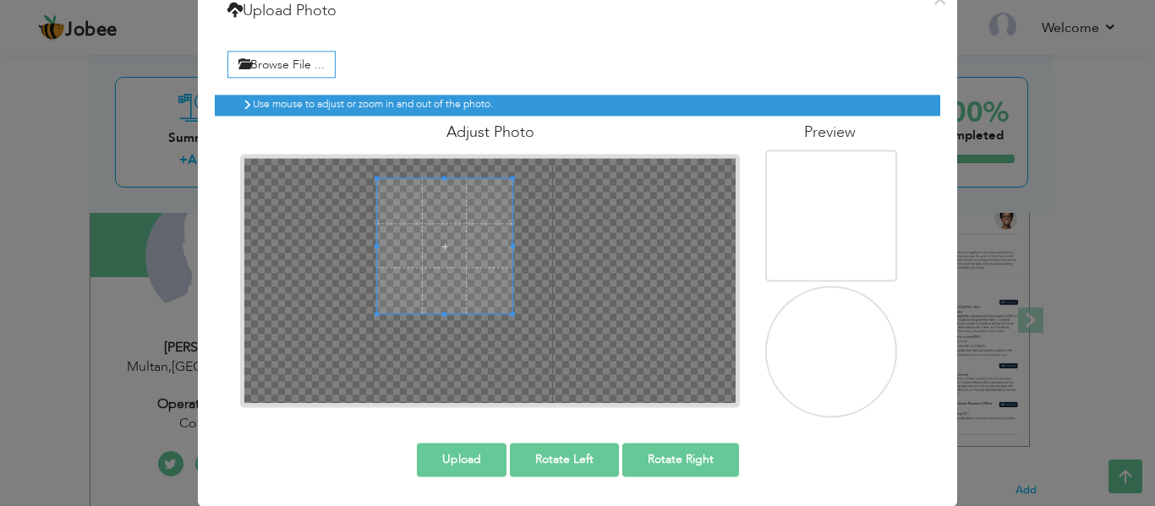
click at [475, 278] on span at bounding box center [444, 245] width 135 height 135
click at [454, 454] on button "Upload" at bounding box center [462, 460] width 90 height 34
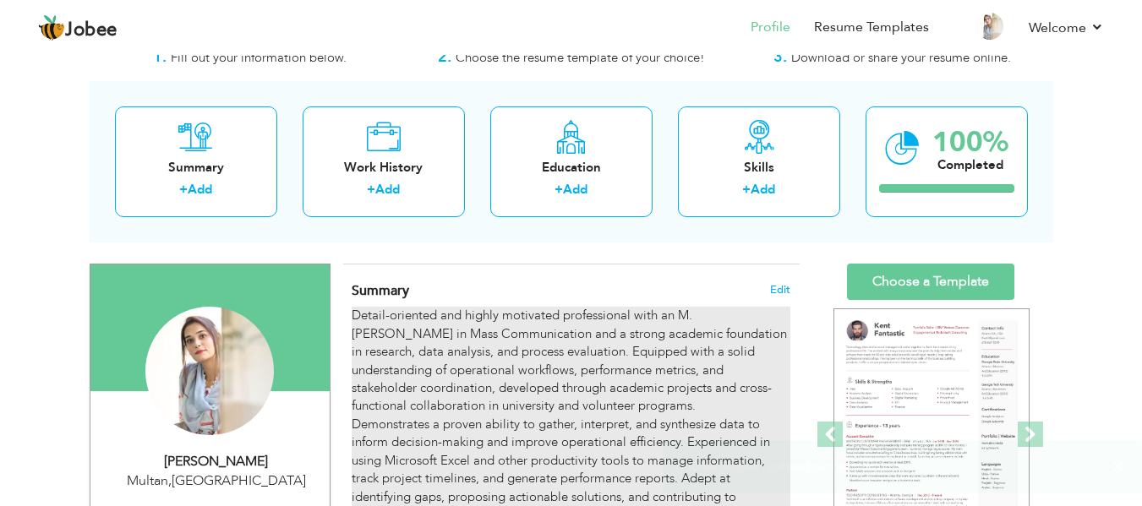
scroll to position [85, 0]
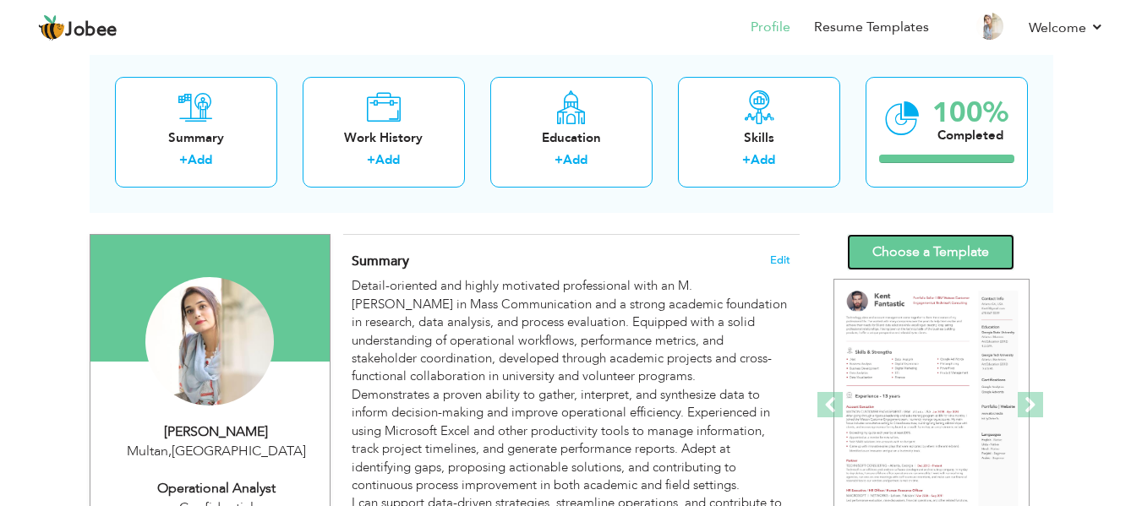
click at [895, 265] on link "Choose a Template" at bounding box center [930, 252] width 167 height 36
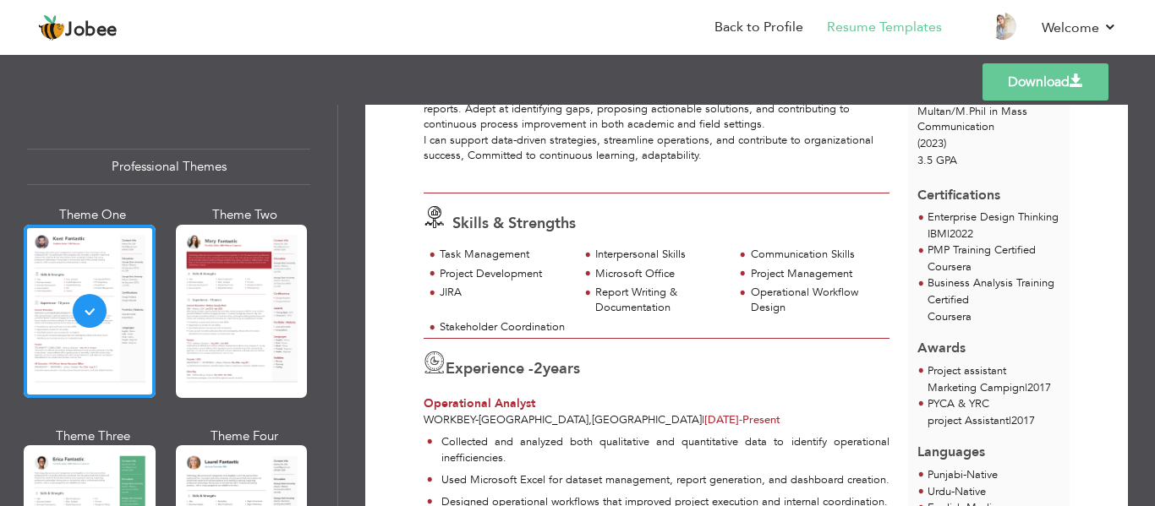
scroll to position [254, 0]
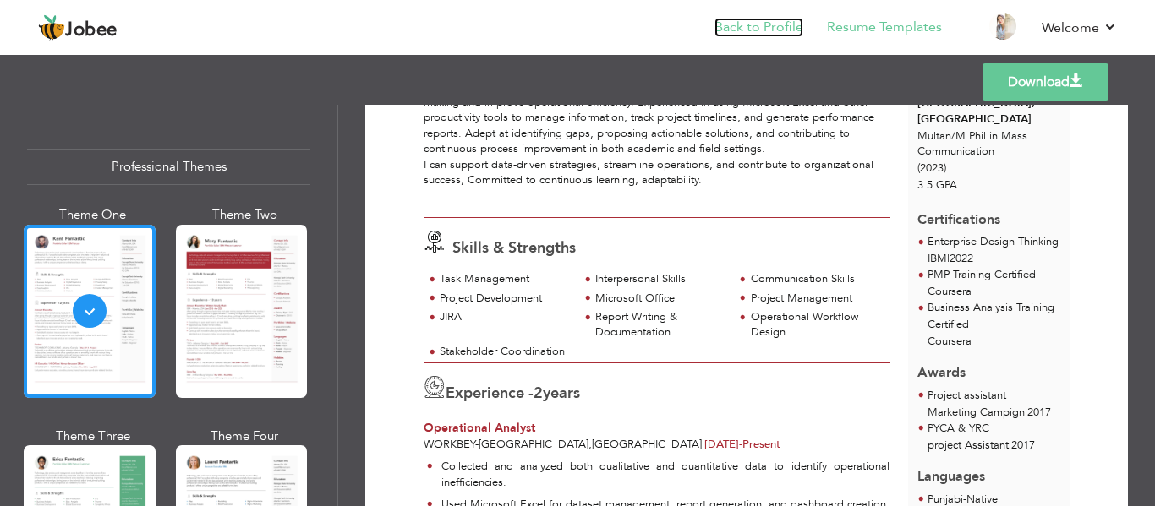
click at [758, 20] on link "Back to Profile" at bounding box center [758, 27] width 89 height 19
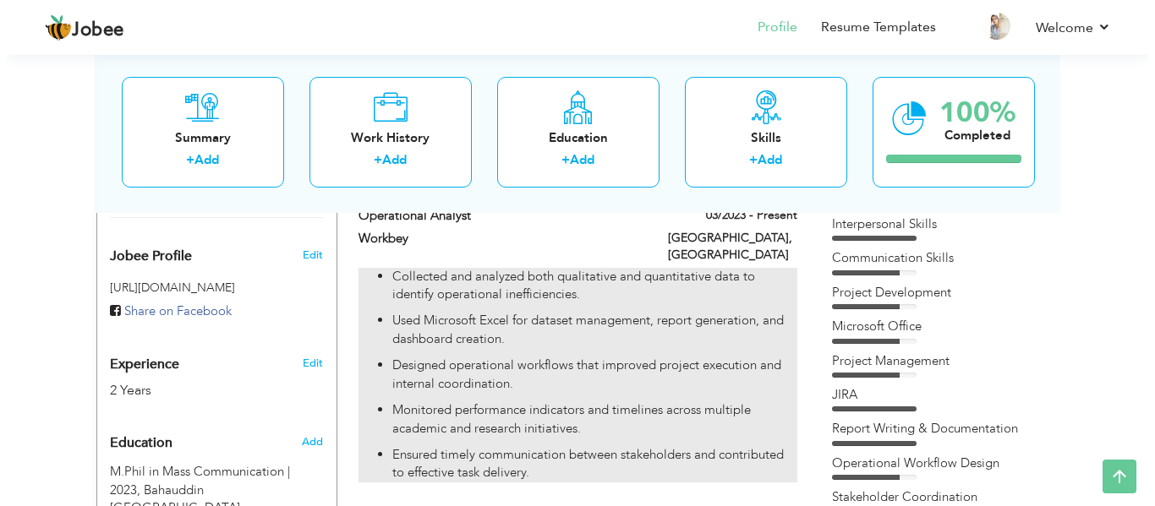
scroll to position [676, 0]
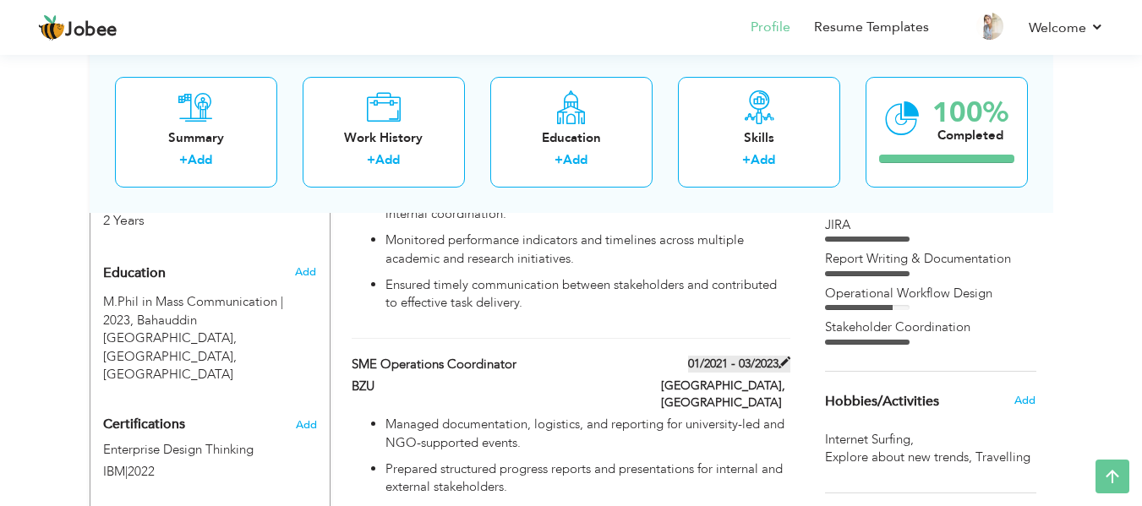
click at [725, 356] on label "01/2021 - 03/2023" at bounding box center [739, 364] width 102 height 17
type input "SME Operations Coordinator"
type input "BZU"
type input "01/2021"
type input "03/2023"
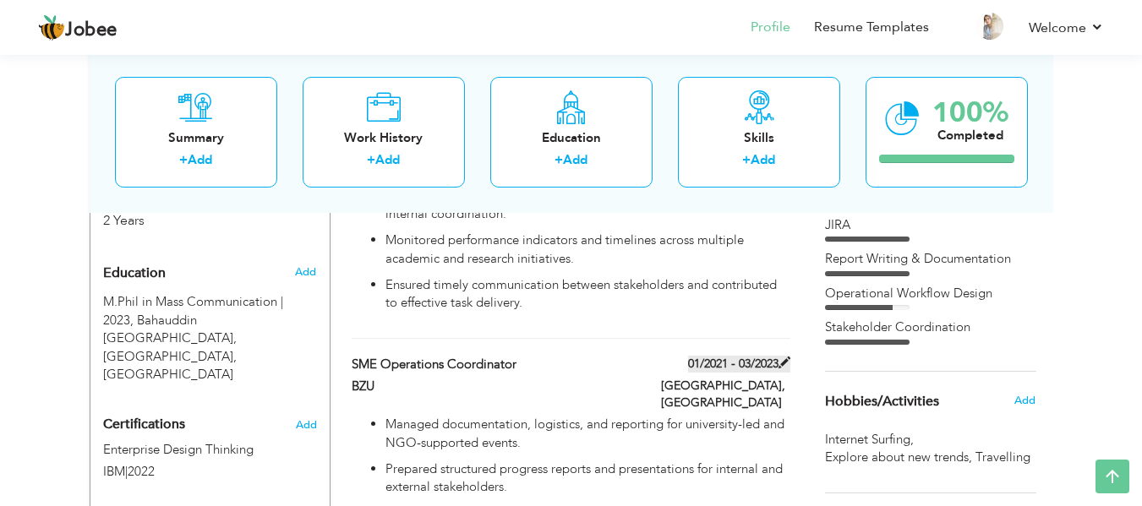
type input "[GEOGRAPHIC_DATA]"
type input "Multan"
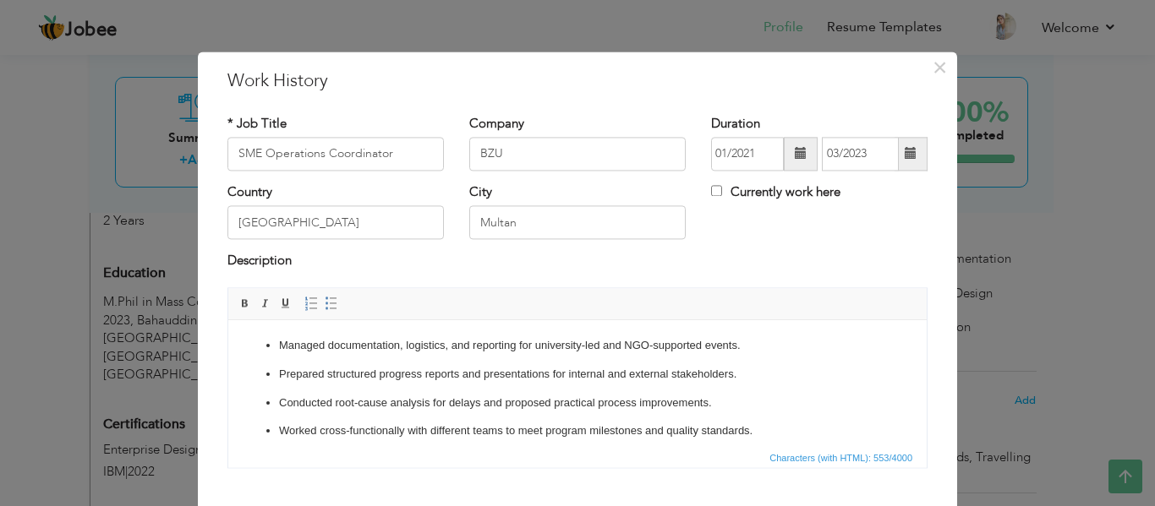
click at [797, 155] on span at bounding box center [801, 154] width 12 height 12
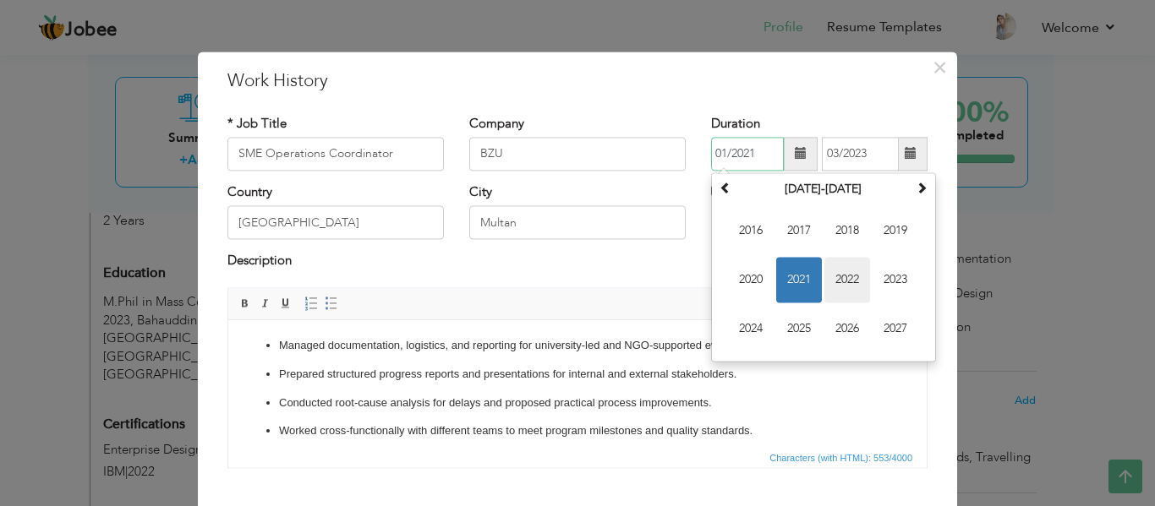
click at [839, 286] on span "2022" at bounding box center [847, 280] width 46 height 46
click at [851, 287] on span "[DATE]" at bounding box center [847, 280] width 46 height 46
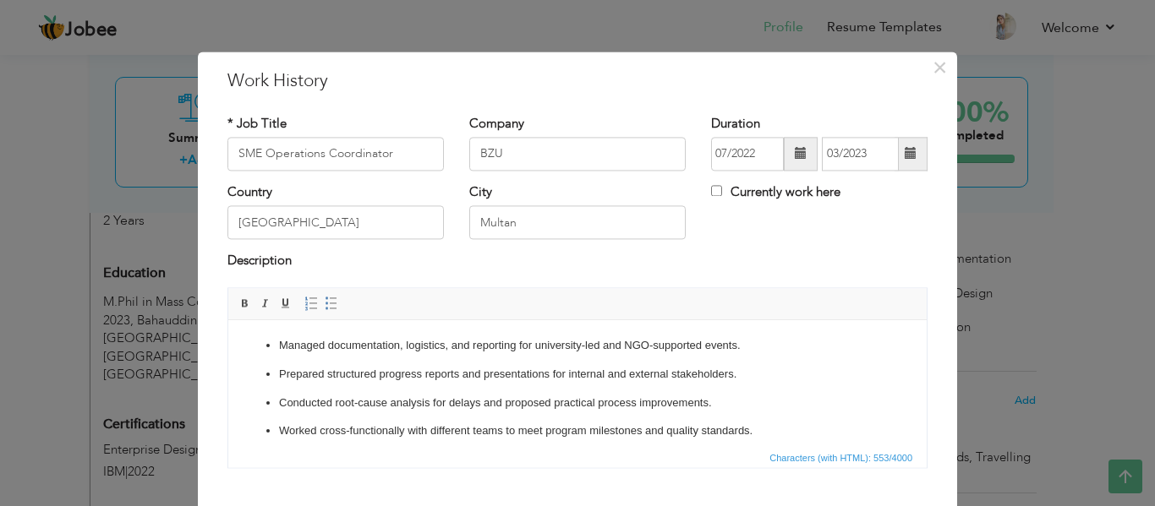
click at [796, 149] on span at bounding box center [801, 154] width 12 height 12
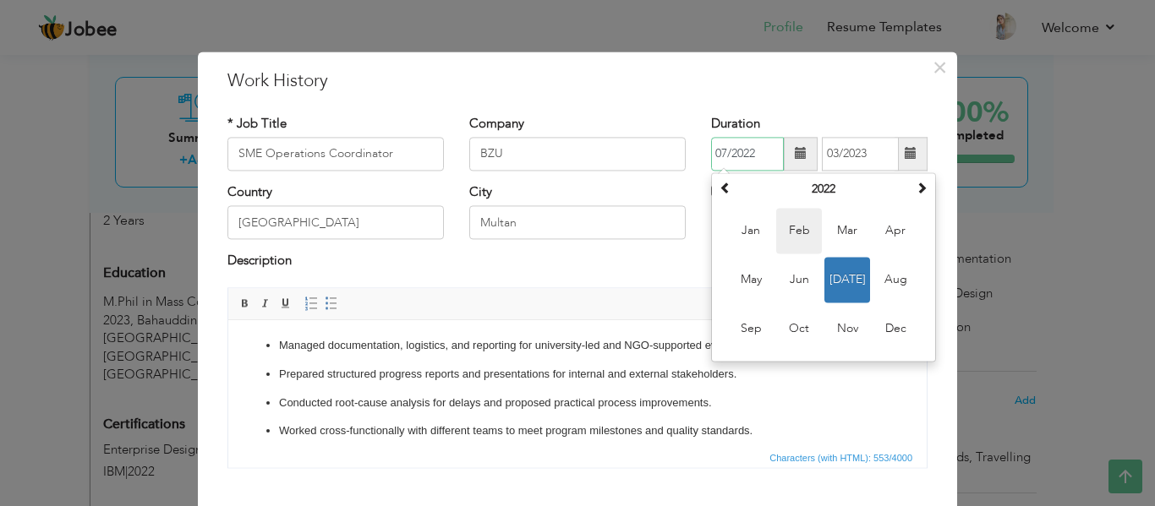
click at [804, 229] on span "Feb" at bounding box center [799, 231] width 46 height 46
type input "02/2022"
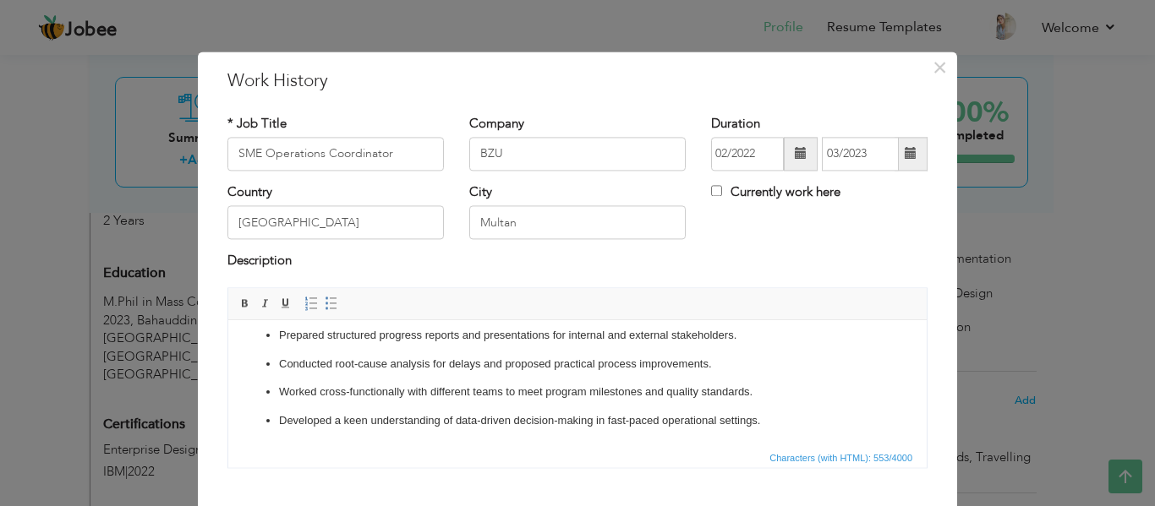
scroll to position [99, 0]
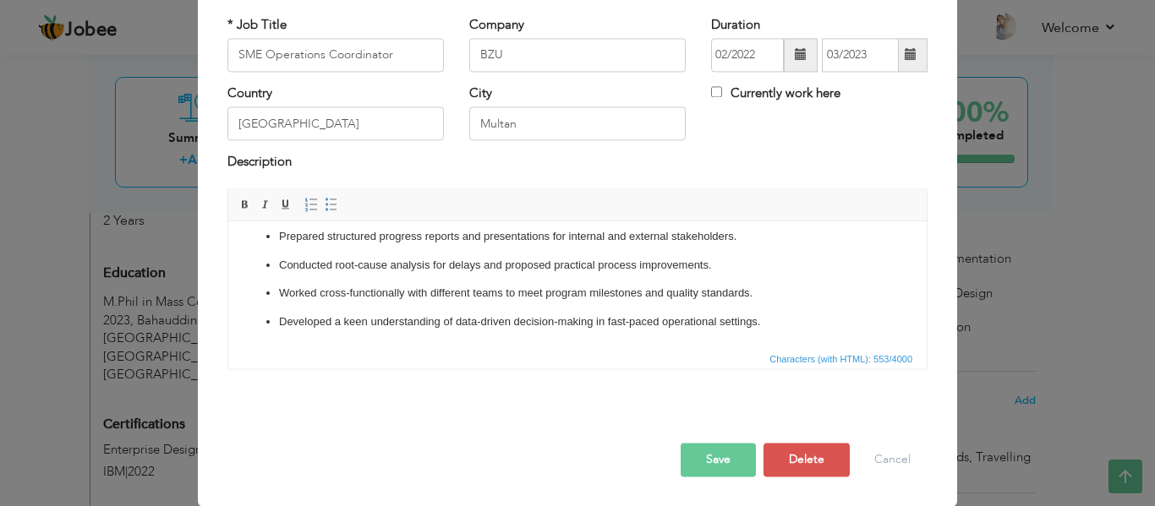
click at [717, 459] on button "Save" at bounding box center [718, 460] width 75 height 34
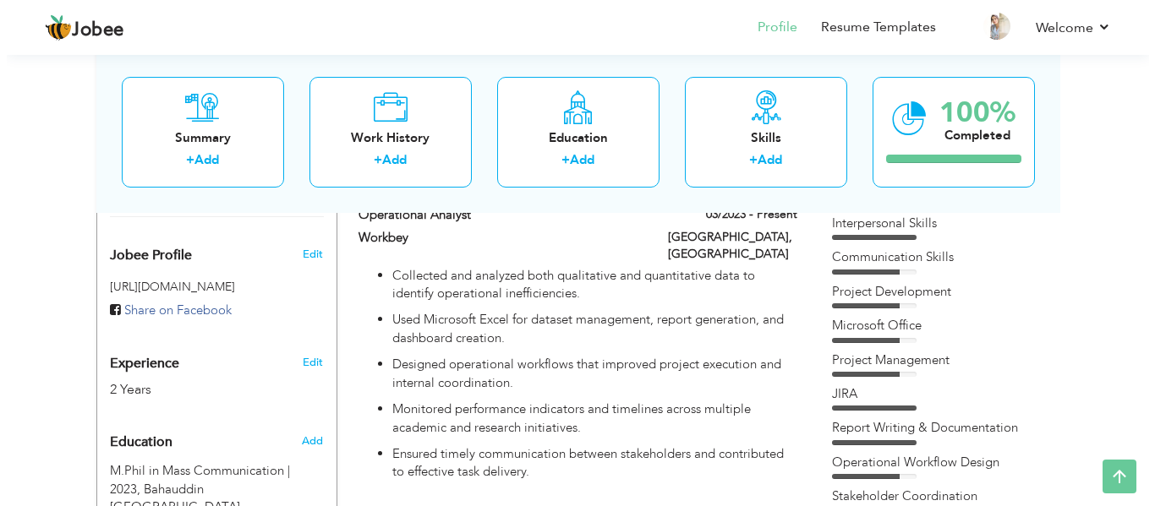
scroll to position [338, 0]
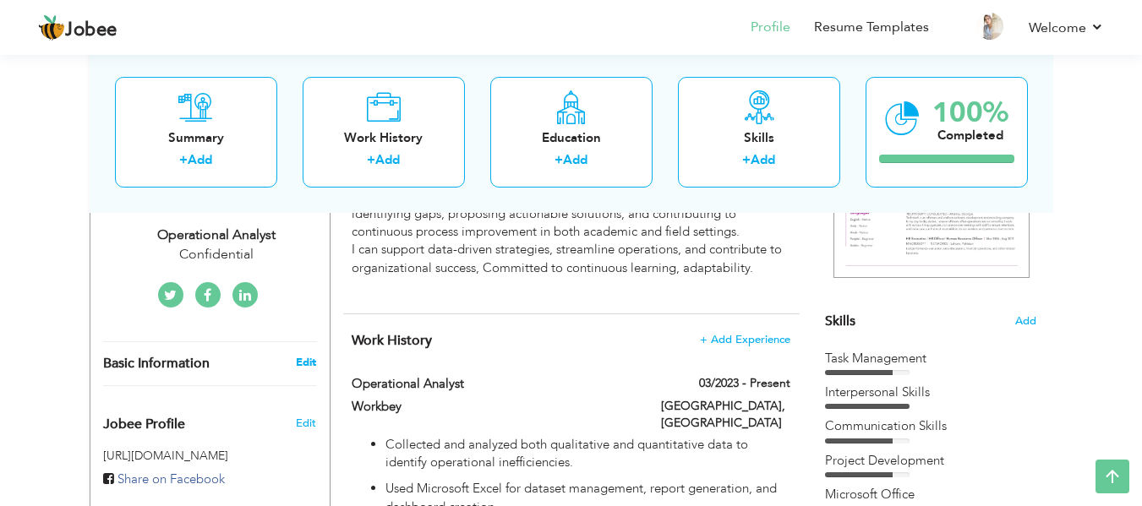
click at [304, 364] on link "Edit" at bounding box center [306, 362] width 20 height 15
type input "Amna"
type input "Riaz"
type input "03217371658"
select select "number:166"
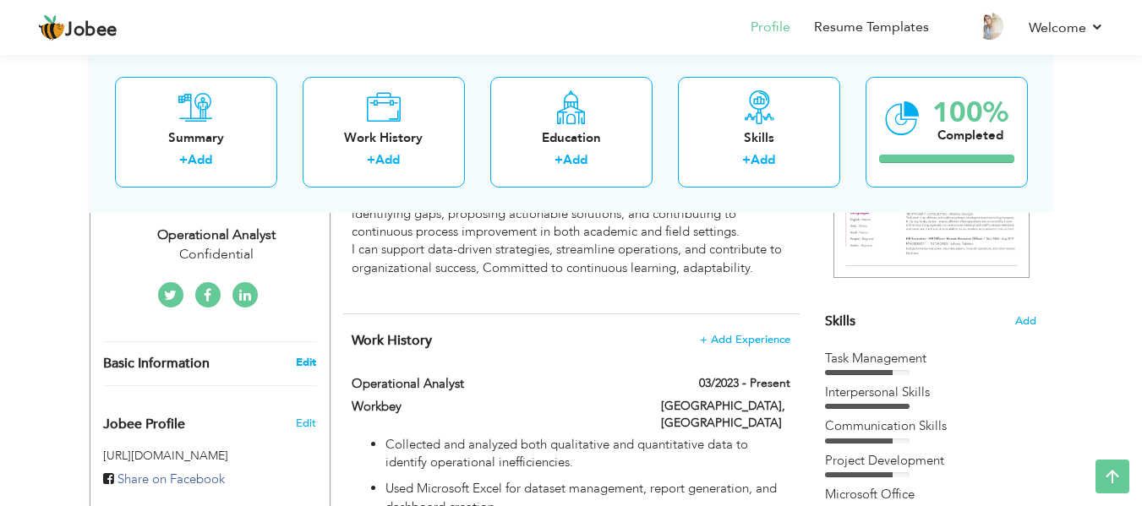
type input "Multan"
select select "number:4"
type input "Confidential"
type input "Operational Analyst"
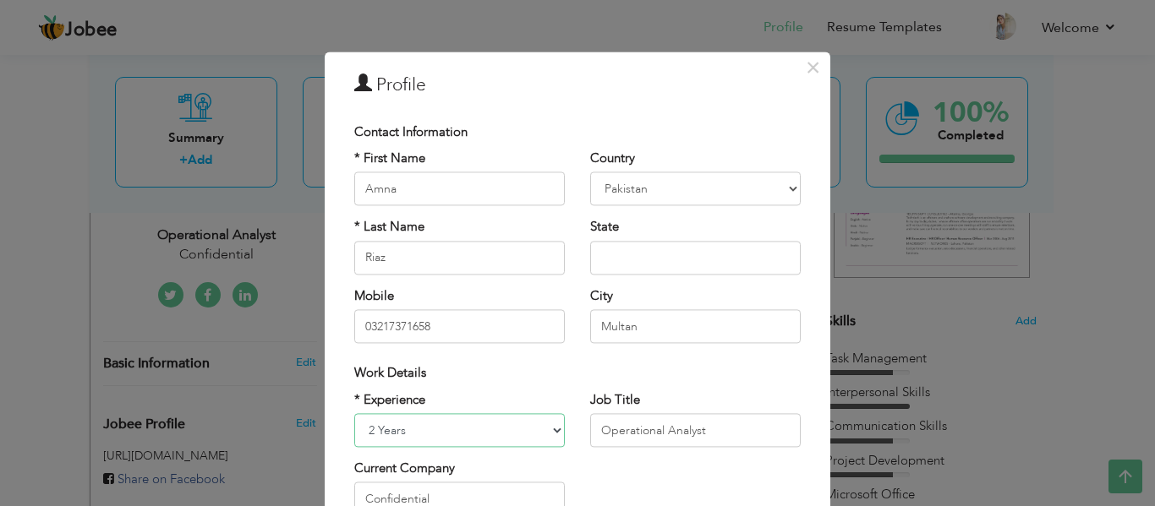
click at [372, 430] on select "Entry Level Less than 1 Year 1 Year 2 Years 3 Years 4 Years 5 Years 6 Years 7 Y…" at bounding box center [459, 430] width 211 height 34
select select "number:5"
click at [354, 413] on select "Entry Level Less than 1 Year 1 Year 2 Years 3 Years 4 Years 5 Years 6 Years 7 Y…" at bounding box center [459, 430] width 211 height 34
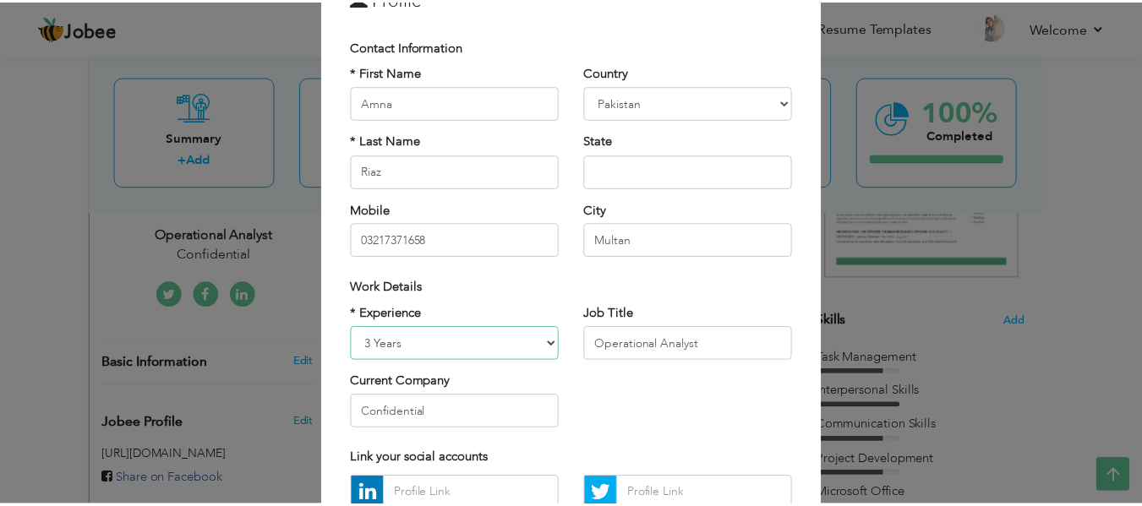
scroll to position [253, 0]
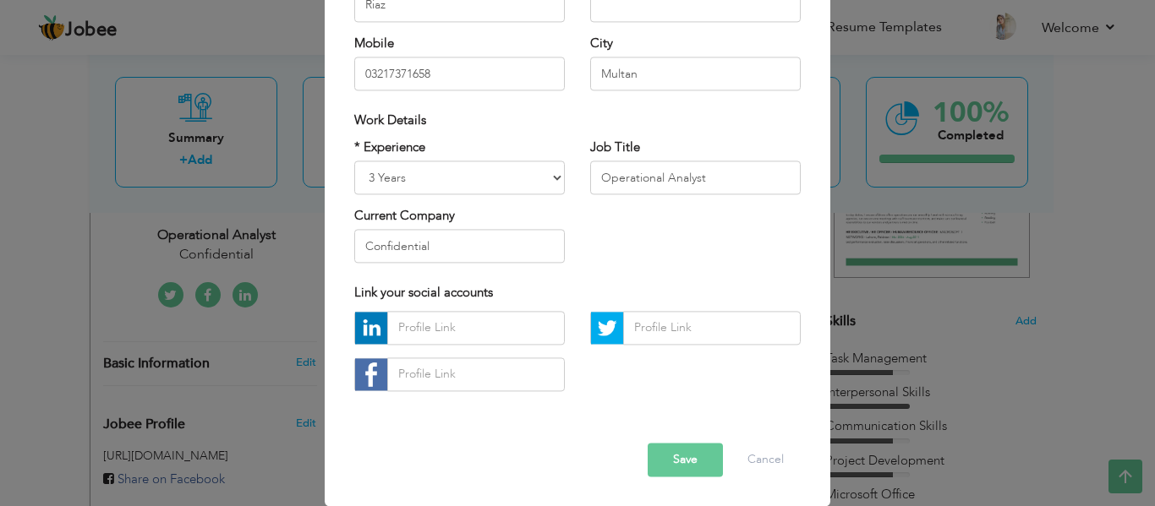
click at [682, 462] on button "Save" at bounding box center [685, 460] width 75 height 34
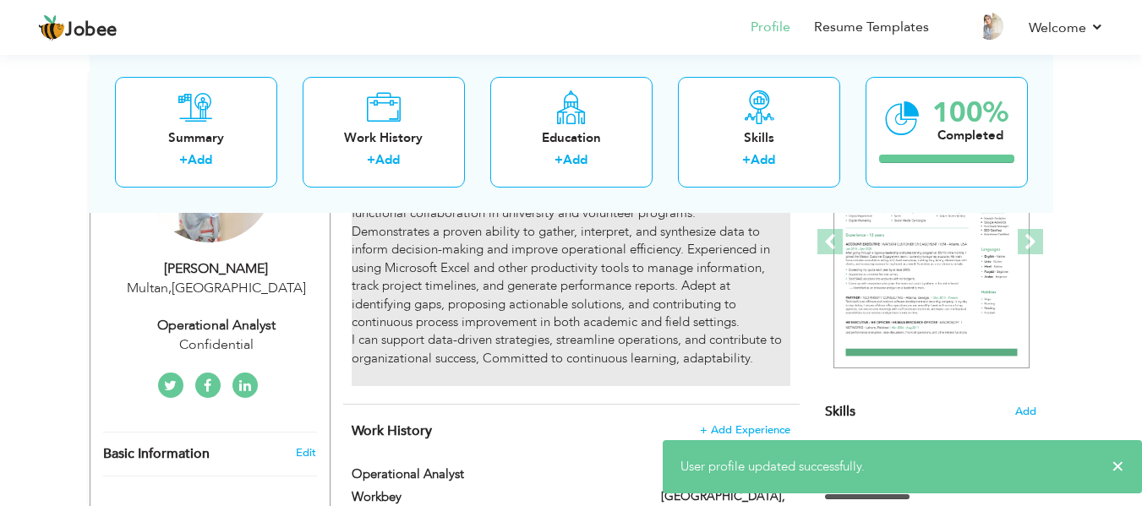
scroll to position [0, 0]
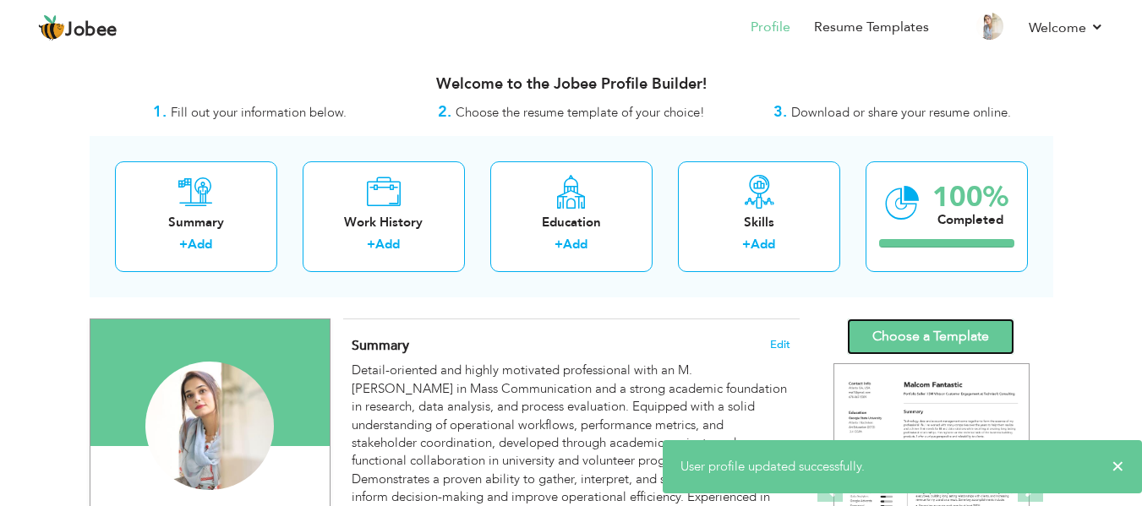
click at [968, 342] on link "Choose a Template" at bounding box center [930, 337] width 167 height 36
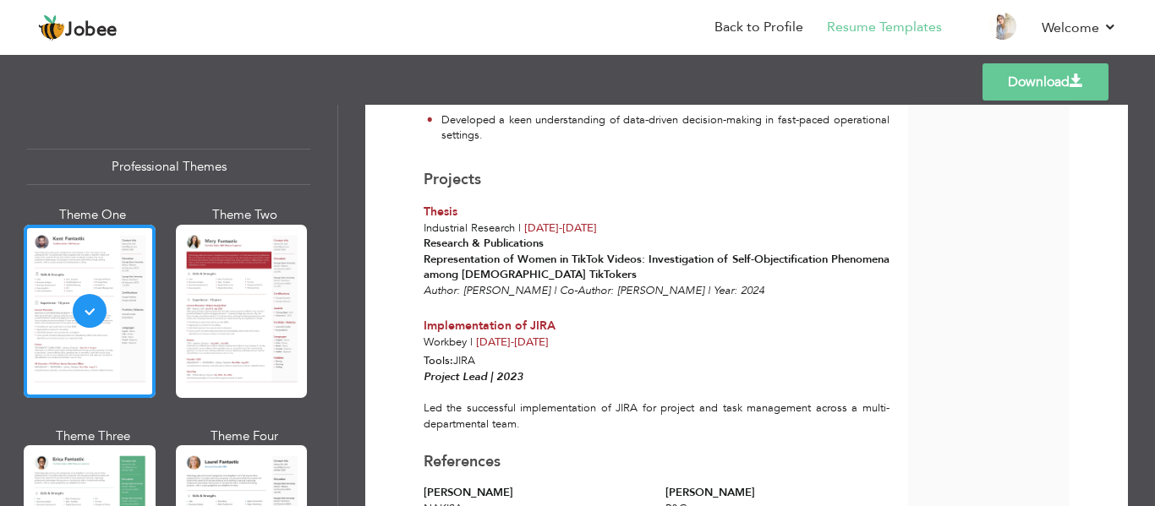
scroll to position [690, 0]
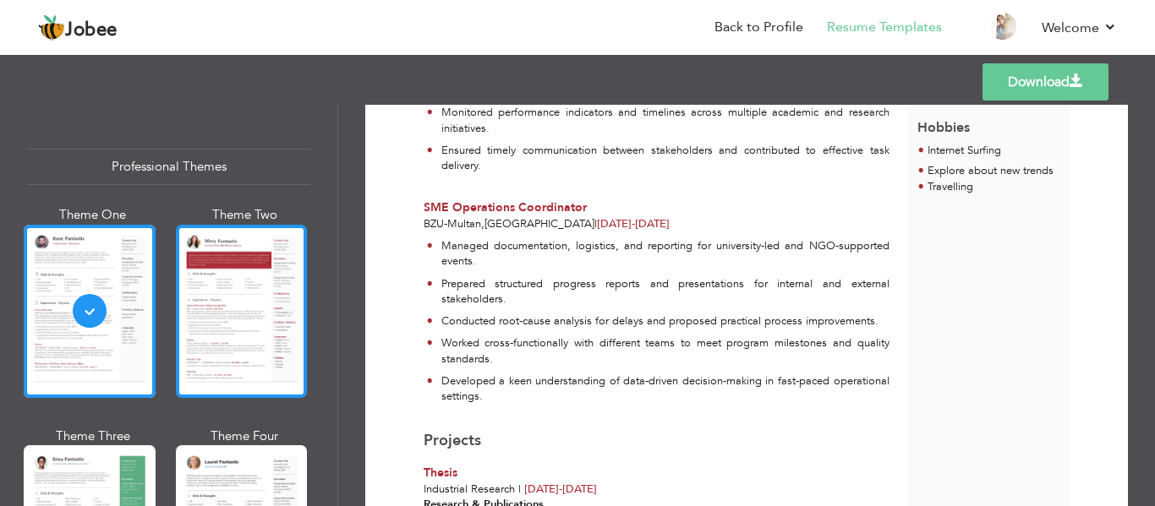
click at [228, 287] on div at bounding box center [242, 311] width 132 height 173
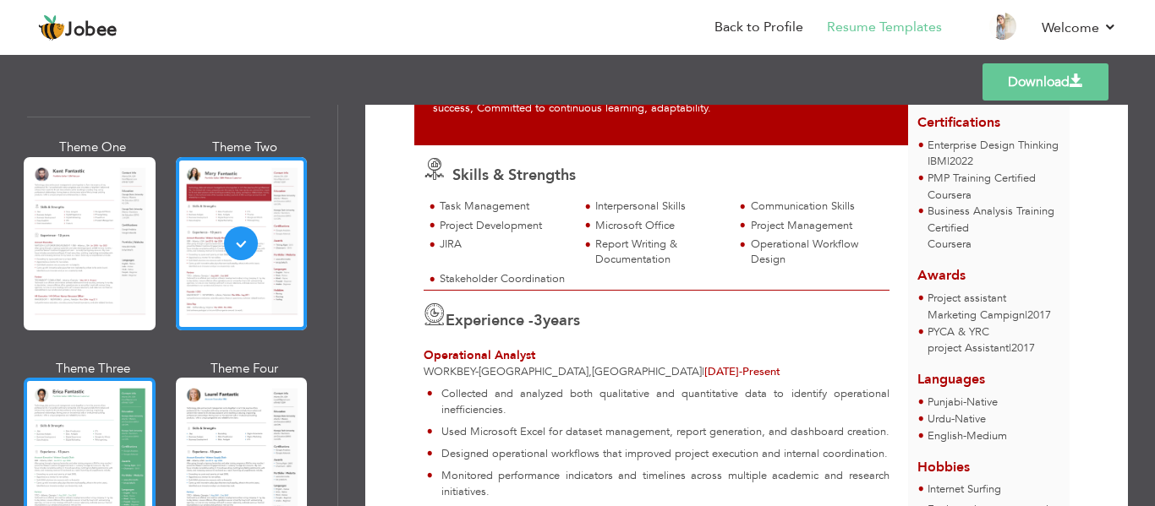
scroll to position [169, 0]
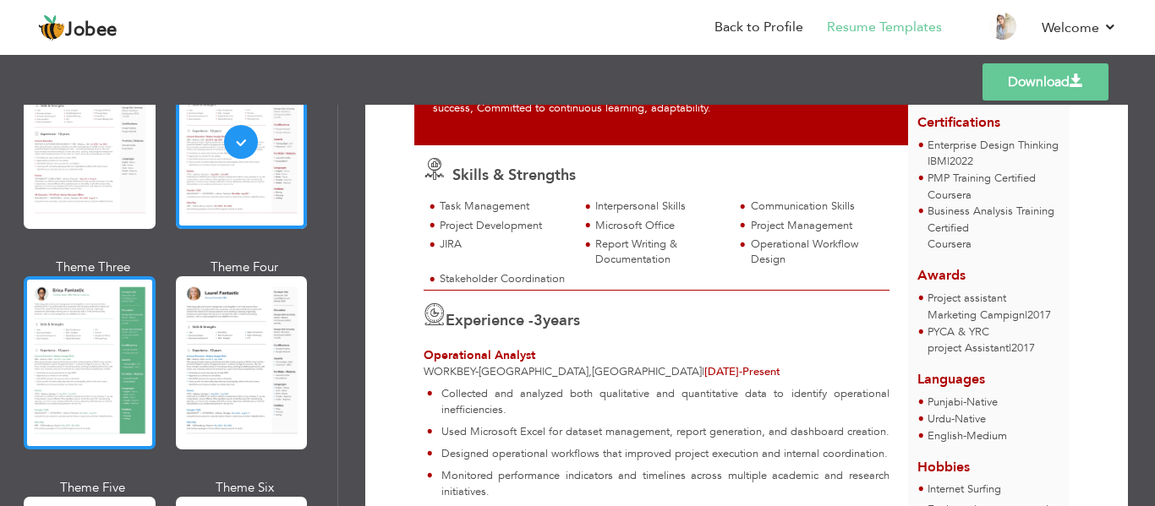
click at [83, 386] on div at bounding box center [90, 362] width 132 height 173
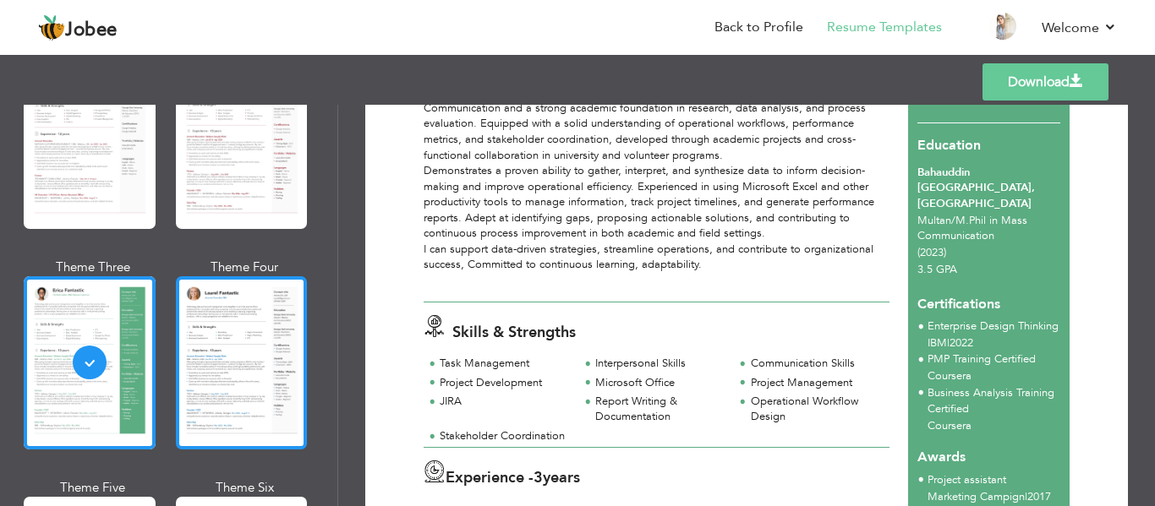
click at [205, 370] on div at bounding box center [242, 362] width 132 height 173
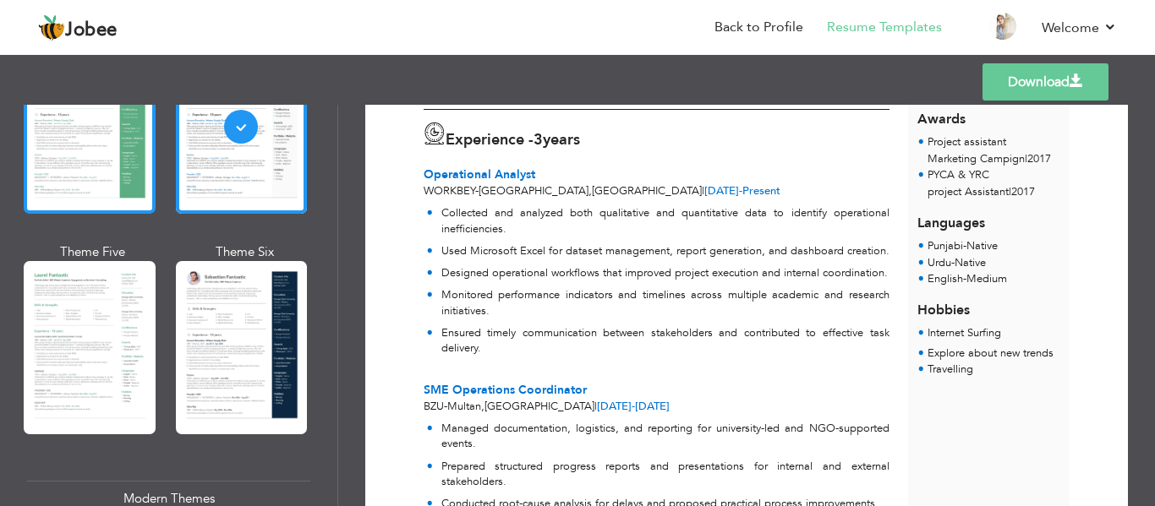
scroll to position [423, 0]
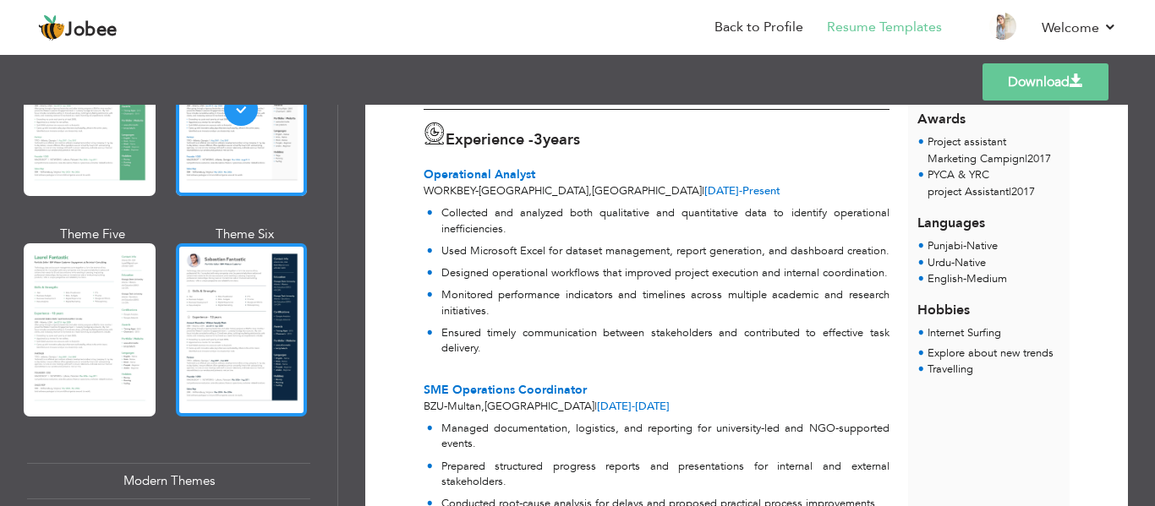
click at [203, 331] on div at bounding box center [242, 330] width 132 height 173
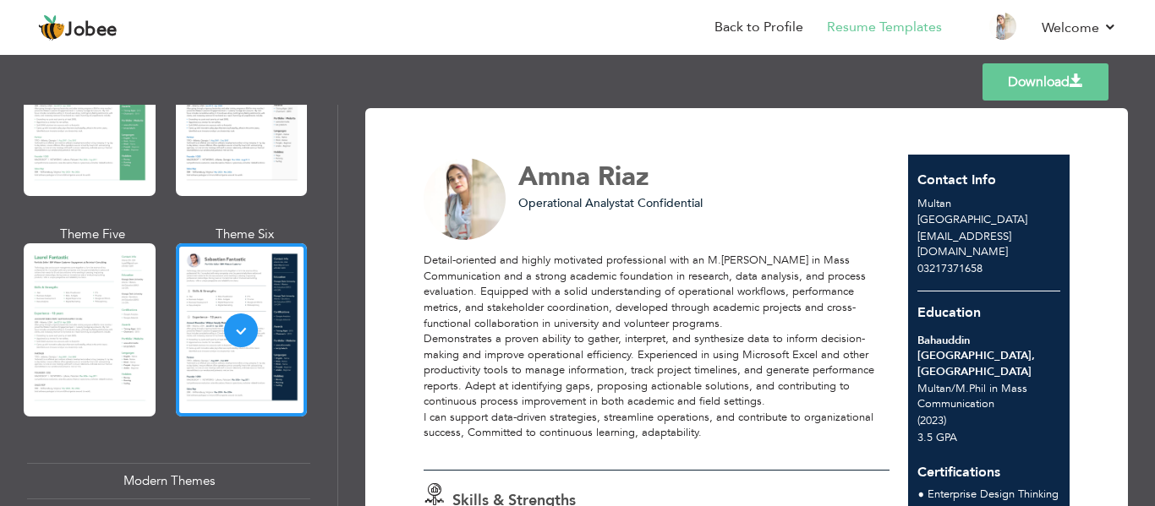
scroll to position [0, 0]
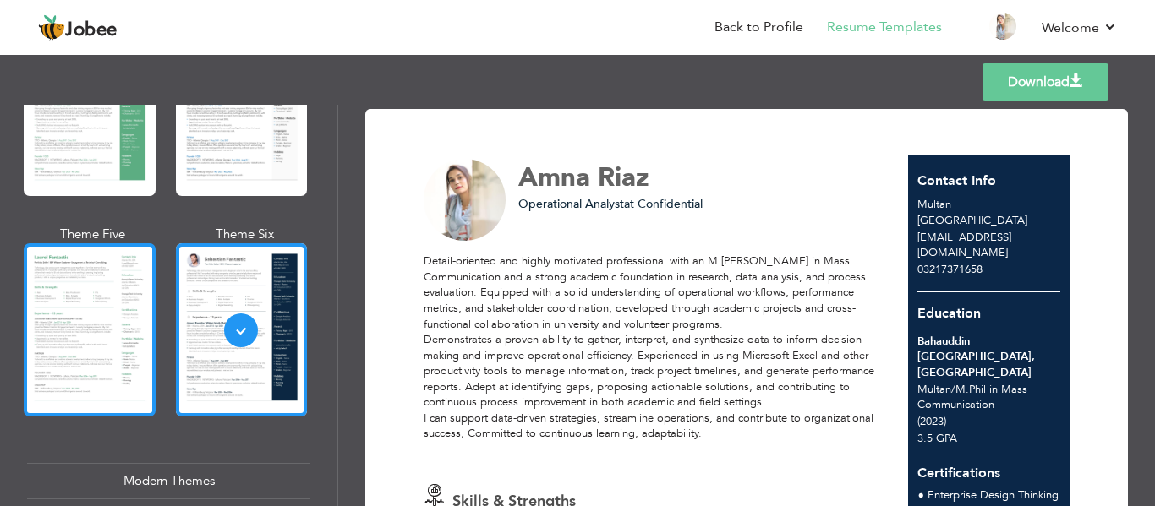
click at [89, 321] on div at bounding box center [90, 330] width 132 height 173
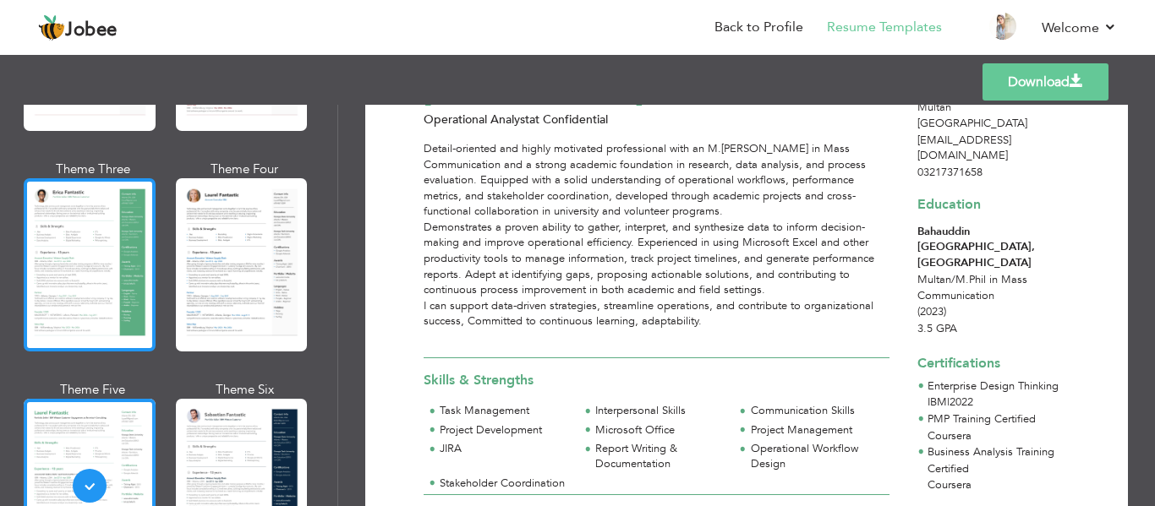
scroll to position [254, 0]
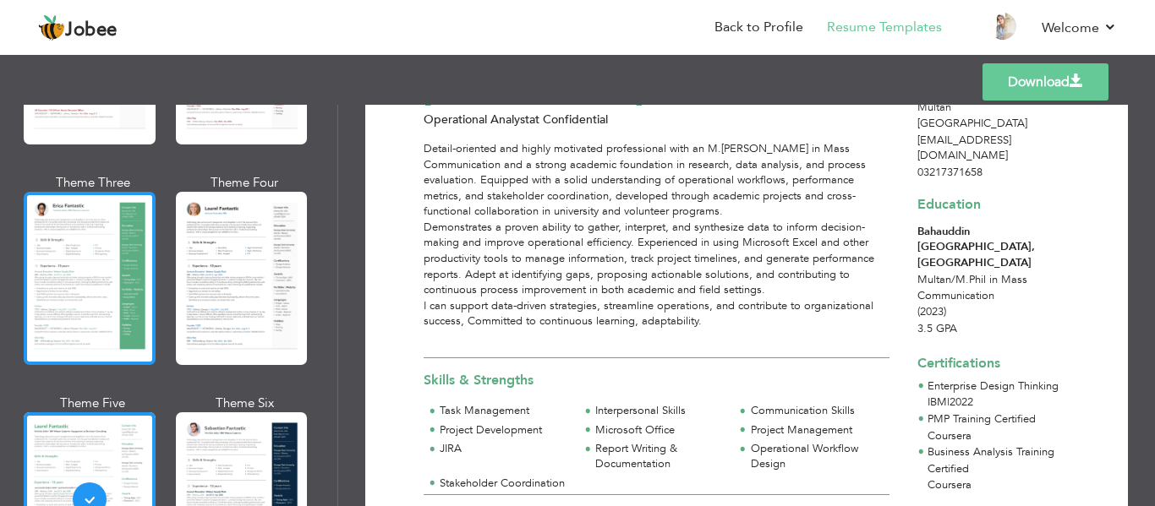
click at [85, 314] on div at bounding box center [90, 278] width 132 height 173
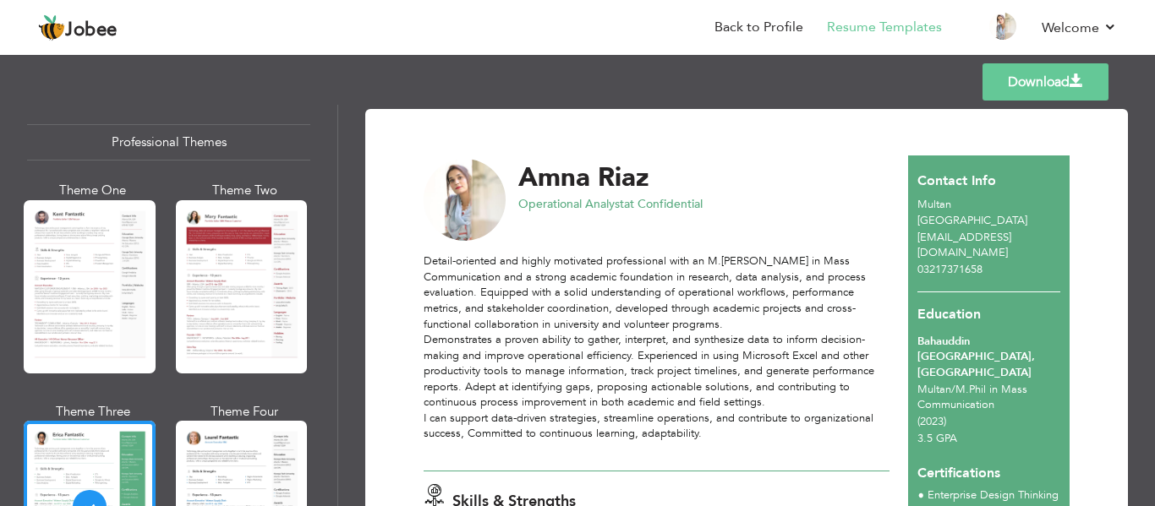
scroll to position [0, 0]
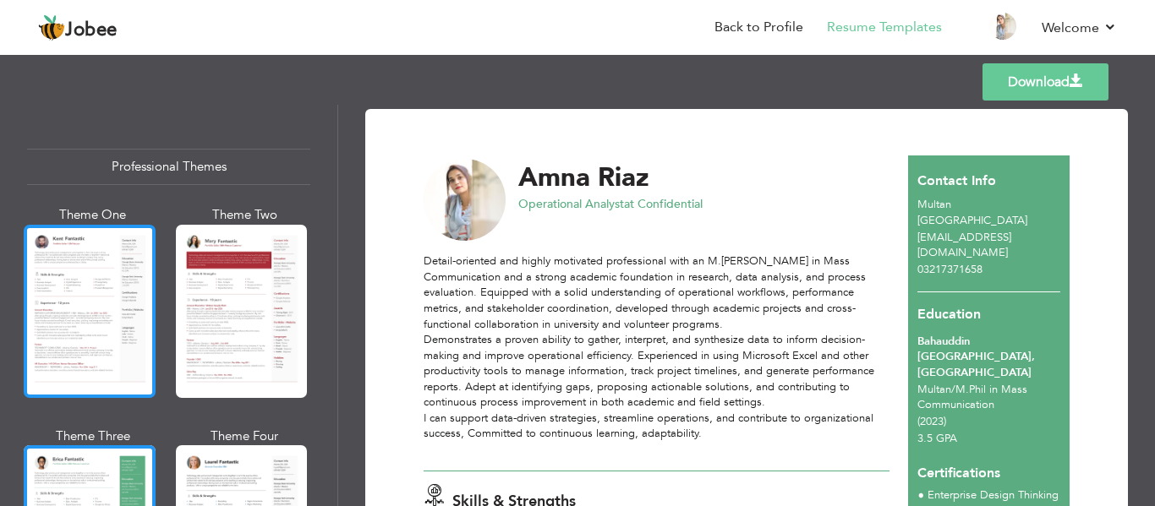
click at [36, 327] on div at bounding box center [90, 311] width 132 height 173
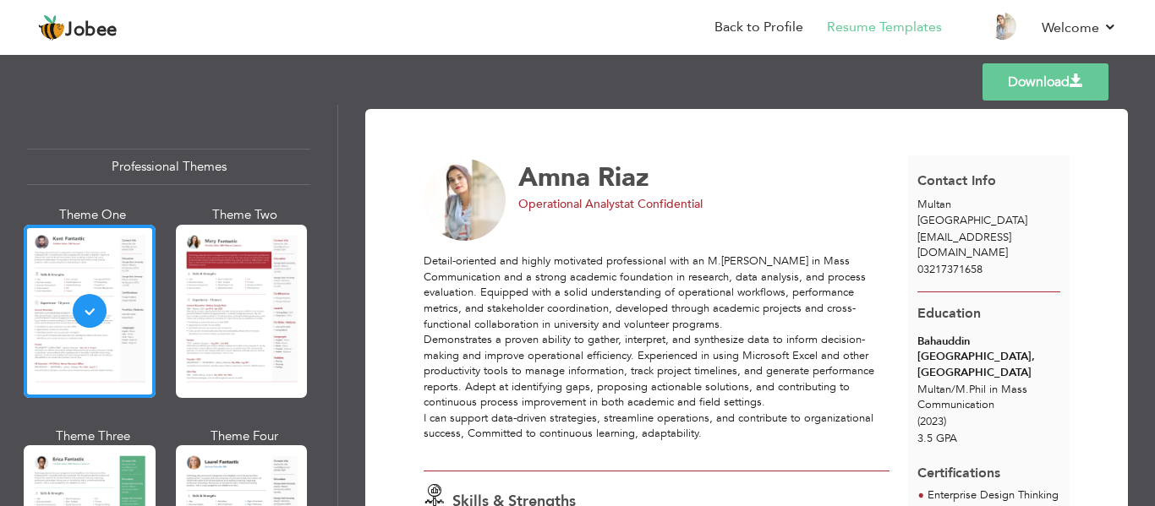
click at [1022, 90] on link "Download" at bounding box center [1046, 81] width 126 height 37
